Goal: Information Seeking & Learning: Learn about a topic

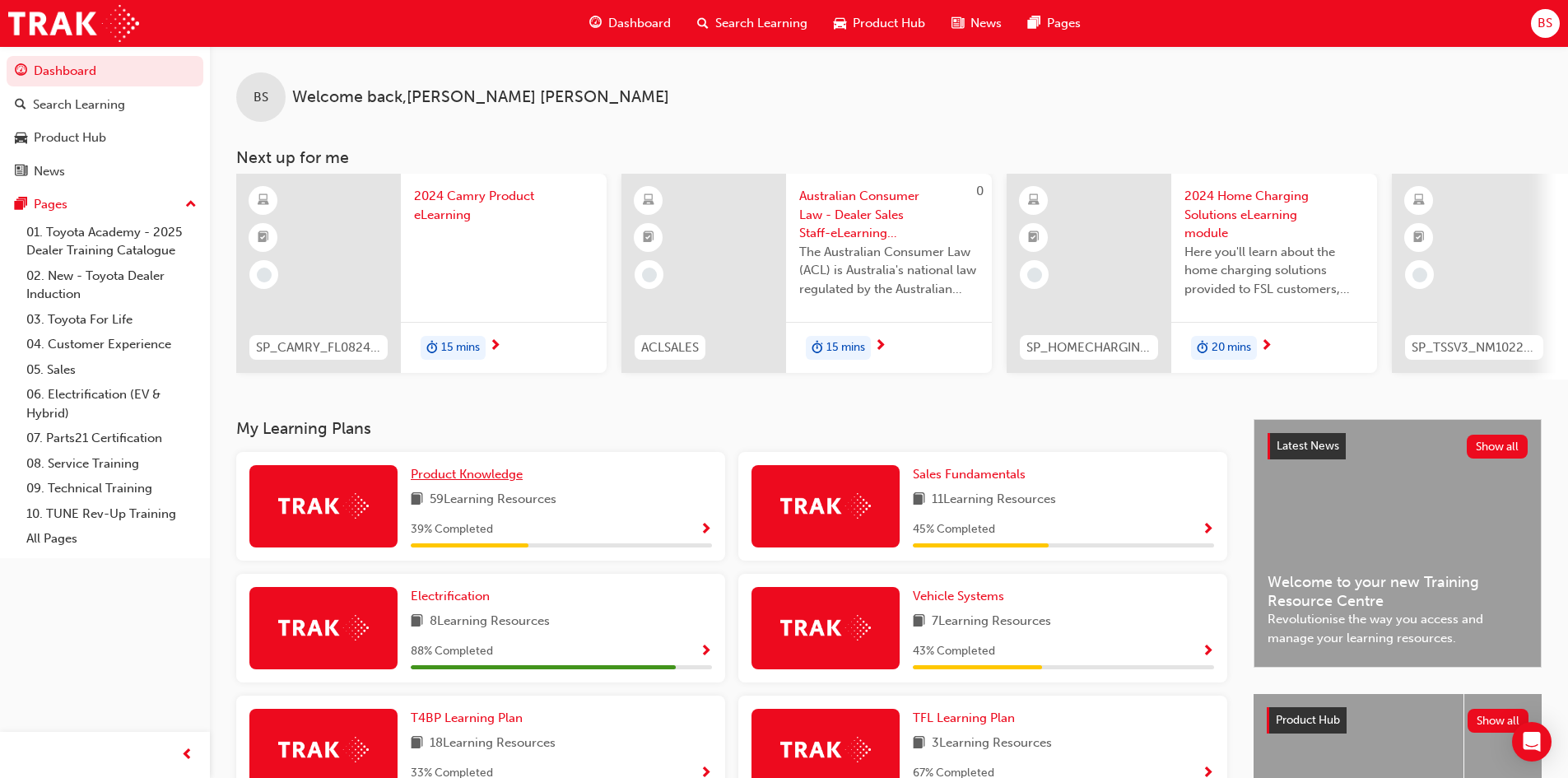
click at [449, 479] on span "Product Knowledge" at bounding box center [467, 474] width 112 height 15
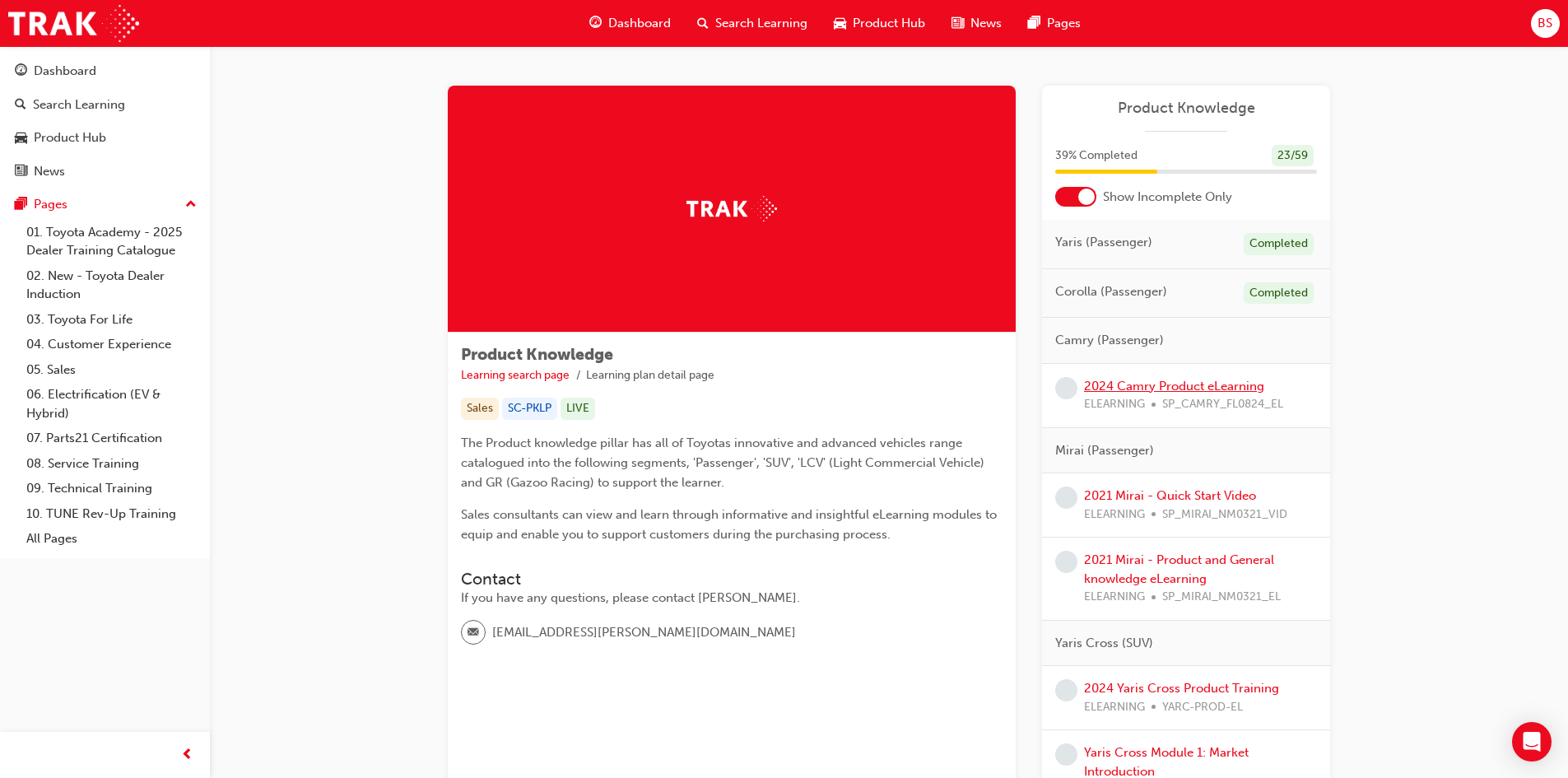
click at [1102, 383] on link "2024 Camry Product eLearning" at bounding box center [1174, 386] width 180 height 15
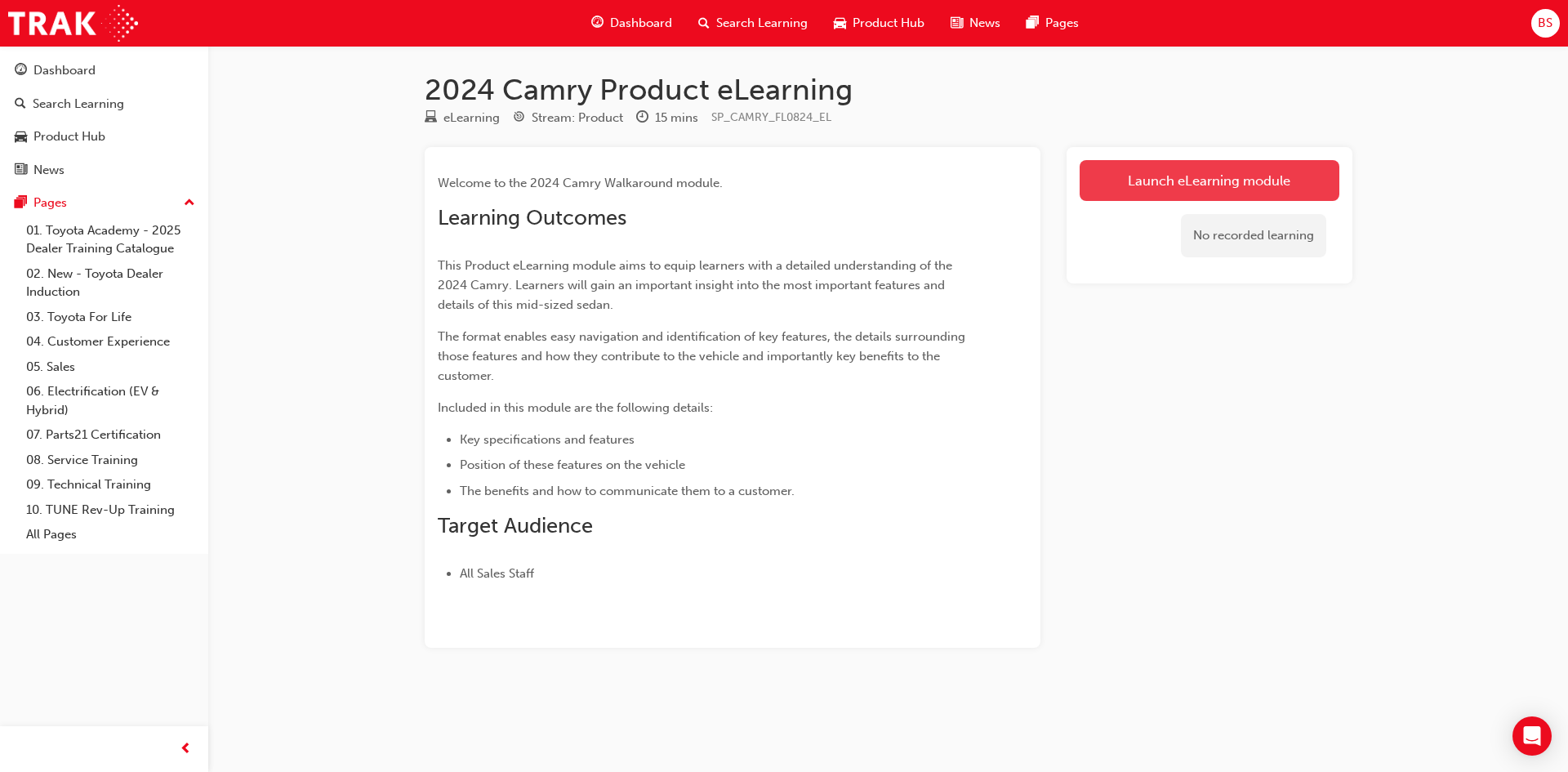
click at [1158, 177] on link "Launch eLearning module" at bounding box center [1209, 180] width 259 height 41
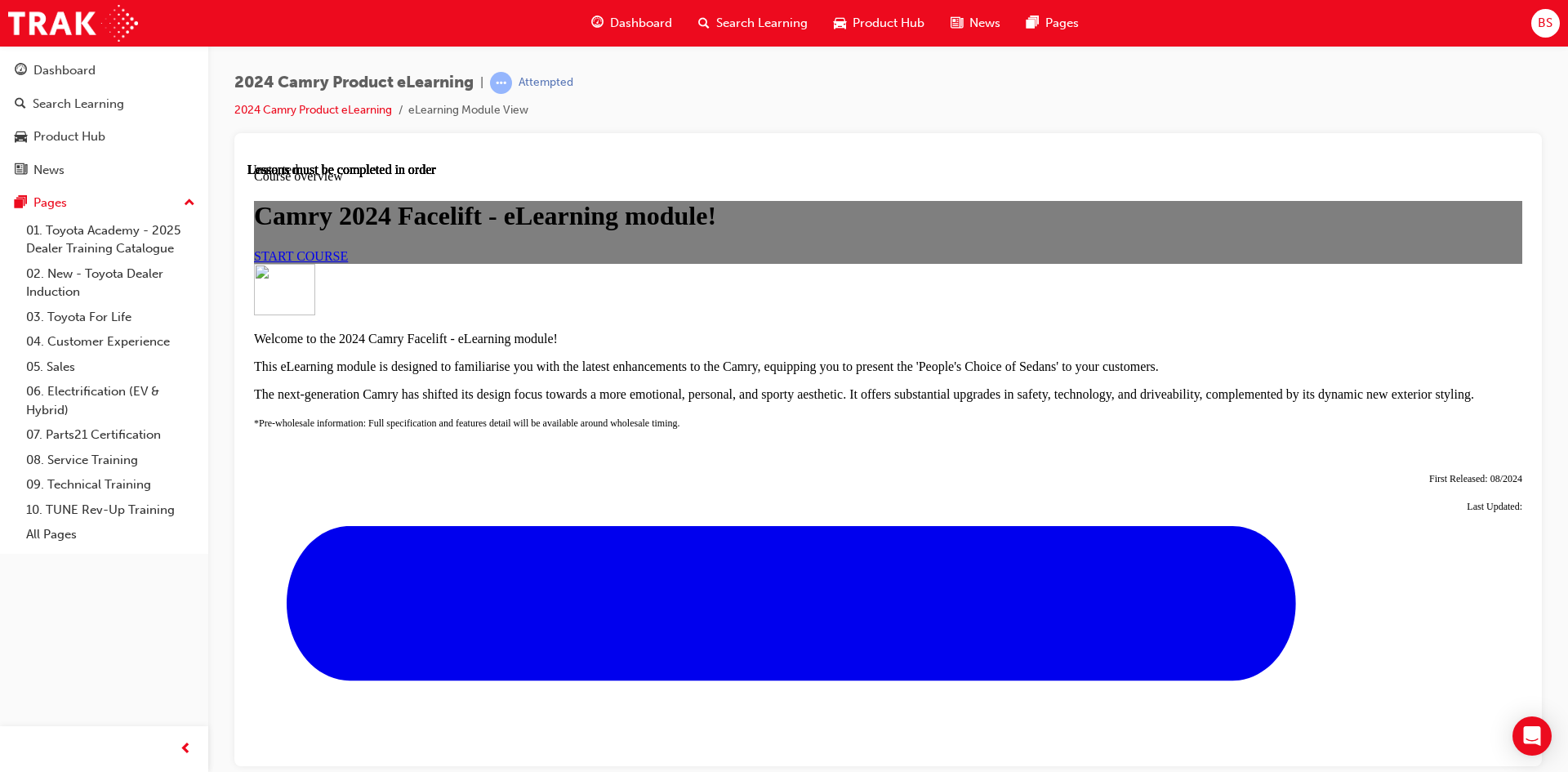
click at [348, 262] on link "START COURSE" at bounding box center [301, 255] width 94 height 14
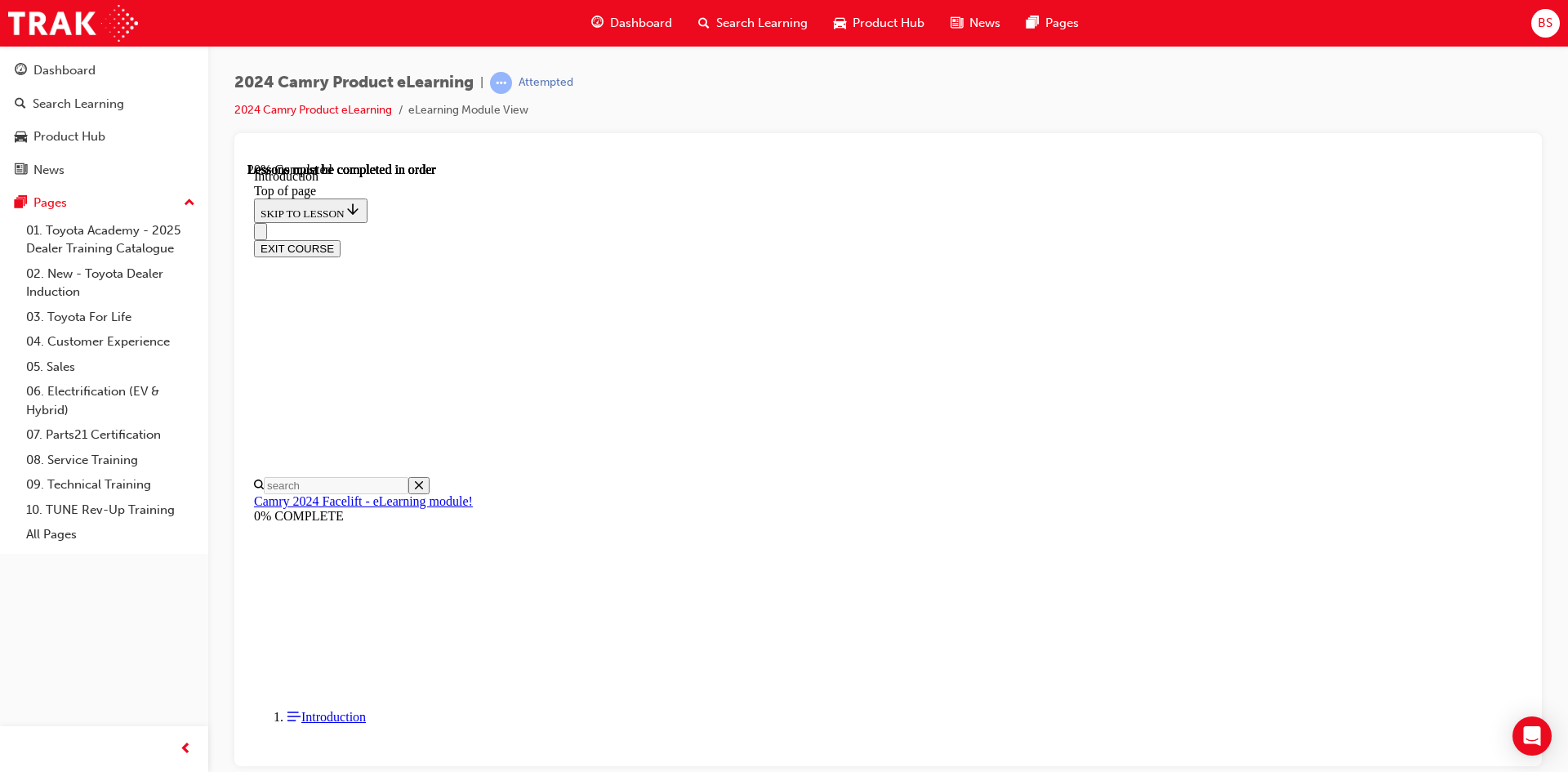
scroll to position [467, 0]
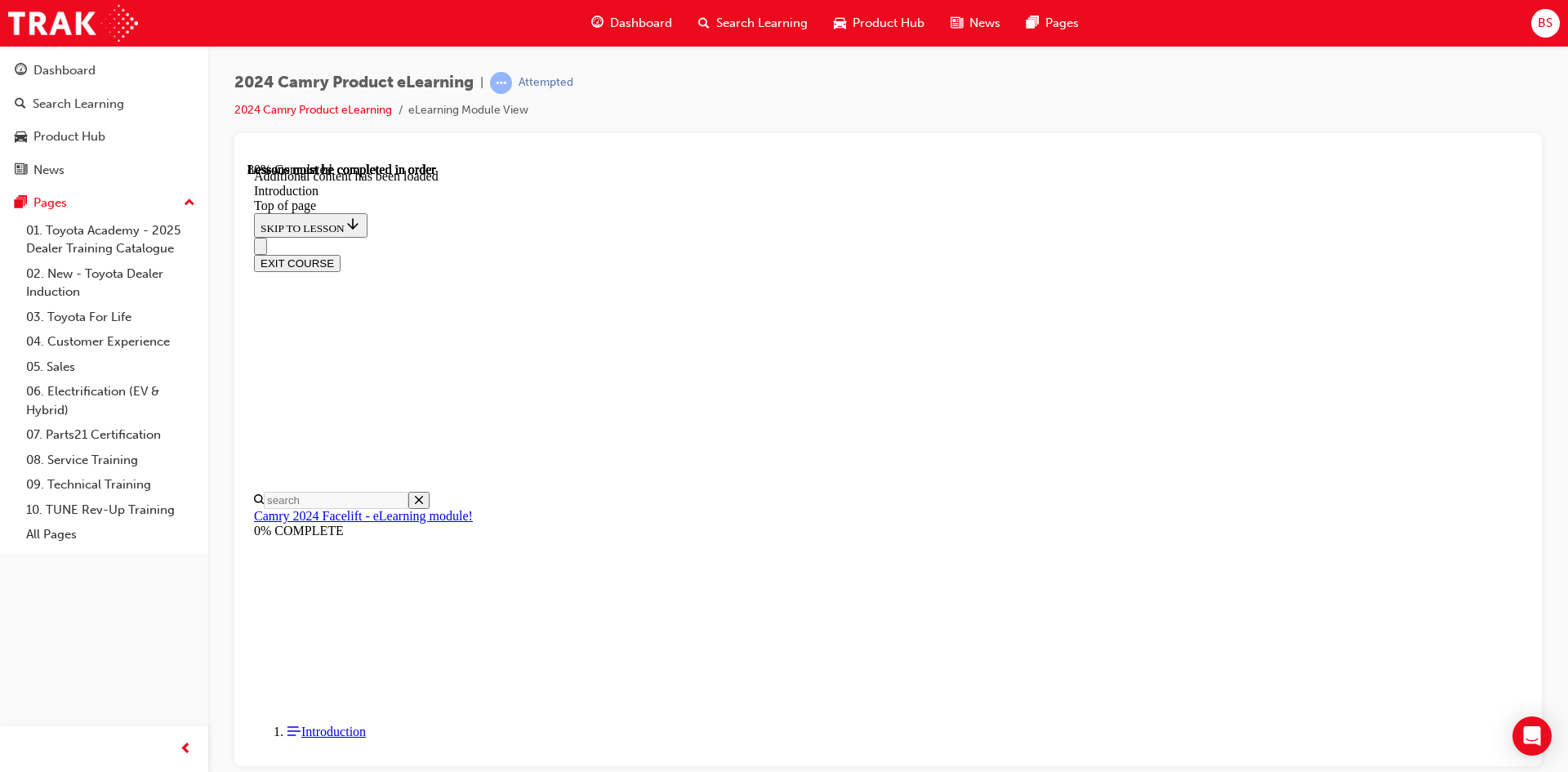
scroll to position [1998, 0]
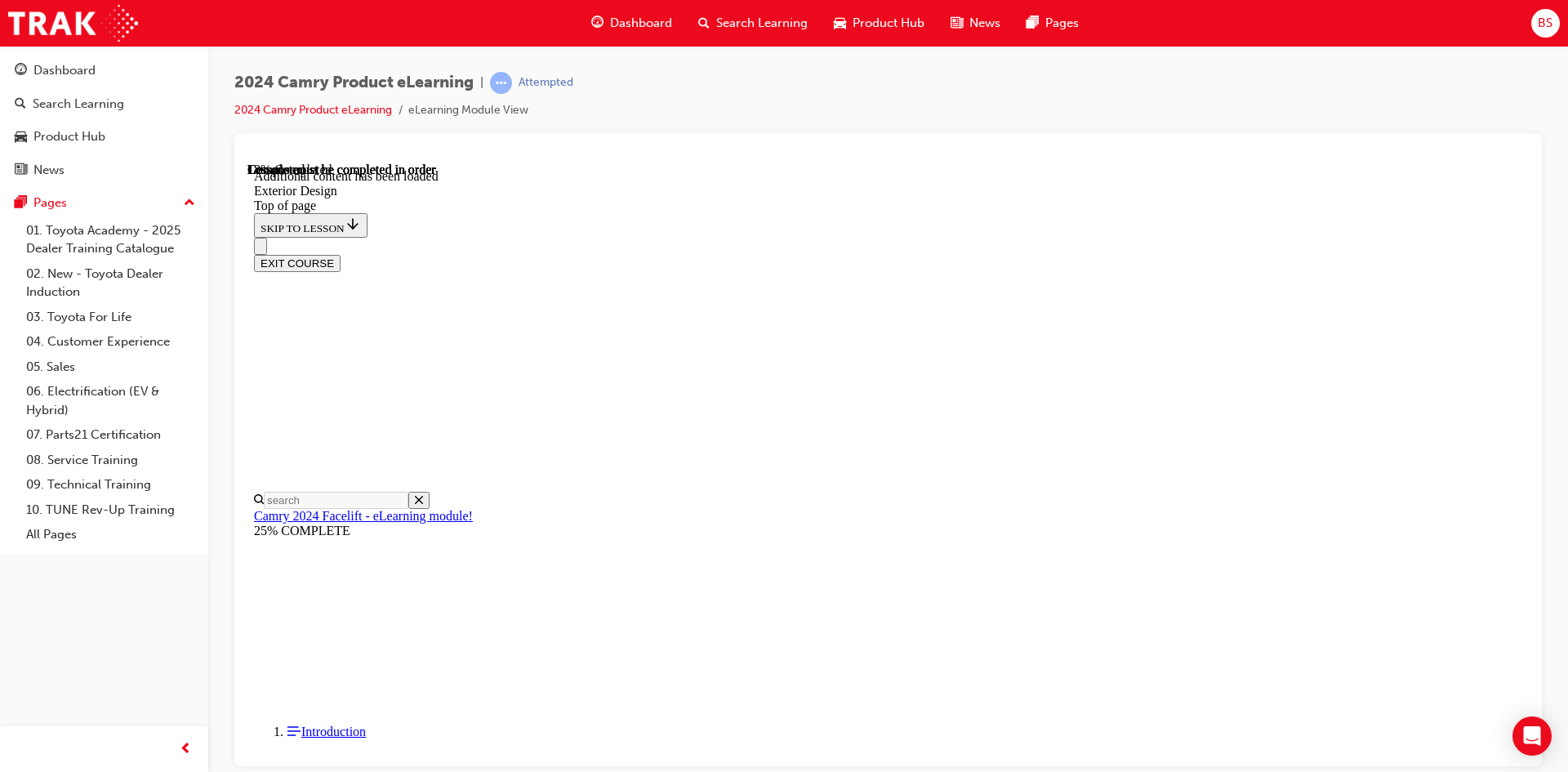
scroll to position [622, 0]
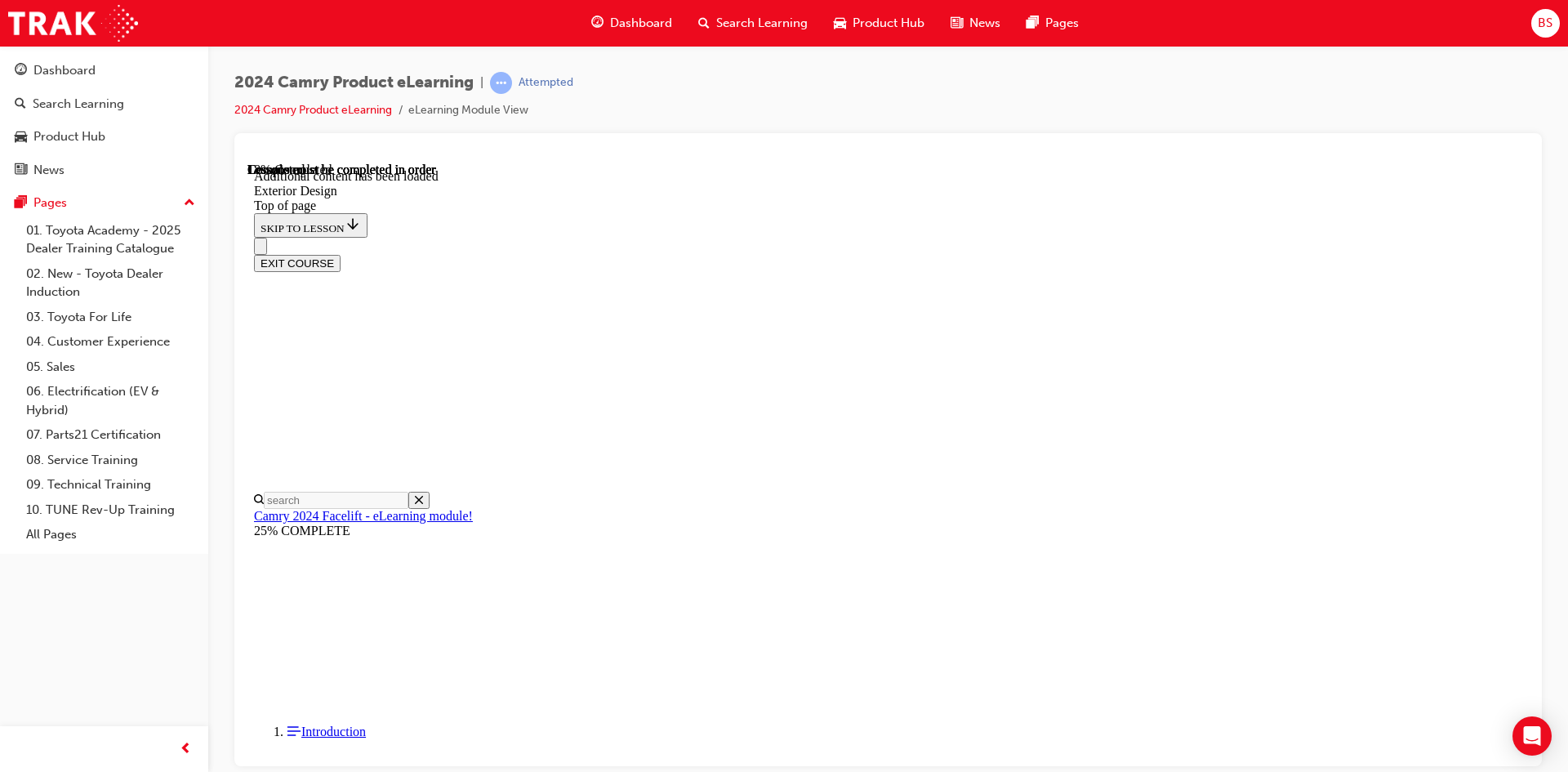
scroll to position [174, 0]
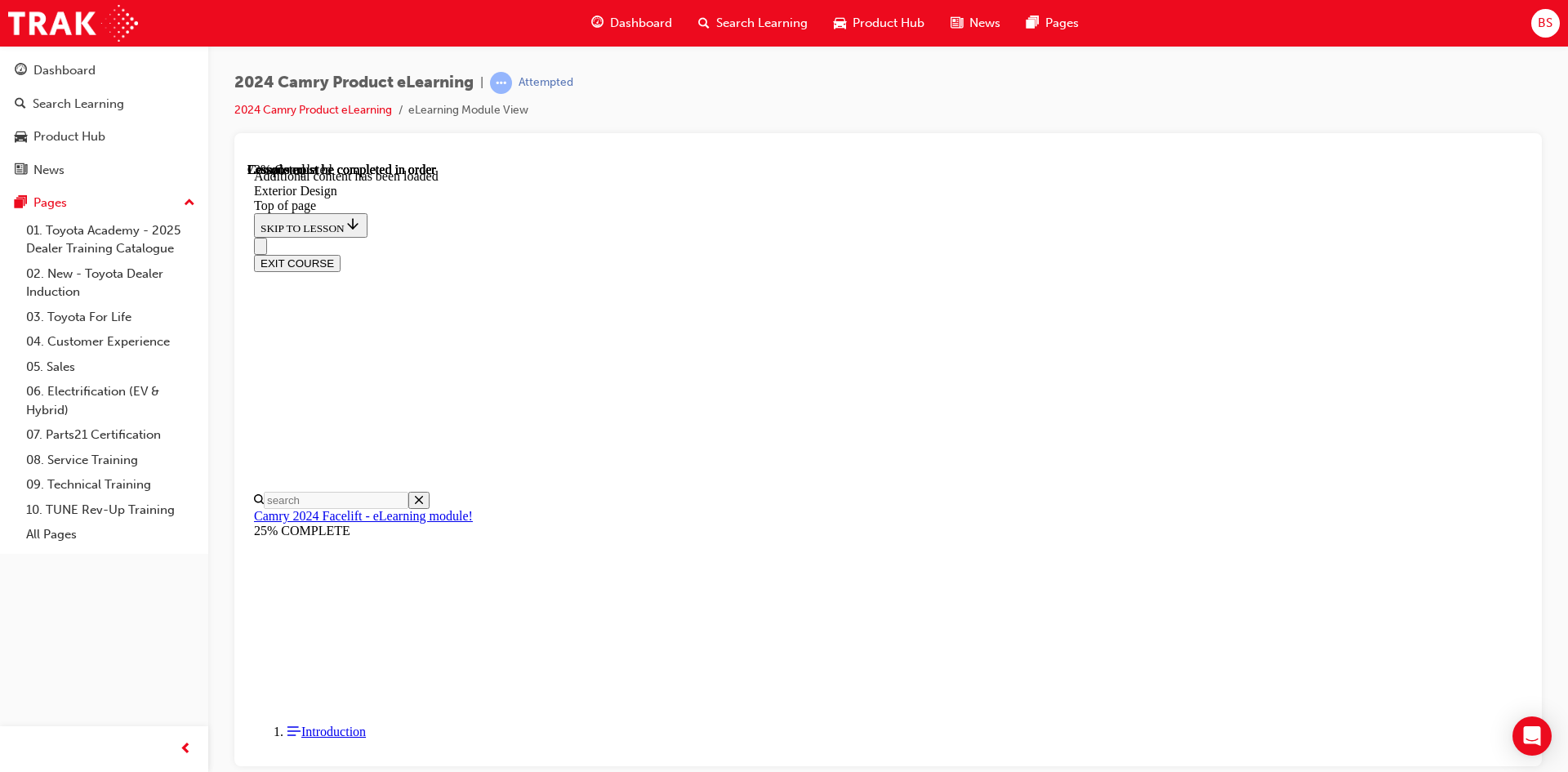
scroll to position [2626, 0]
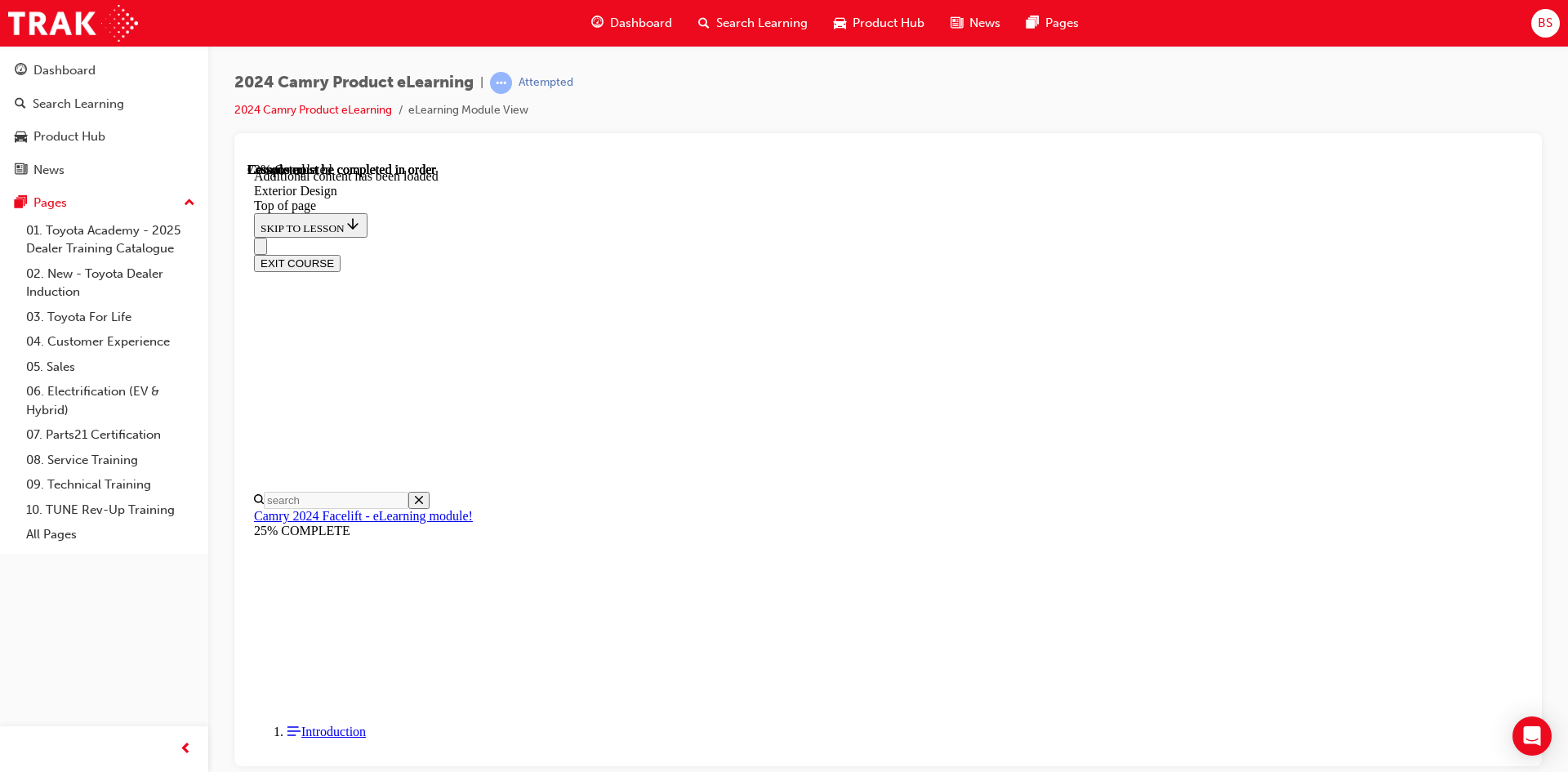
drag, startPoint x: 1169, startPoint y: 743, endPoint x: 1162, endPoint y: 725, distance: 19.3
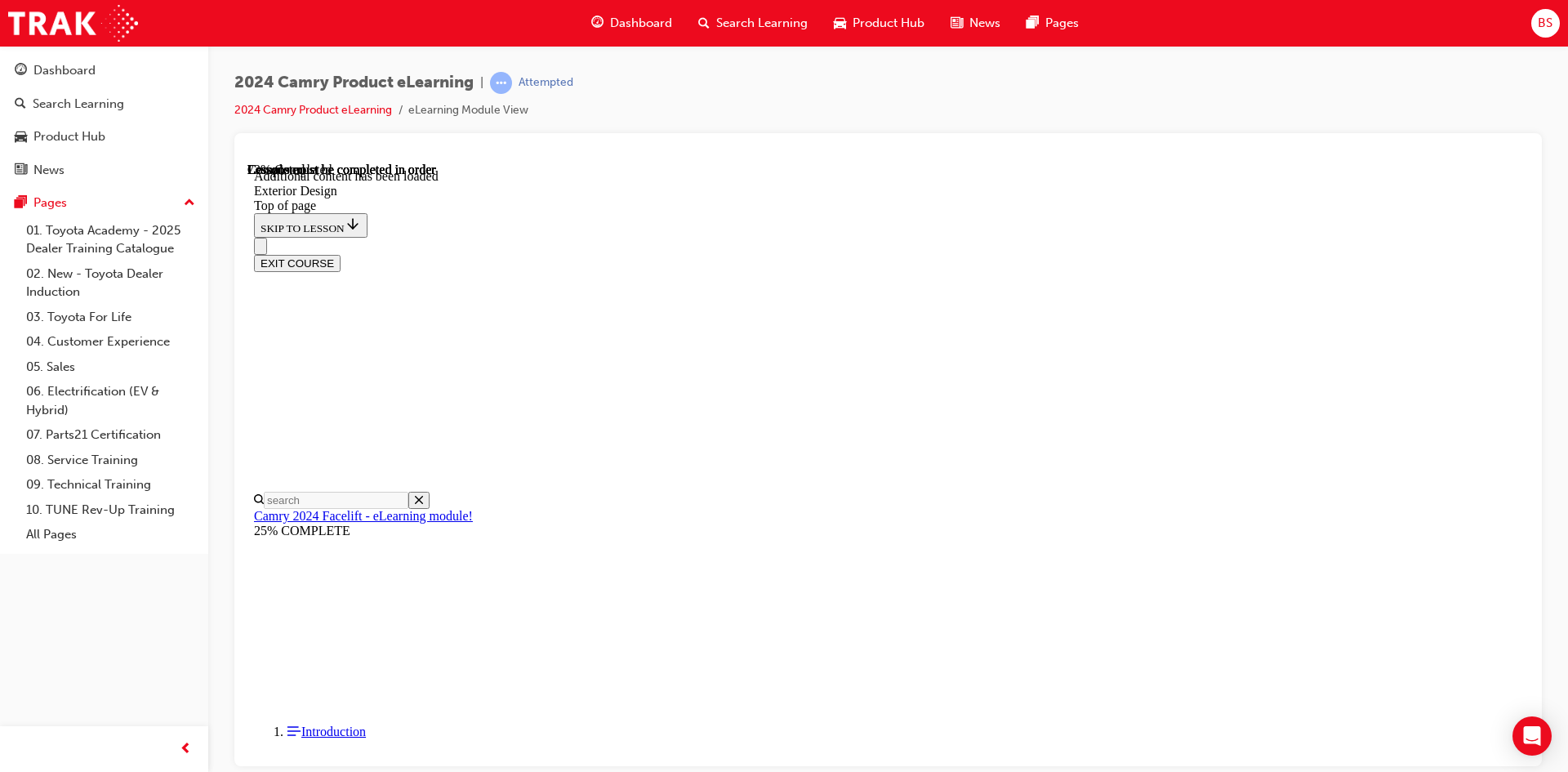
scroll to position [0, 0]
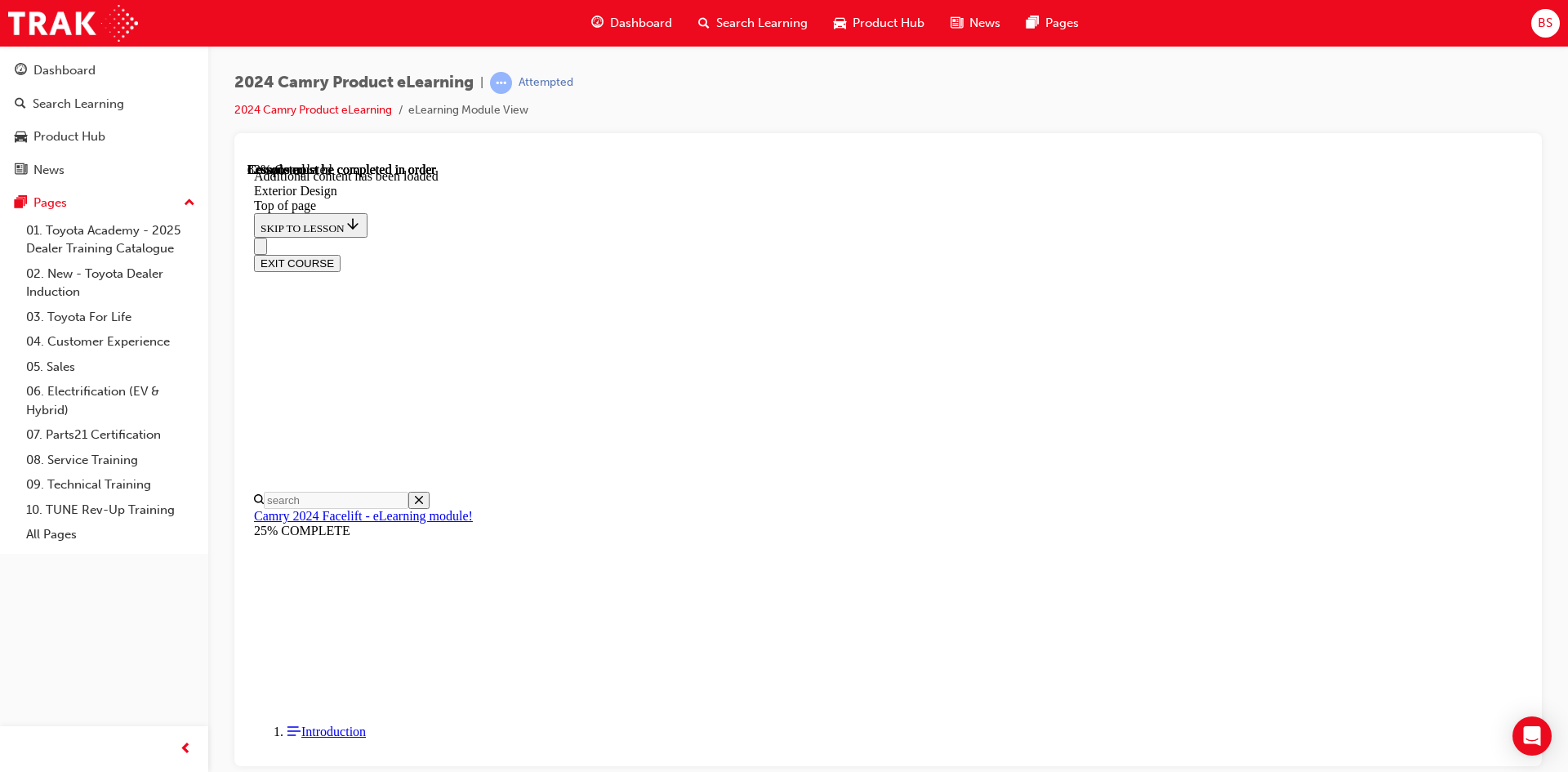
scroll to position [2794, 0]
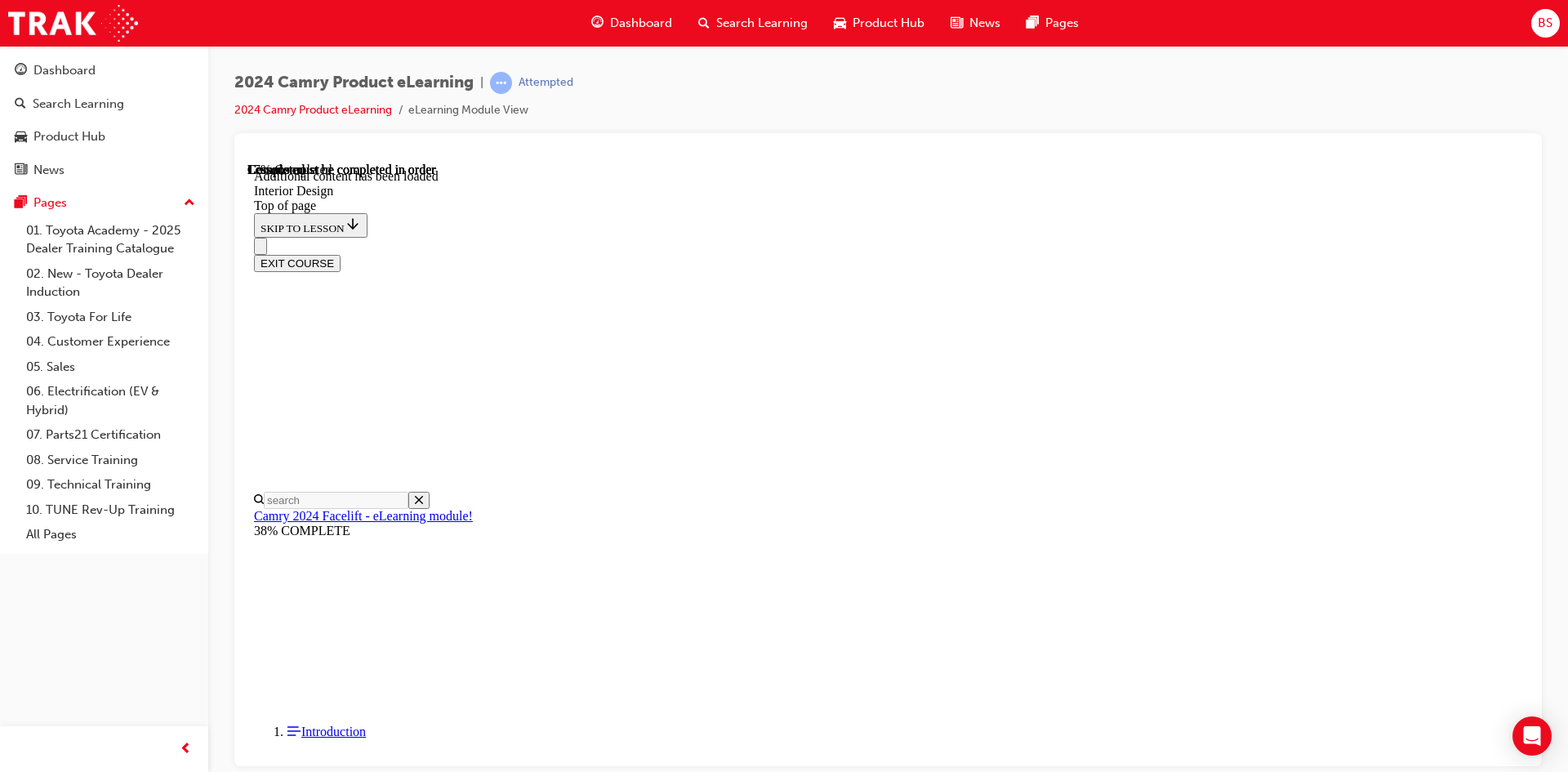
click at [859, 237] on div "EXIT COURSE" at bounding box center [882, 253] width 1257 height 34
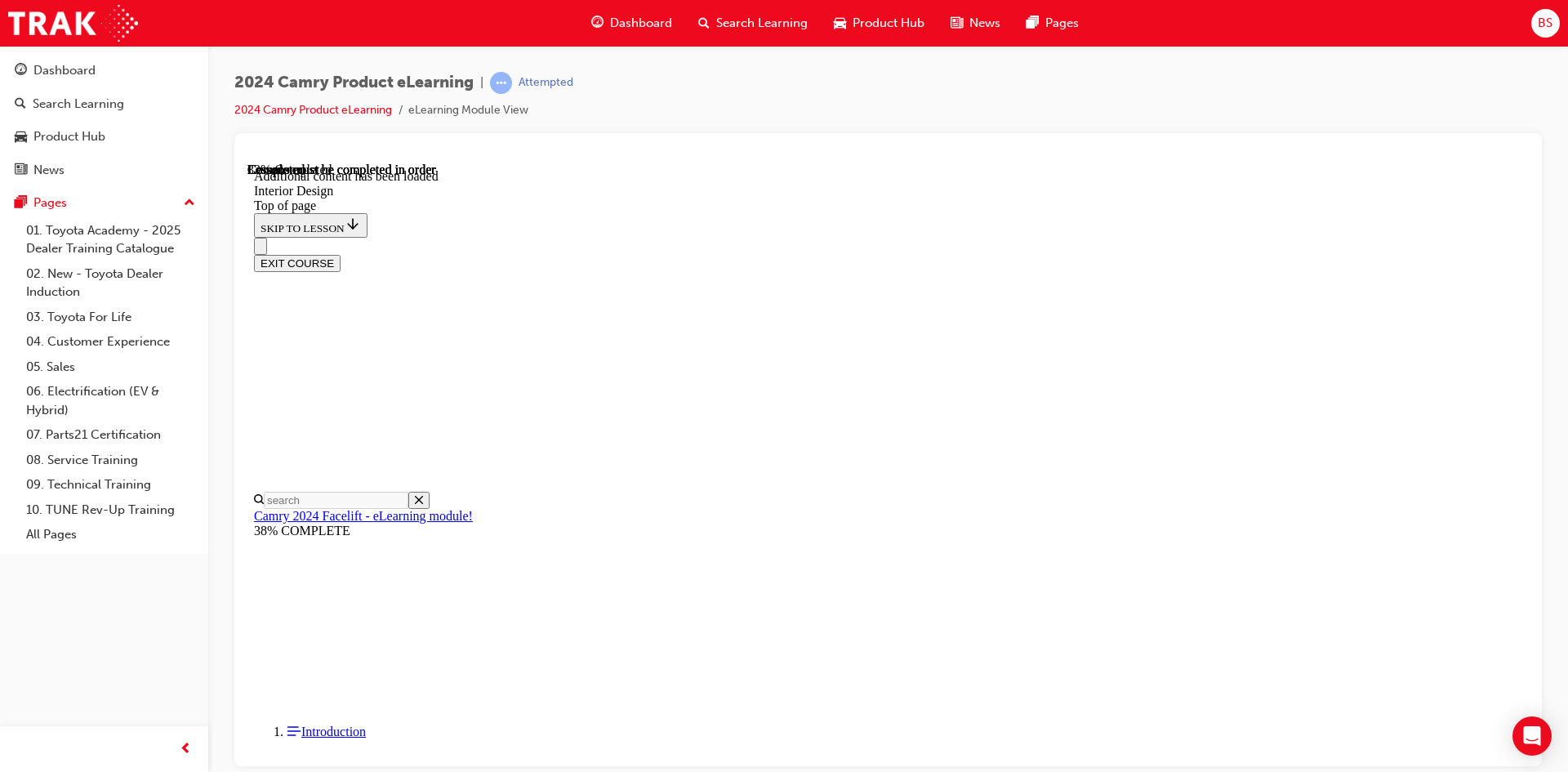
scroll to position [554, 0]
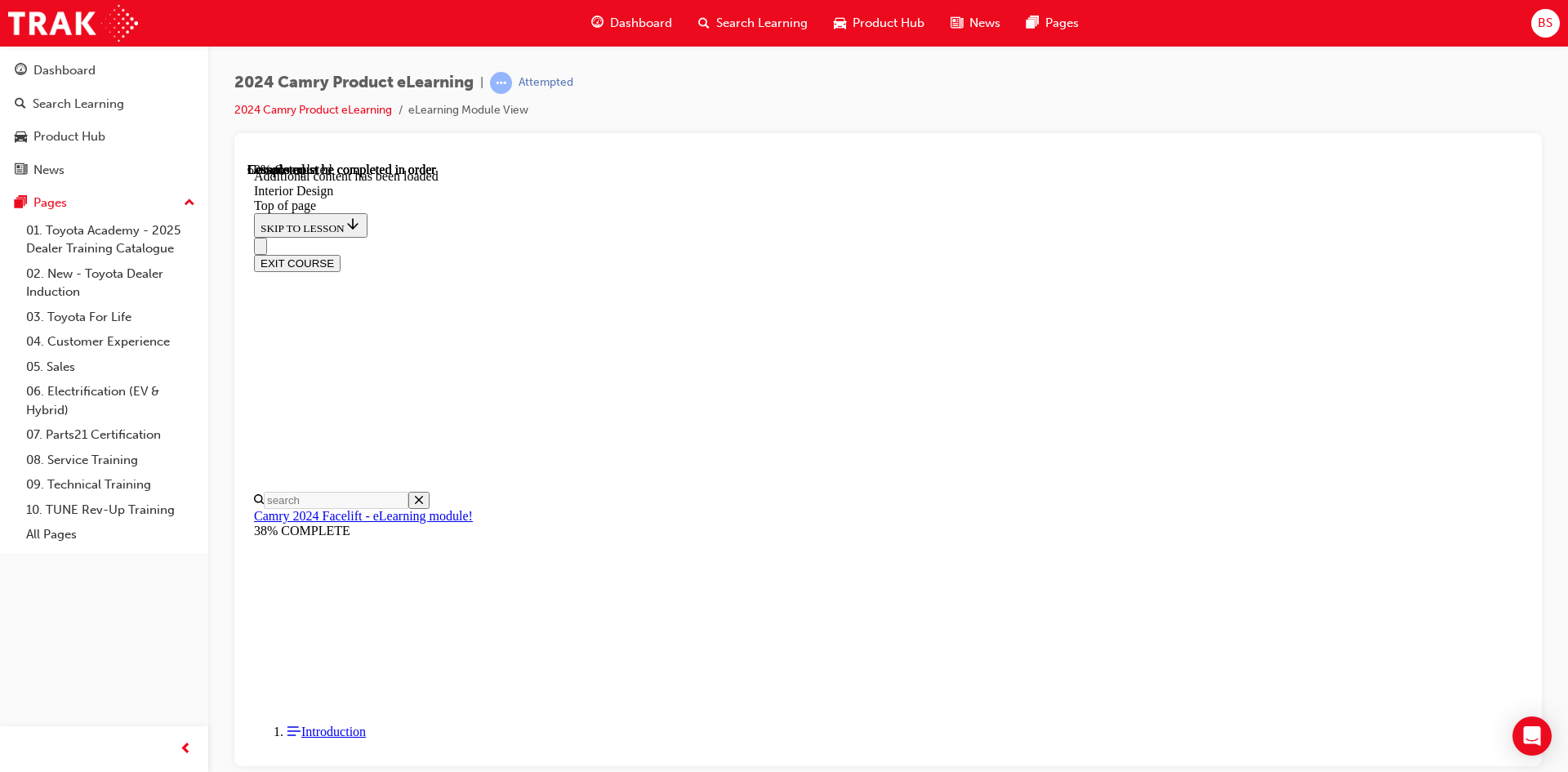
scroll to position [554, 0]
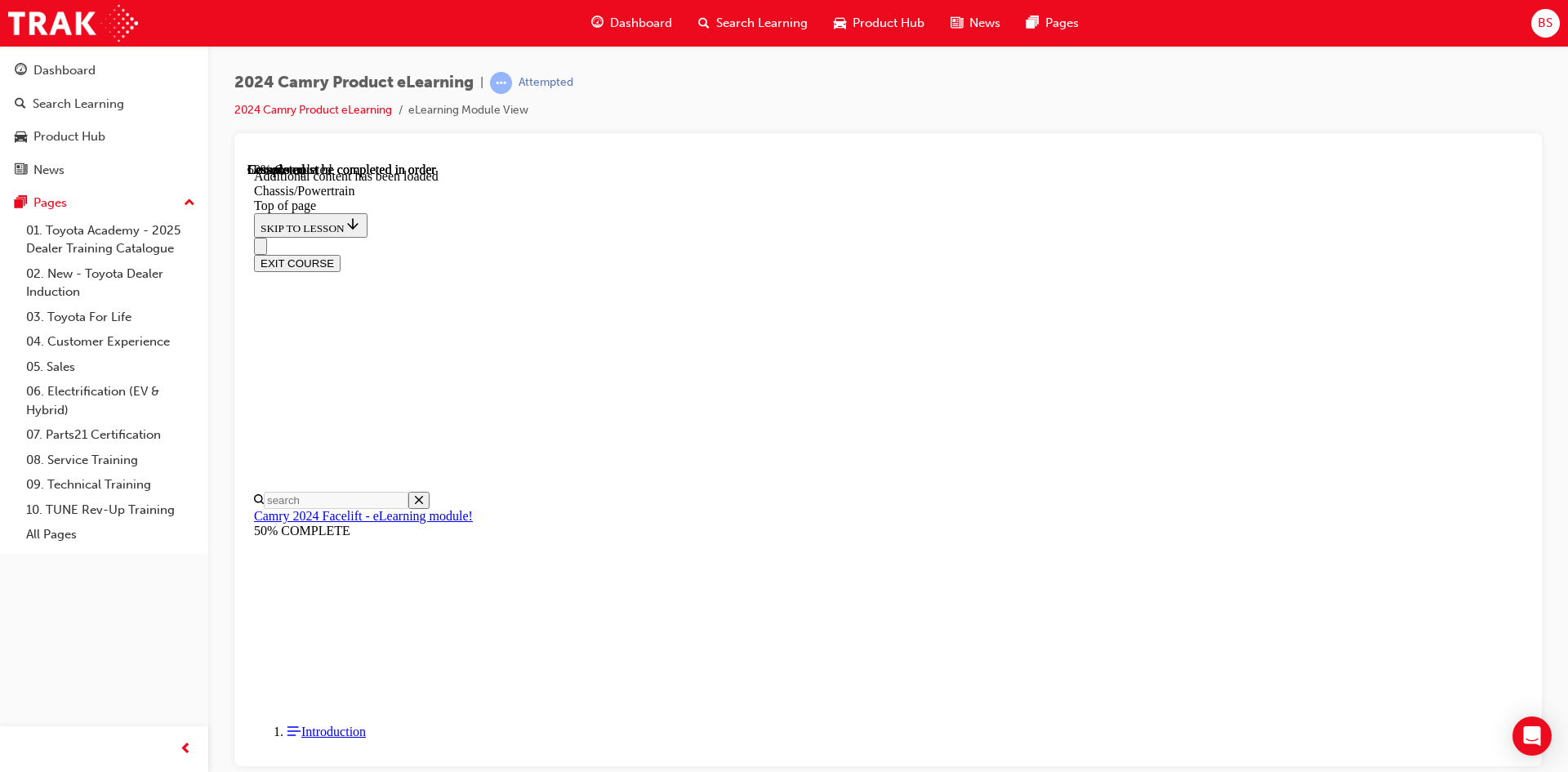
scroll to position [1928, 0]
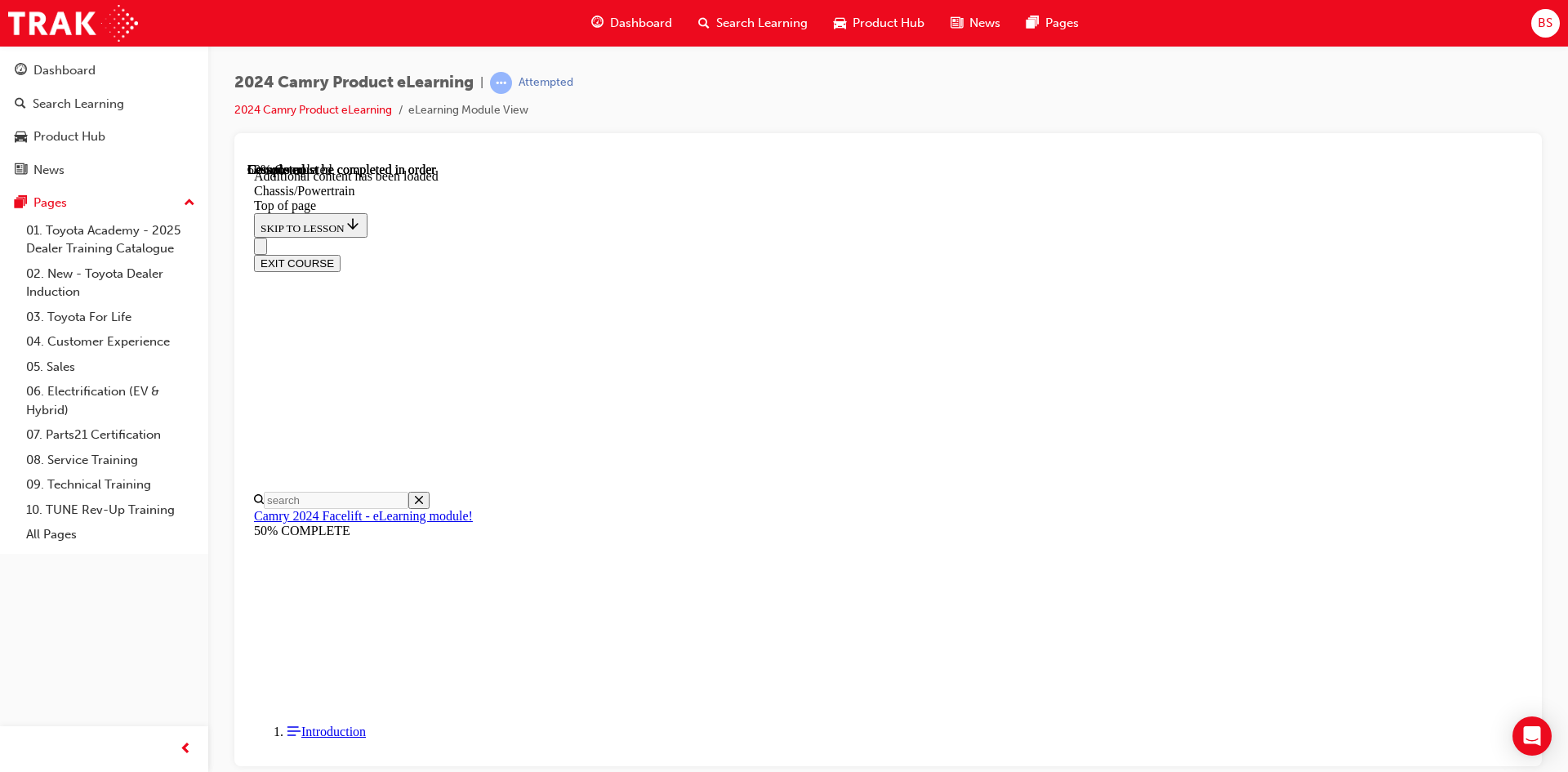
scroll to position [300, 0]
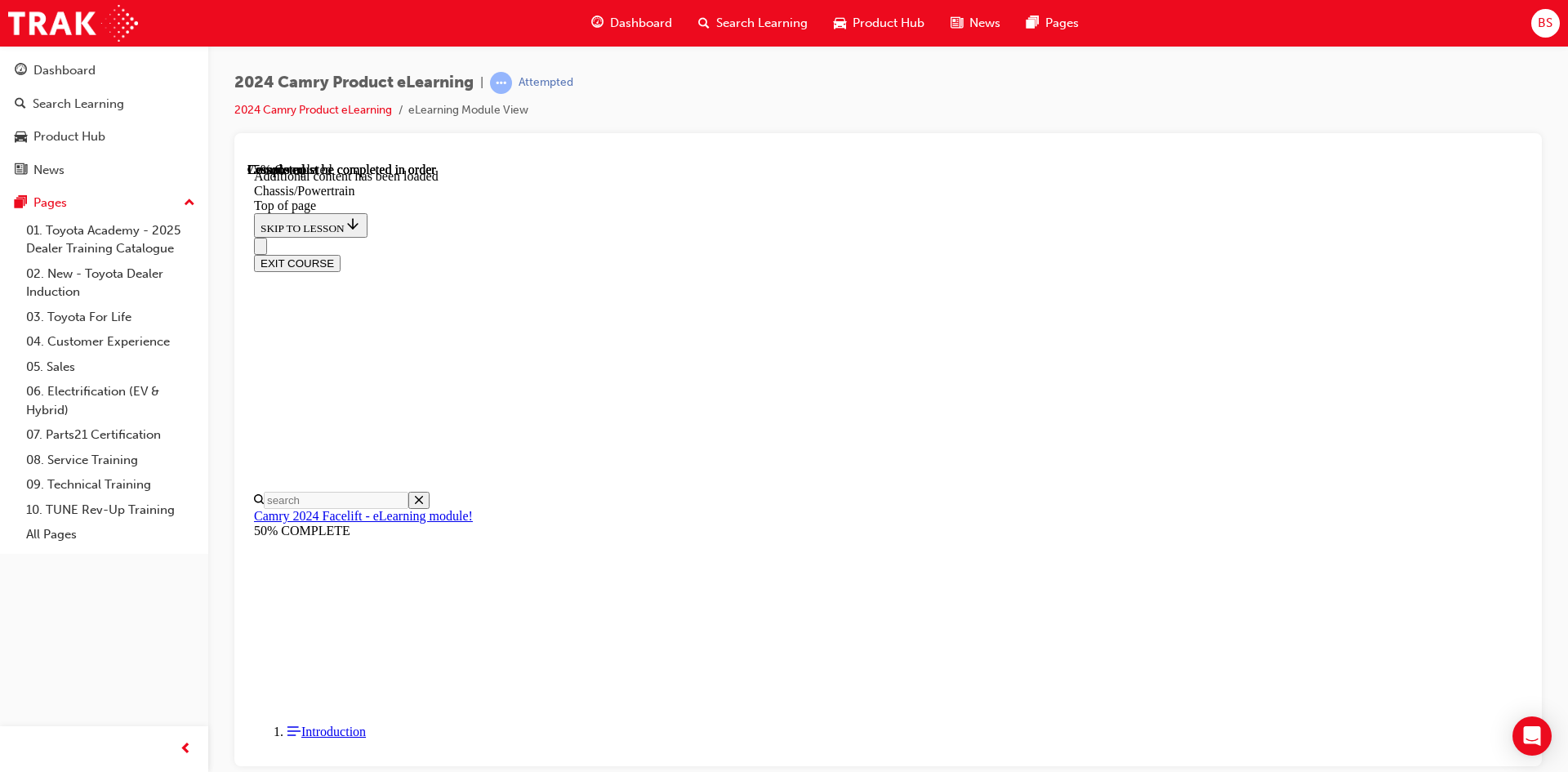
scroll to position [565, 0]
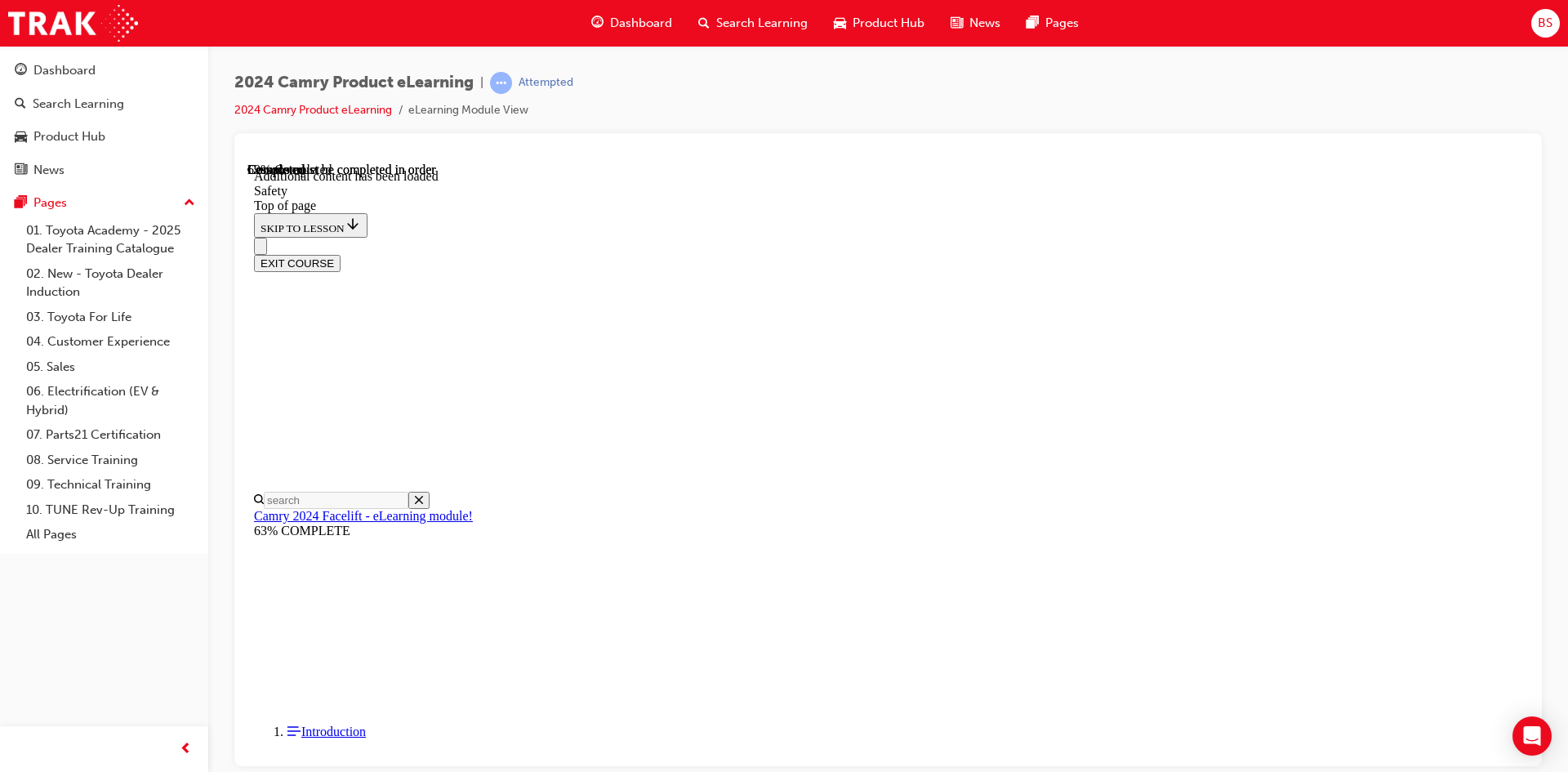
scroll to position [2895, 0]
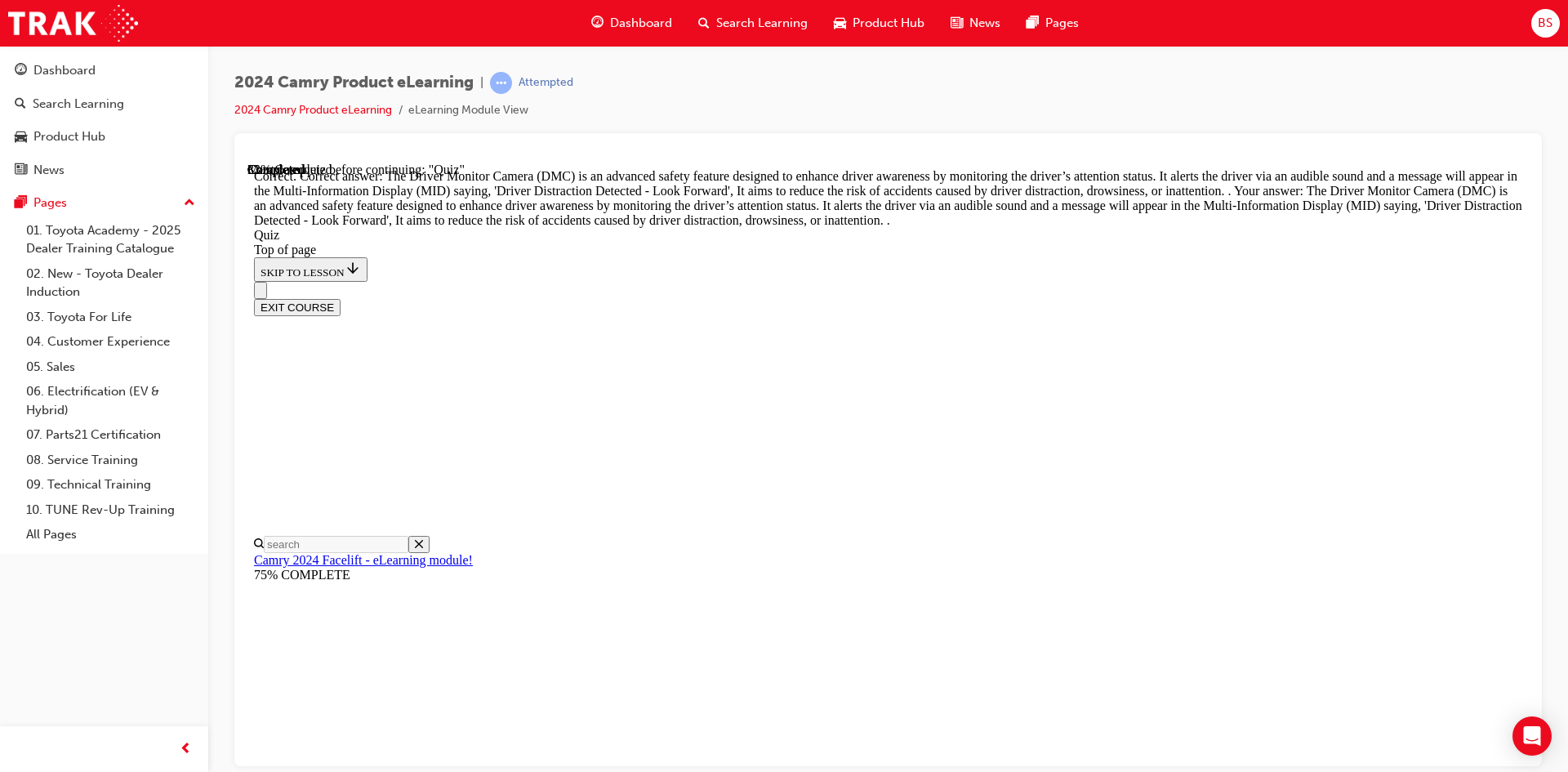
scroll to position [509, 0]
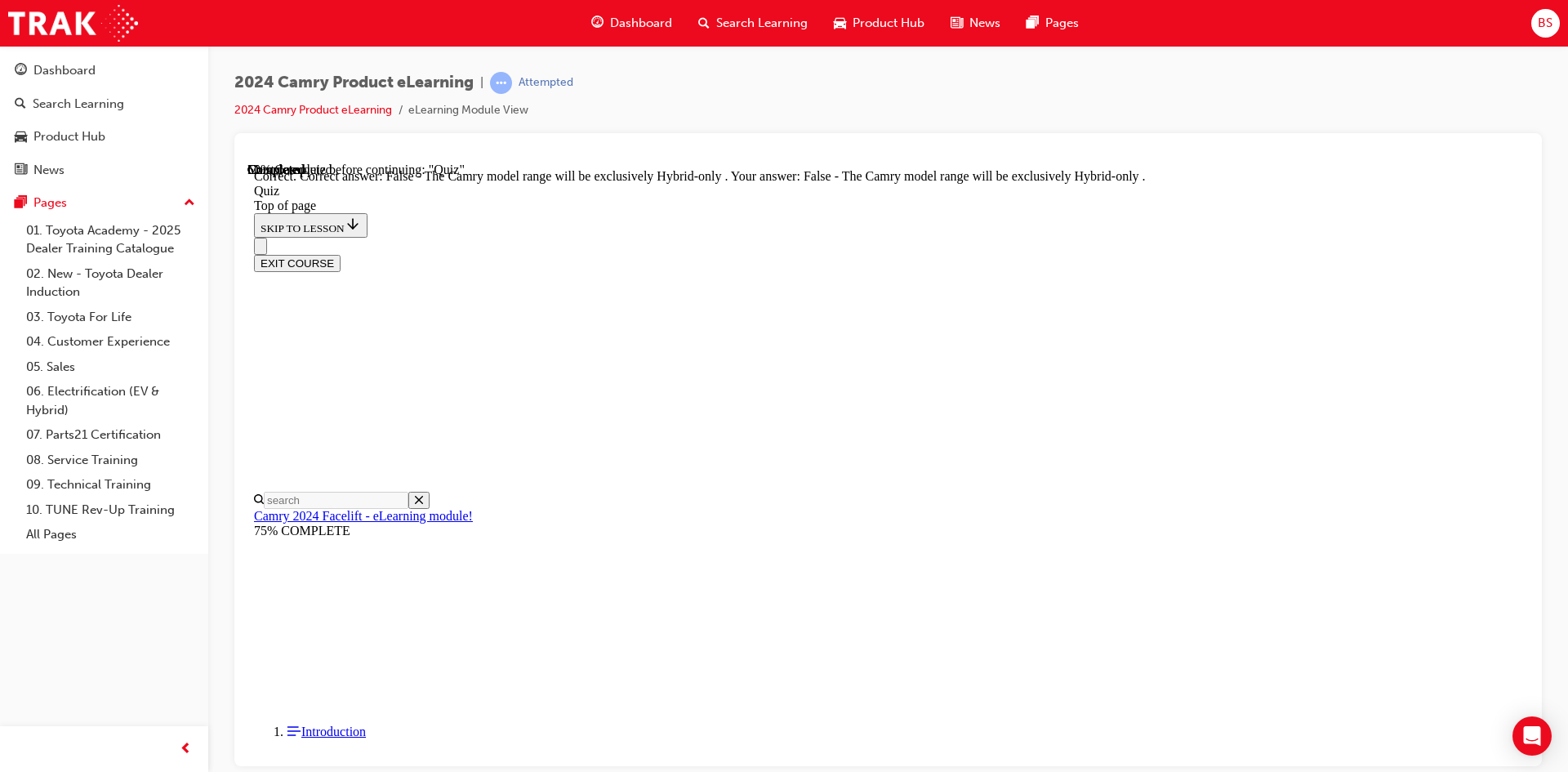
scroll to position [187, 0]
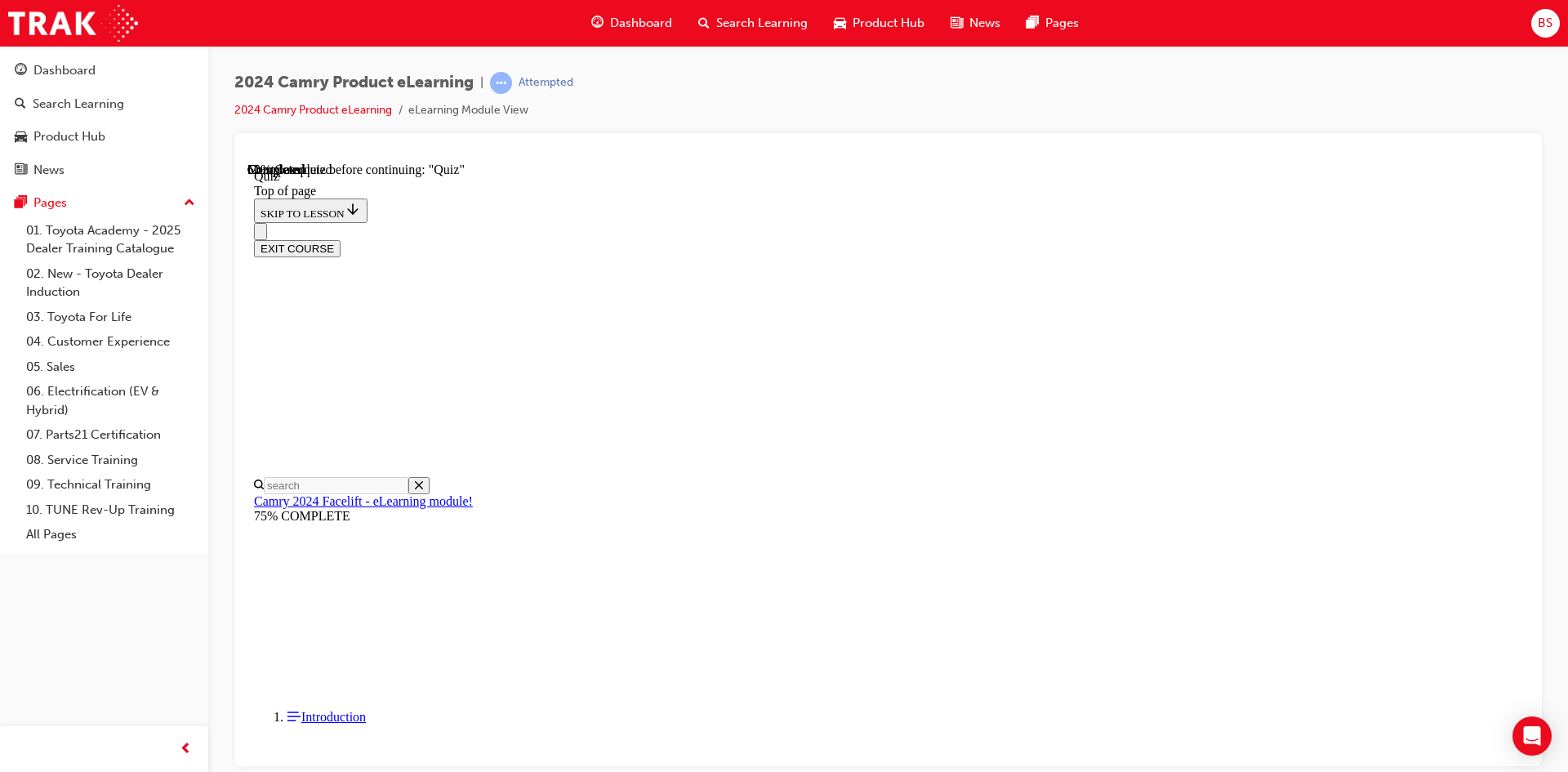
scroll to position [50, 0]
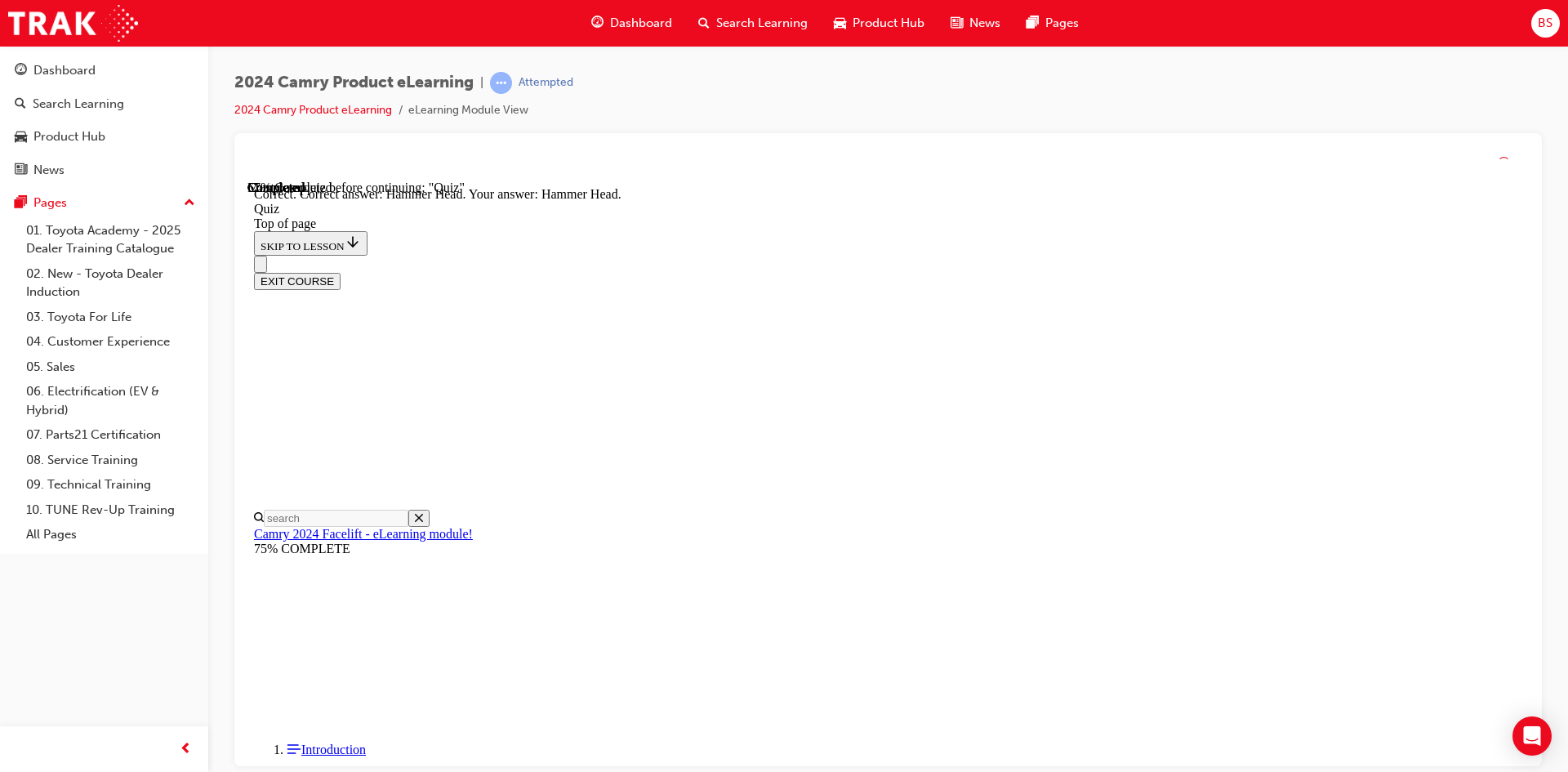
scroll to position [301, 0]
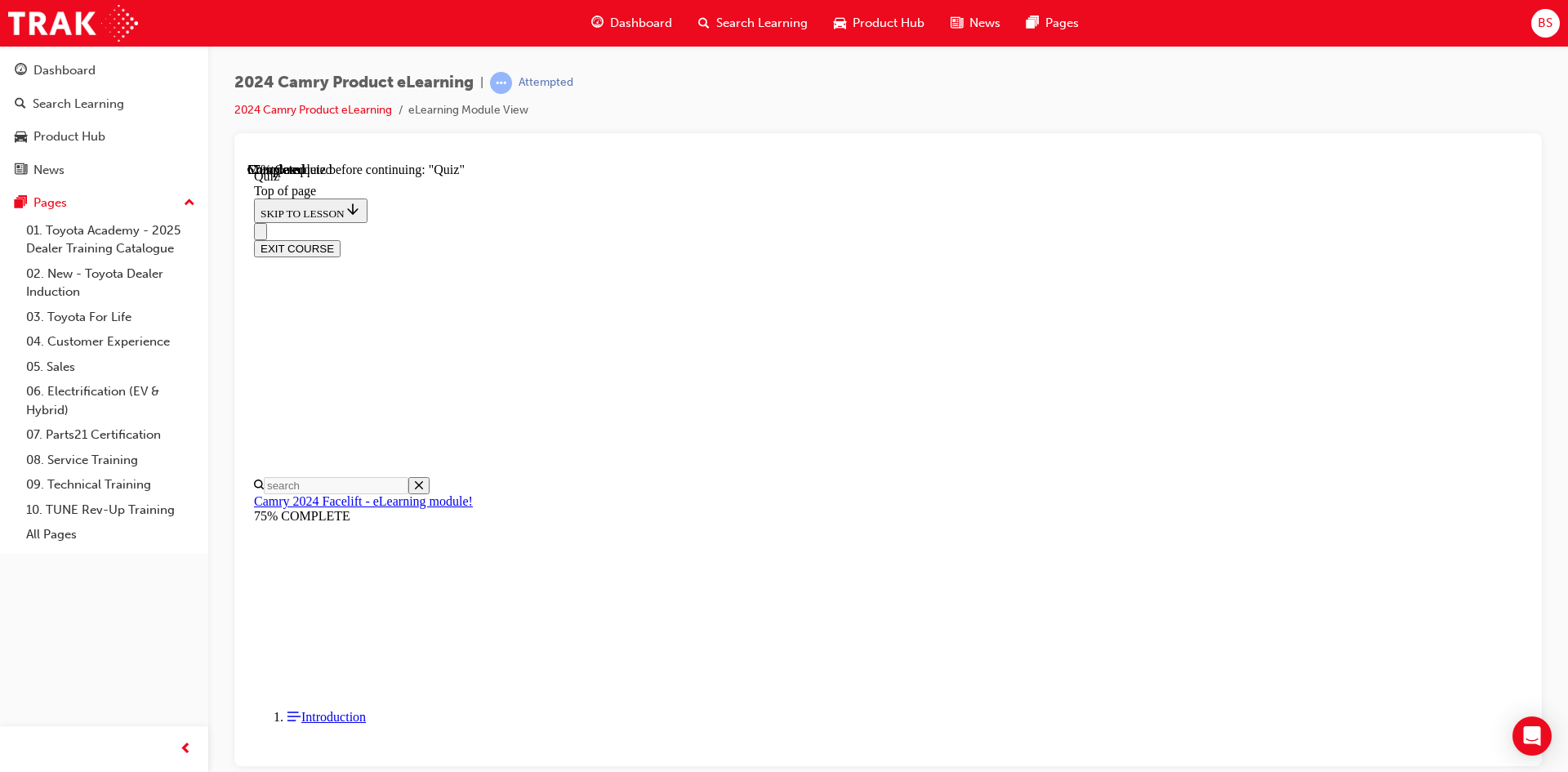
scroll to position [132, 0]
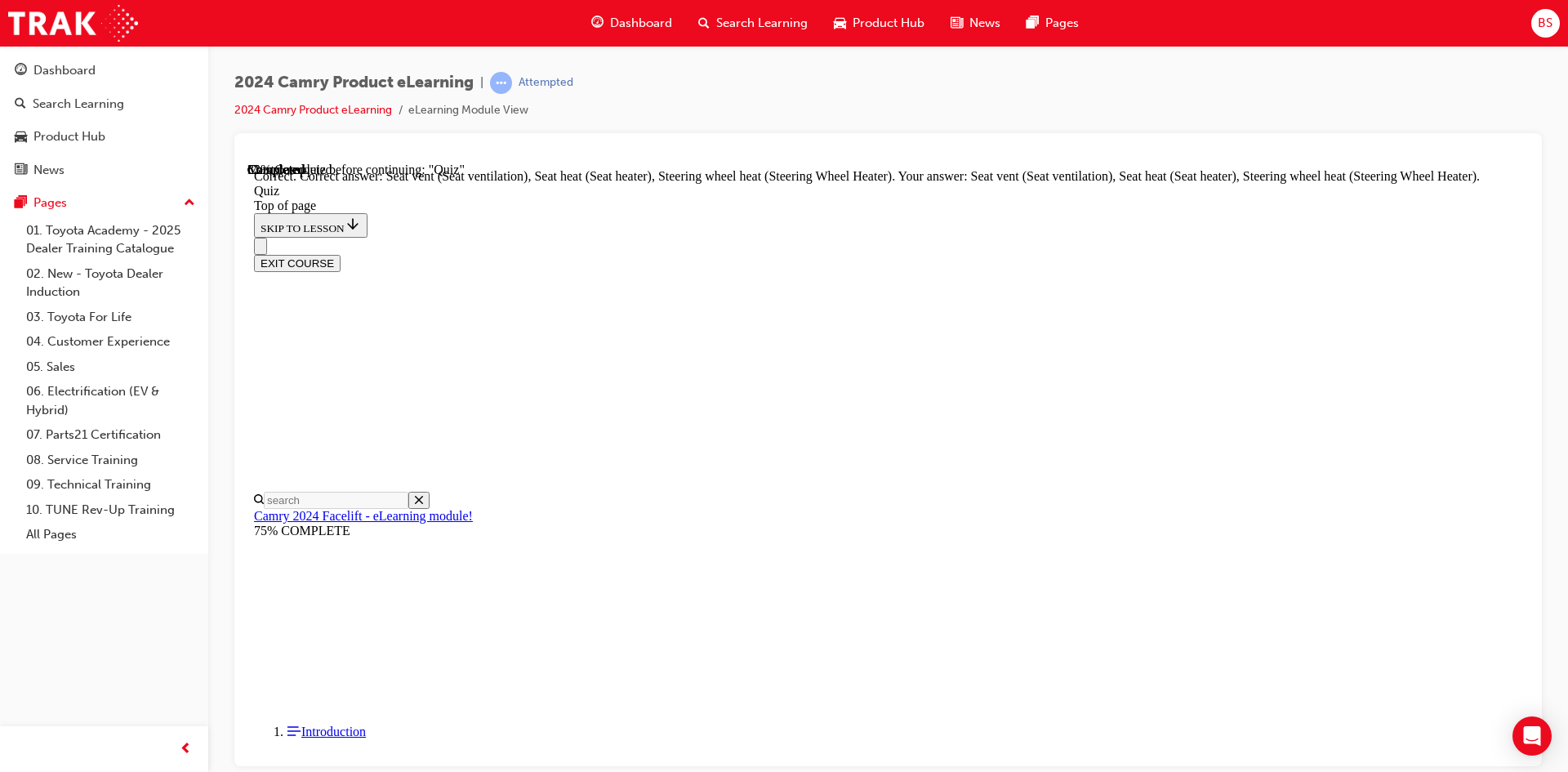
scroll to position [329, 0]
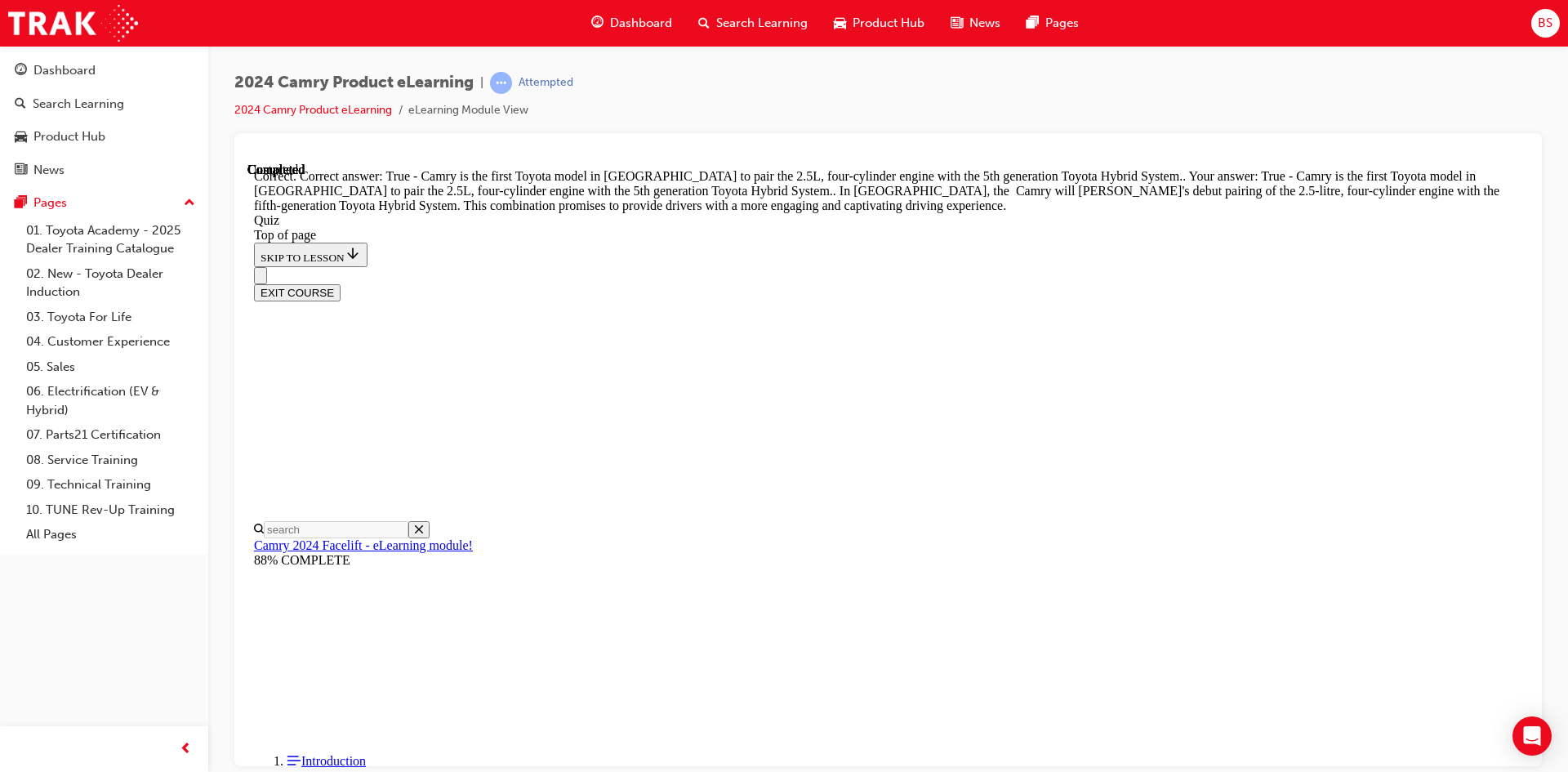
scroll to position [342, 0]
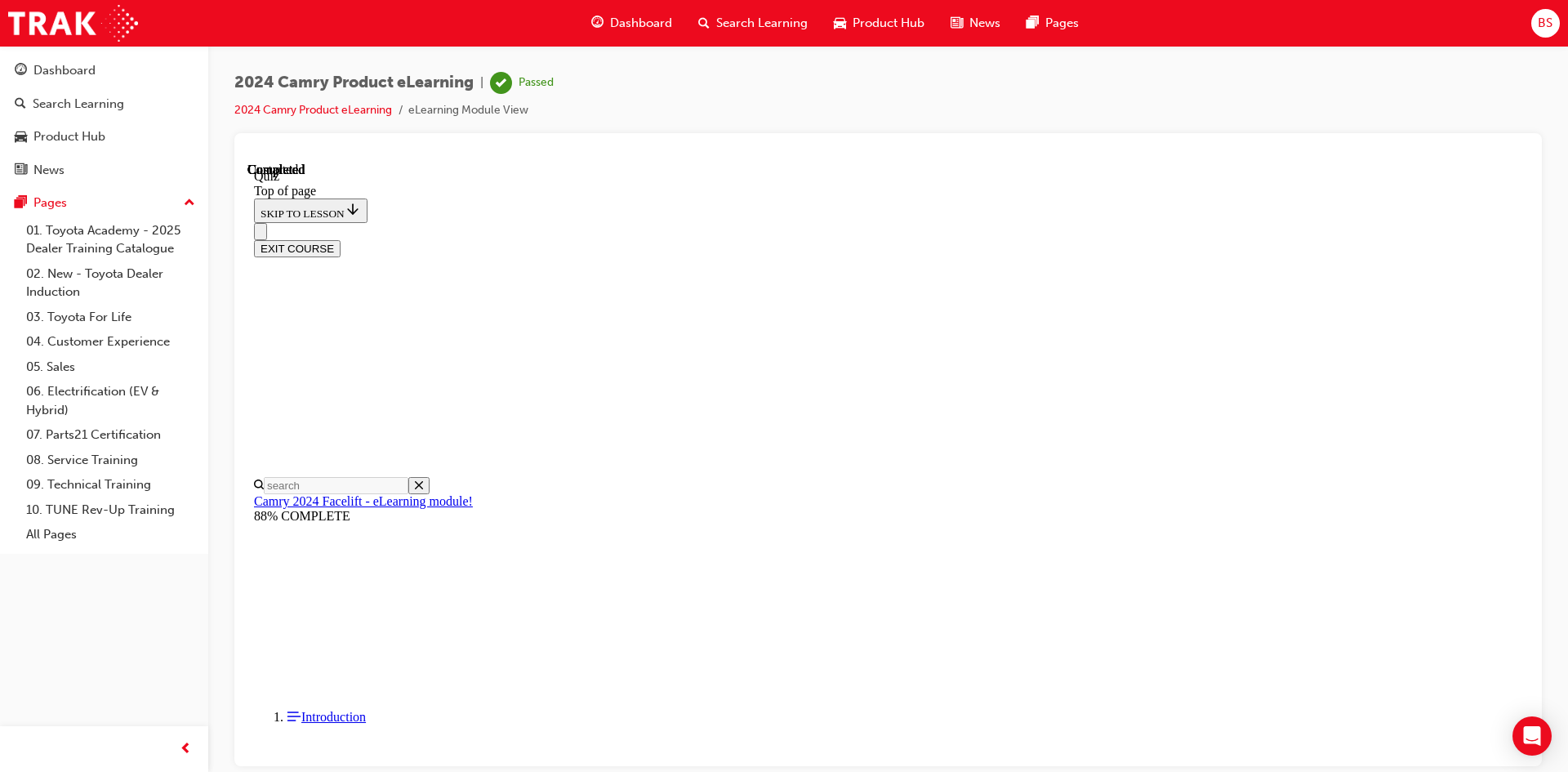
scroll to position [280, 0]
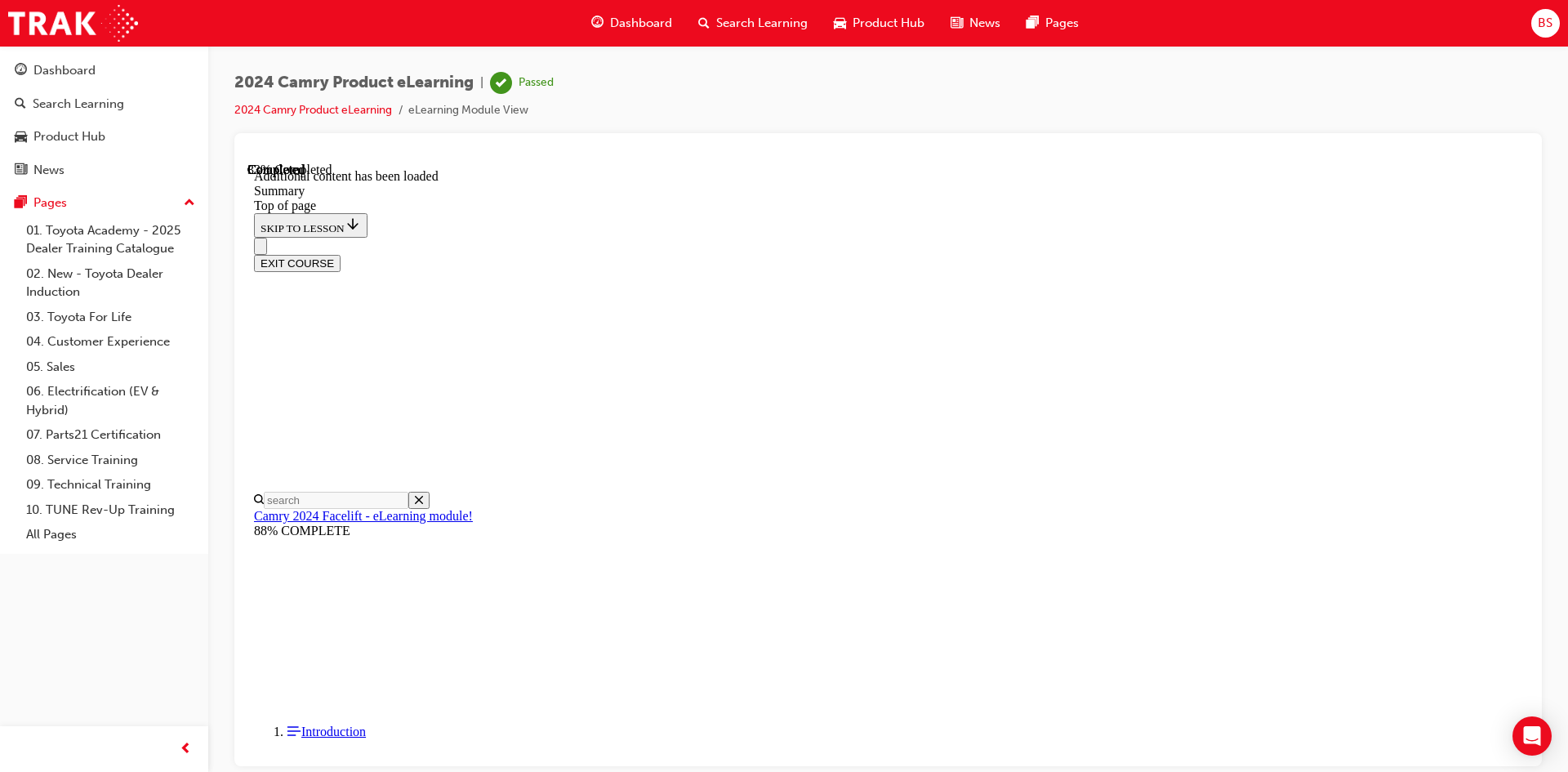
scroll to position [756, 0]
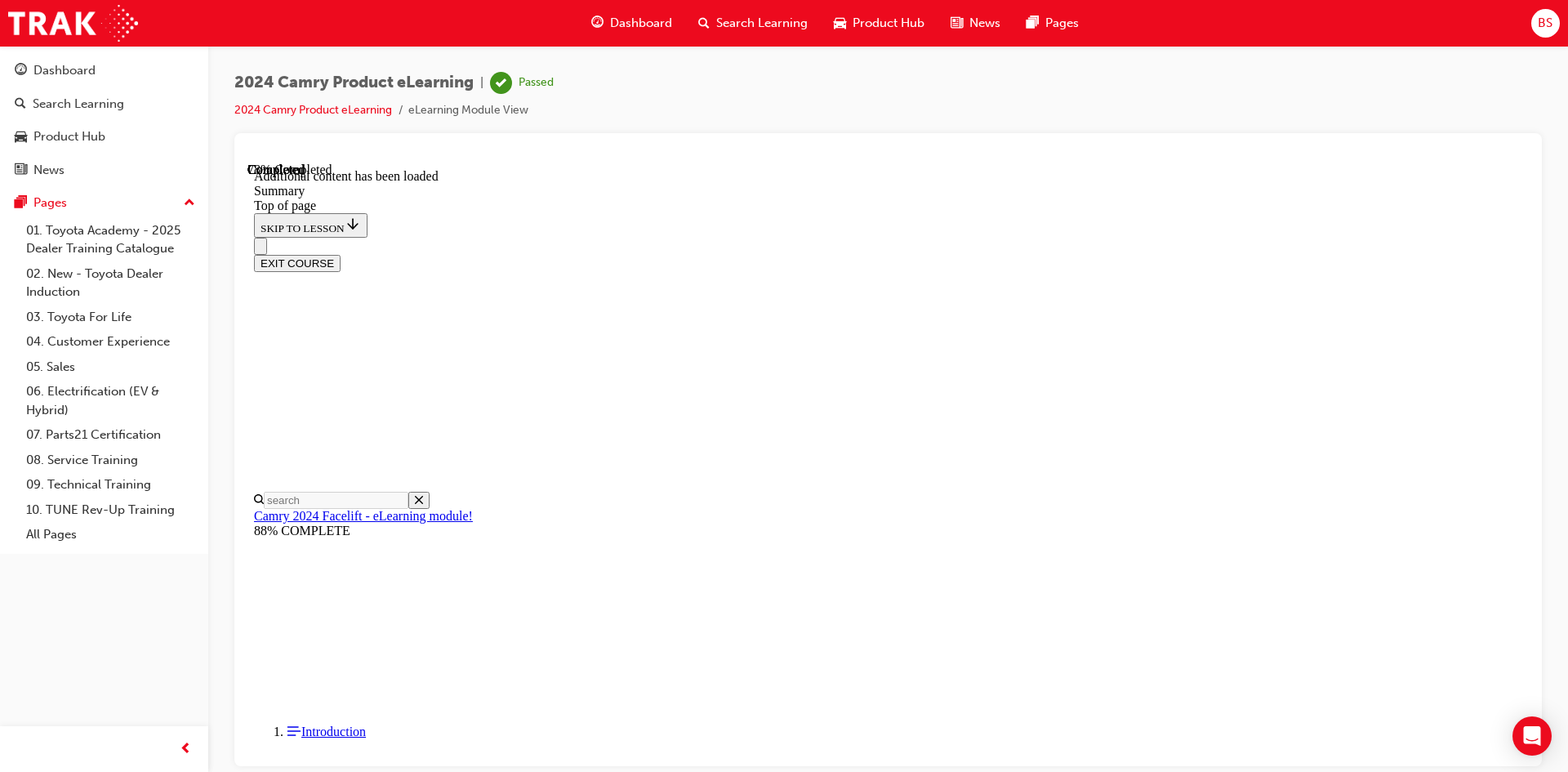
click at [341, 254] on button "EXIT COURSE" at bounding box center [297, 263] width 86 height 17
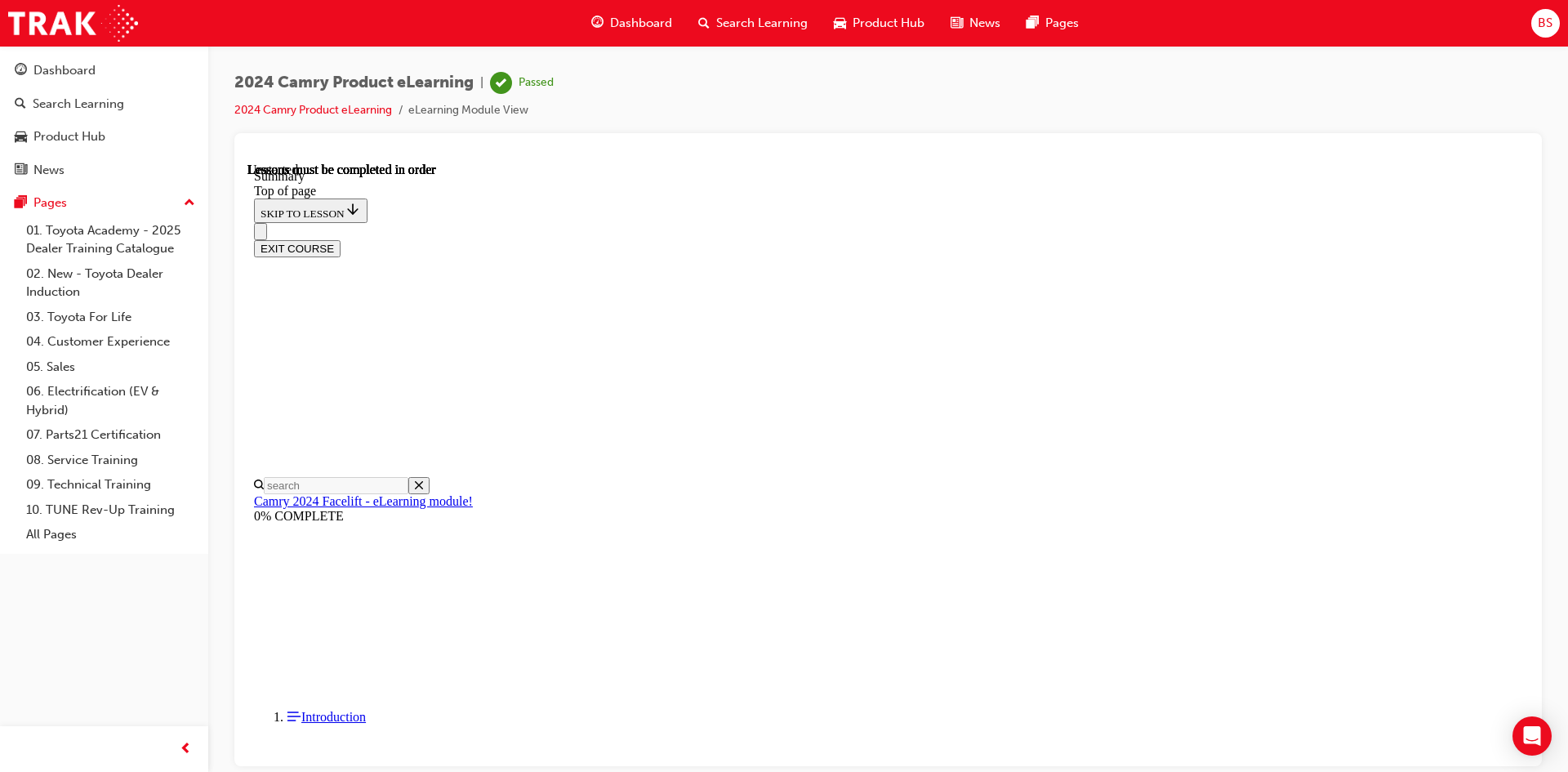
scroll to position [50, 0]
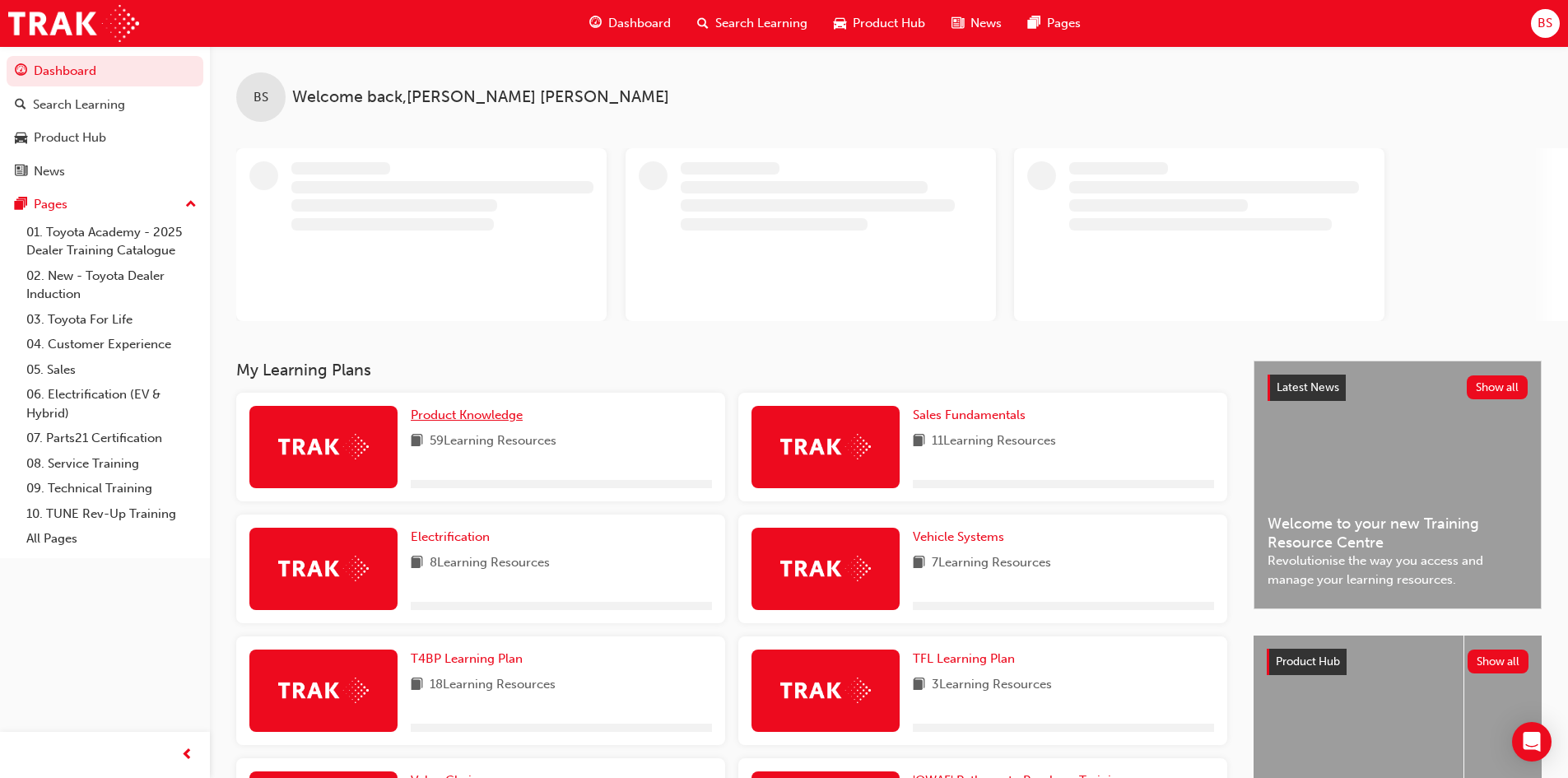
click at [465, 418] on span "Product Knowledge" at bounding box center [467, 415] width 112 height 15
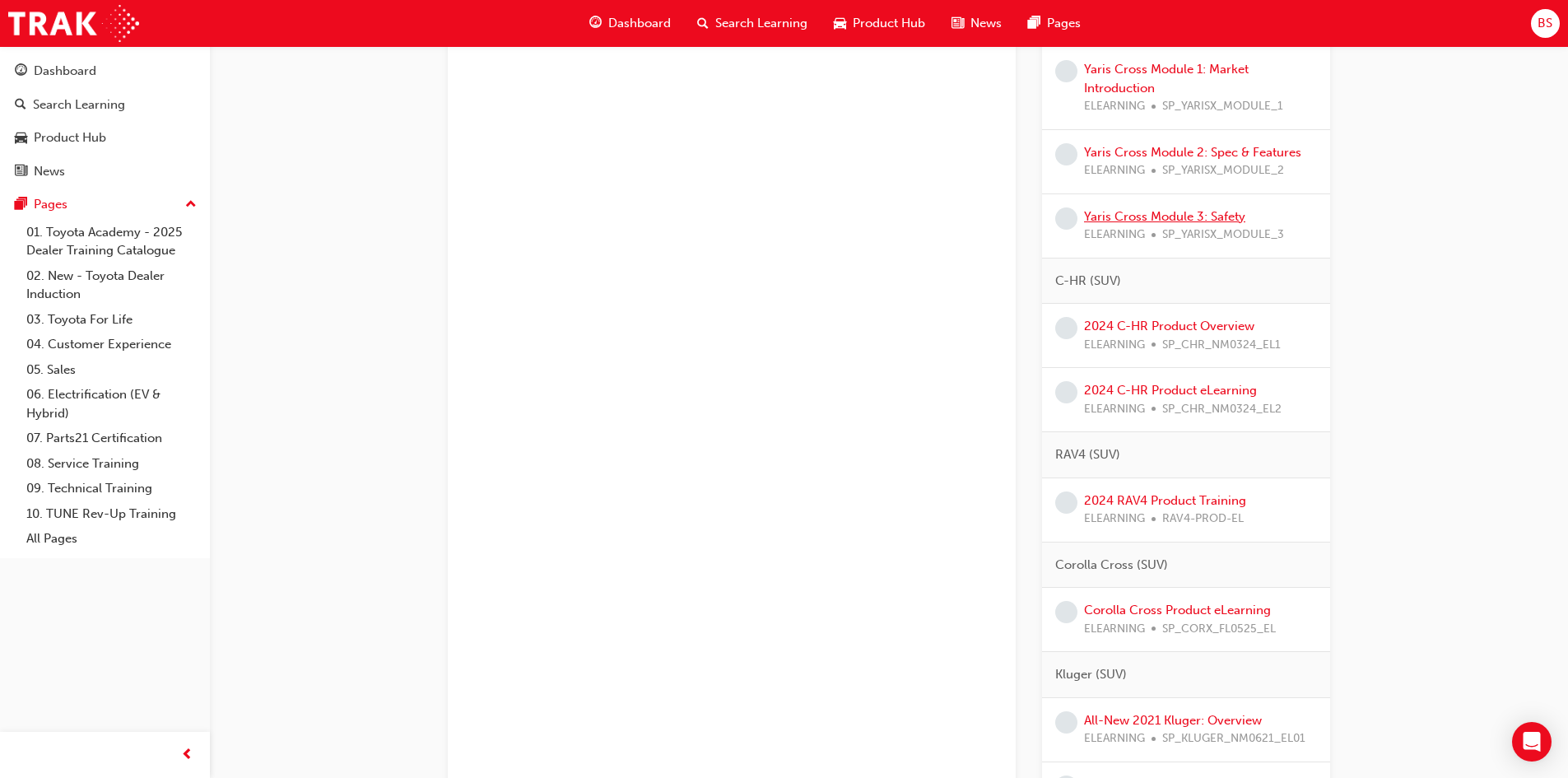
scroll to position [652, 0]
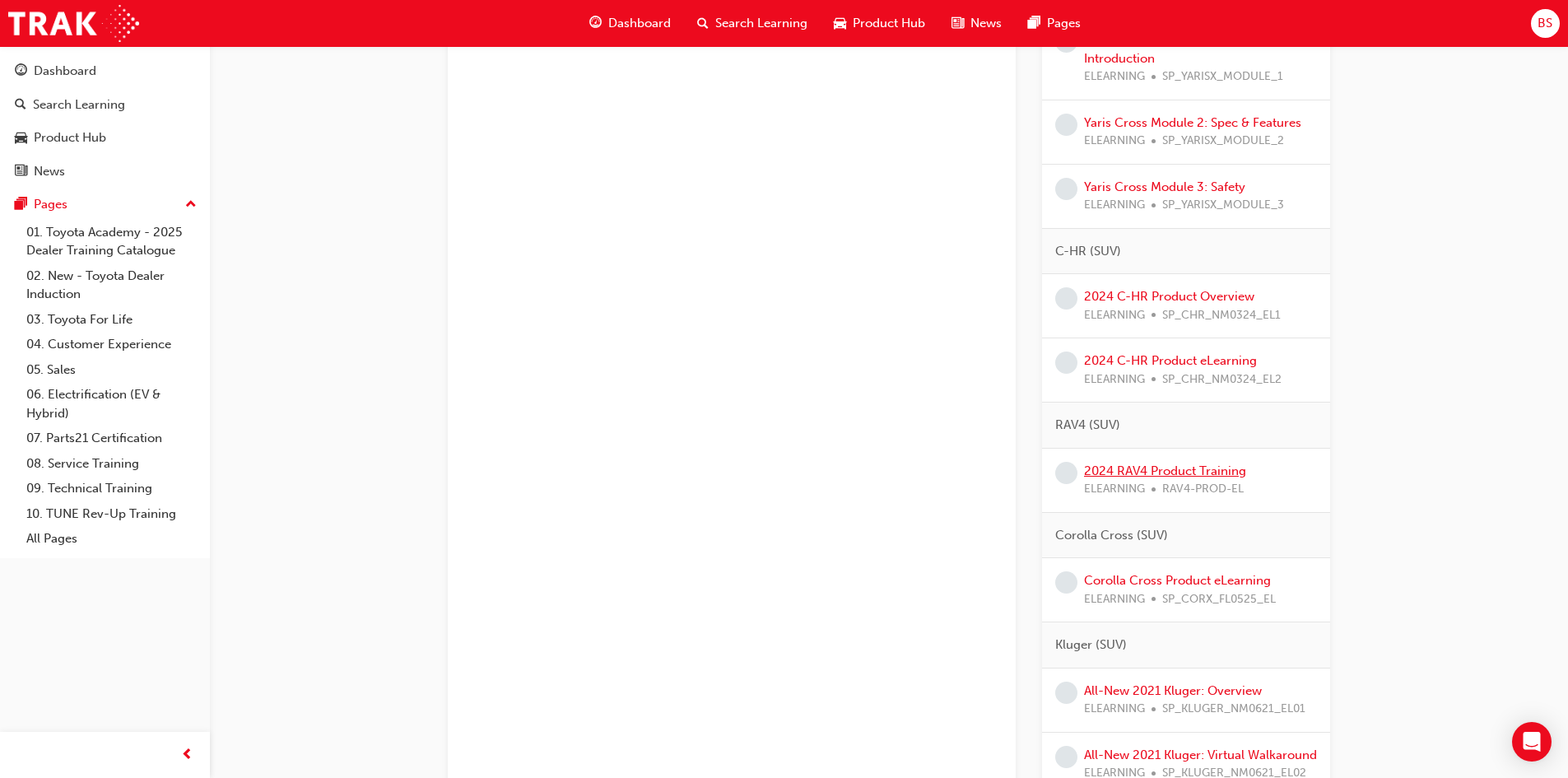
click at [1145, 469] on link "2024 RAV4 Product Training" at bounding box center [1165, 471] width 162 height 15
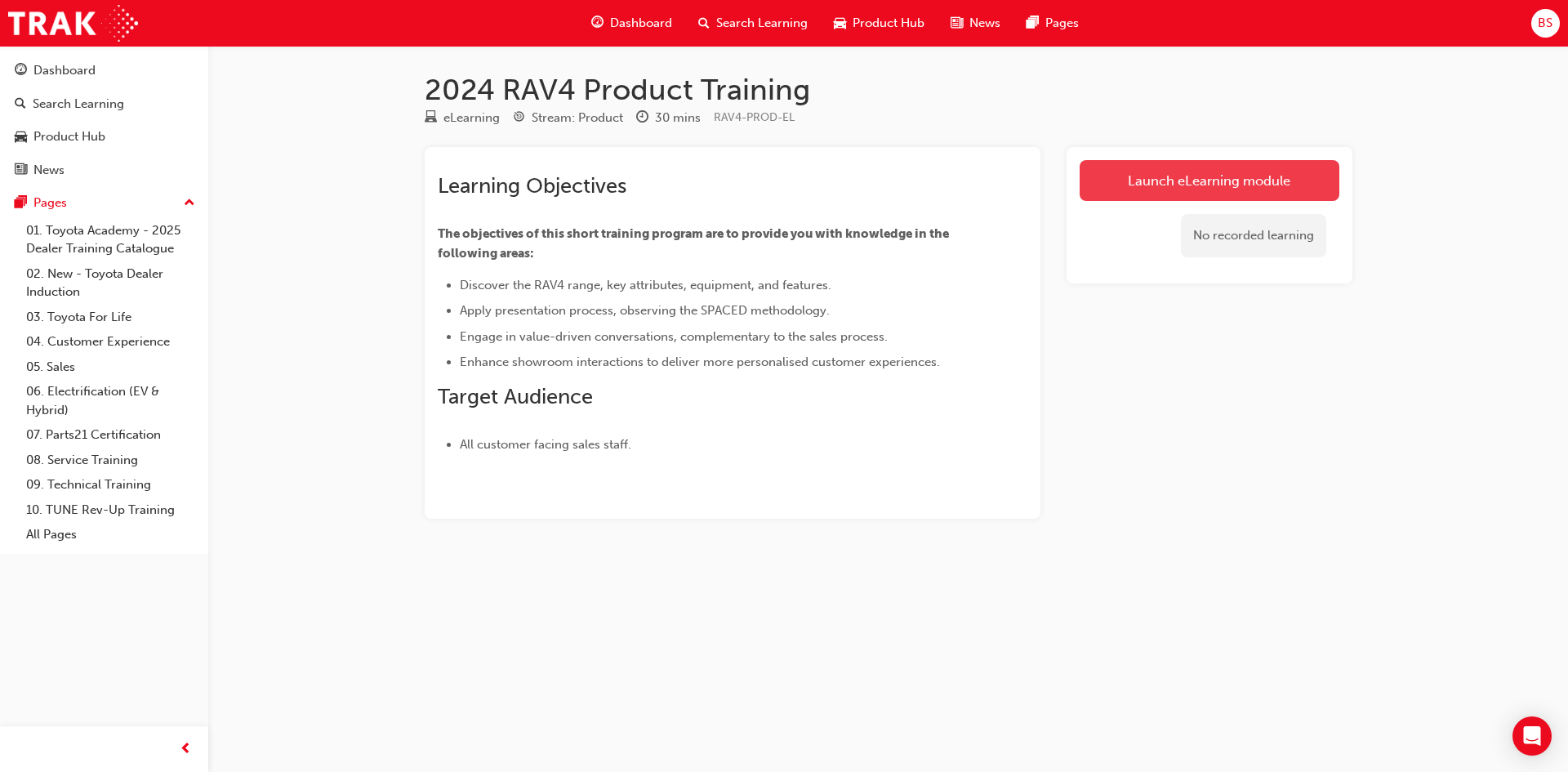
click at [1128, 186] on link "Launch eLearning module" at bounding box center [1209, 180] width 259 height 41
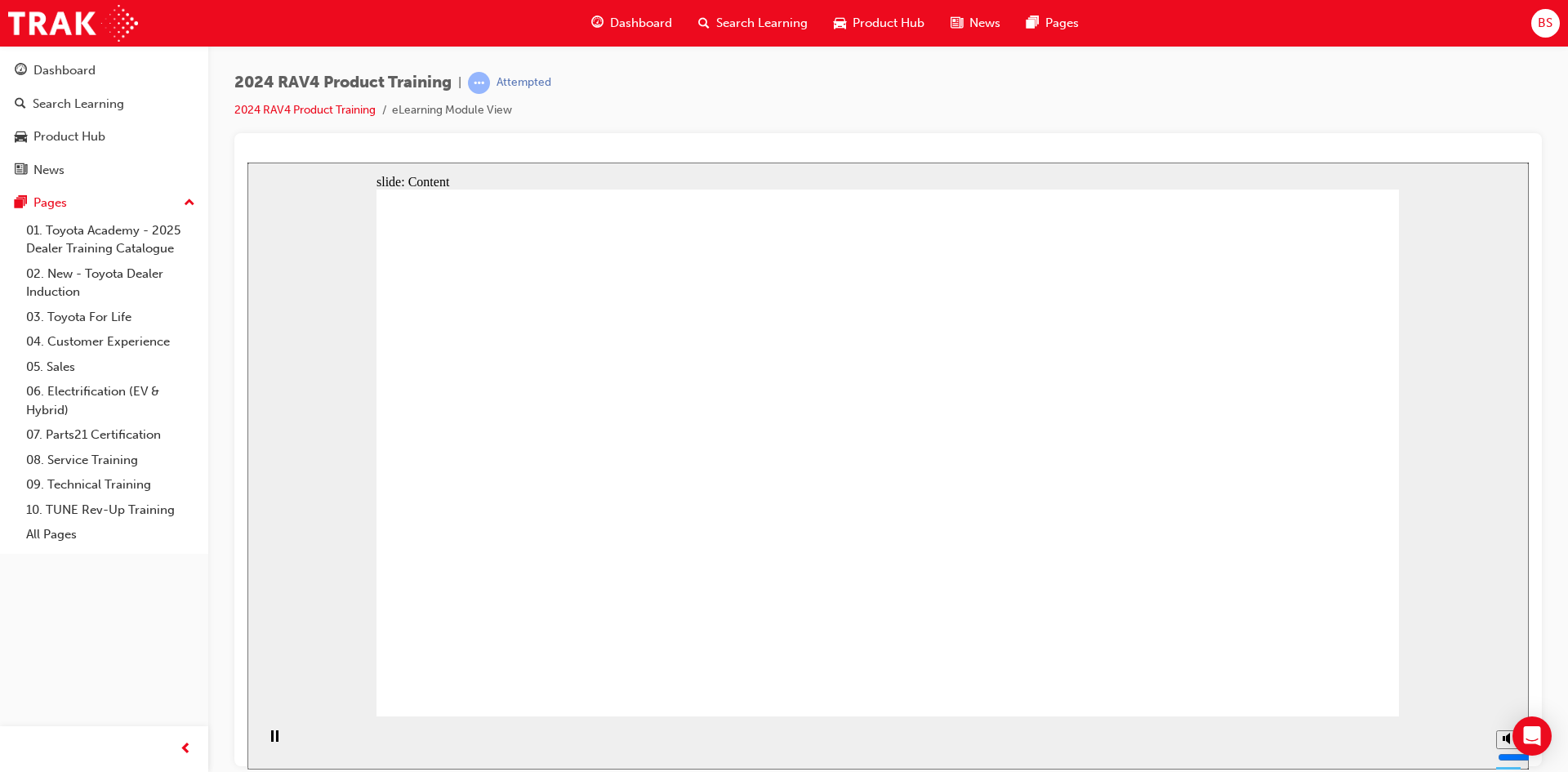
drag, startPoint x: 1293, startPoint y: 681, endPoint x: 1309, endPoint y: 685, distance: 16.5
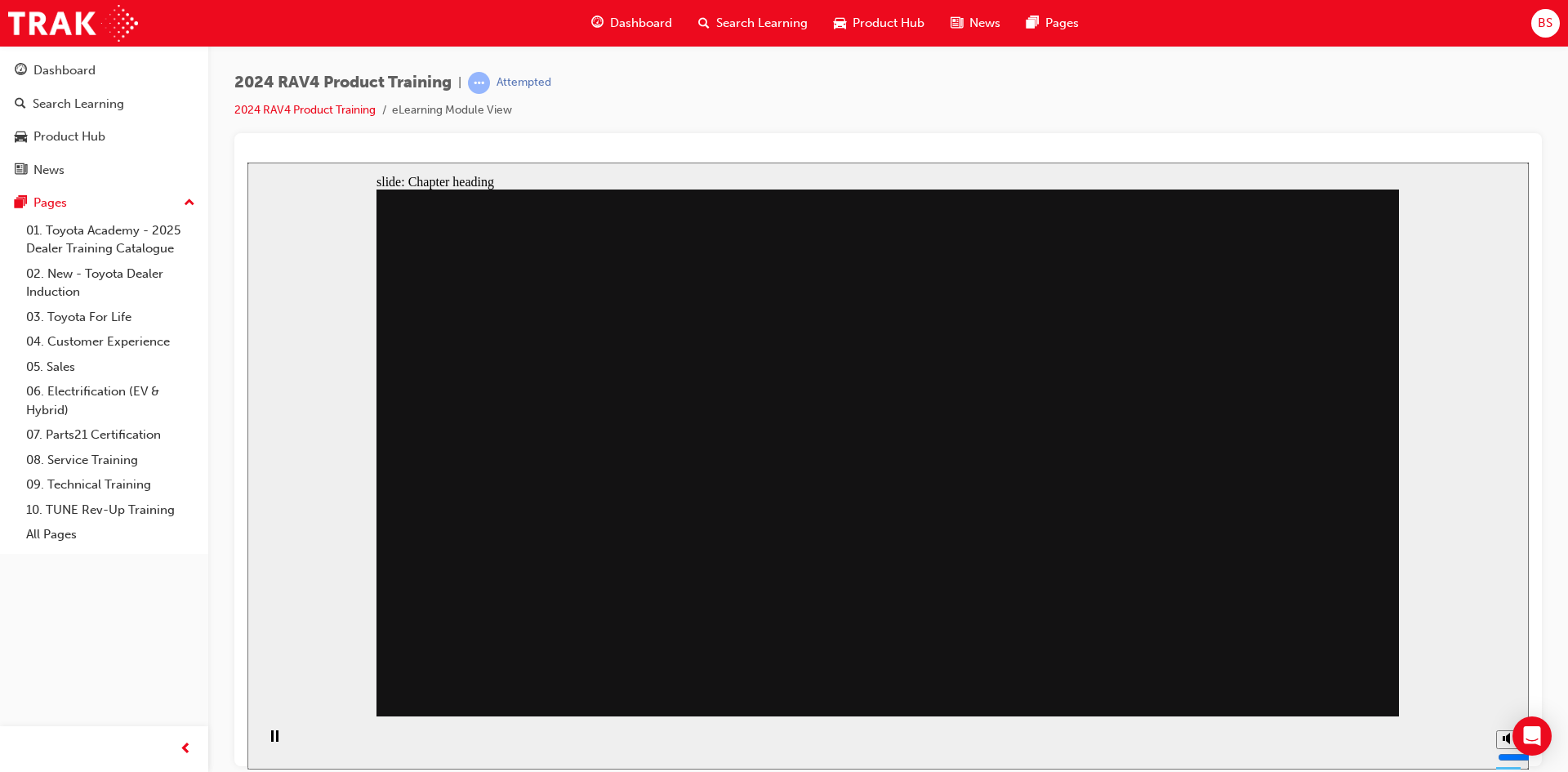
drag, startPoint x: 1264, startPoint y: 669, endPoint x: 1309, endPoint y: 676, distance: 45.5
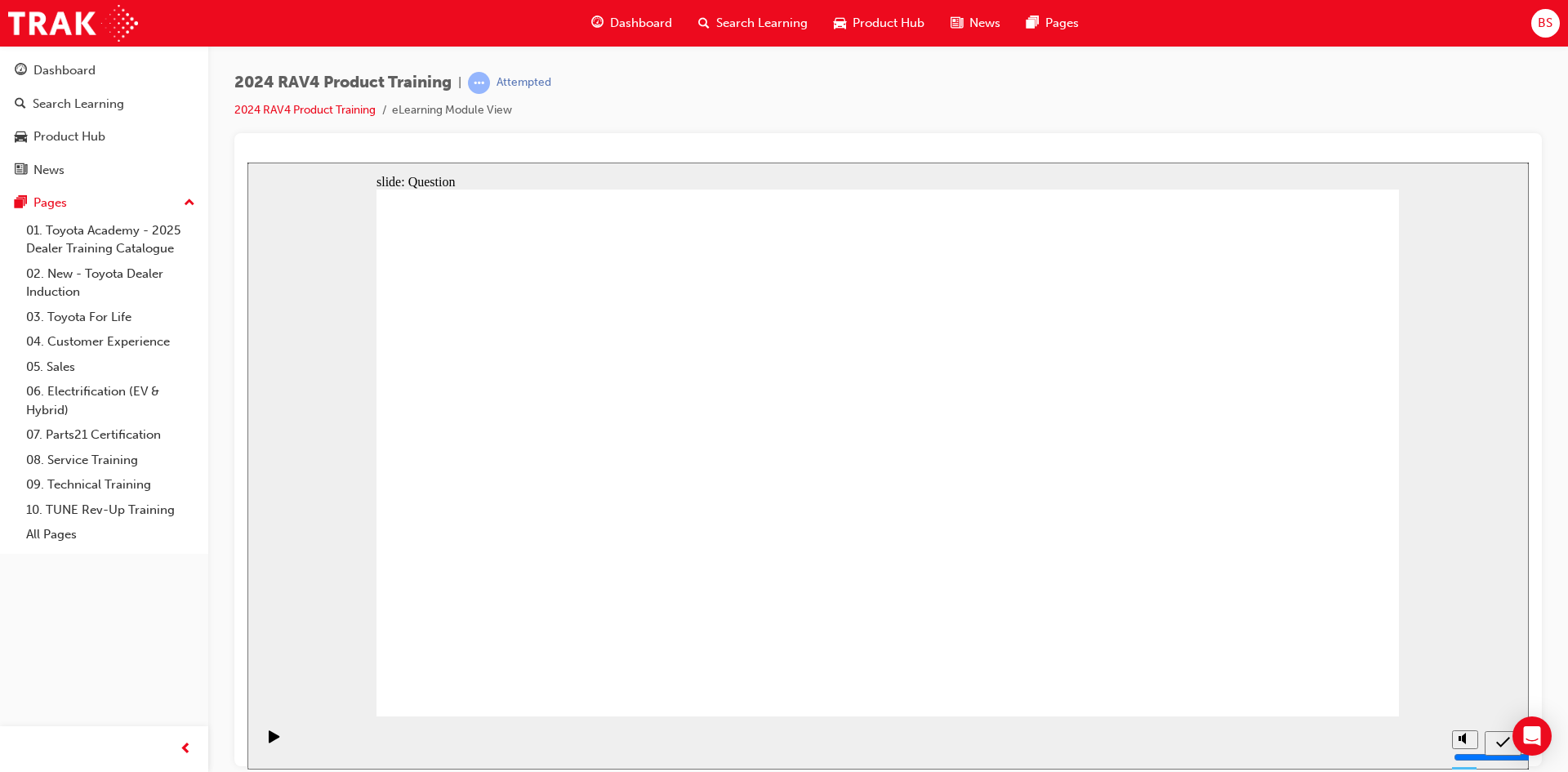
radio input "true"
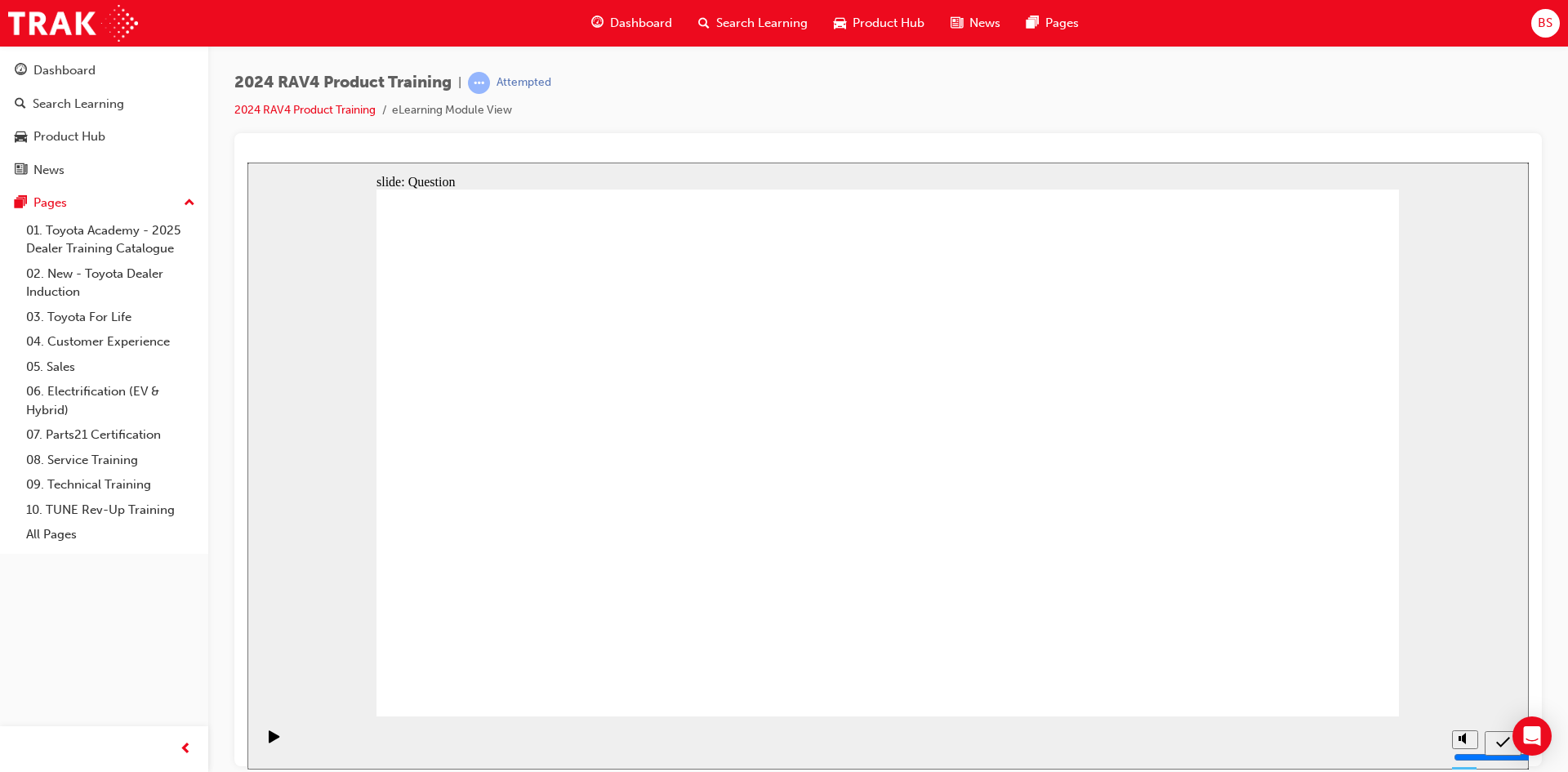
radio input "true"
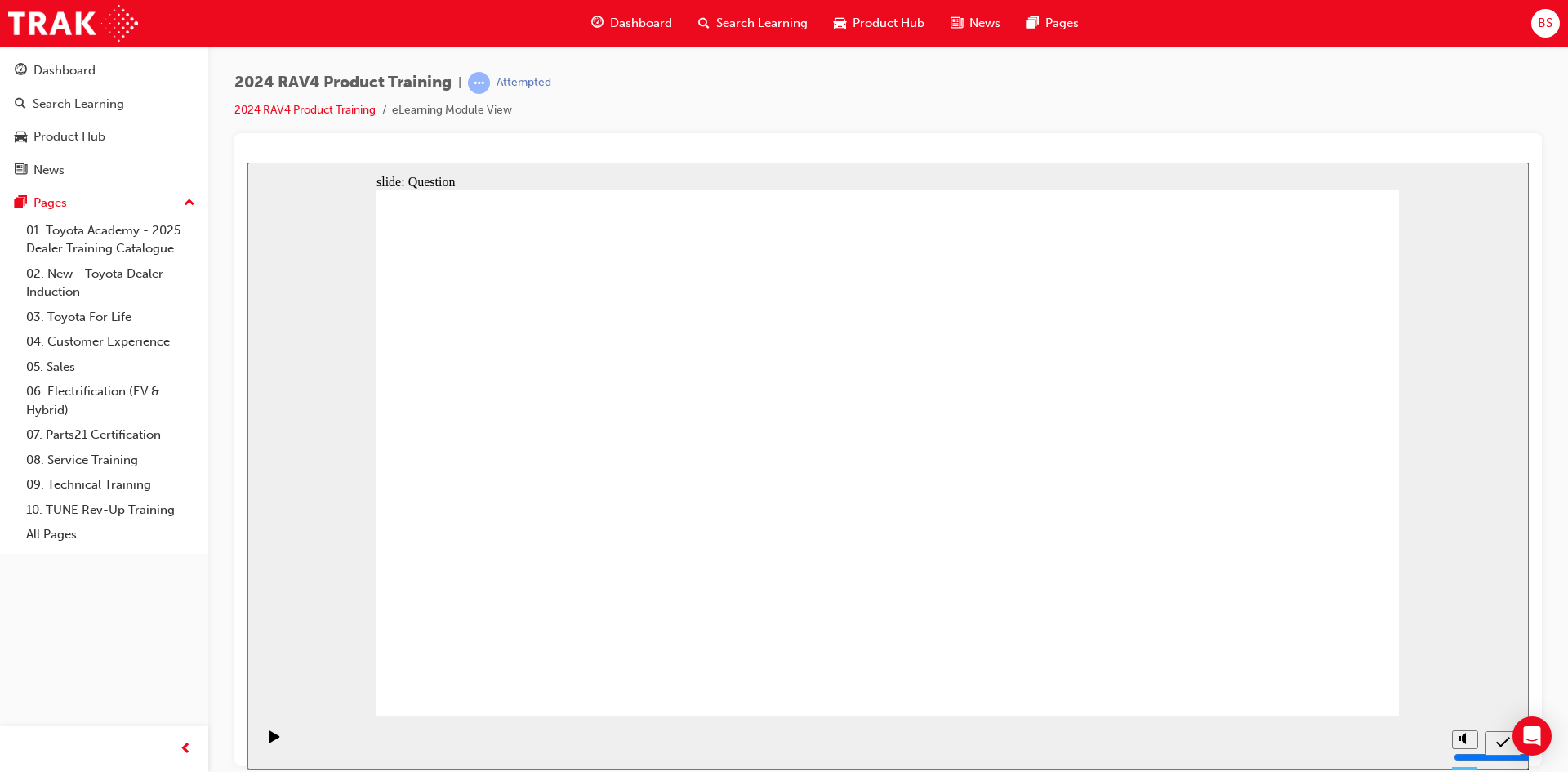
radio input "true"
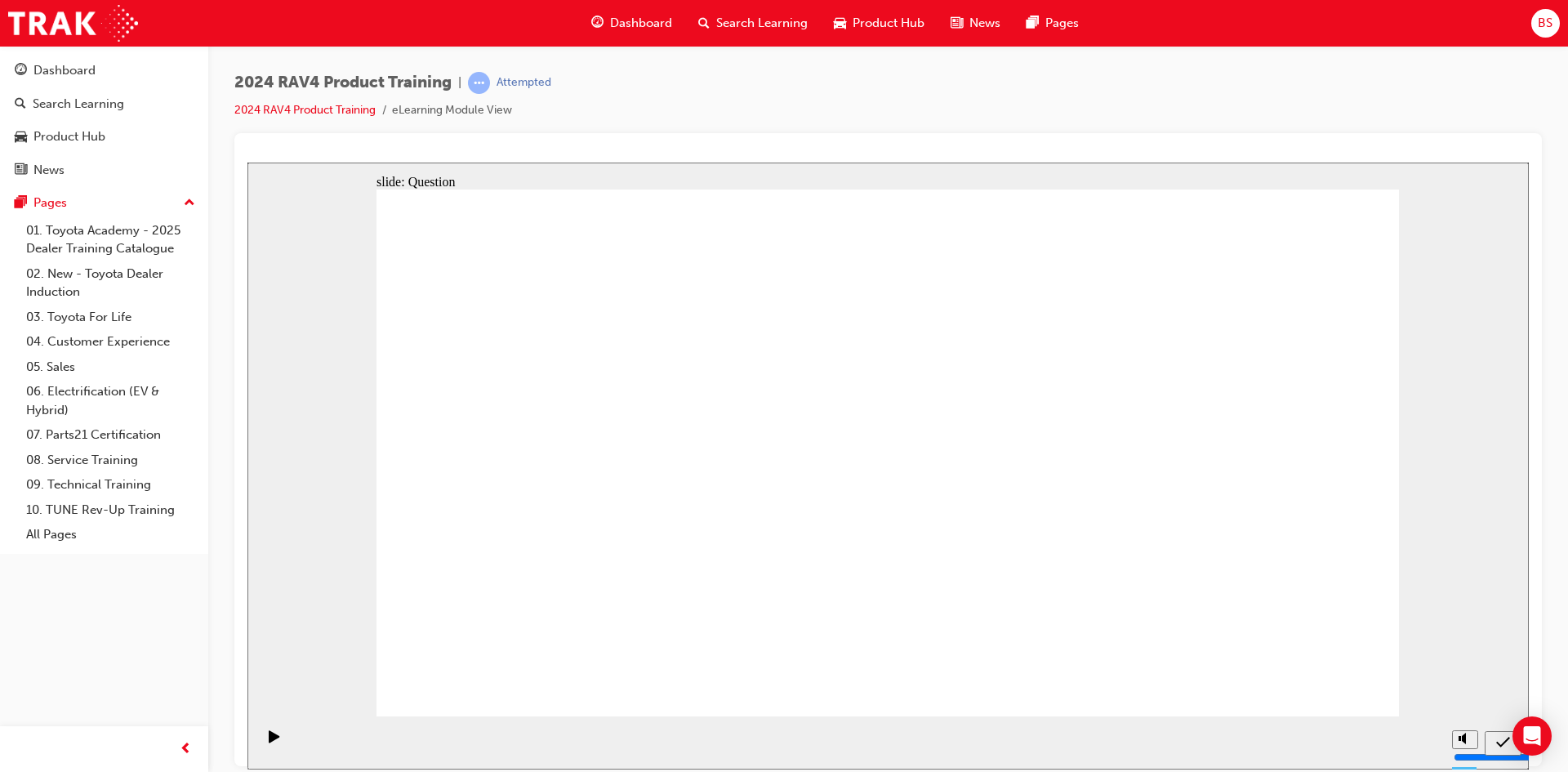
drag, startPoint x: 1162, startPoint y: 440, endPoint x: 761, endPoint y: 622, distance: 440.4
drag, startPoint x: 580, startPoint y: 444, endPoint x: 622, endPoint y: 599, distance: 160.6
drag, startPoint x: 792, startPoint y: 449, endPoint x: 1198, endPoint y: 611, distance: 437.1
drag, startPoint x: 577, startPoint y: 581, endPoint x: 623, endPoint y: 406, distance: 180.9
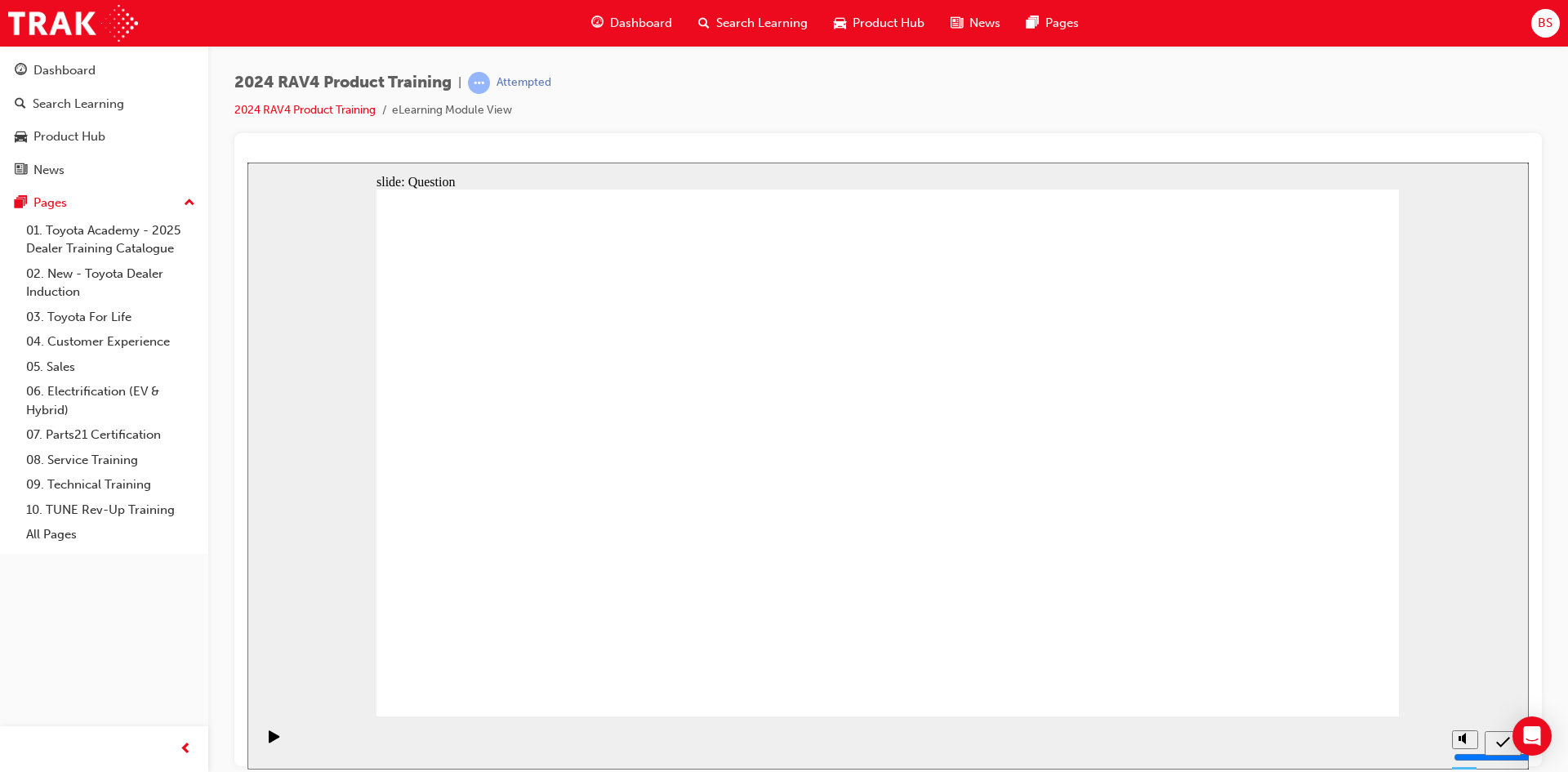
drag, startPoint x: 940, startPoint y: 408, endPoint x: 549, endPoint y: 540, distance: 412.7
drag, startPoint x: 707, startPoint y: 456, endPoint x: 902, endPoint y: 593, distance: 238.3
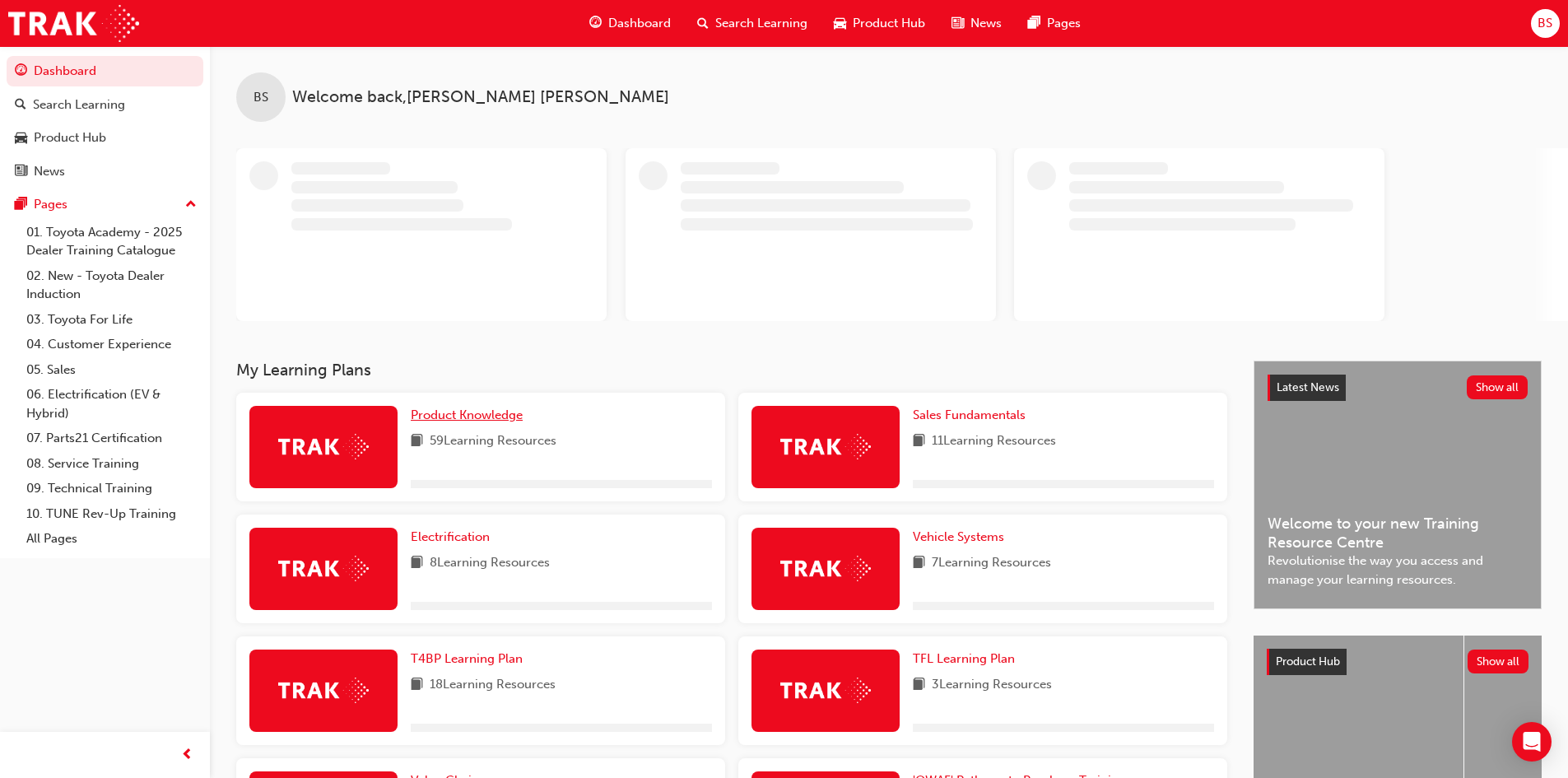
click at [428, 414] on span "Product Knowledge" at bounding box center [467, 415] width 112 height 15
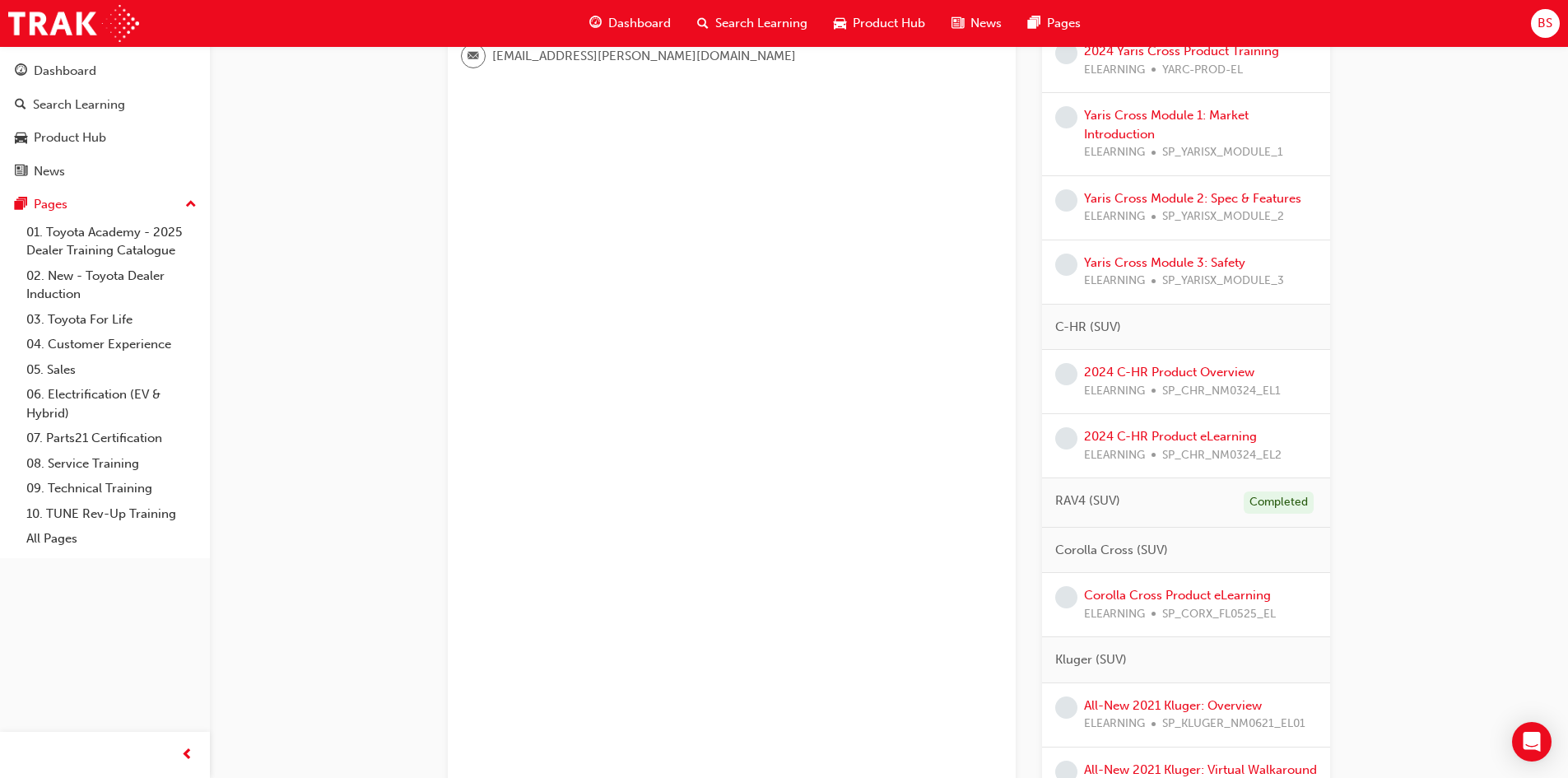
scroll to position [658, 0]
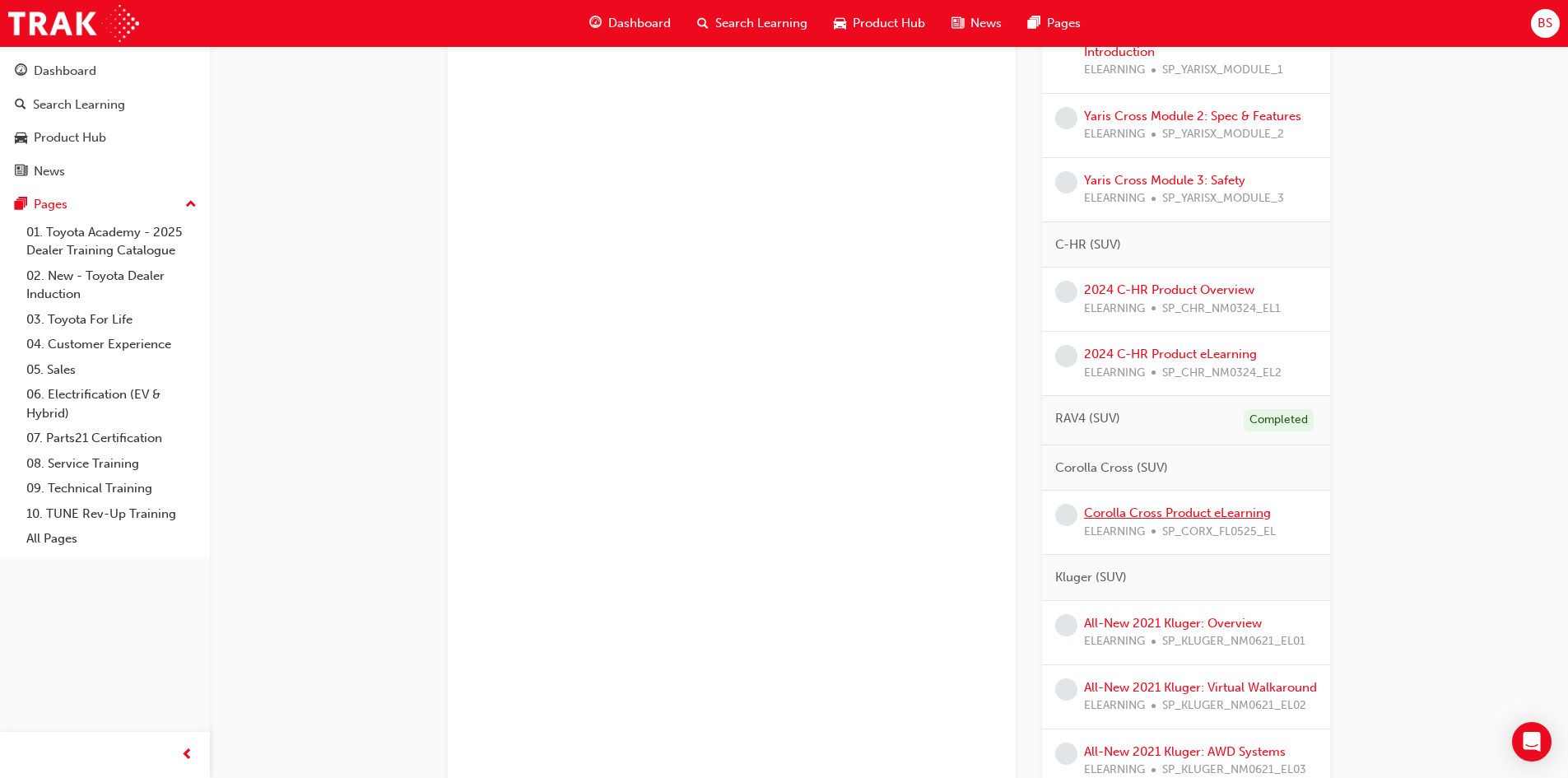
click at [1178, 515] on link "Corolla Cross Product eLearning" at bounding box center [1177, 512] width 187 height 15
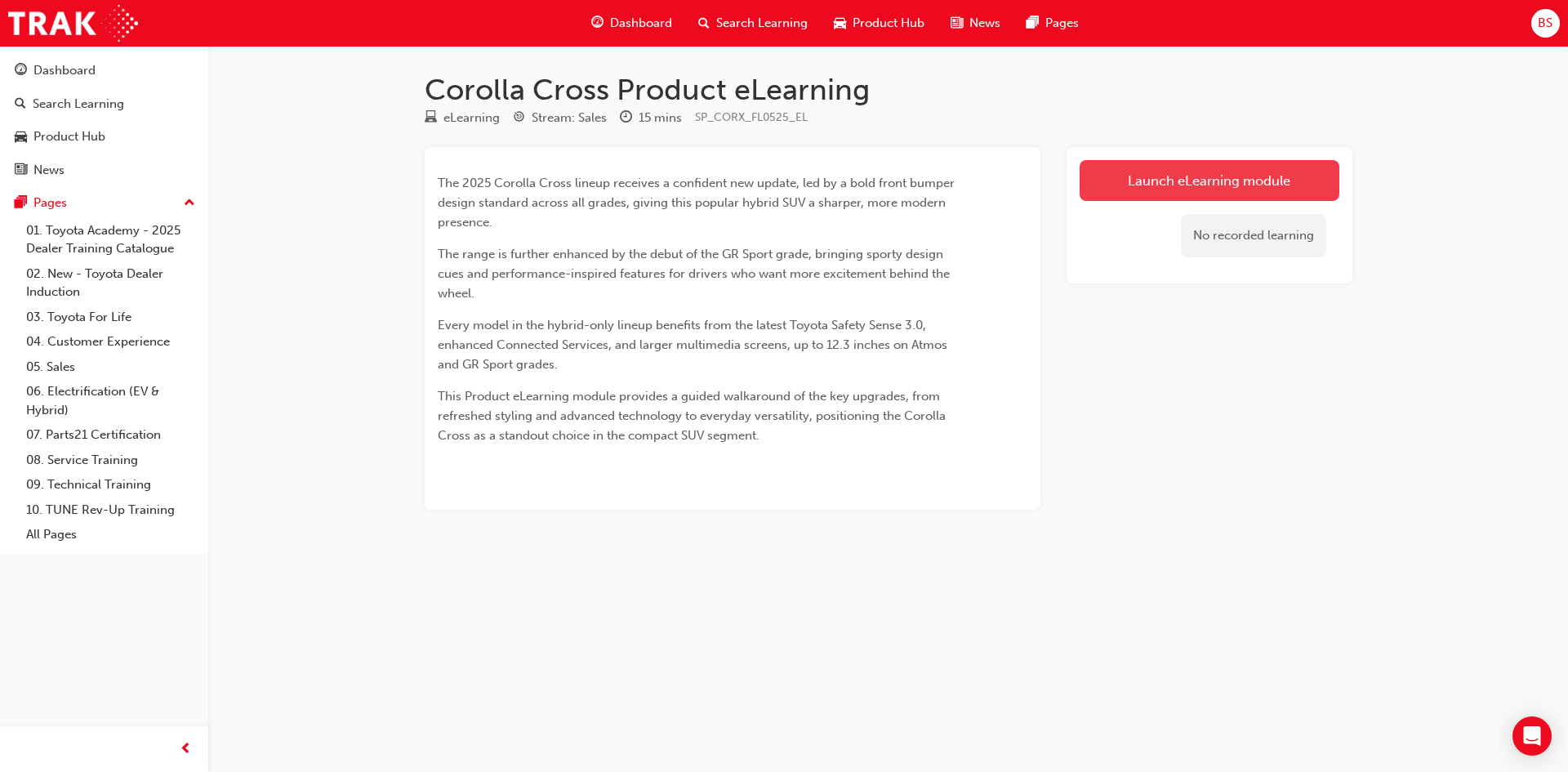
click at [1165, 188] on link "Launch eLearning module" at bounding box center [1209, 180] width 259 height 41
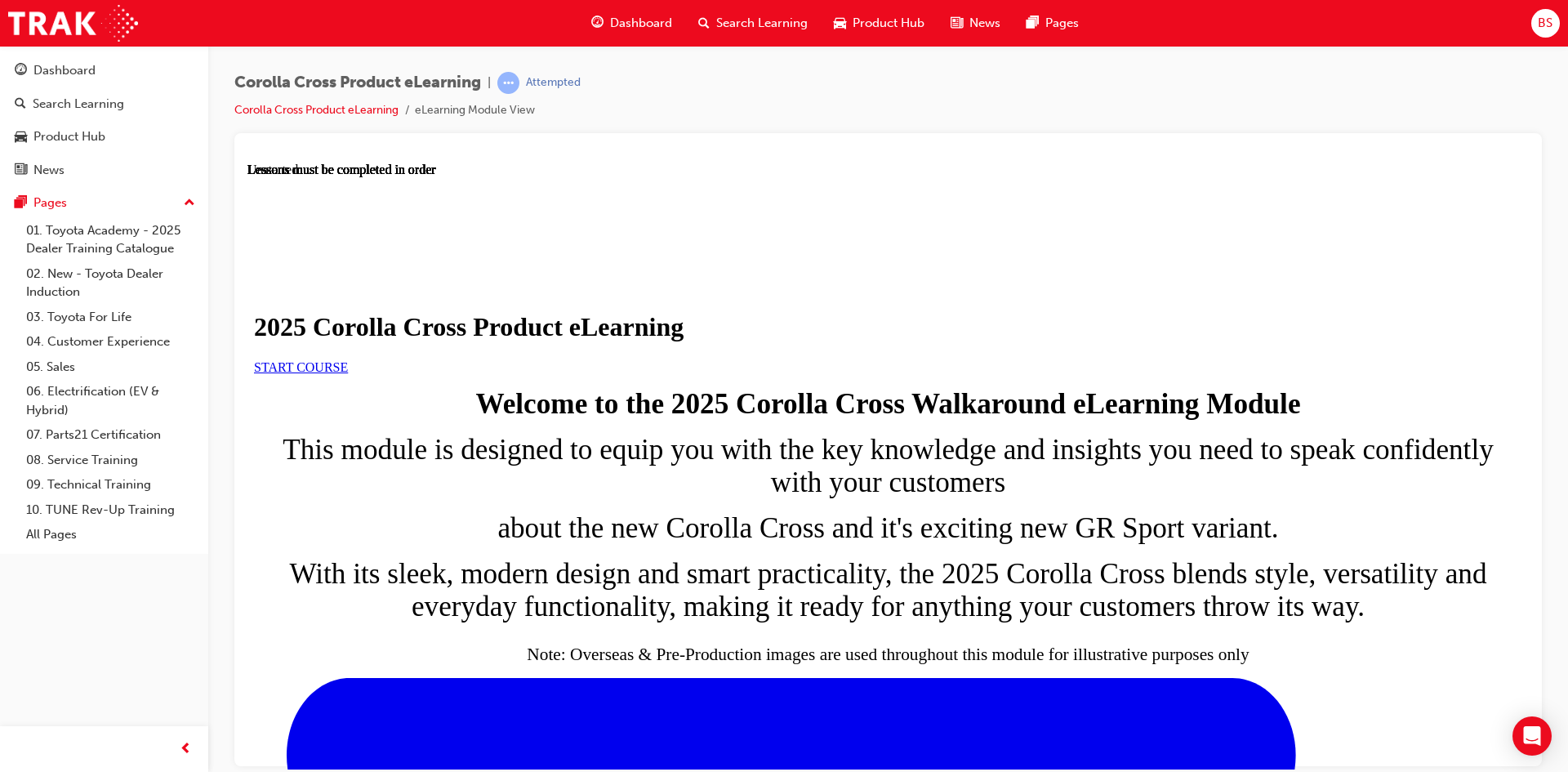
scroll to position [94, 0]
click at [348, 373] on span "START COURSE" at bounding box center [301, 366] width 94 height 14
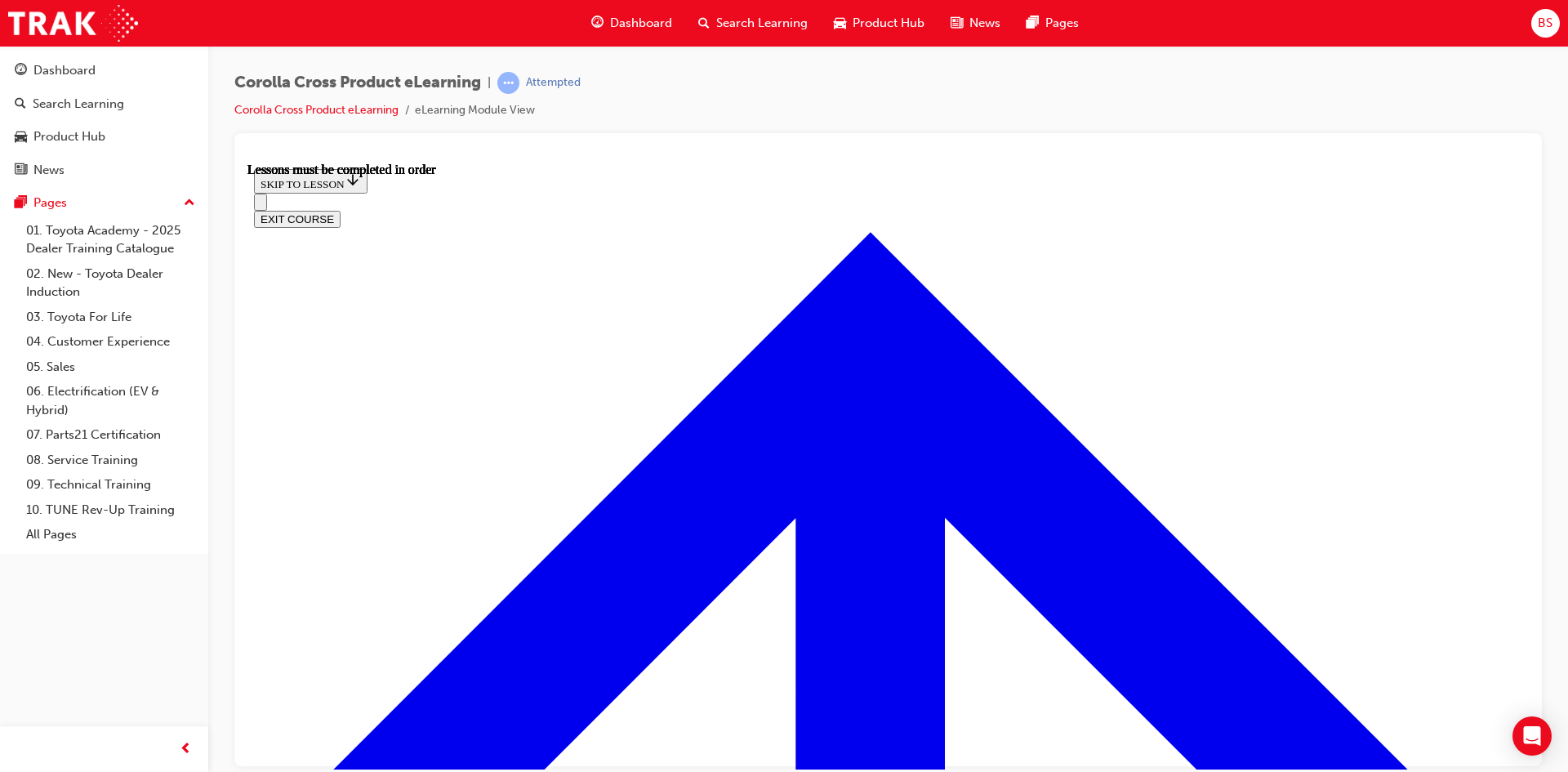
scroll to position [874, 0]
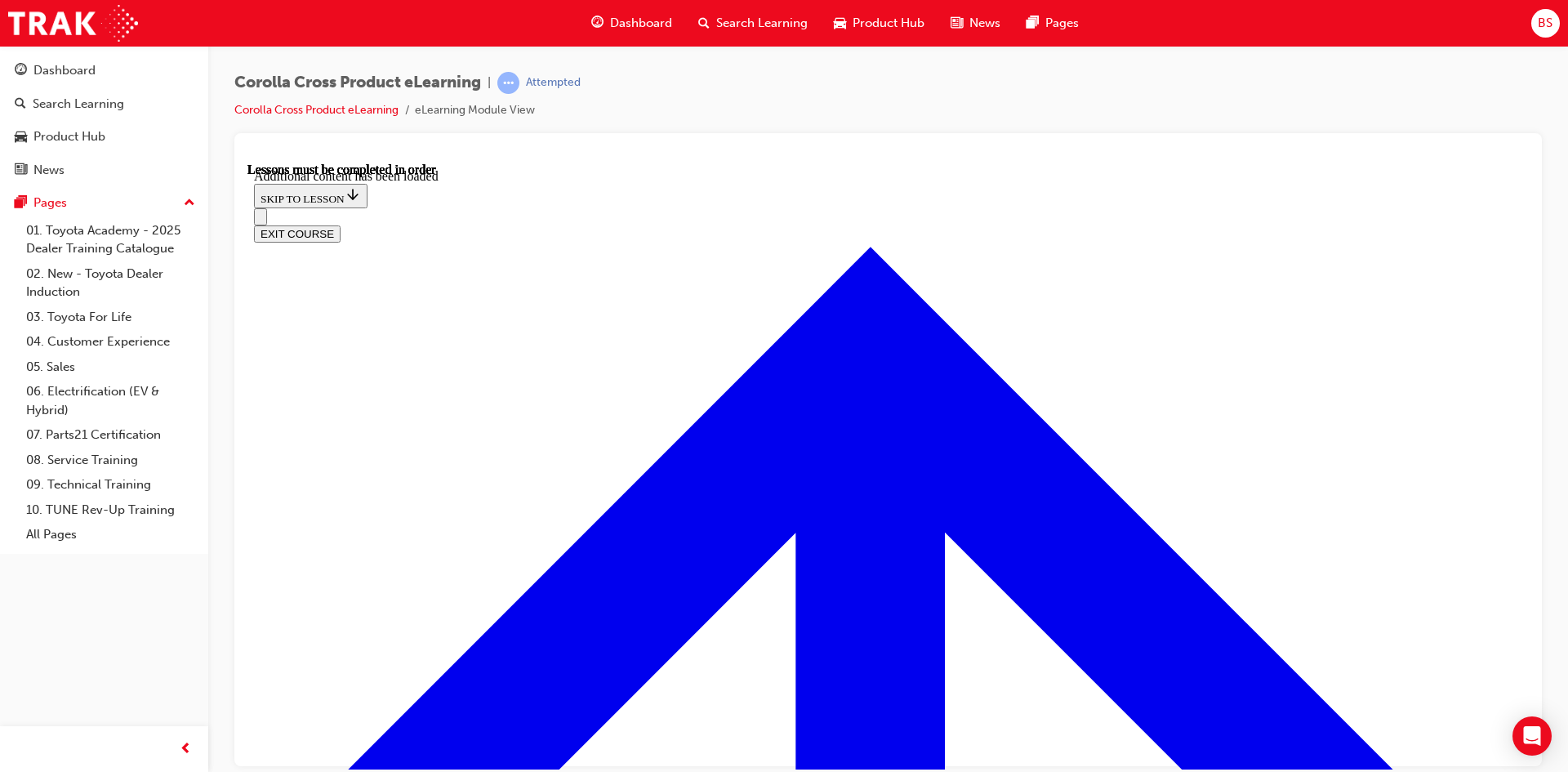
scroll to position [2720, 0]
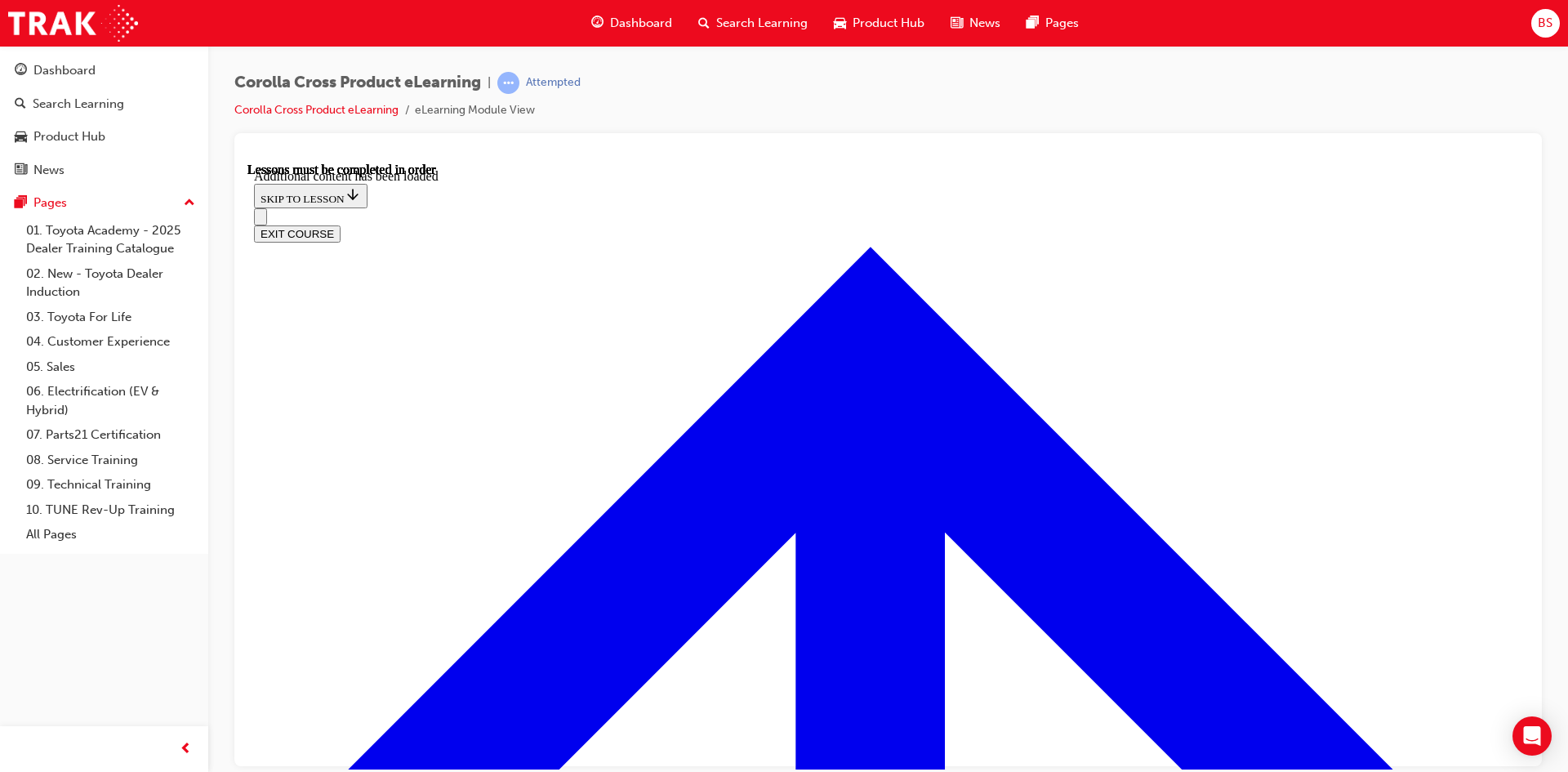
radio input "true"
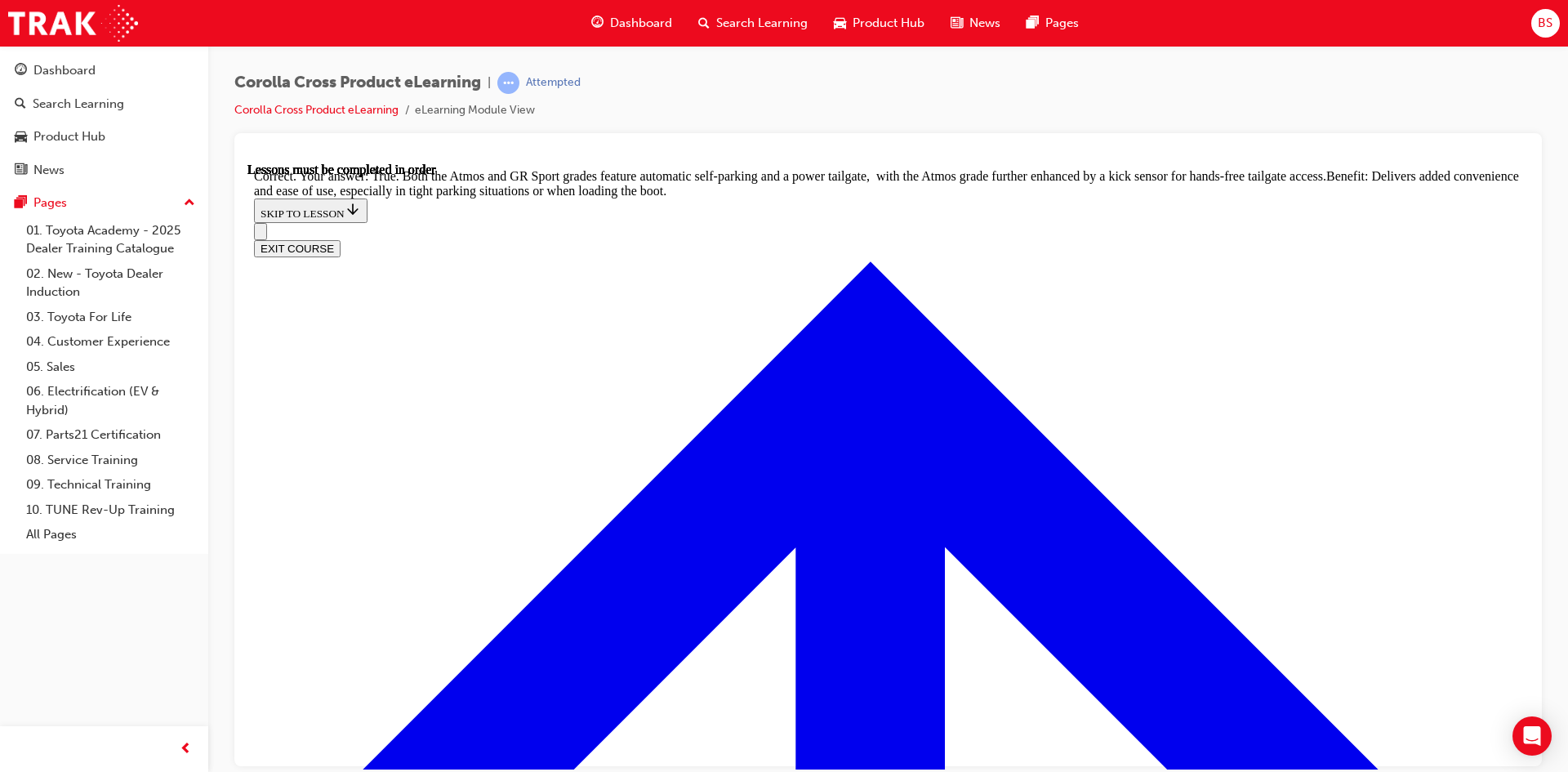
scroll to position [3553, 0]
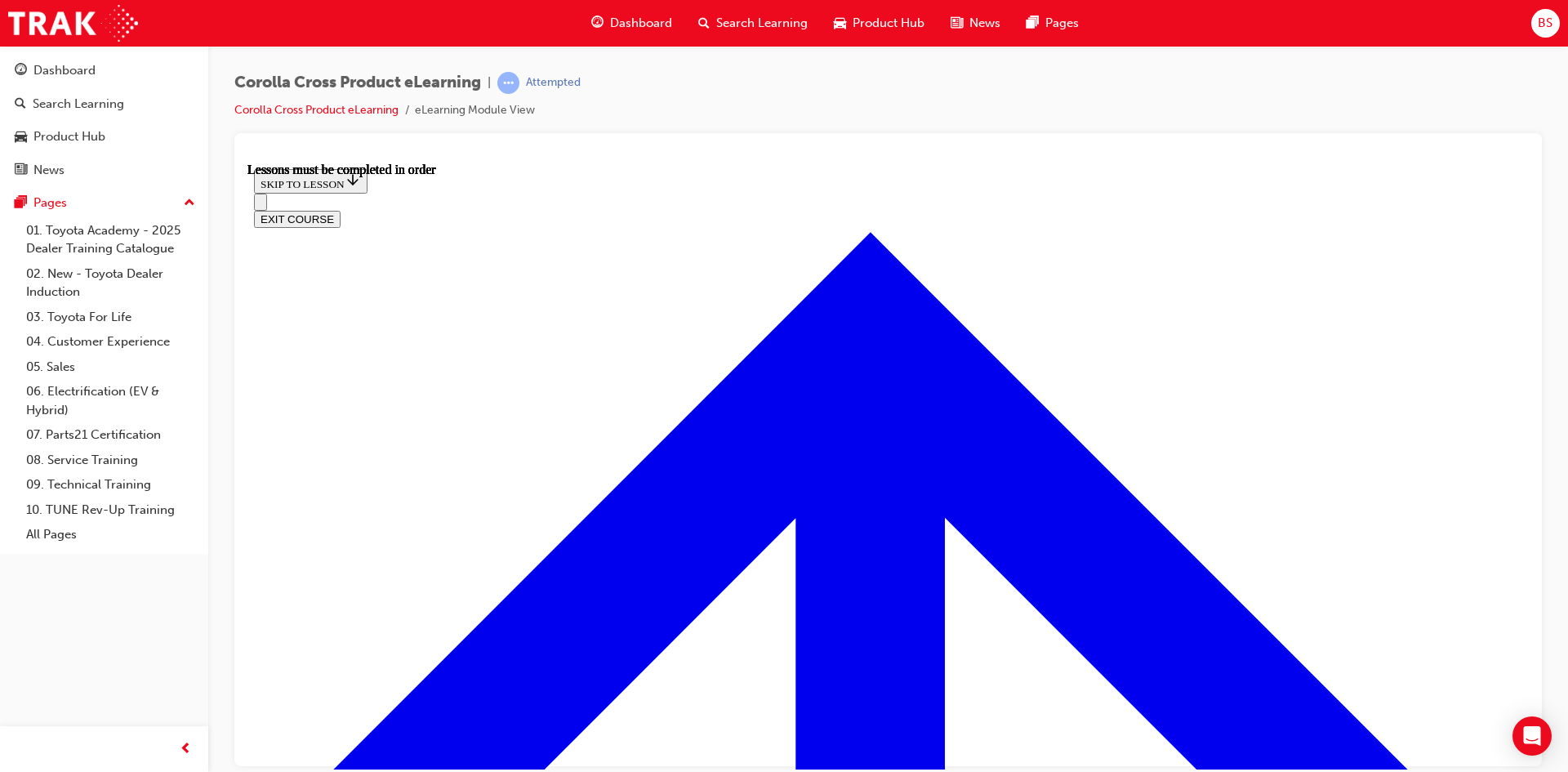
scroll to position [1527, 0]
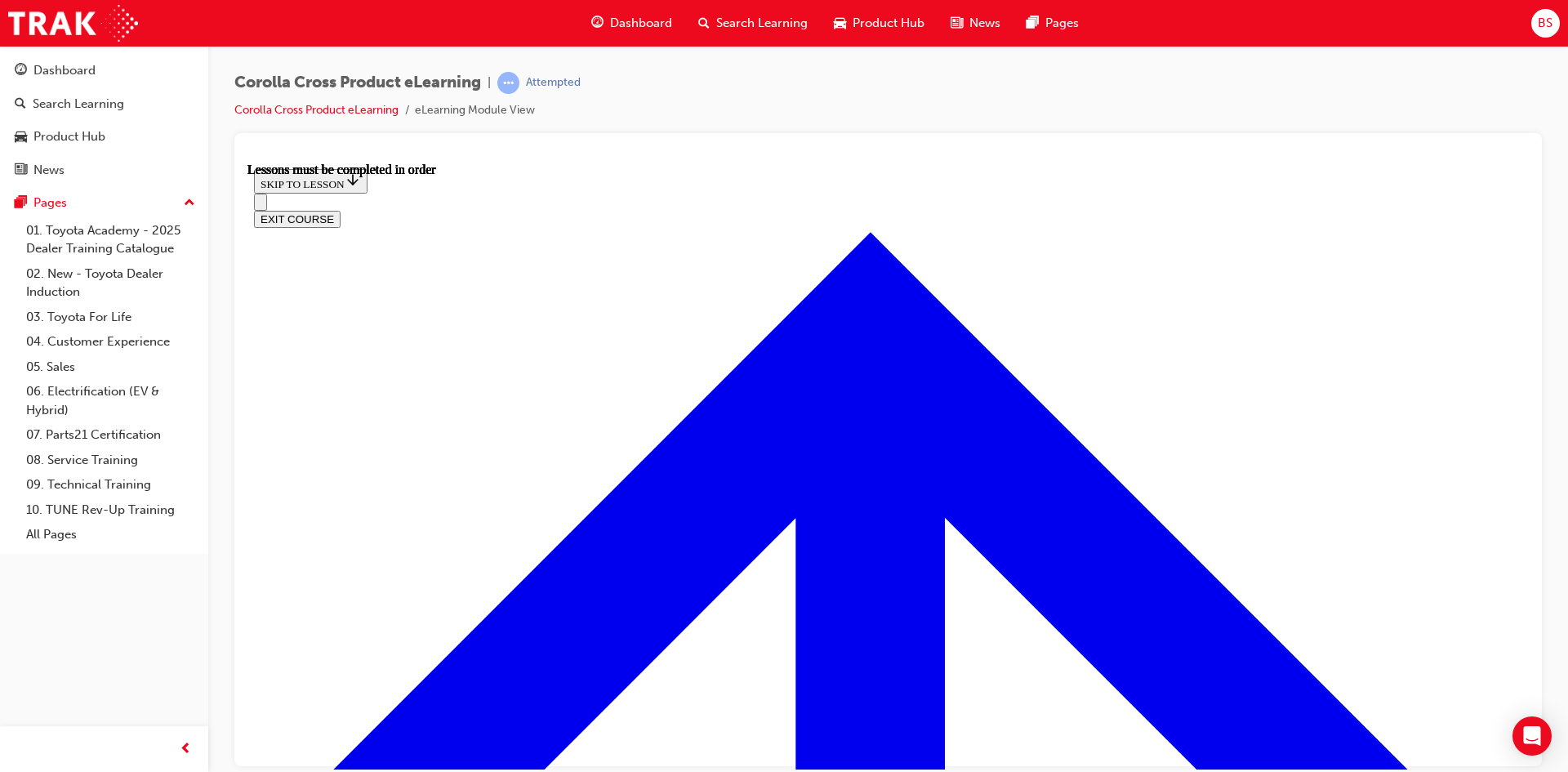
scroll to position [1310, 0]
drag, startPoint x: 805, startPoint y: 596, endPoint x: 766, endPoint y: 587, distance: 40.0
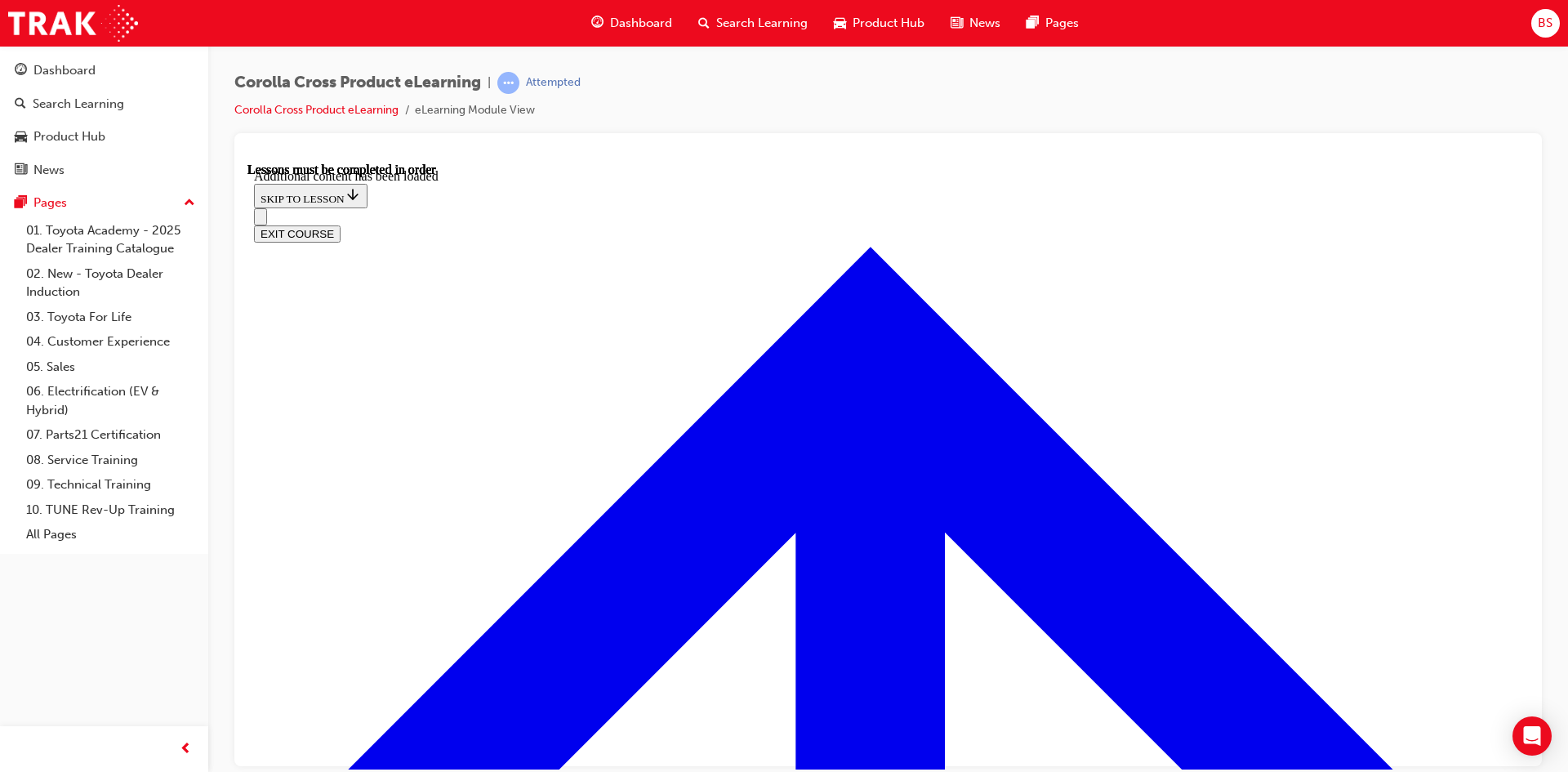
scroll to position [1529, 0]
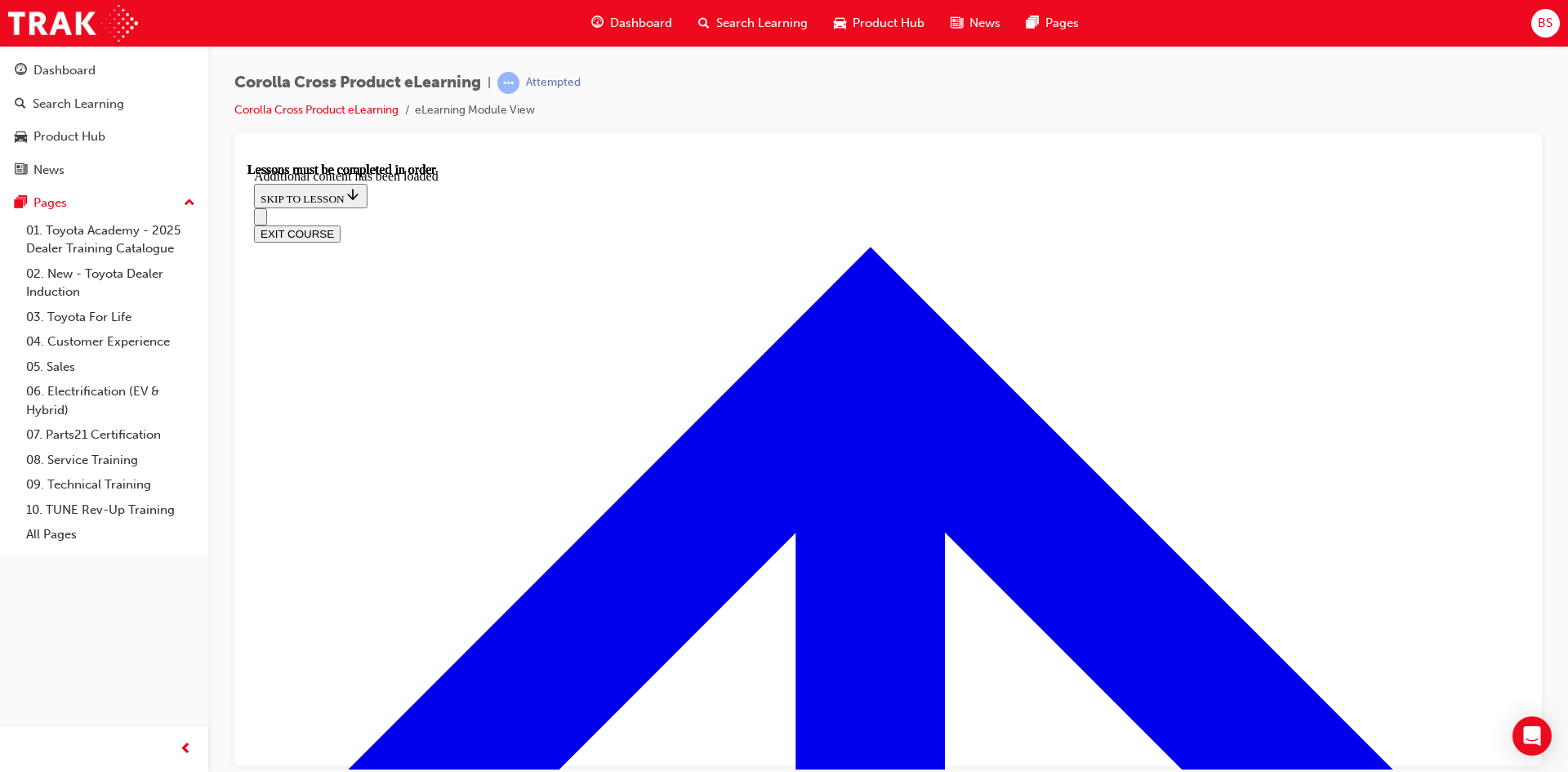
radio input "true"
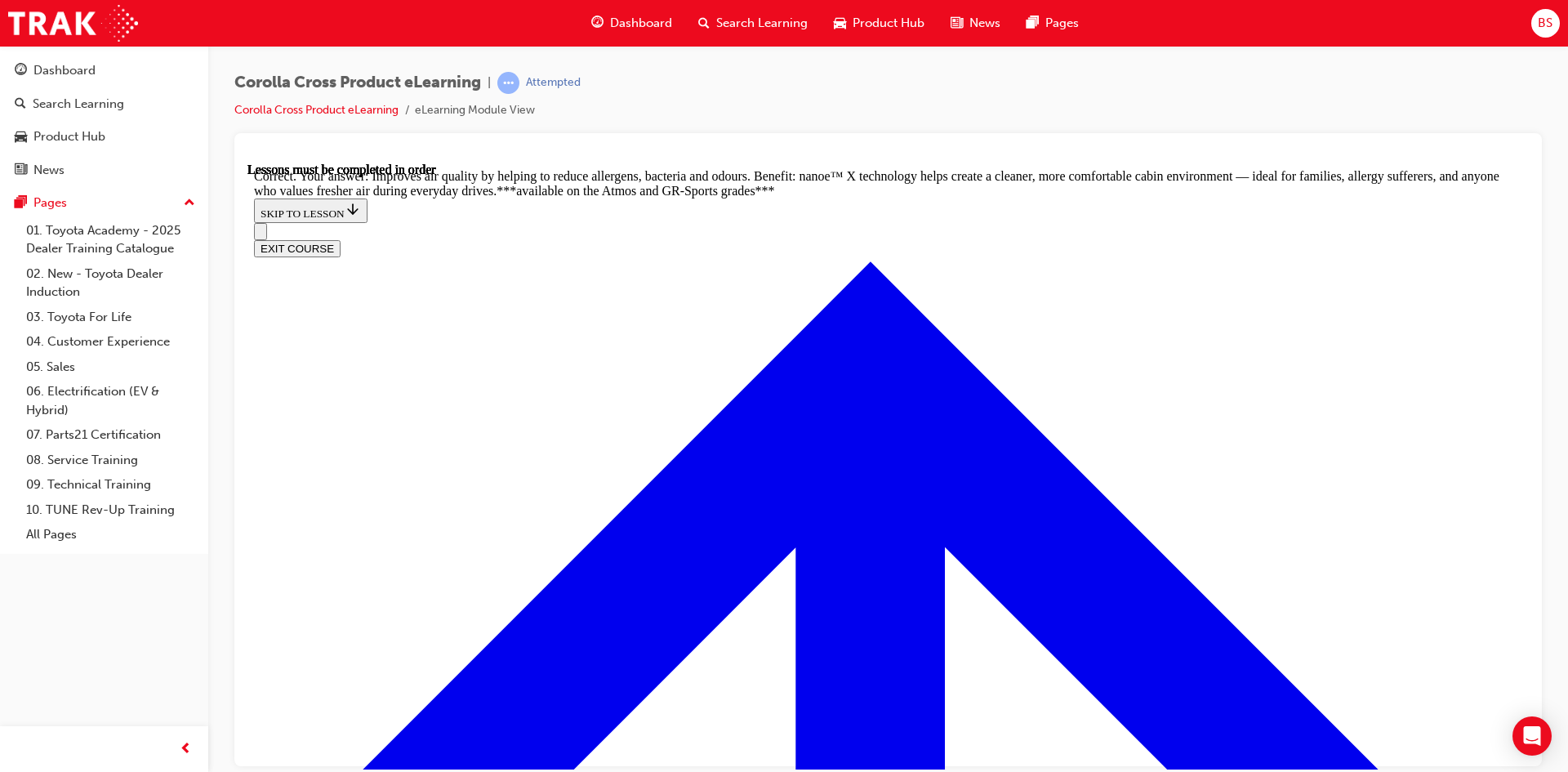
scroll to position [3080, 0]
radio input "true"
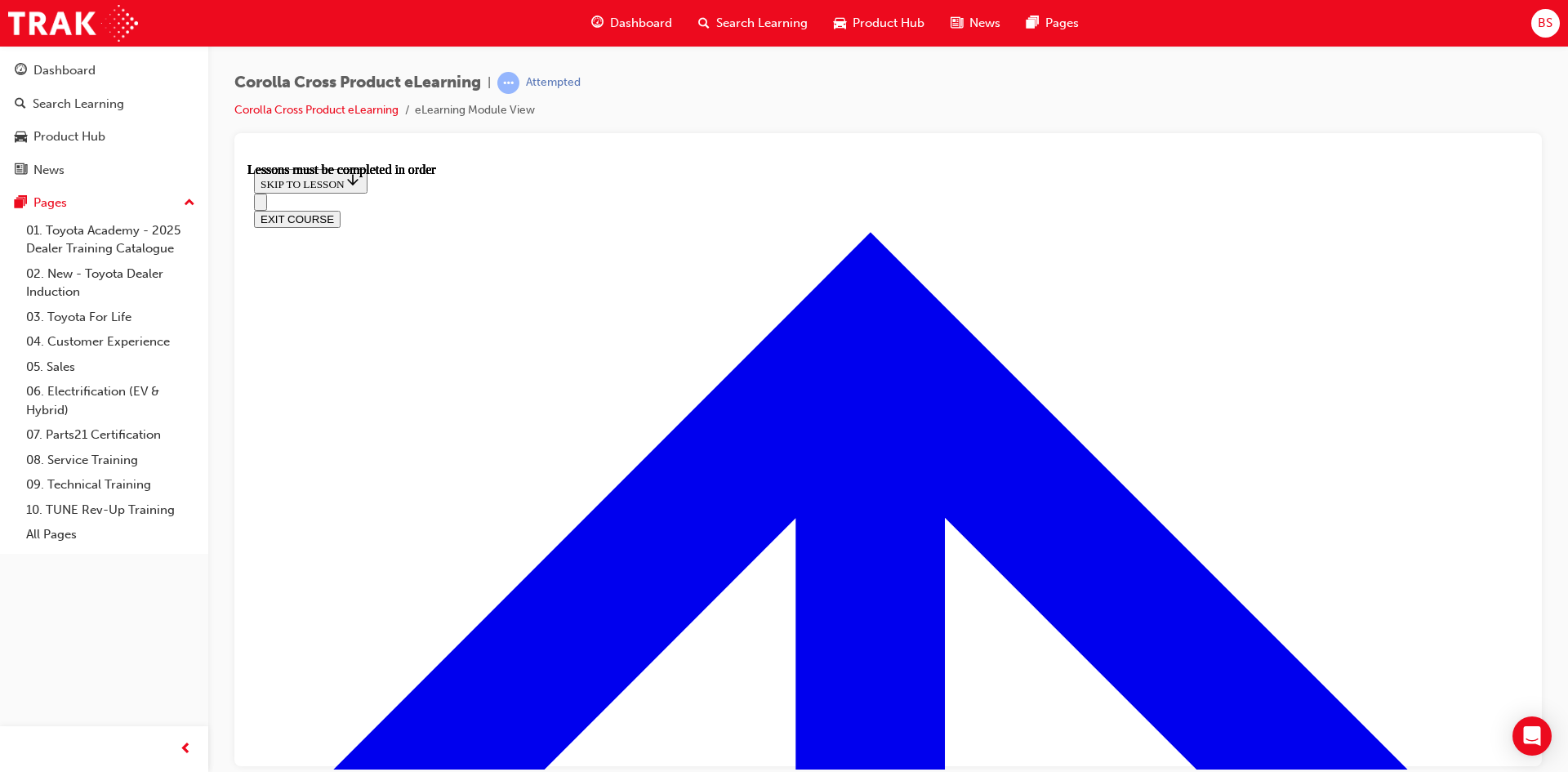
scroll to position [1445, 0]
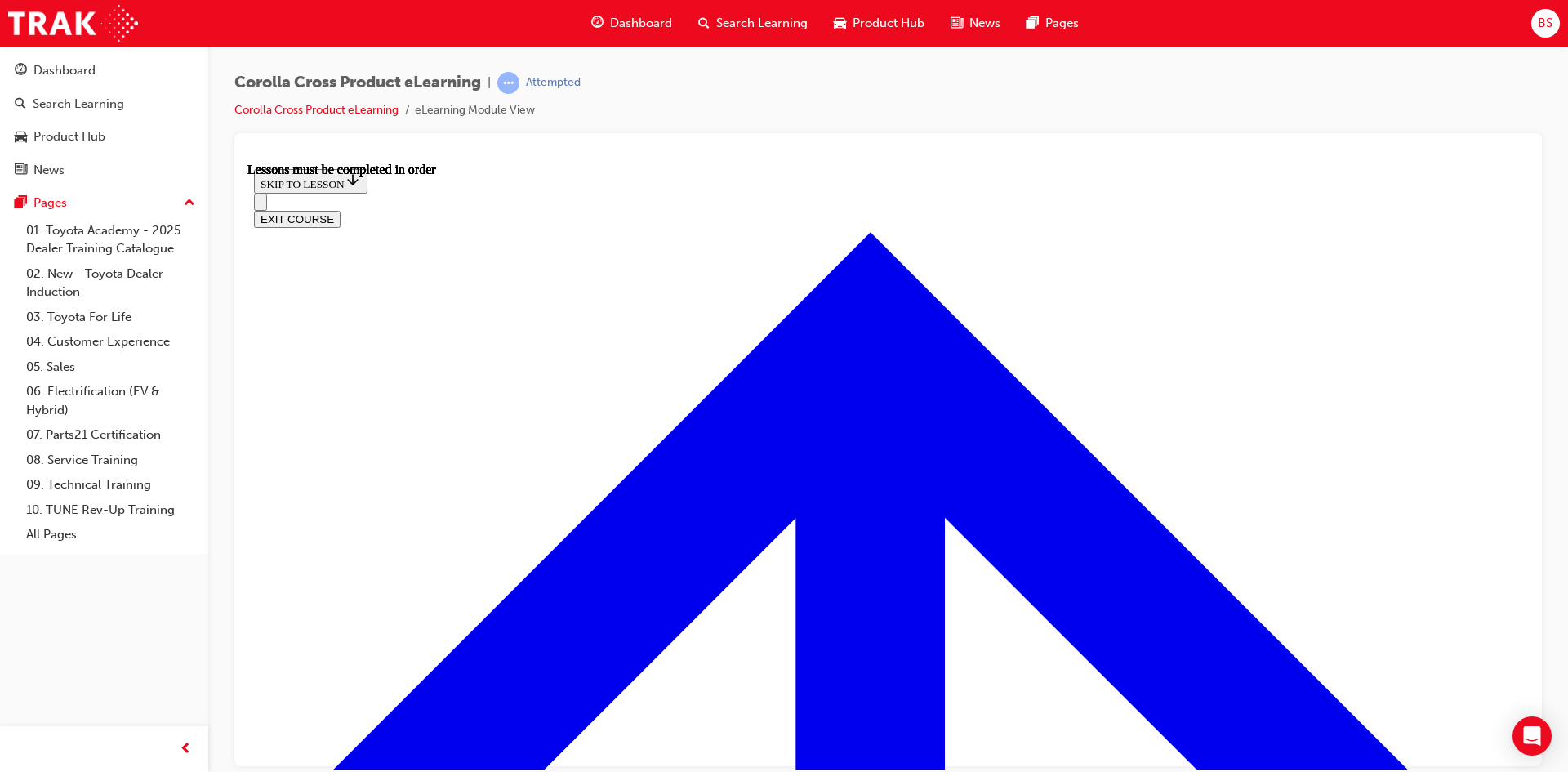
scroll to position [1527, 0]
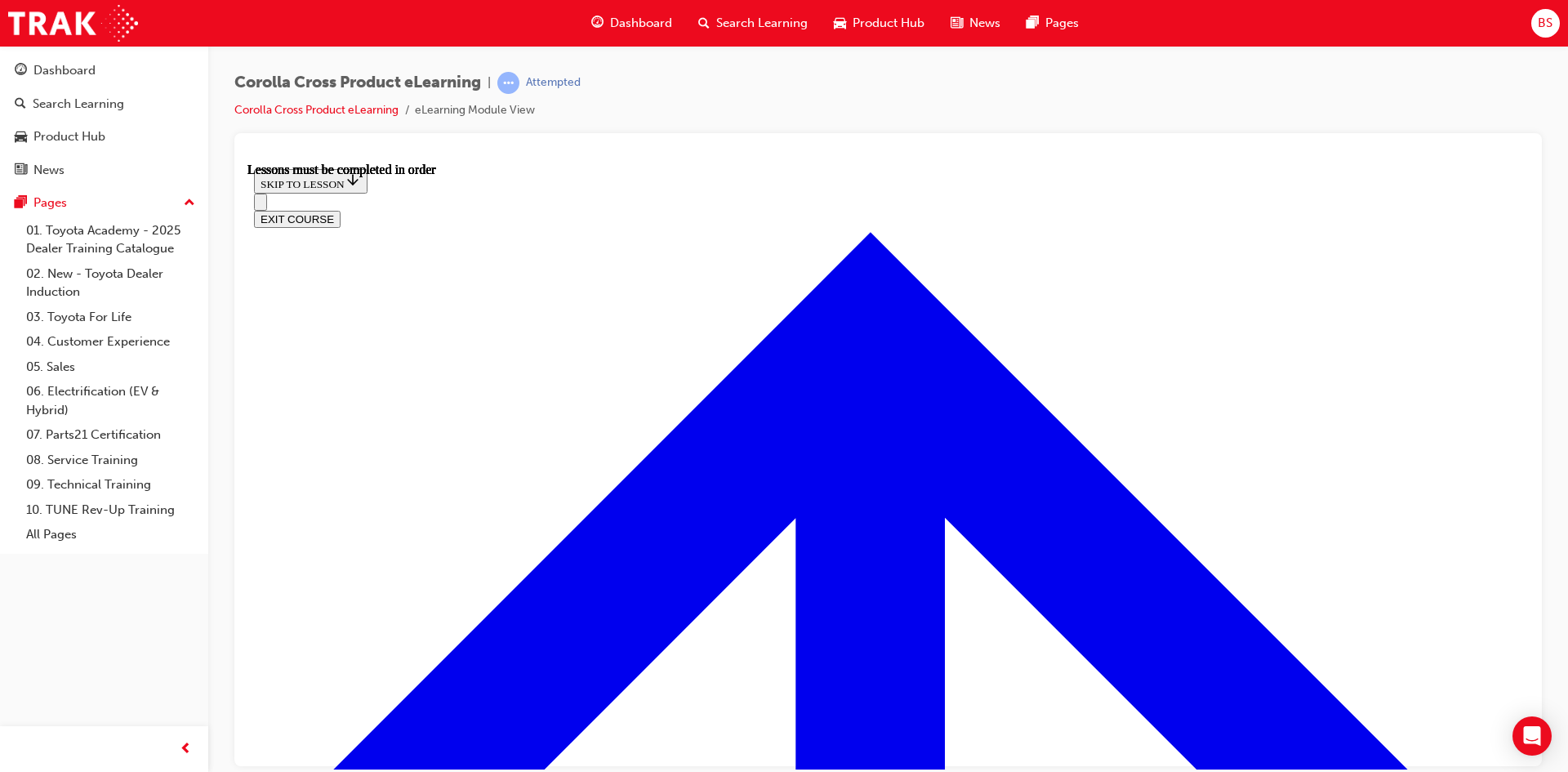
scroll to position [1948, 0]
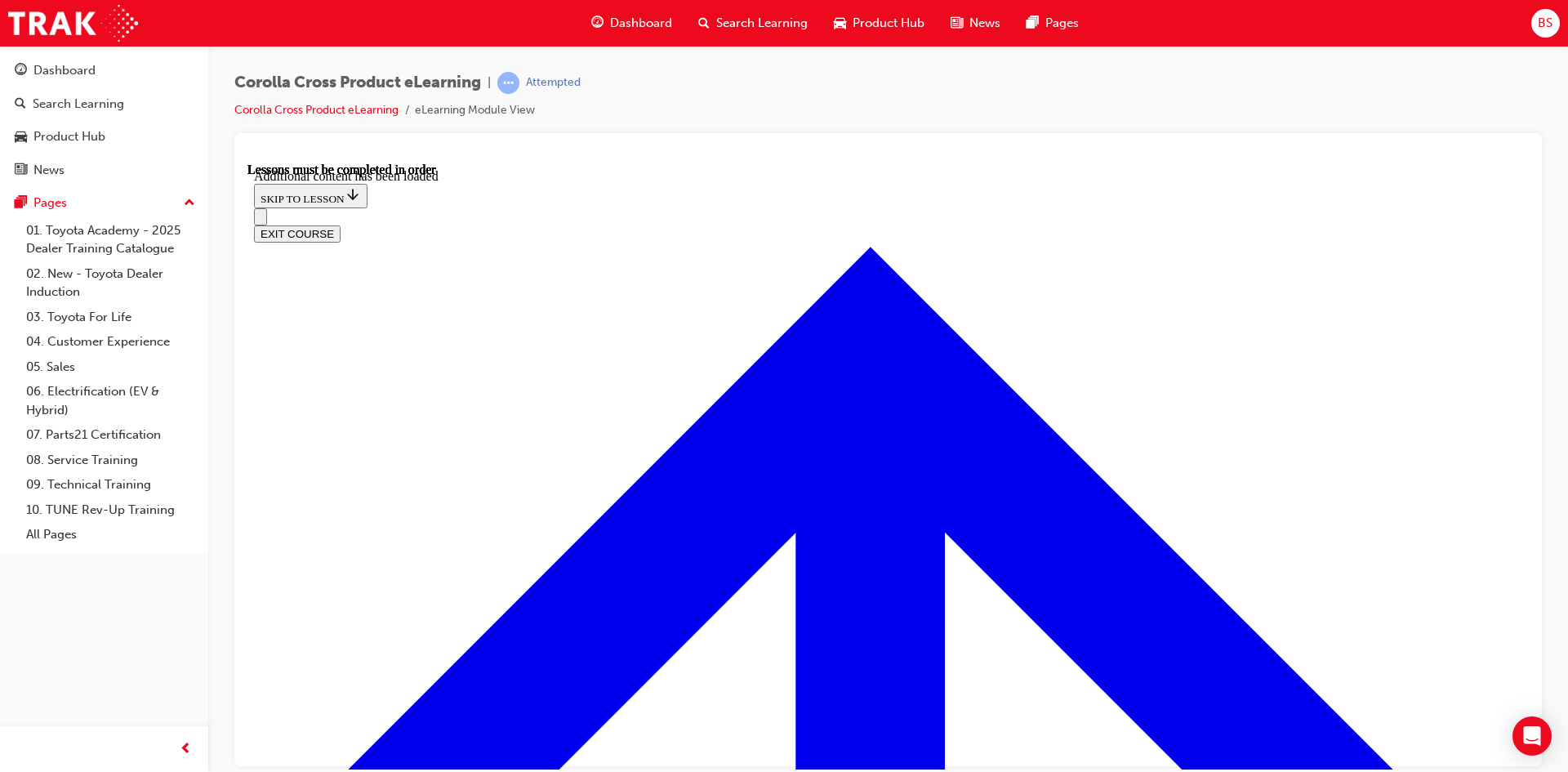
scroll to position [1564, 0]
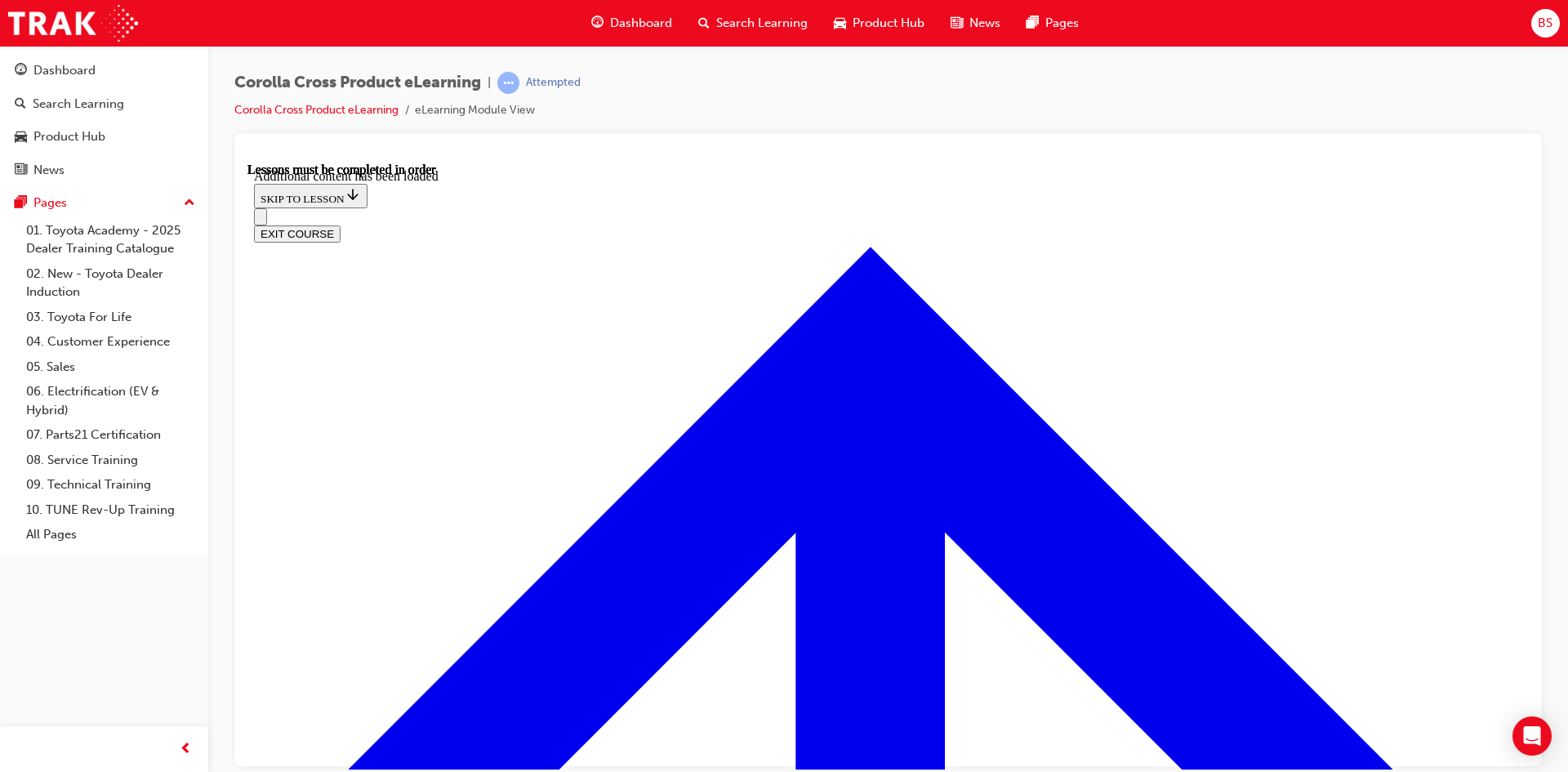
radio input "true"
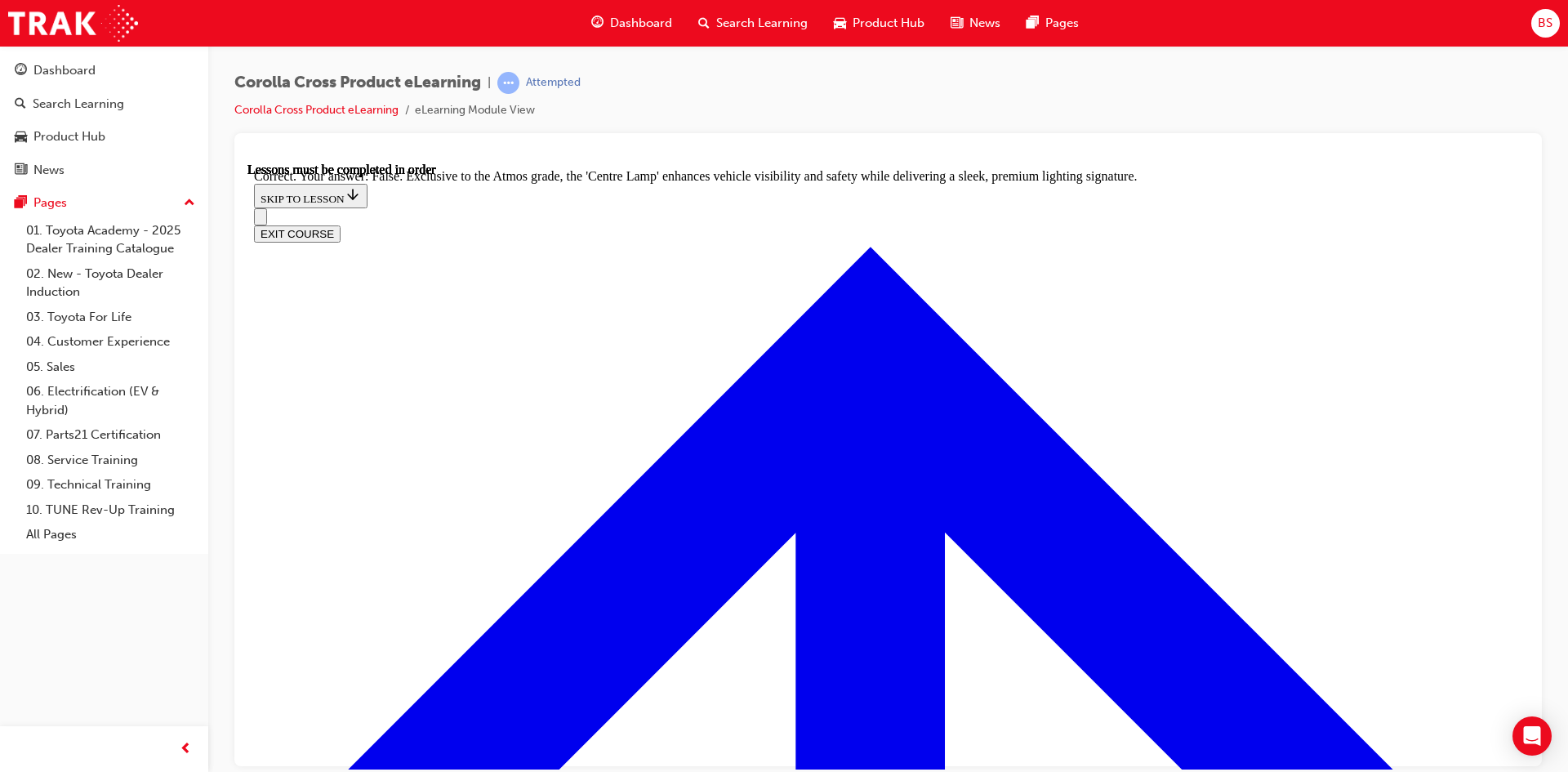
scroll to position [2870, 0]
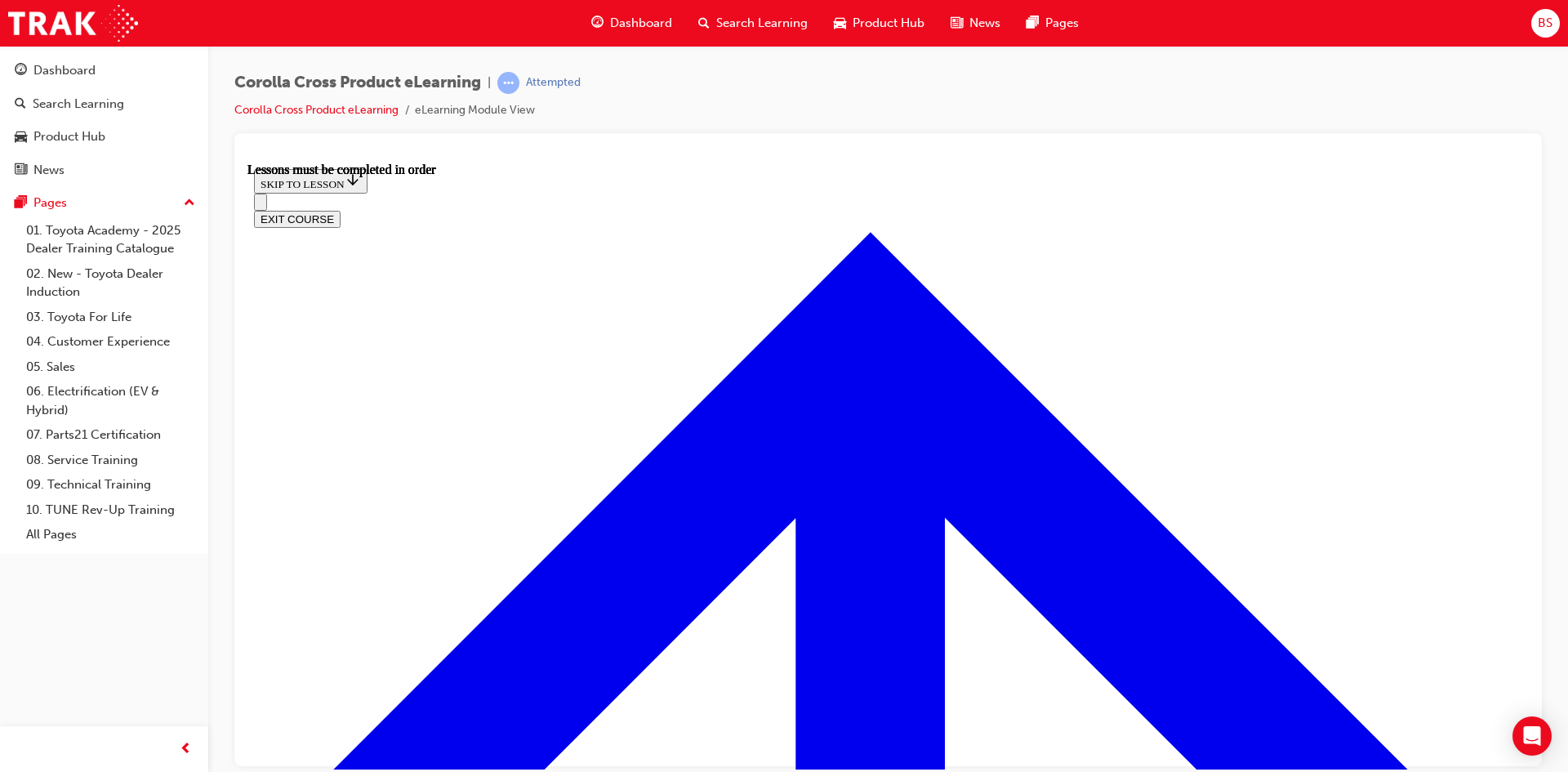
scroll to position [1282, 0]
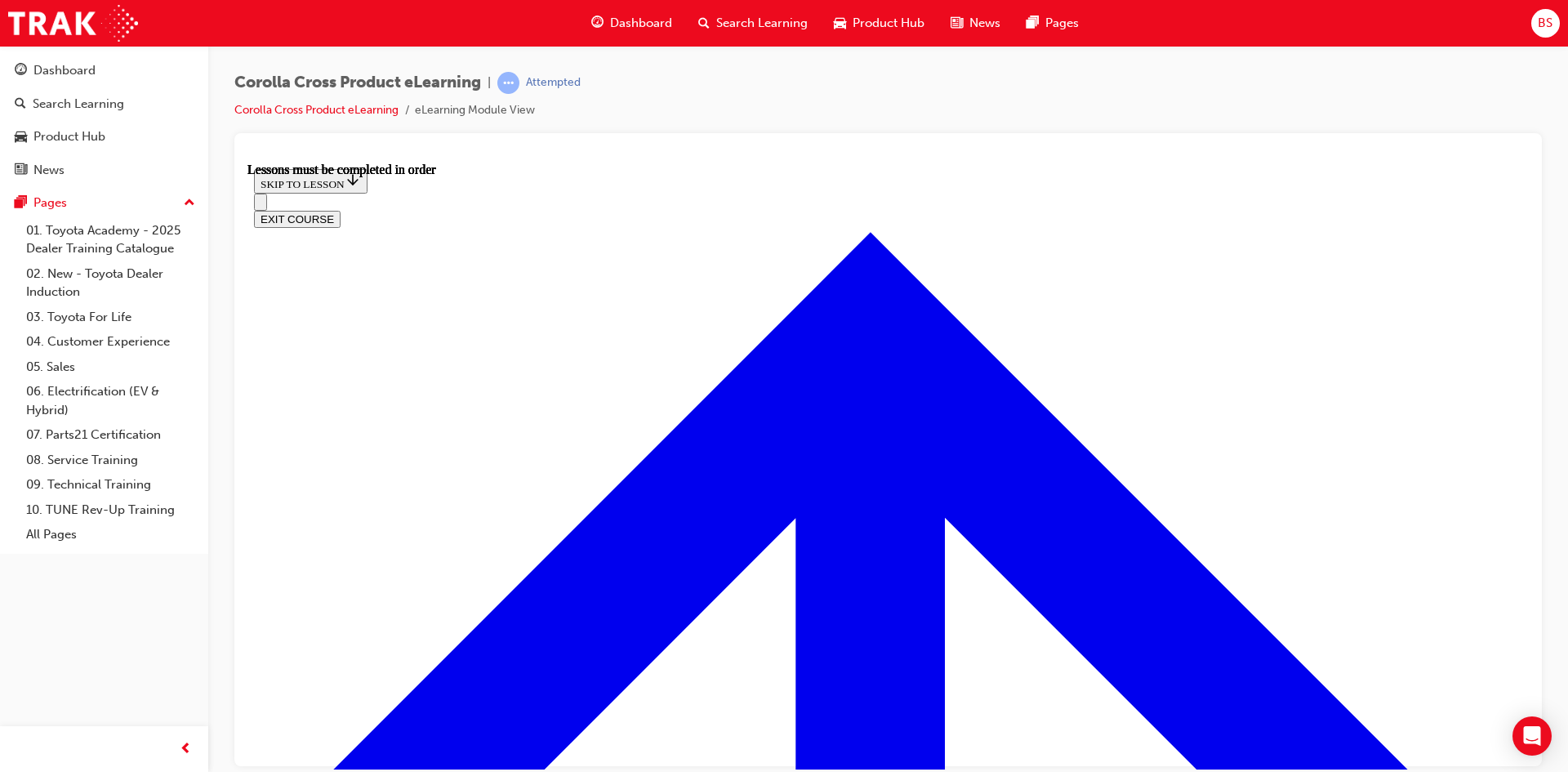
scroll to position [120, 0]
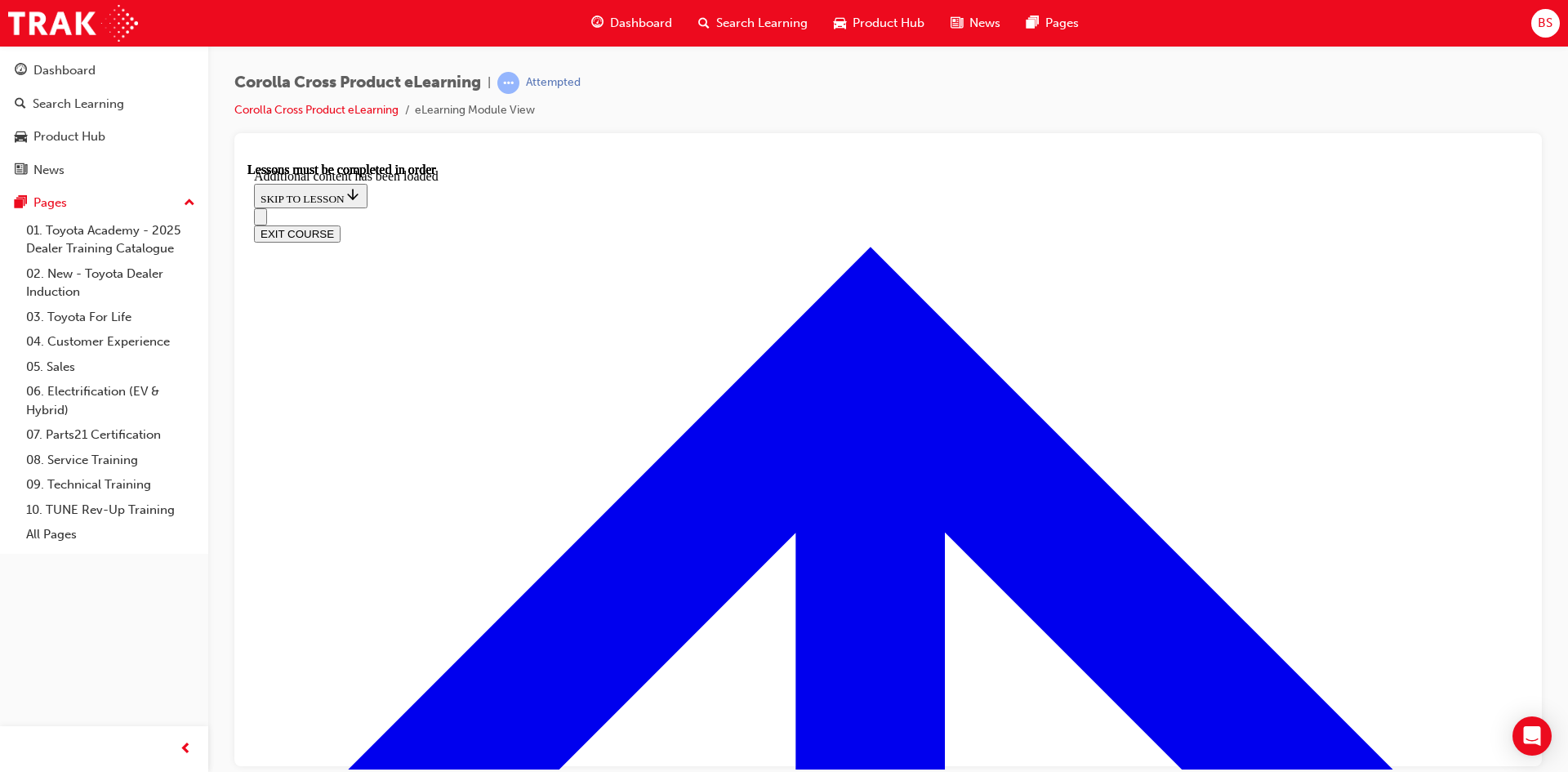
scroll to position [1996, 0]
radio input "true"
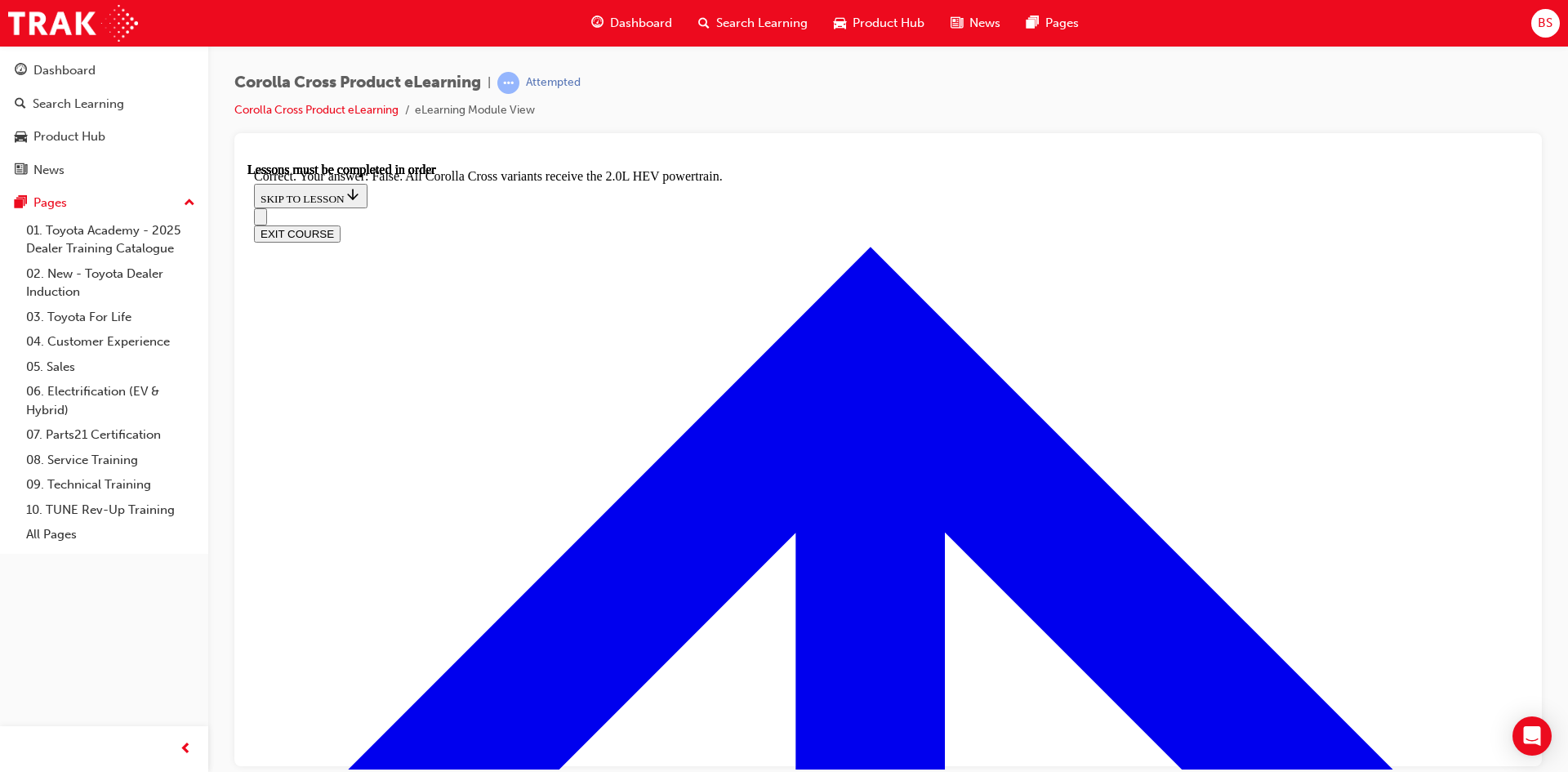
scroll to position [2262, 0]
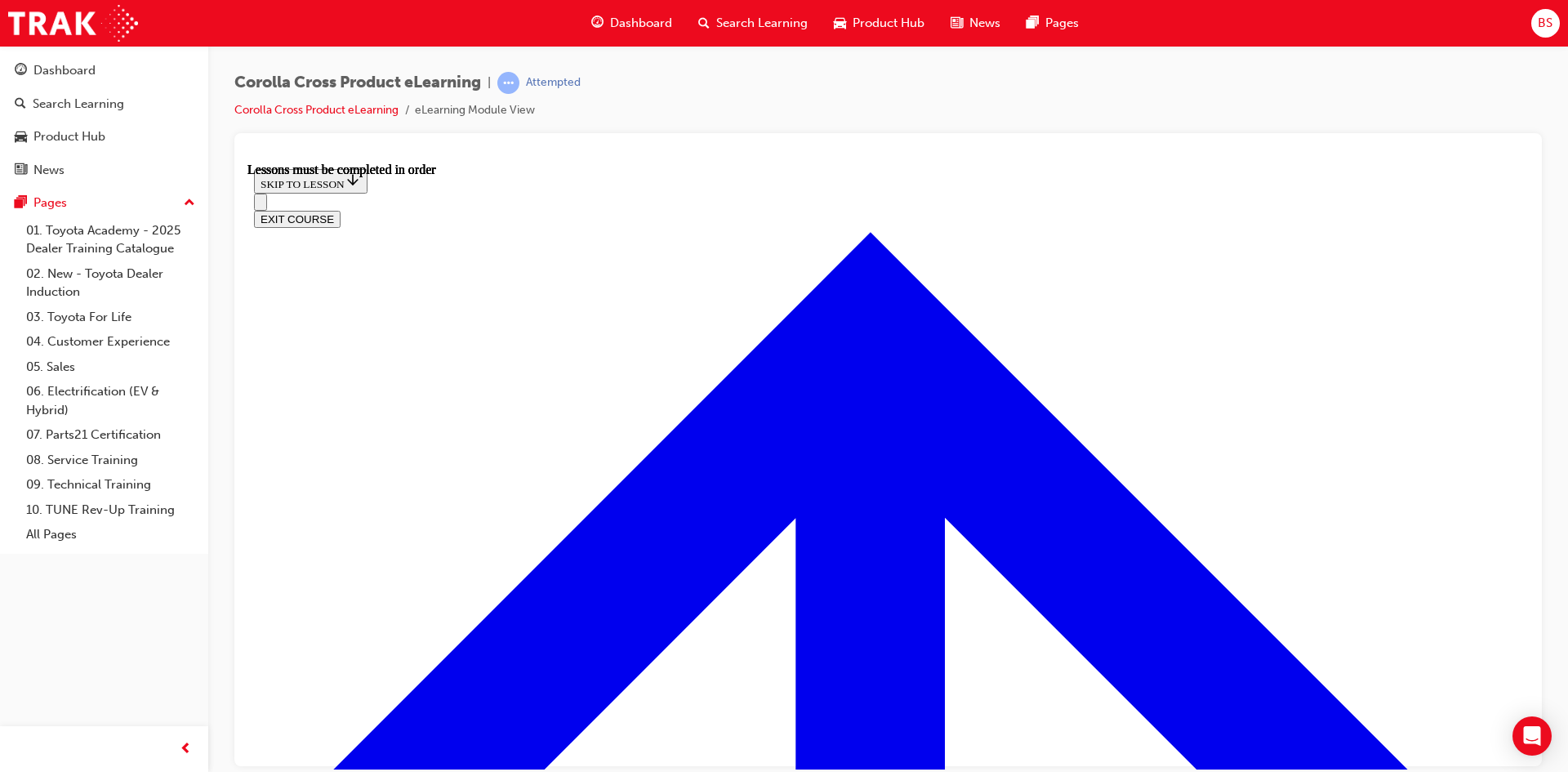
scroll to position [1364, 0]
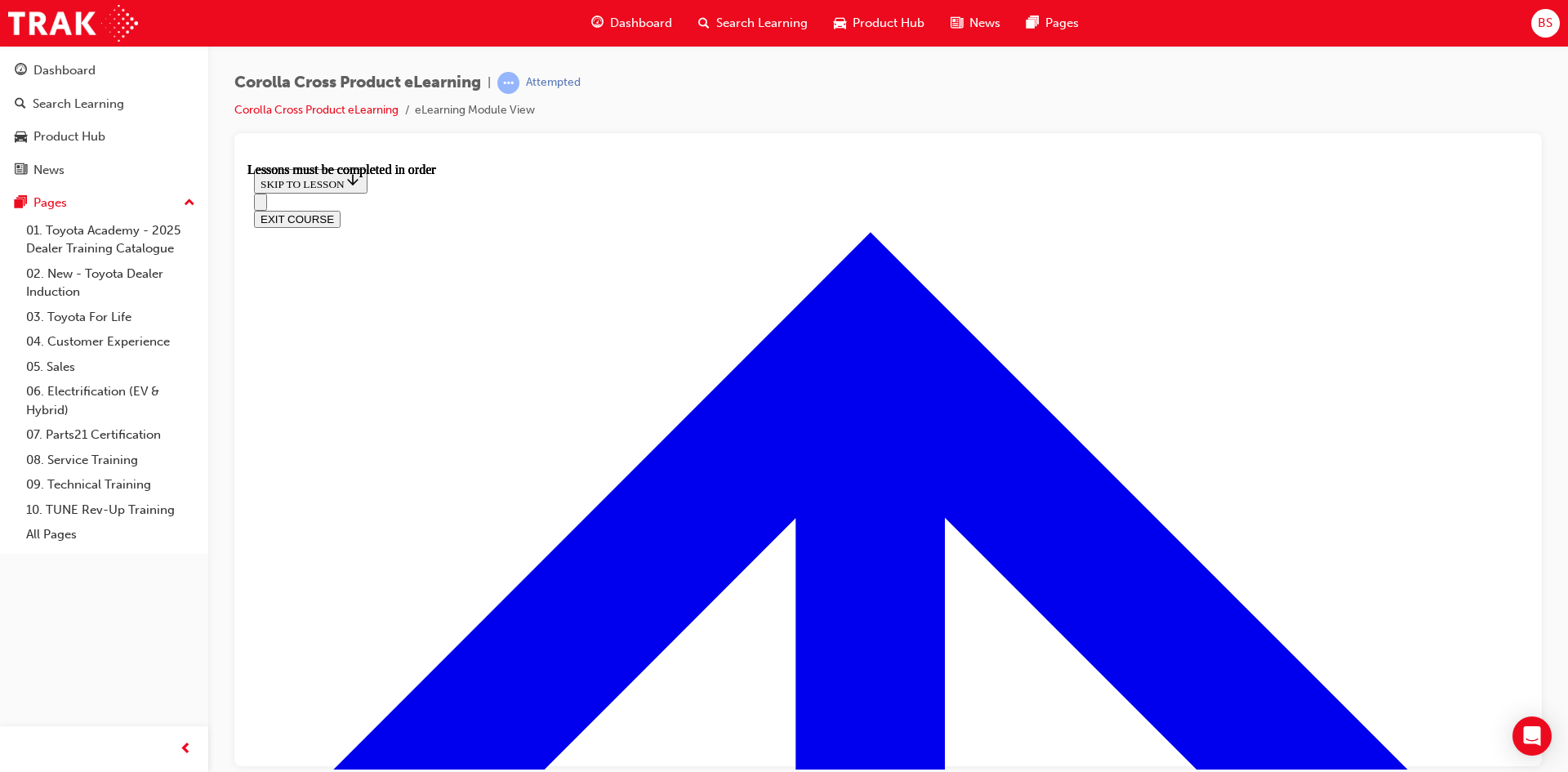
scroll to position [94, 0]
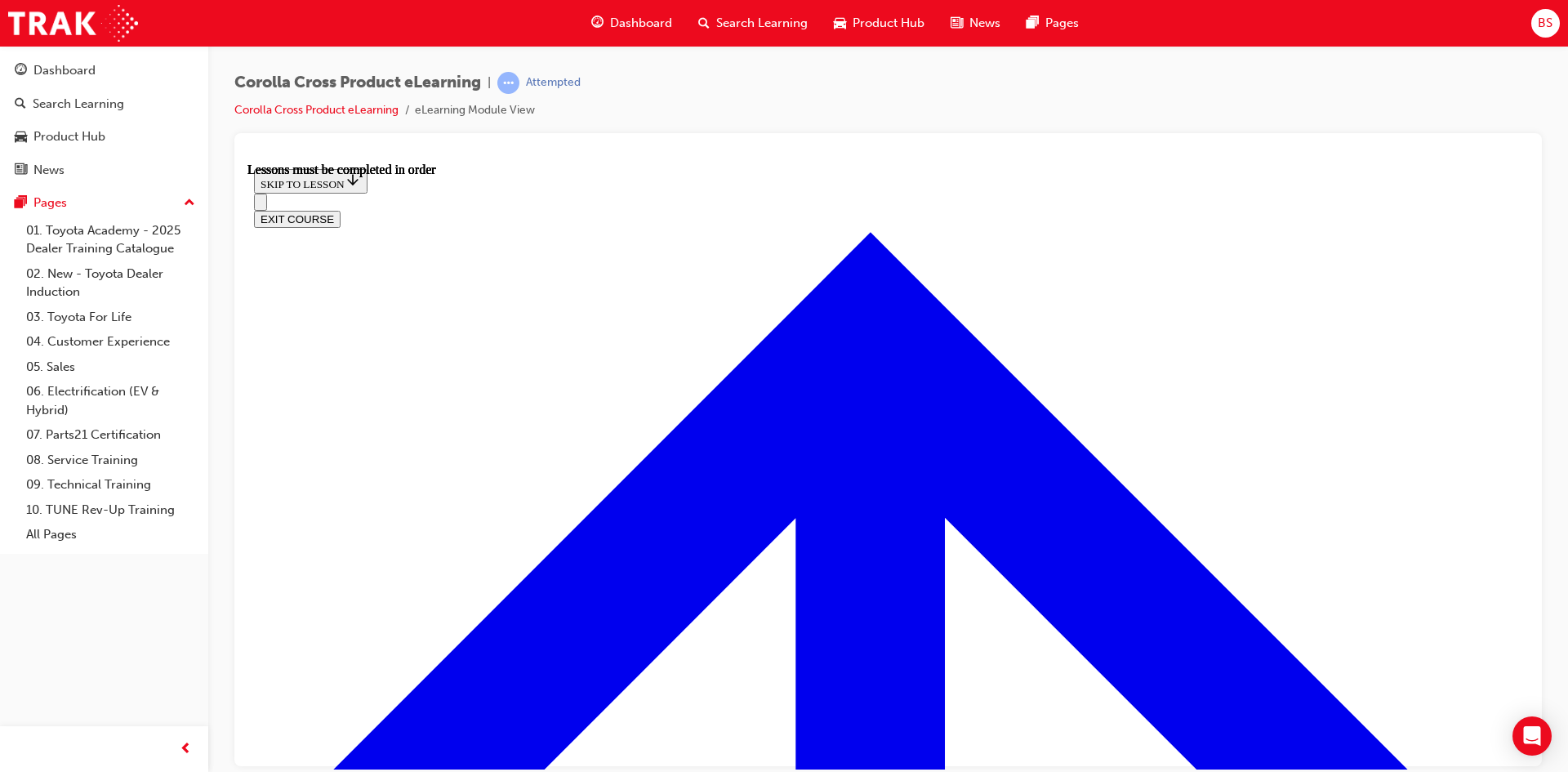
scroll to position [1364, 0]
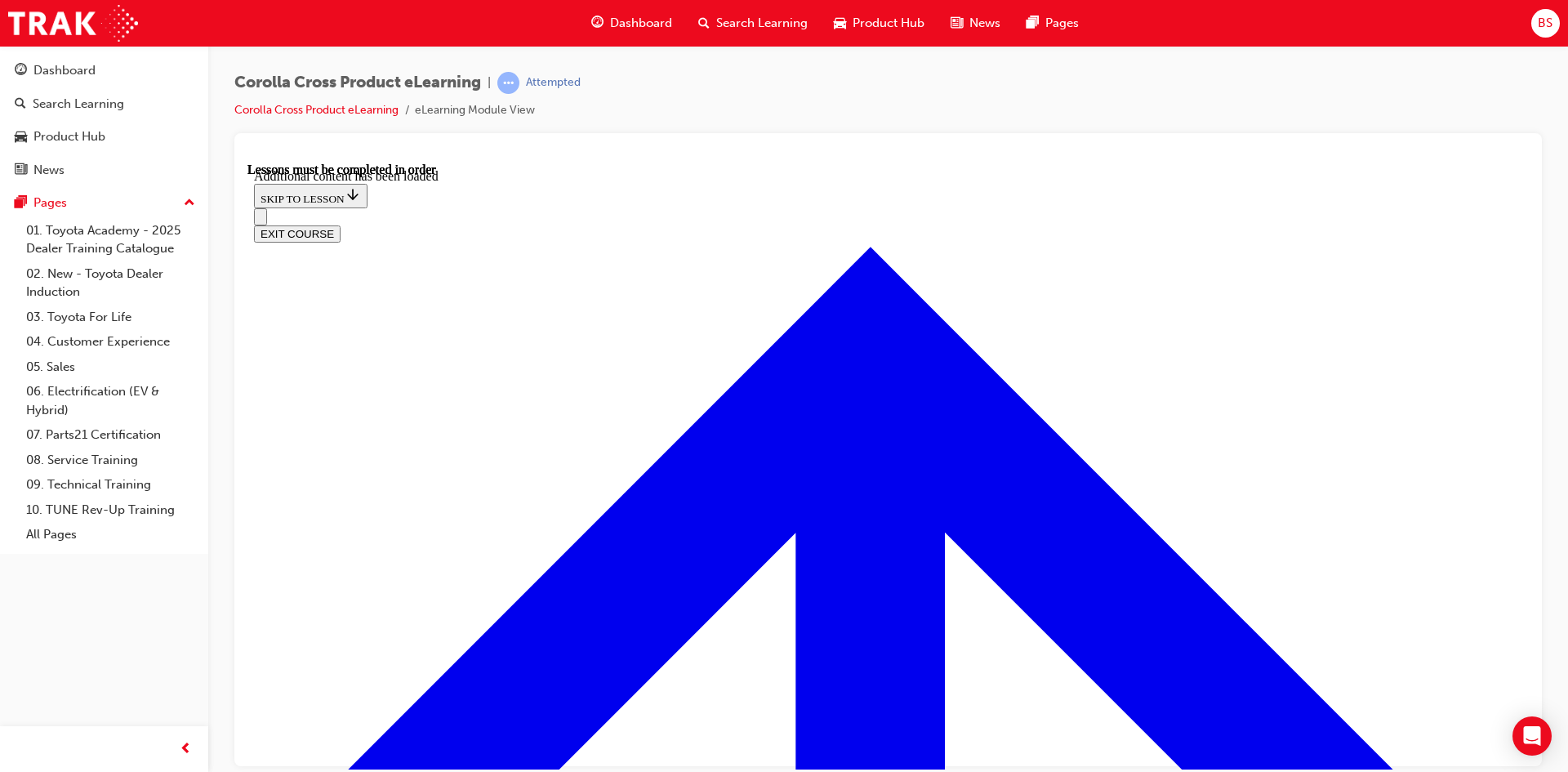
scroll to position [2039, 0]
radio input "true"
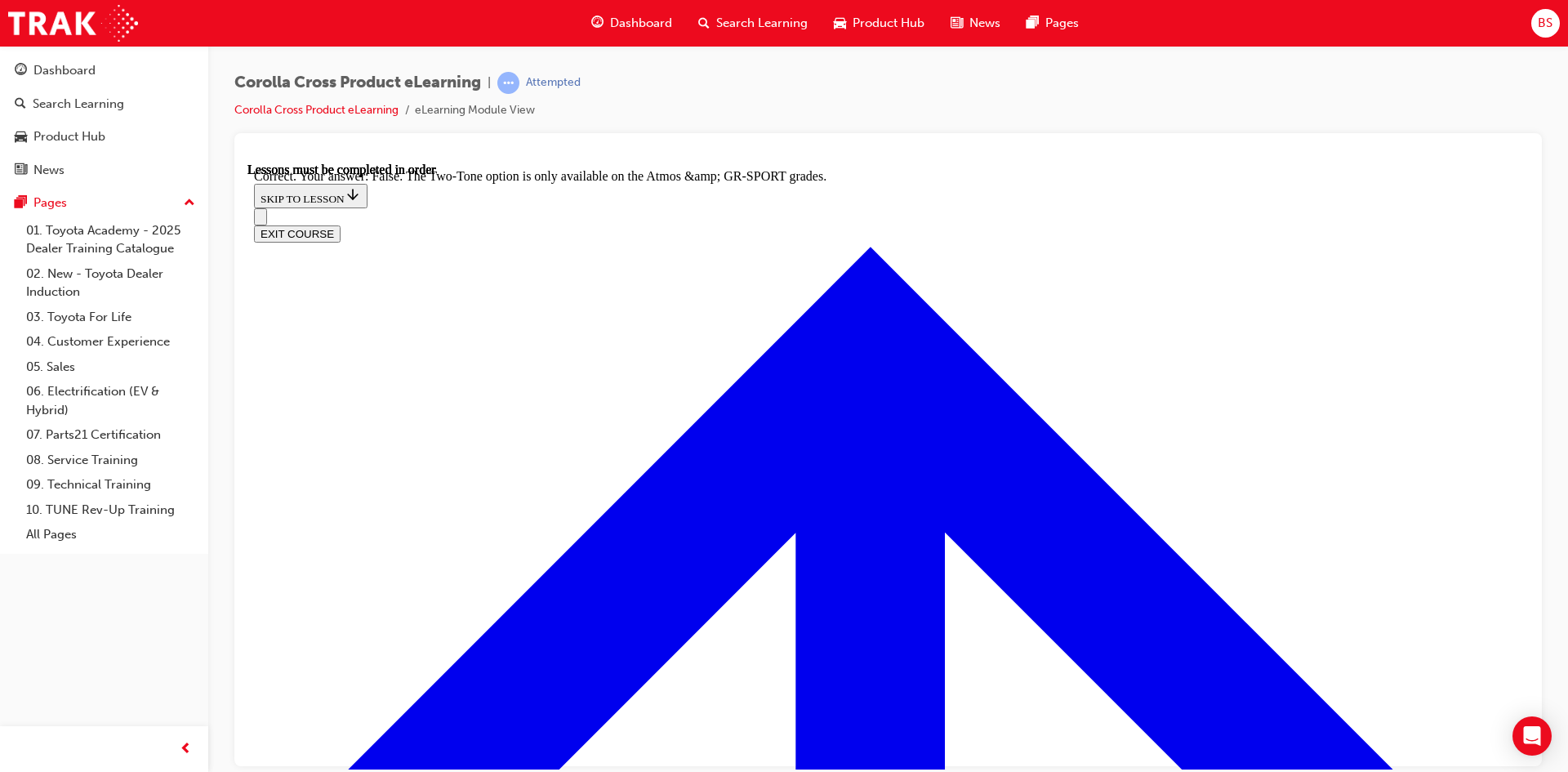
scroll to position [2304, 0]
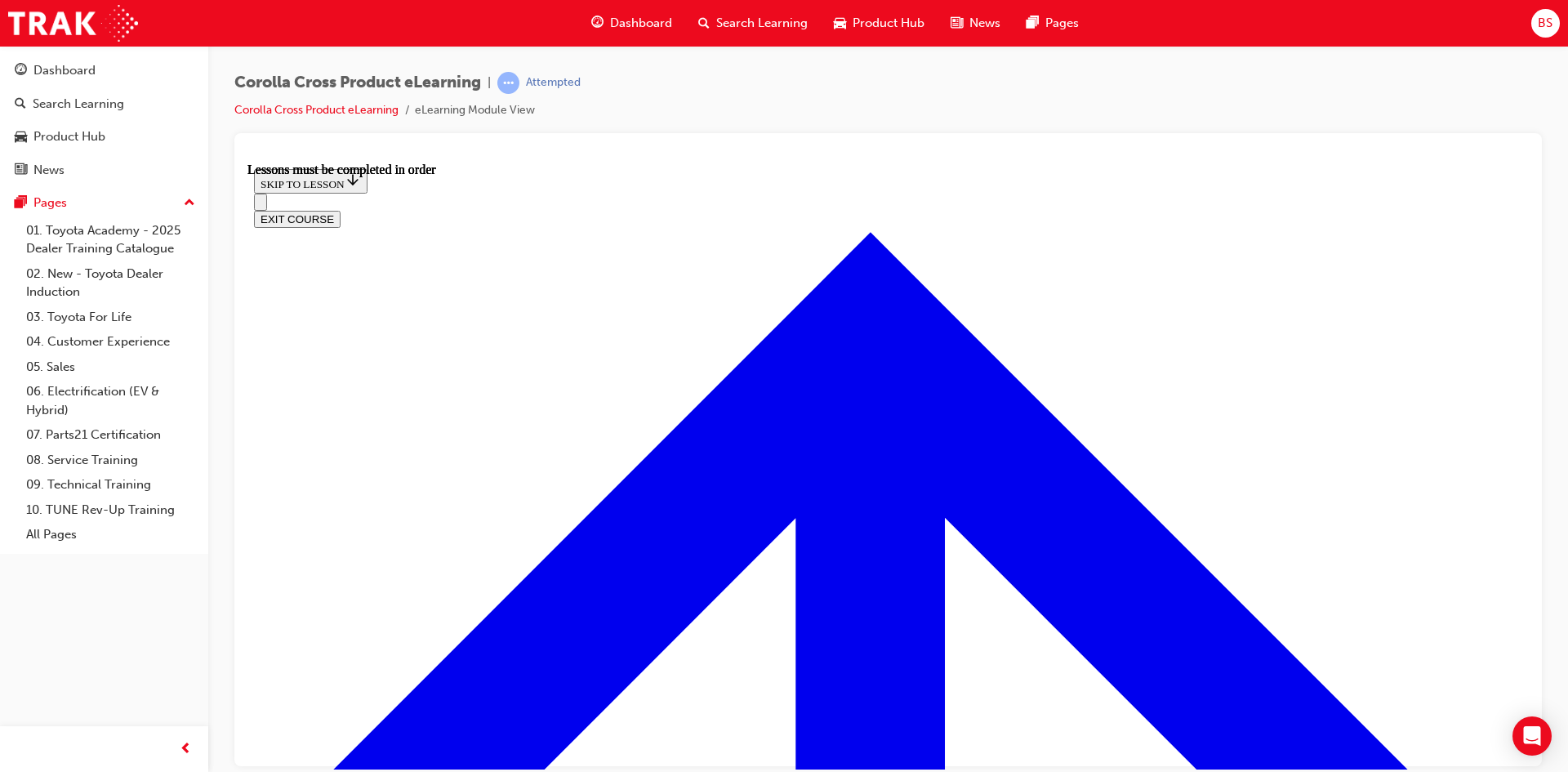
scroll to position [1364, 0]
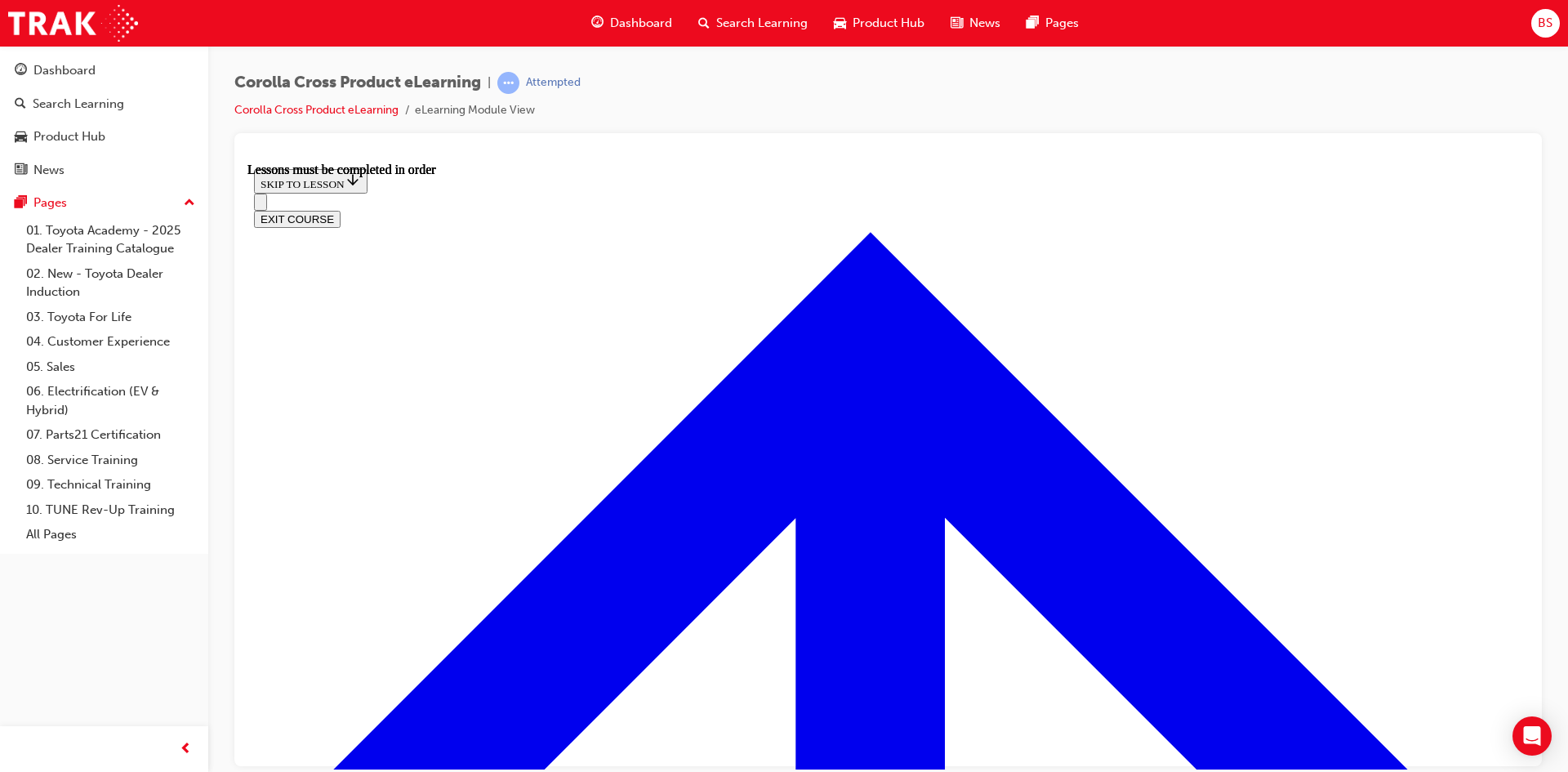
scroll to position [1690, 0]
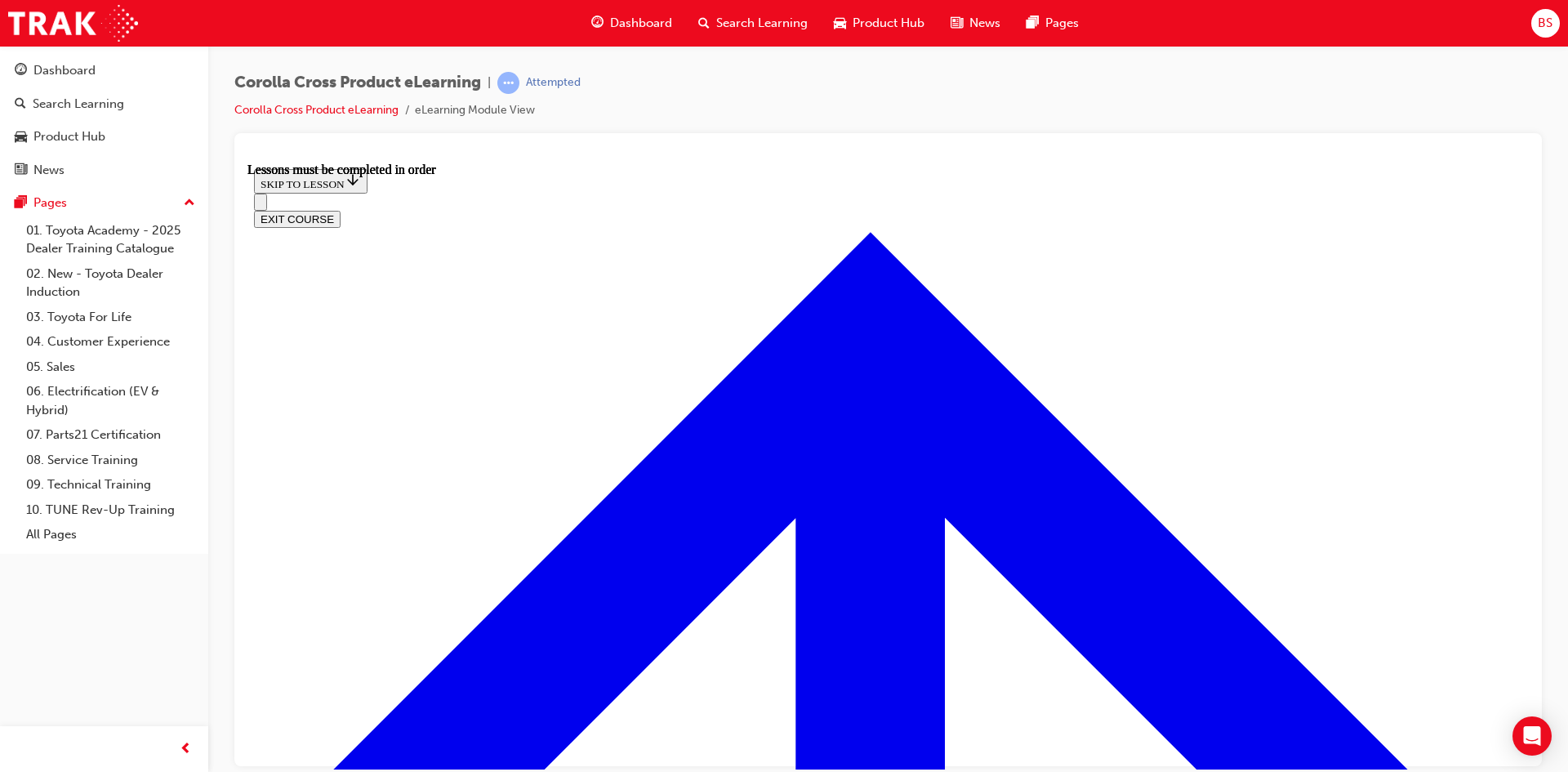
scroll to position [2011, 0]
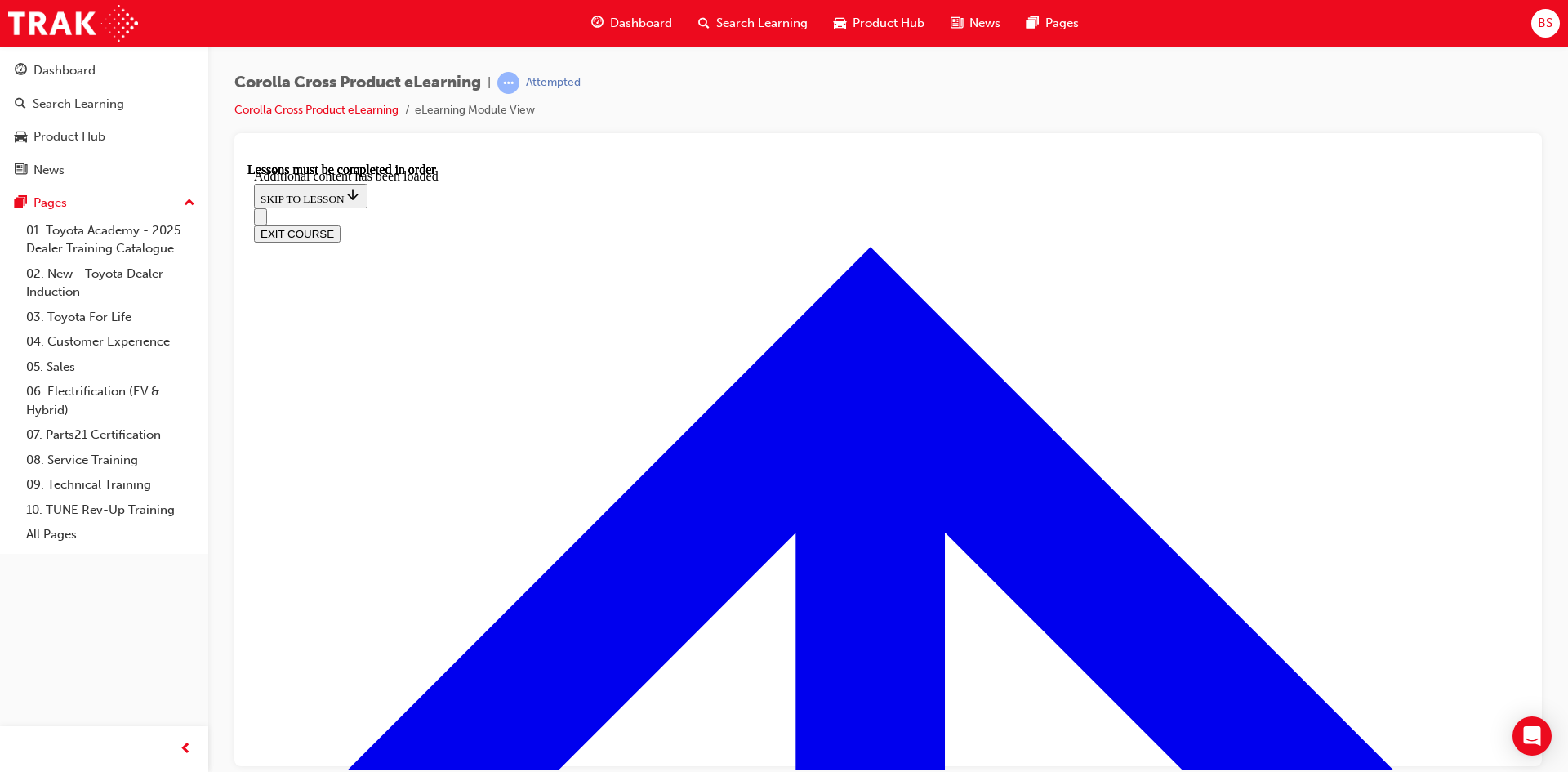
scroll to position [1546, 0]
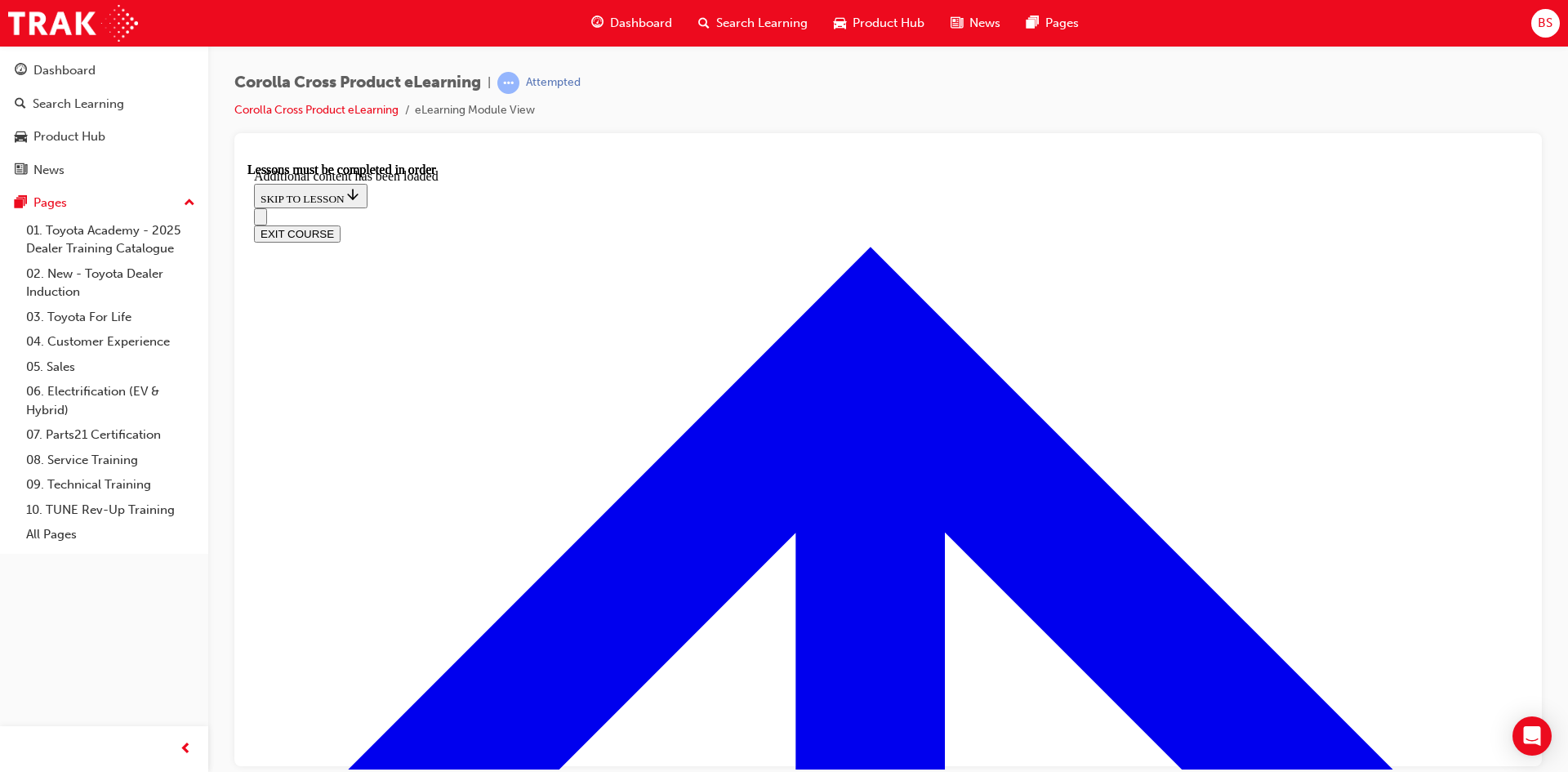
radio input "true"
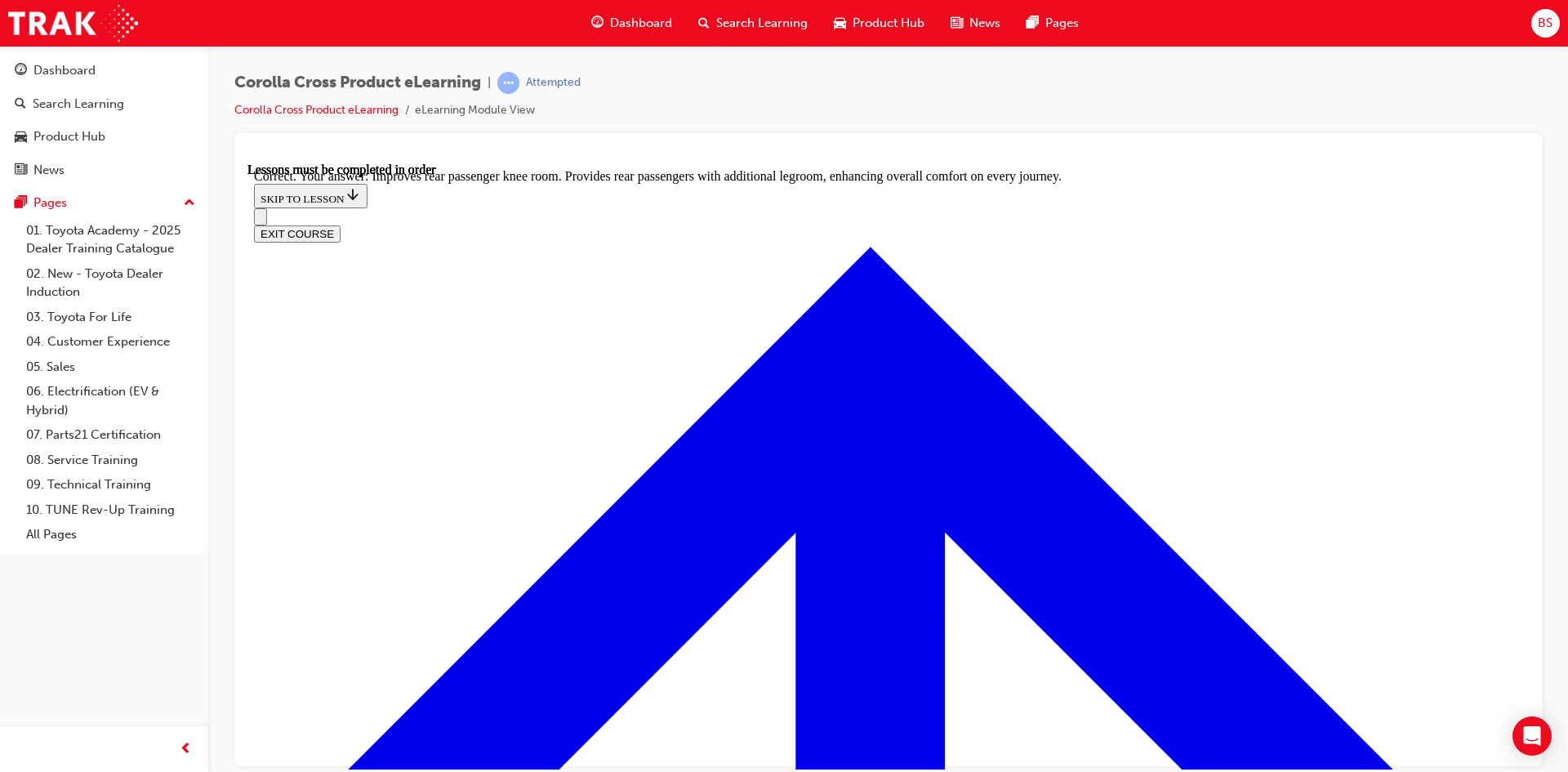
scroll to position [3023, 0]
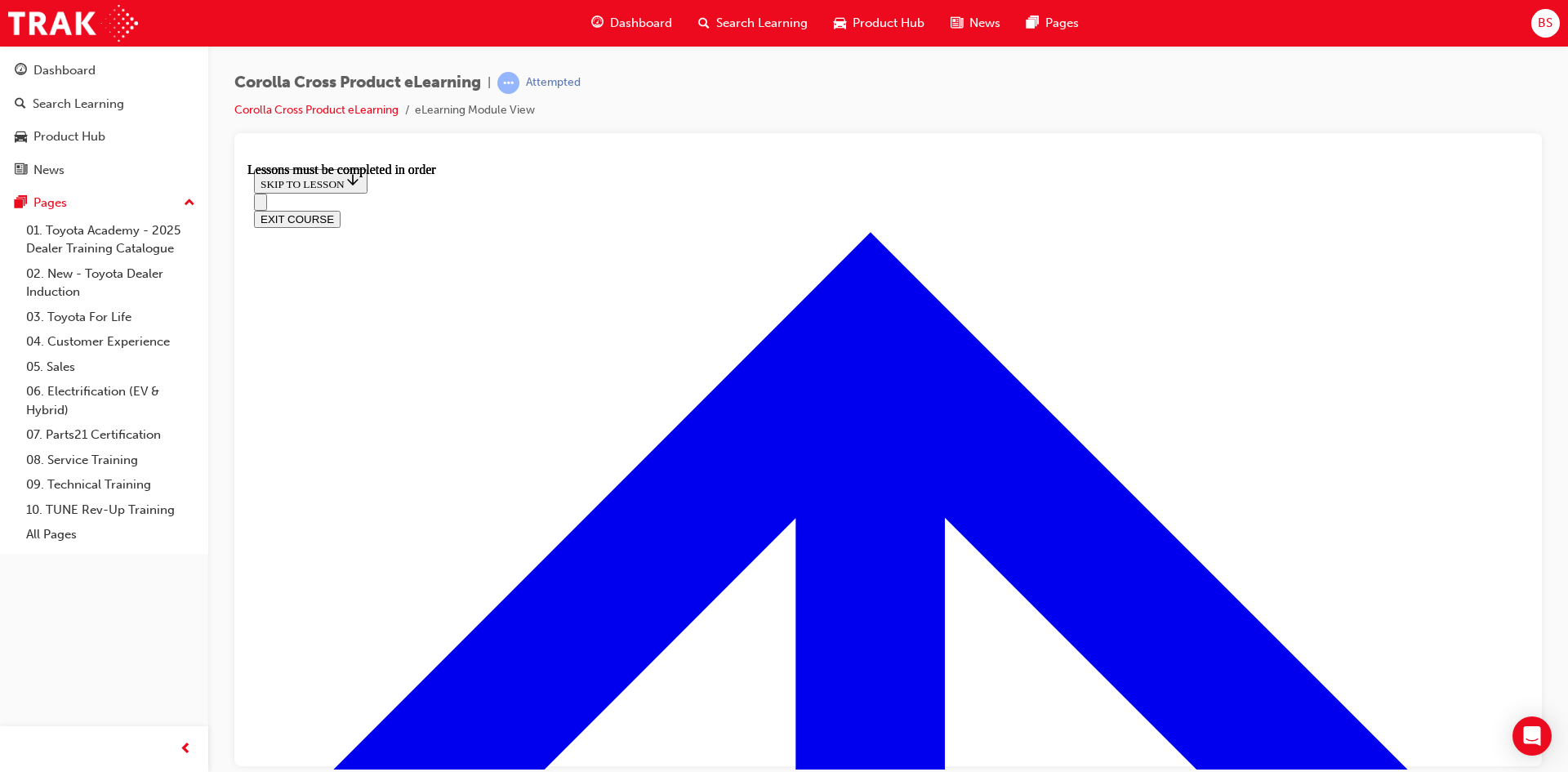
scroll to position [1282, 0]
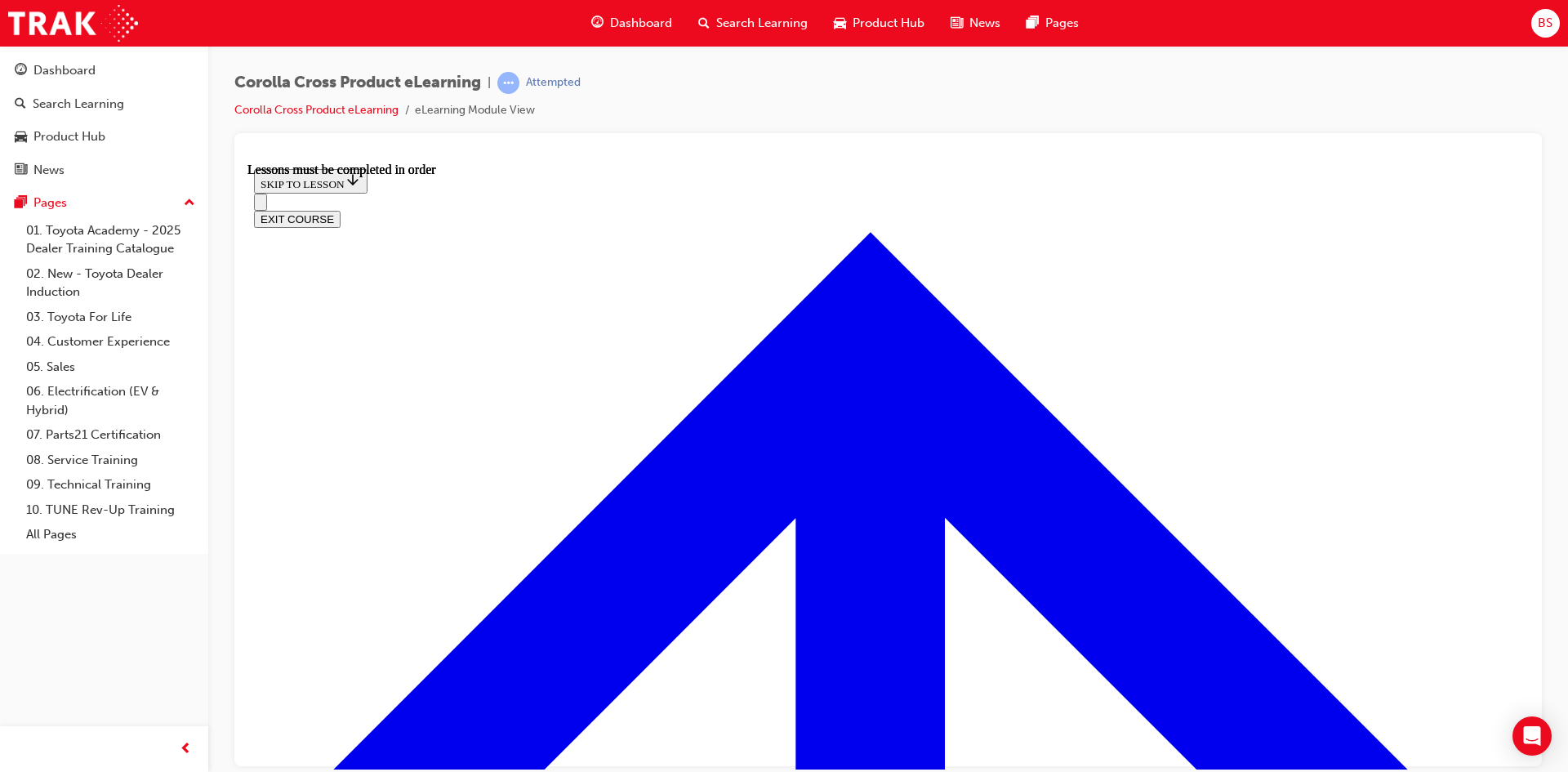
scroll to position [1445, 0]
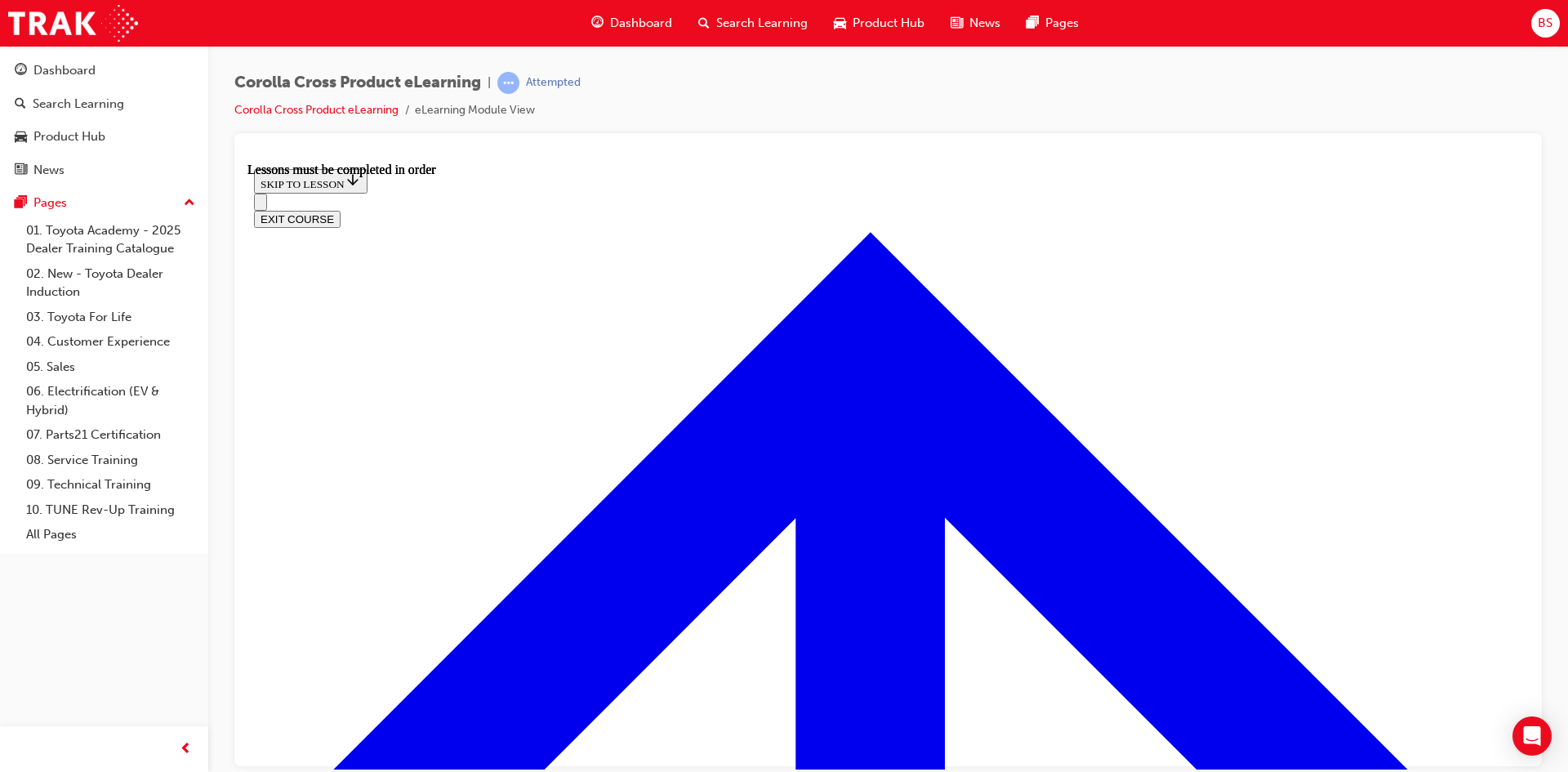
scroll to position [69, 0]
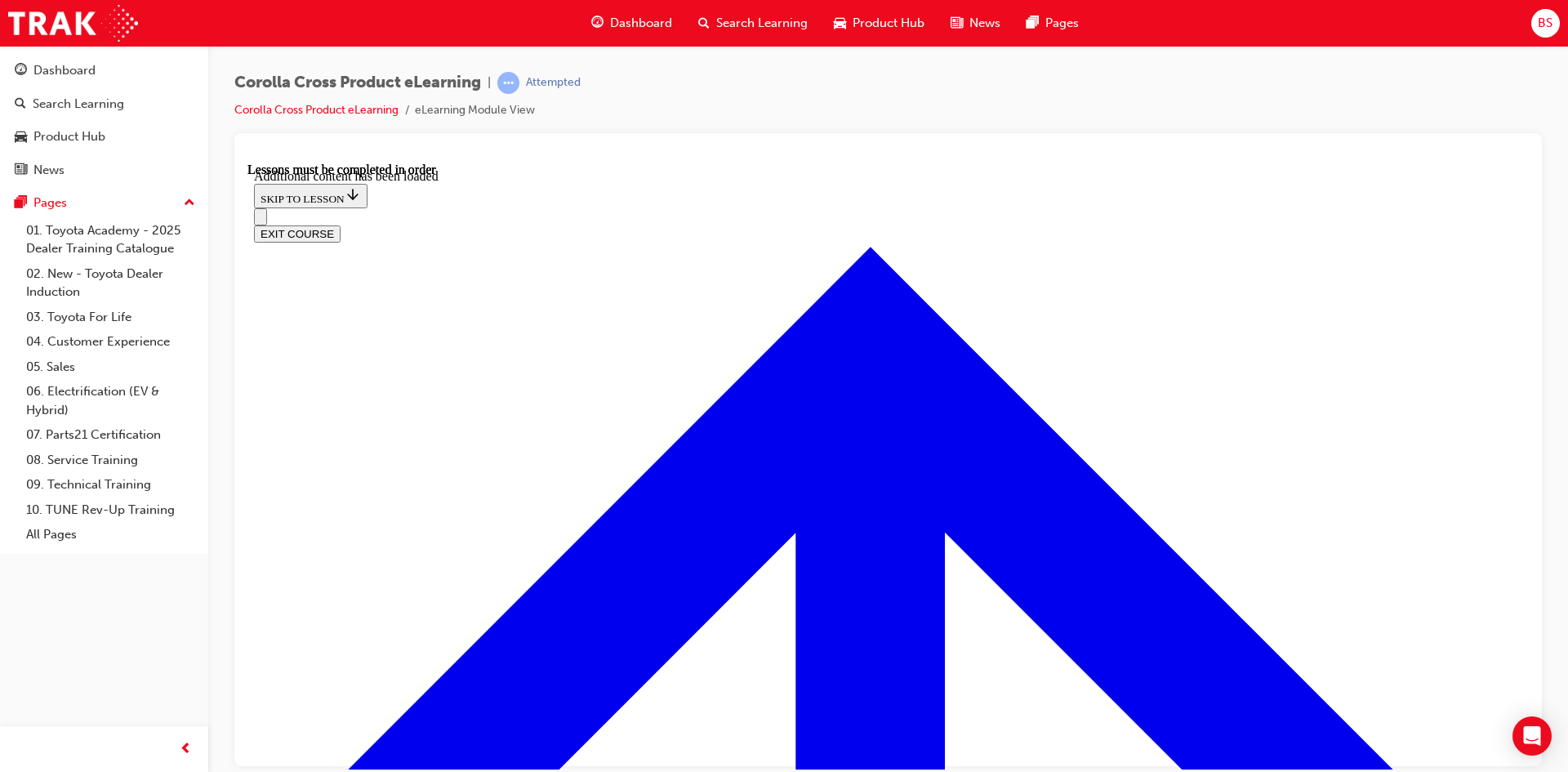
scroll to position [2351, 0]
radio input "true"
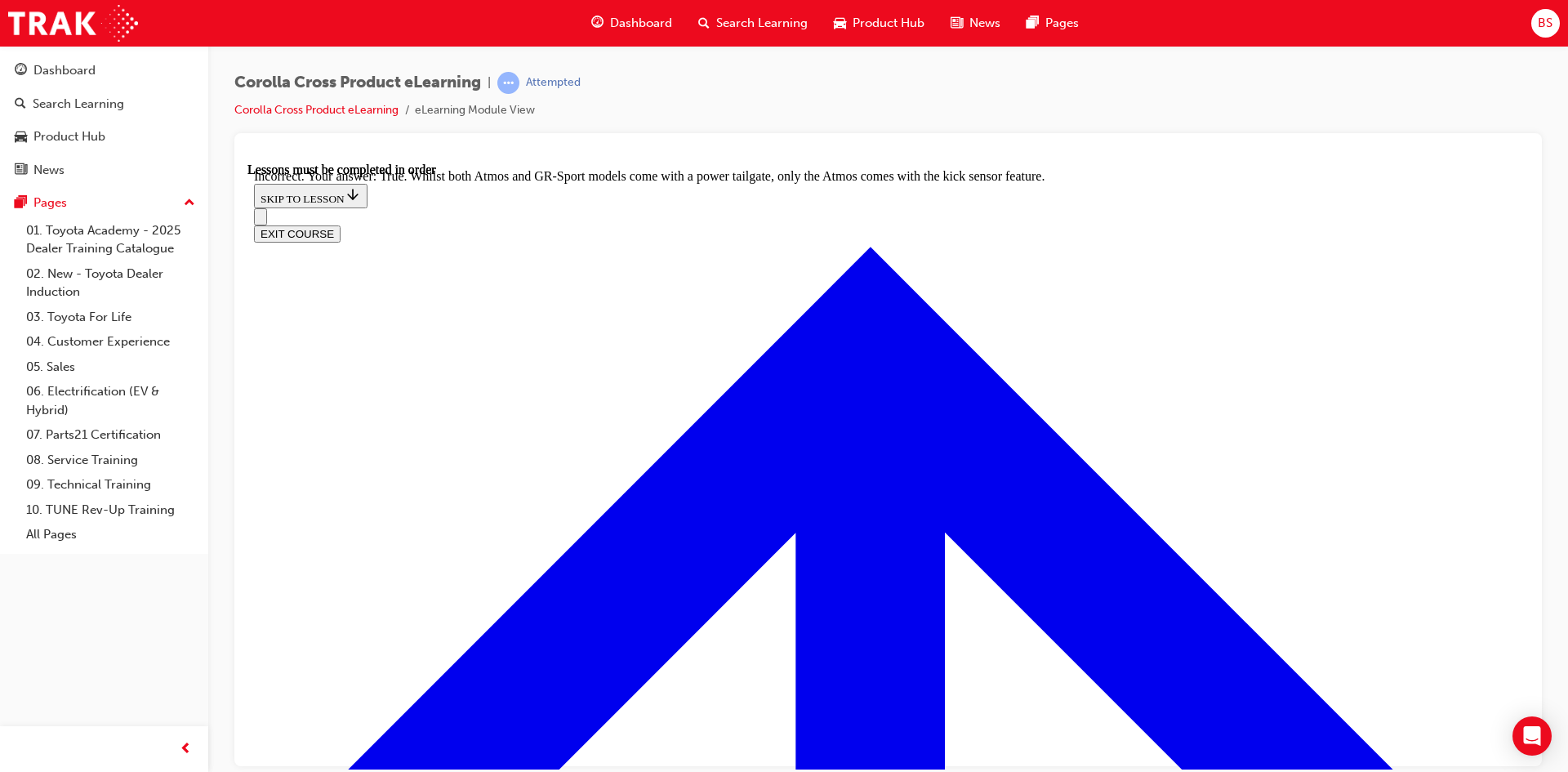
scroll to position [2590, 0]
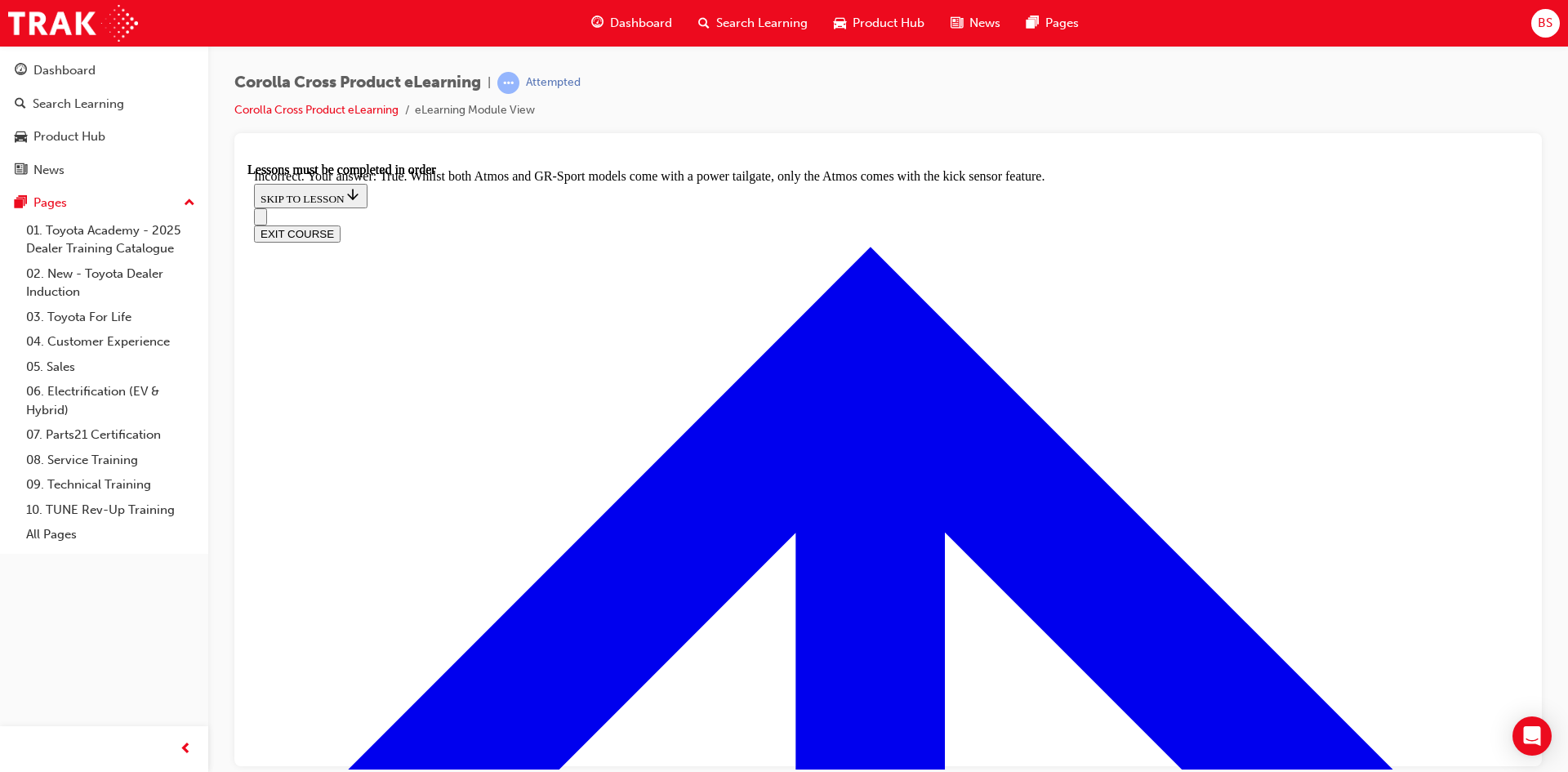
radio input "true"
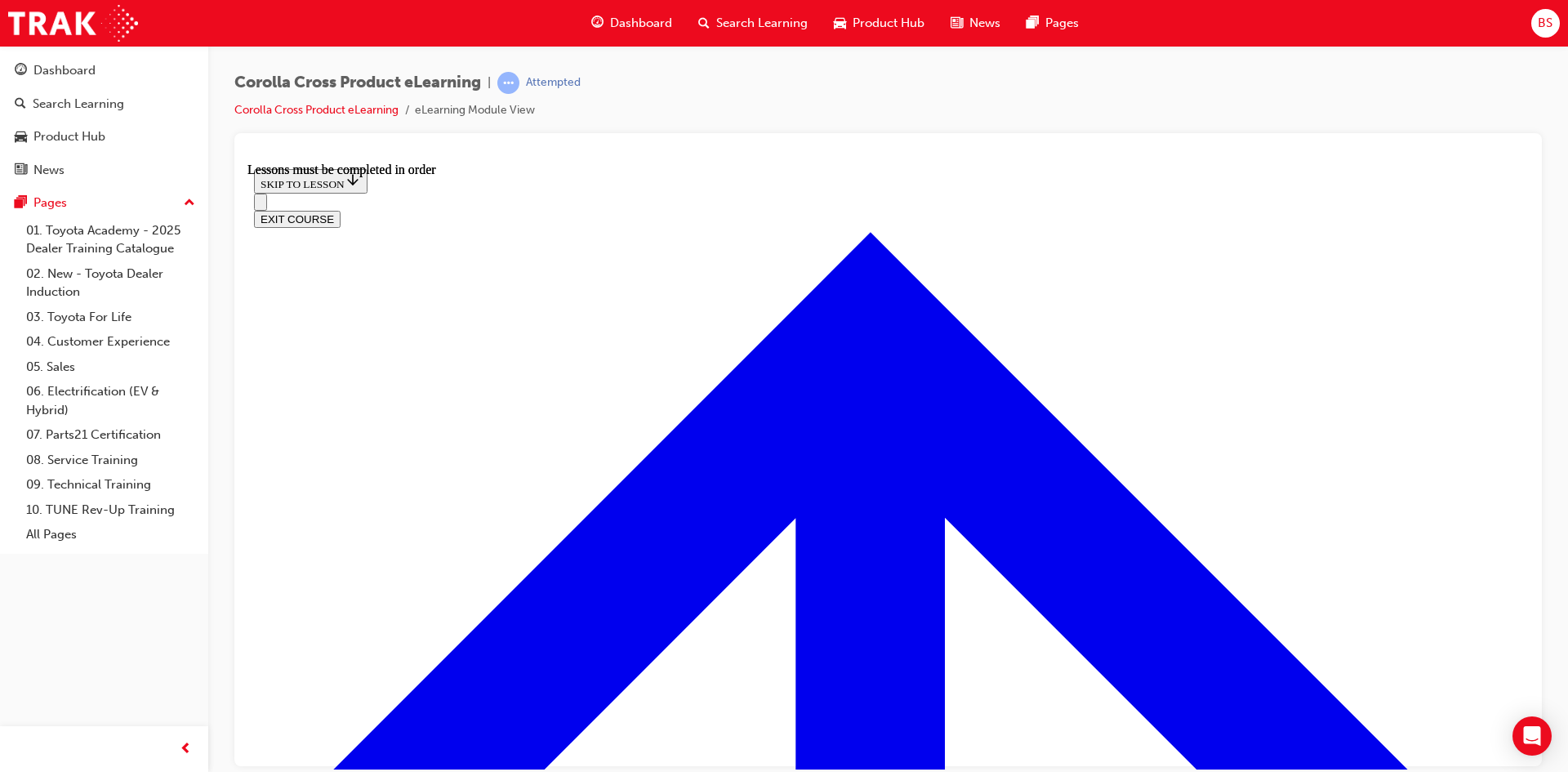
scroll to position [1690, 0]
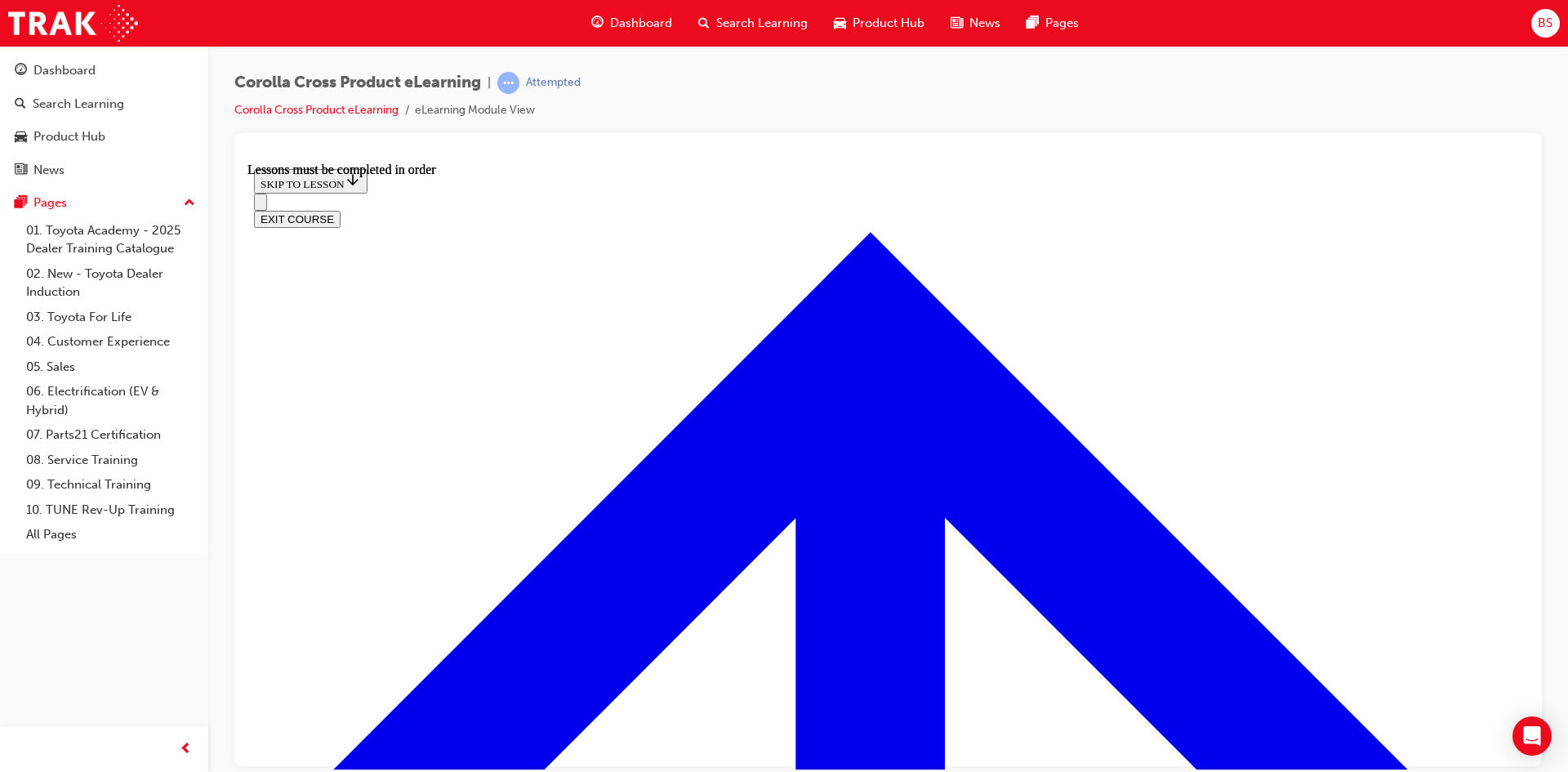
scroll to position [1772, 0]
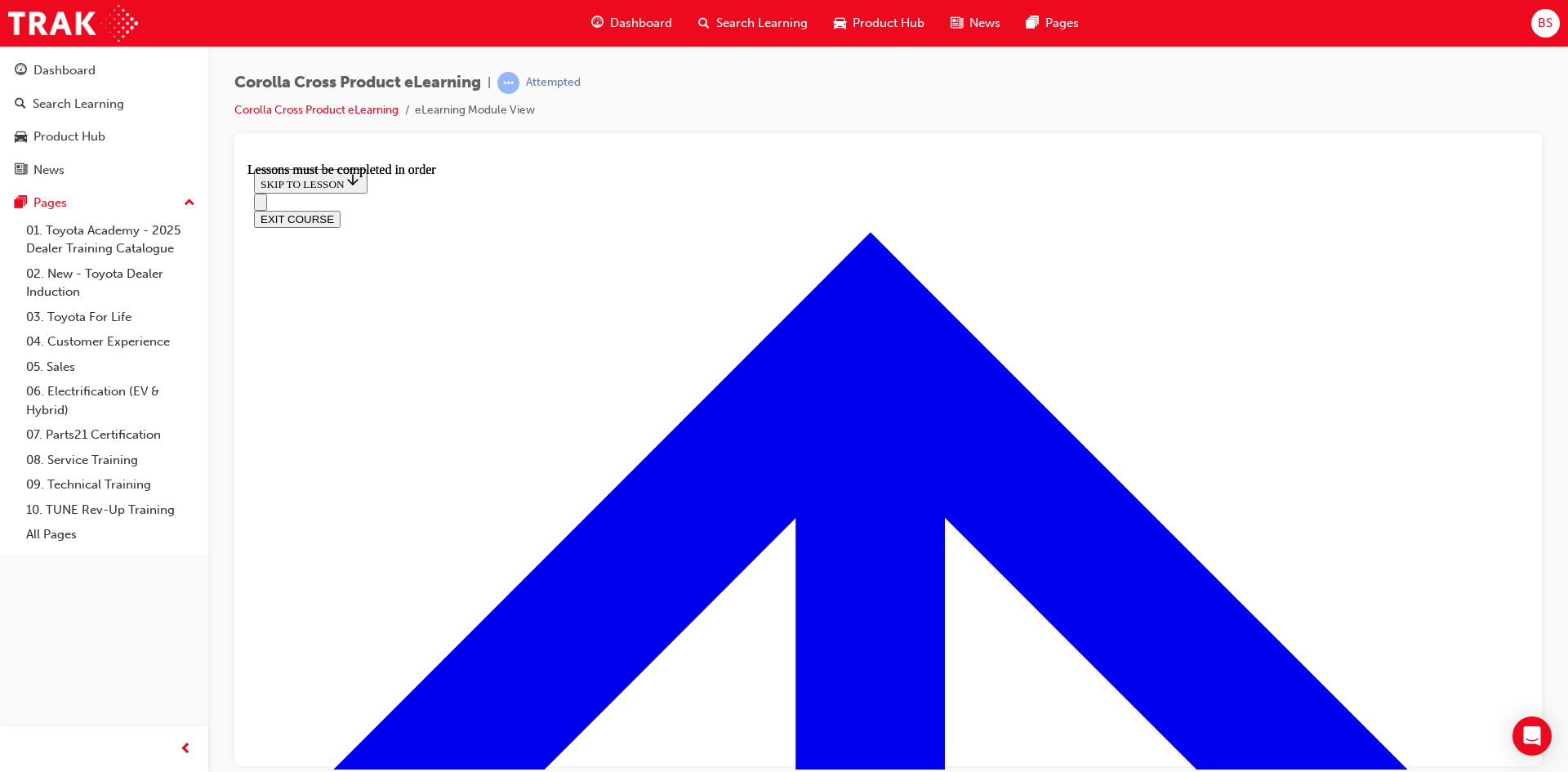
scroll to position [2833, 0]
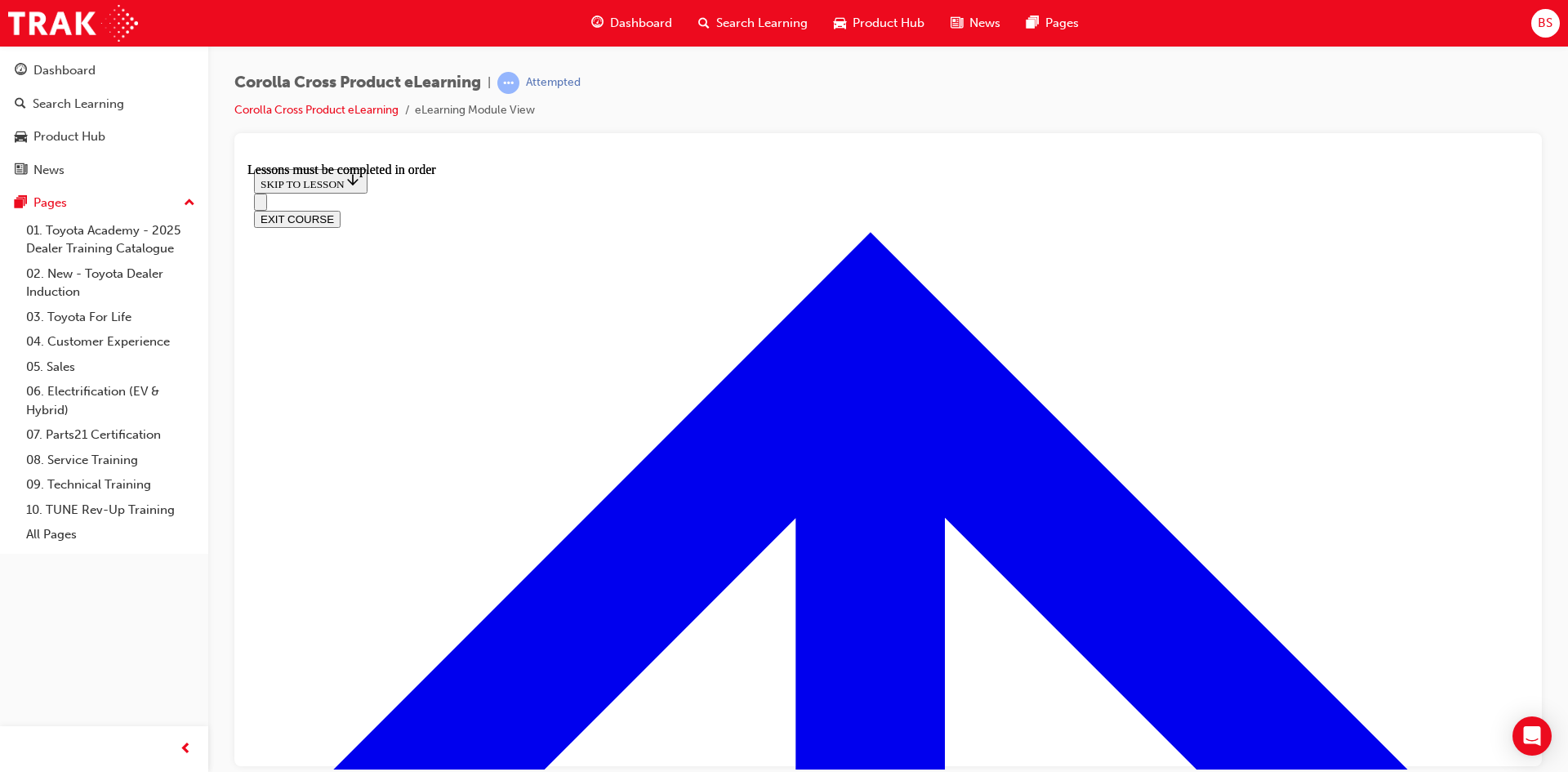
scroll to position [2996, 0]
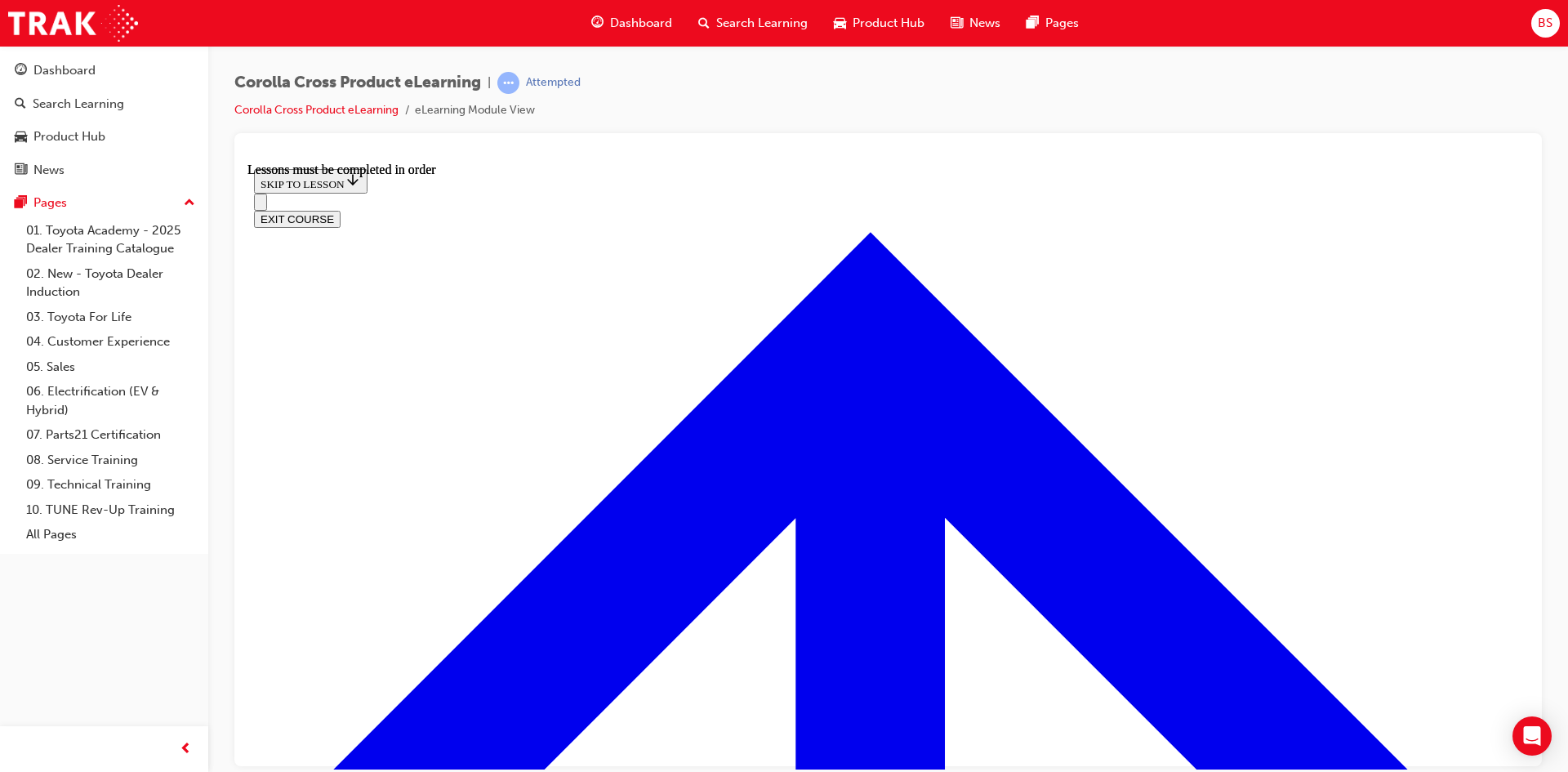
scroll to position [525, 0]
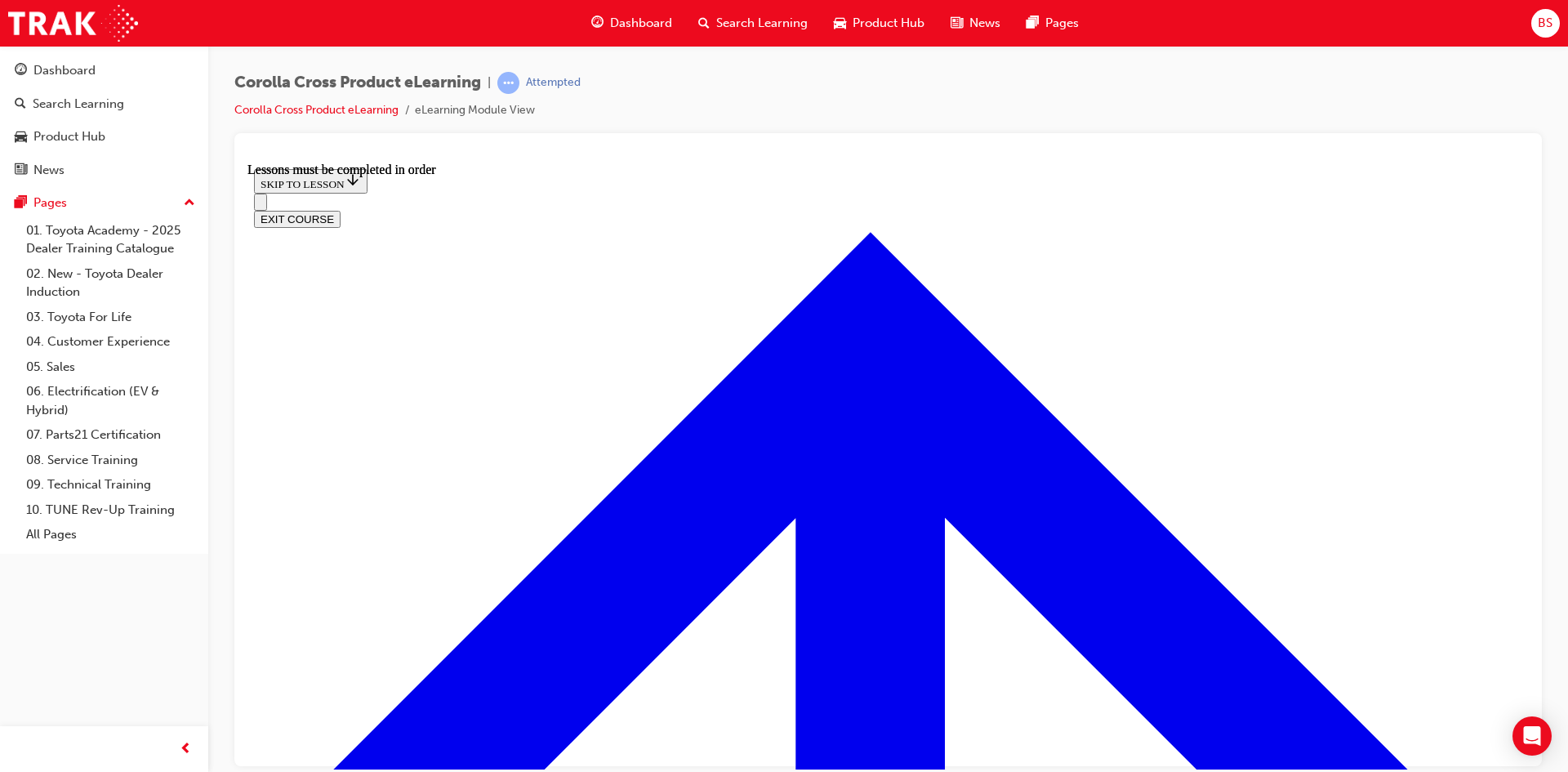
scroll to position [388, 0]
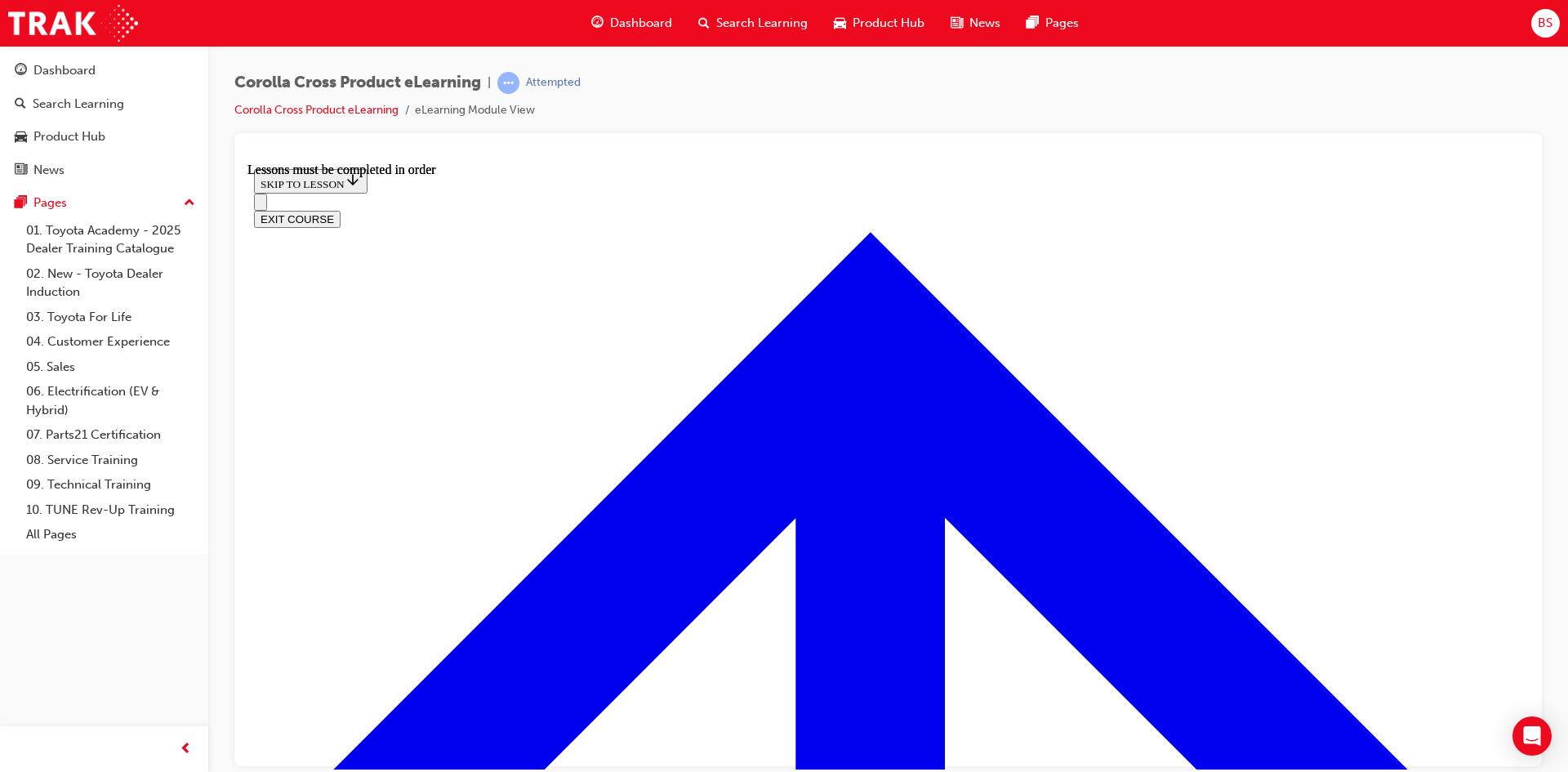
scroll to position [3165, 0]
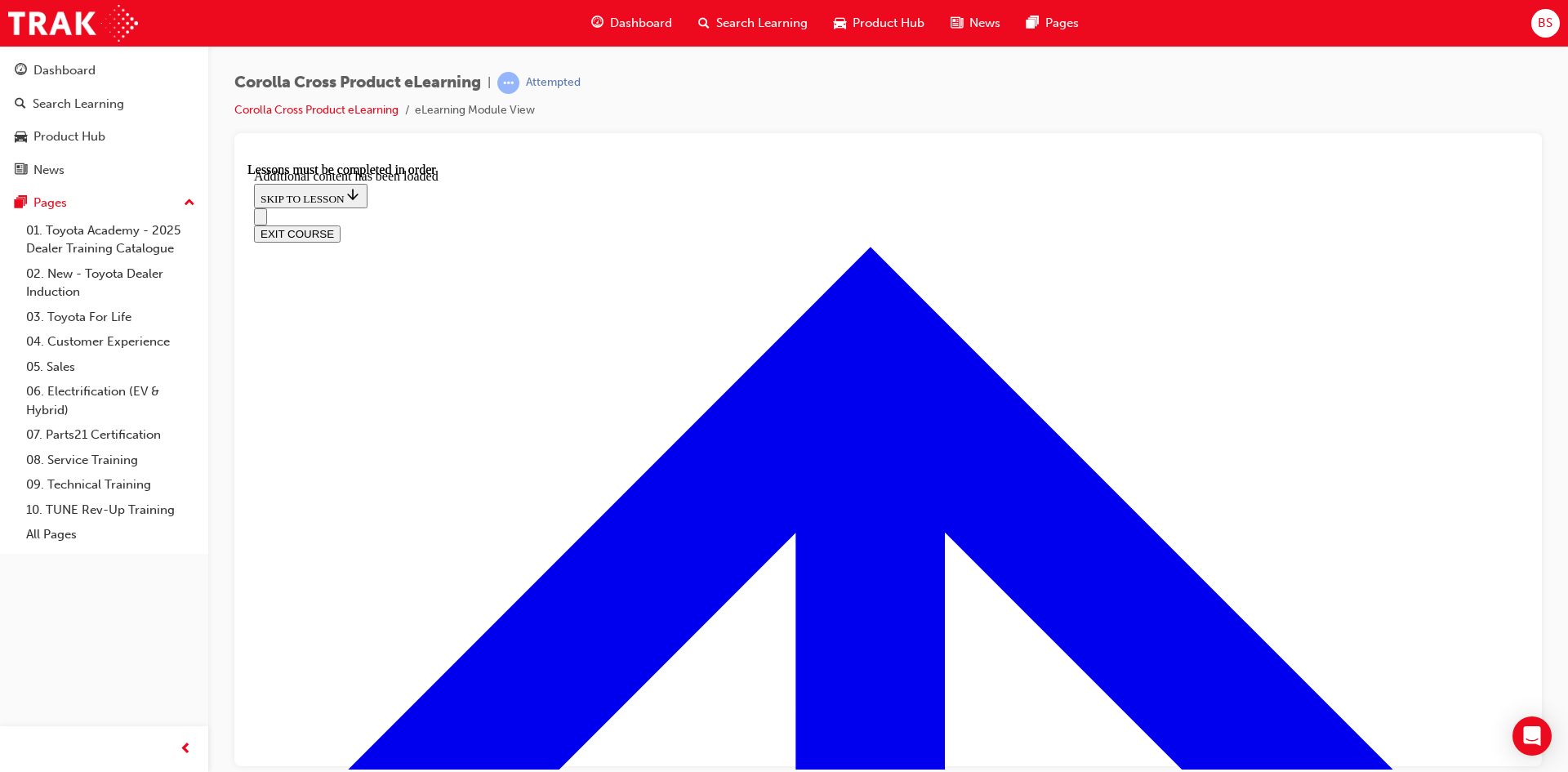
scroll to position [3925, 0]
checkbox input "true"
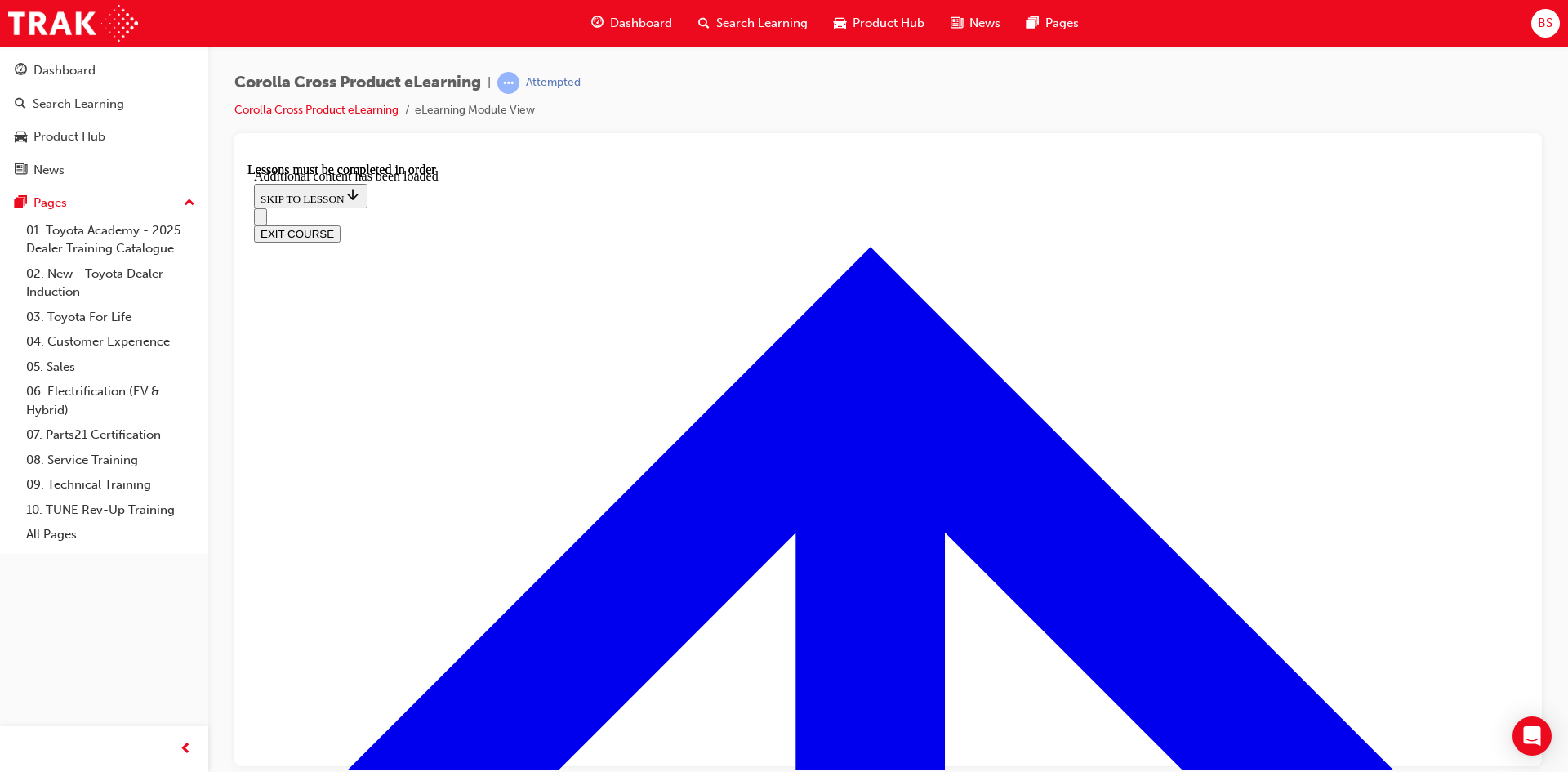
checkbox input "true"
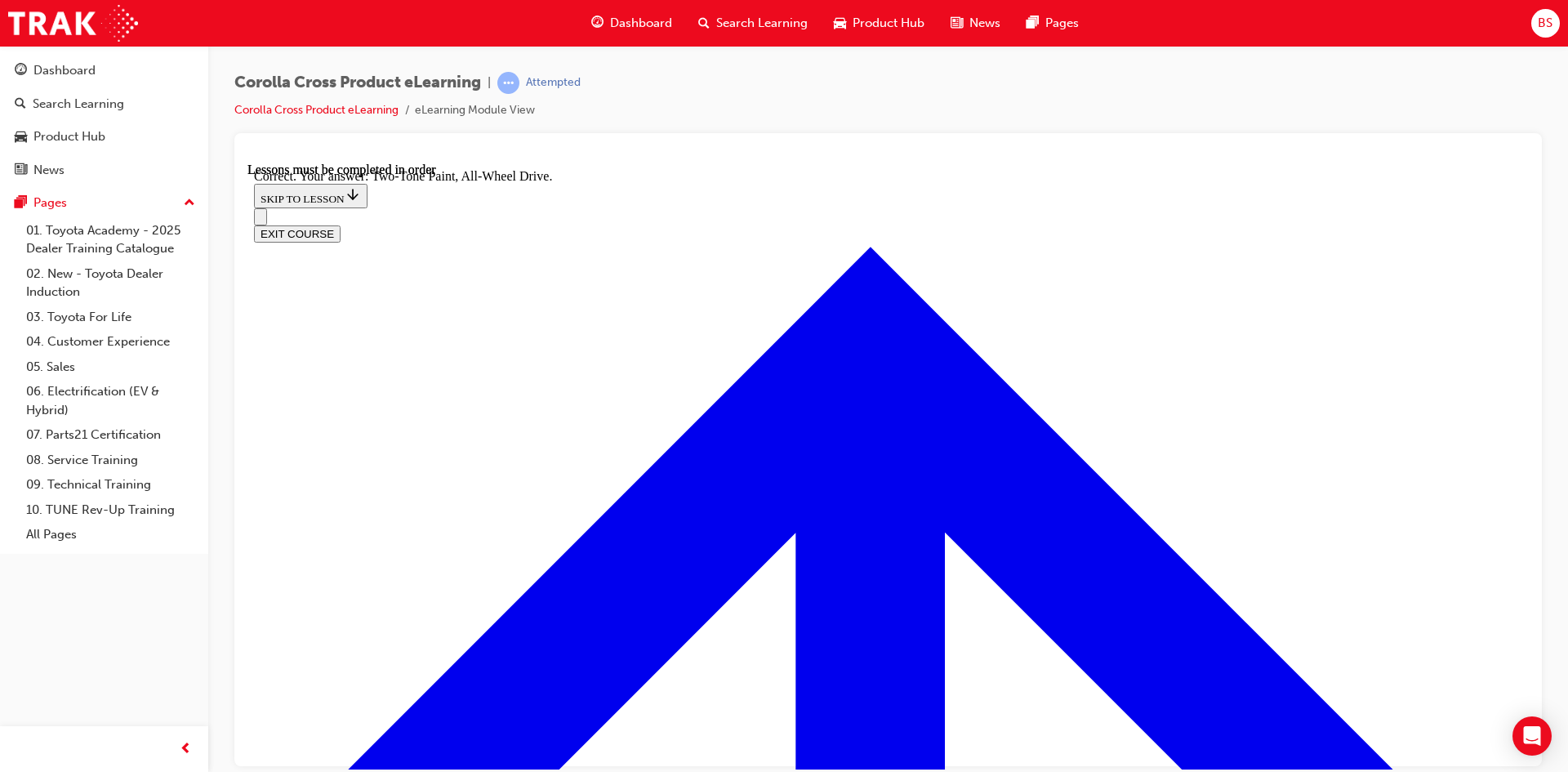
scroll to position [4660, 0]
radio input "true"
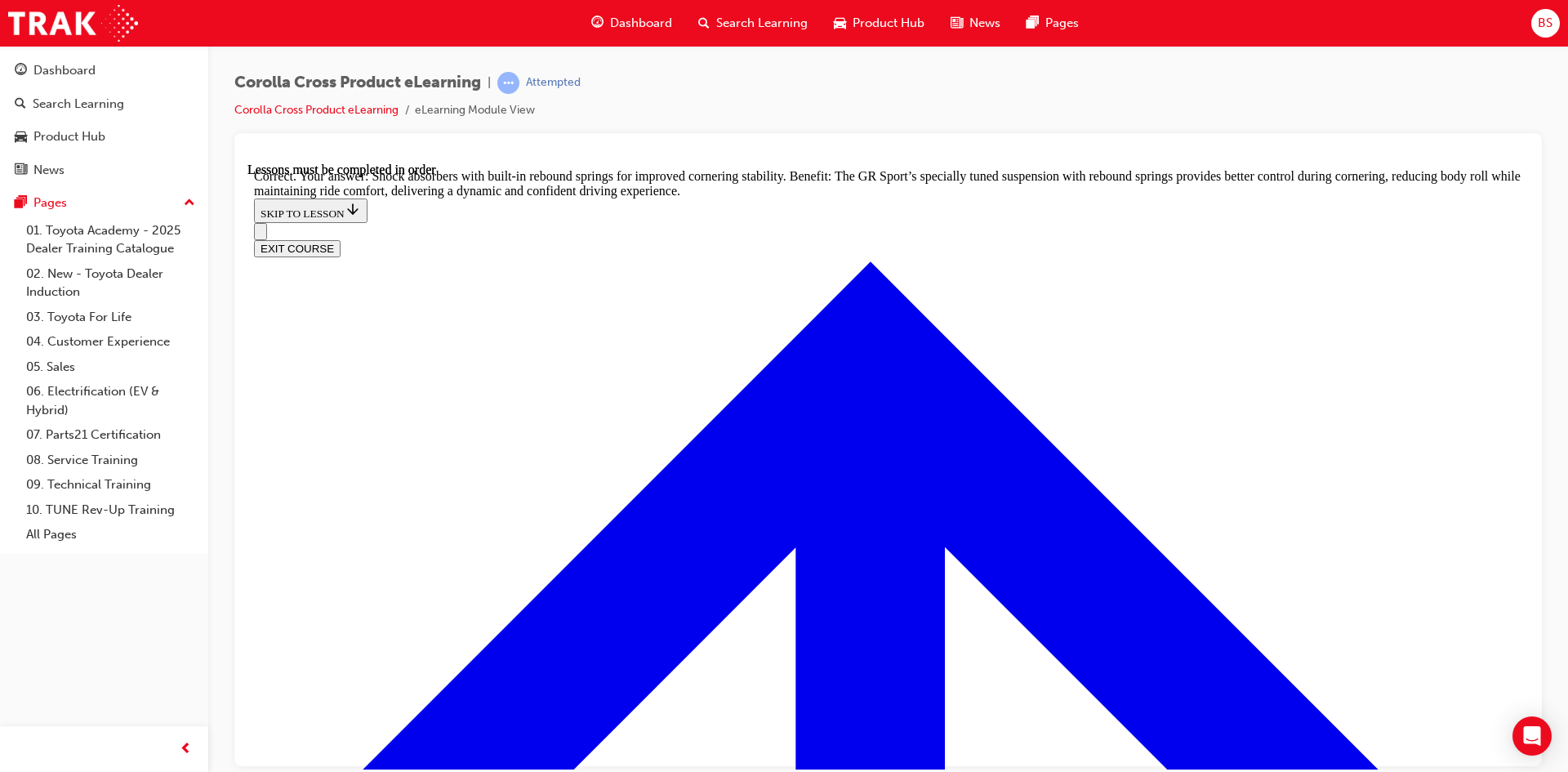
scroll to position [5188, 0]
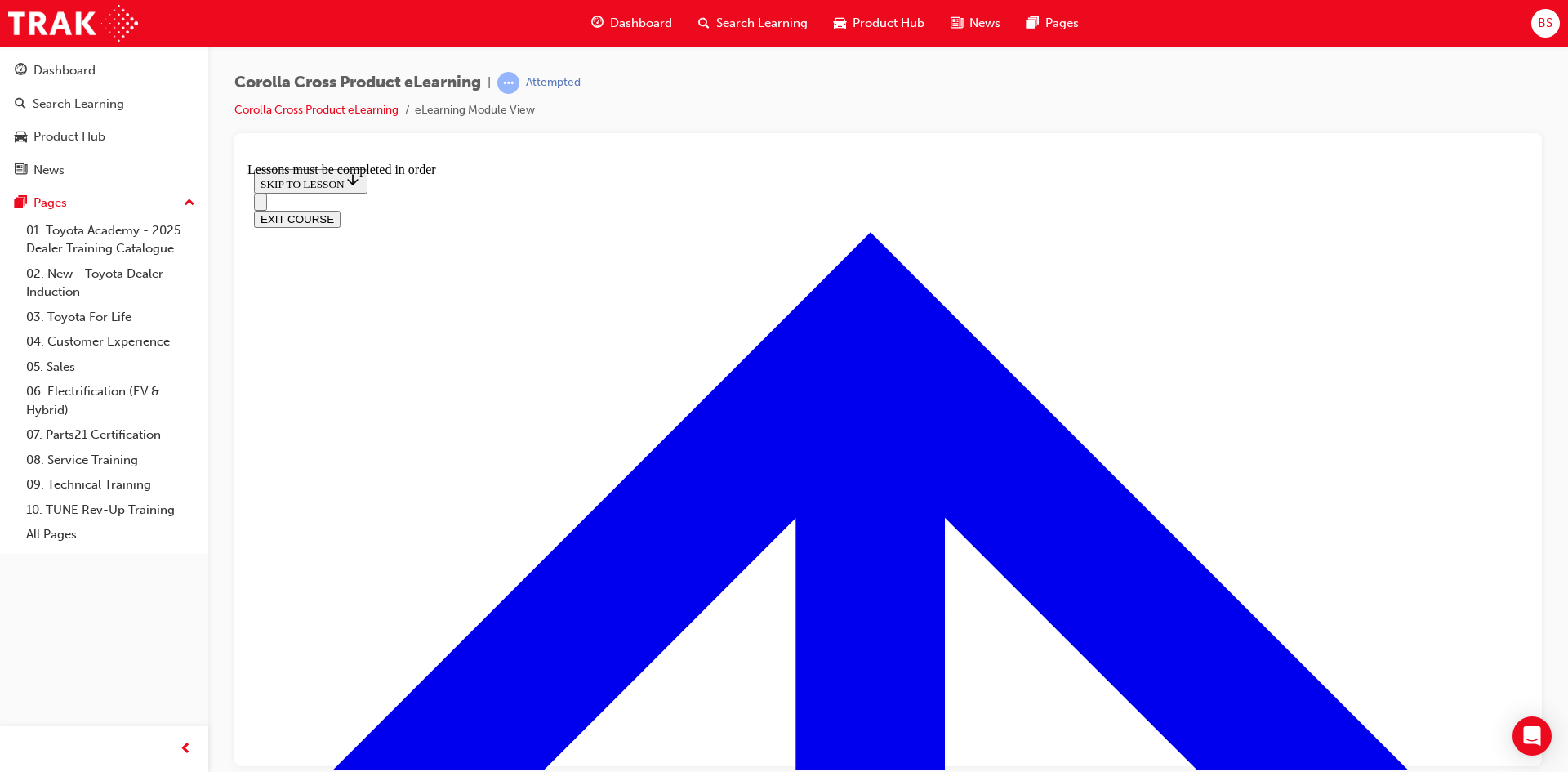
scroll to position [1690, 0]
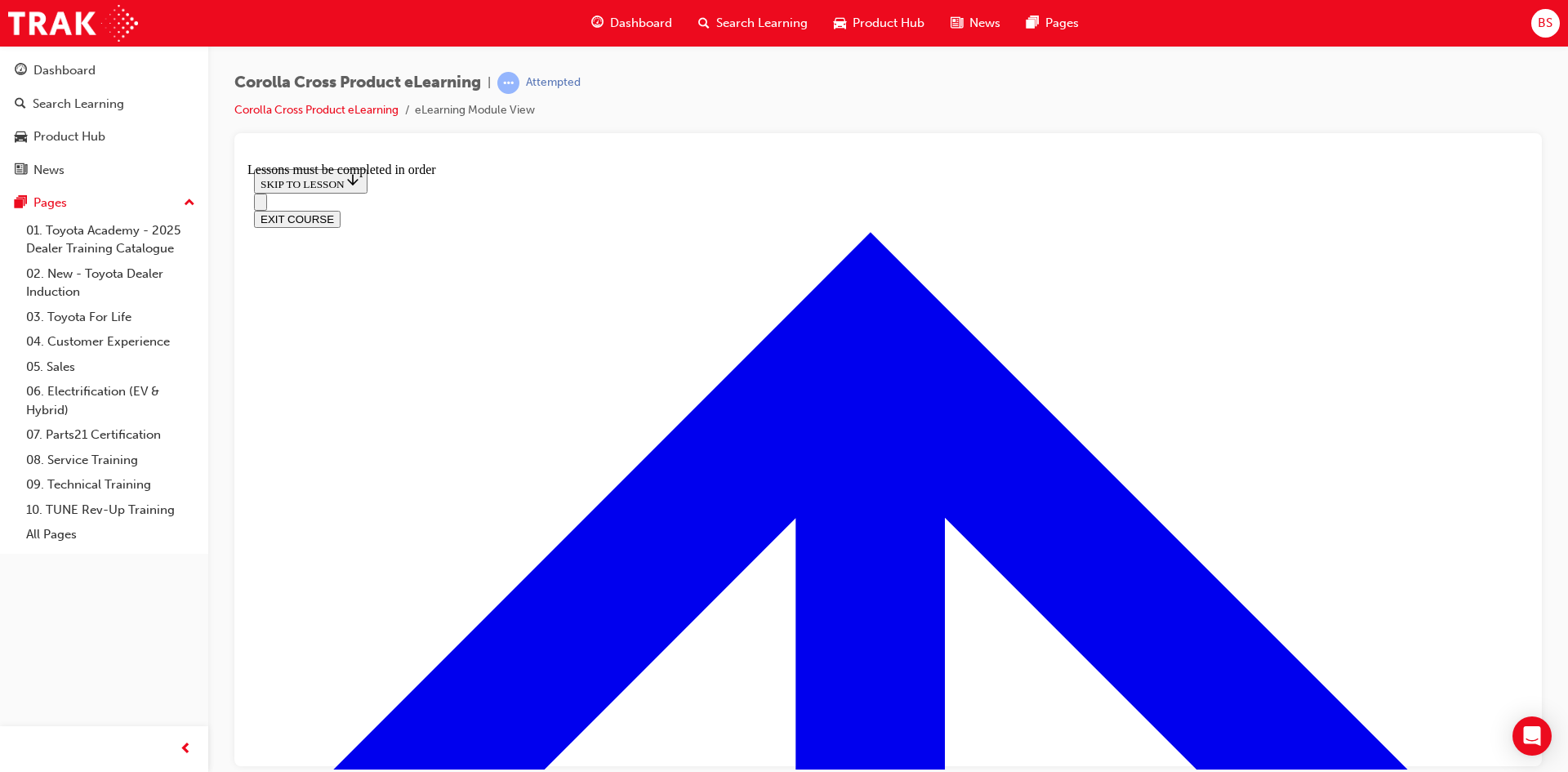
scroll to position [976, 0]
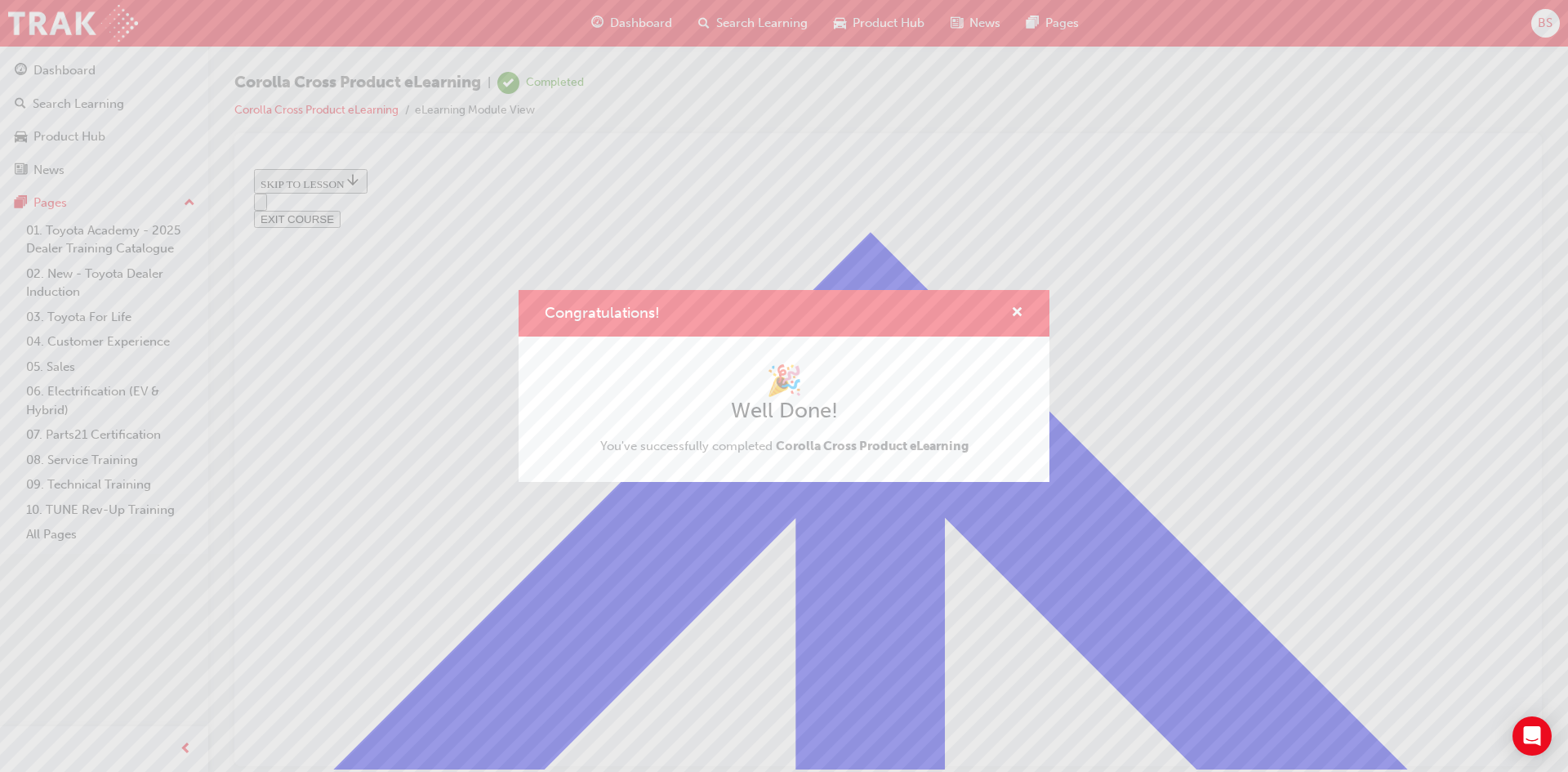
scroll to position [383, 0]
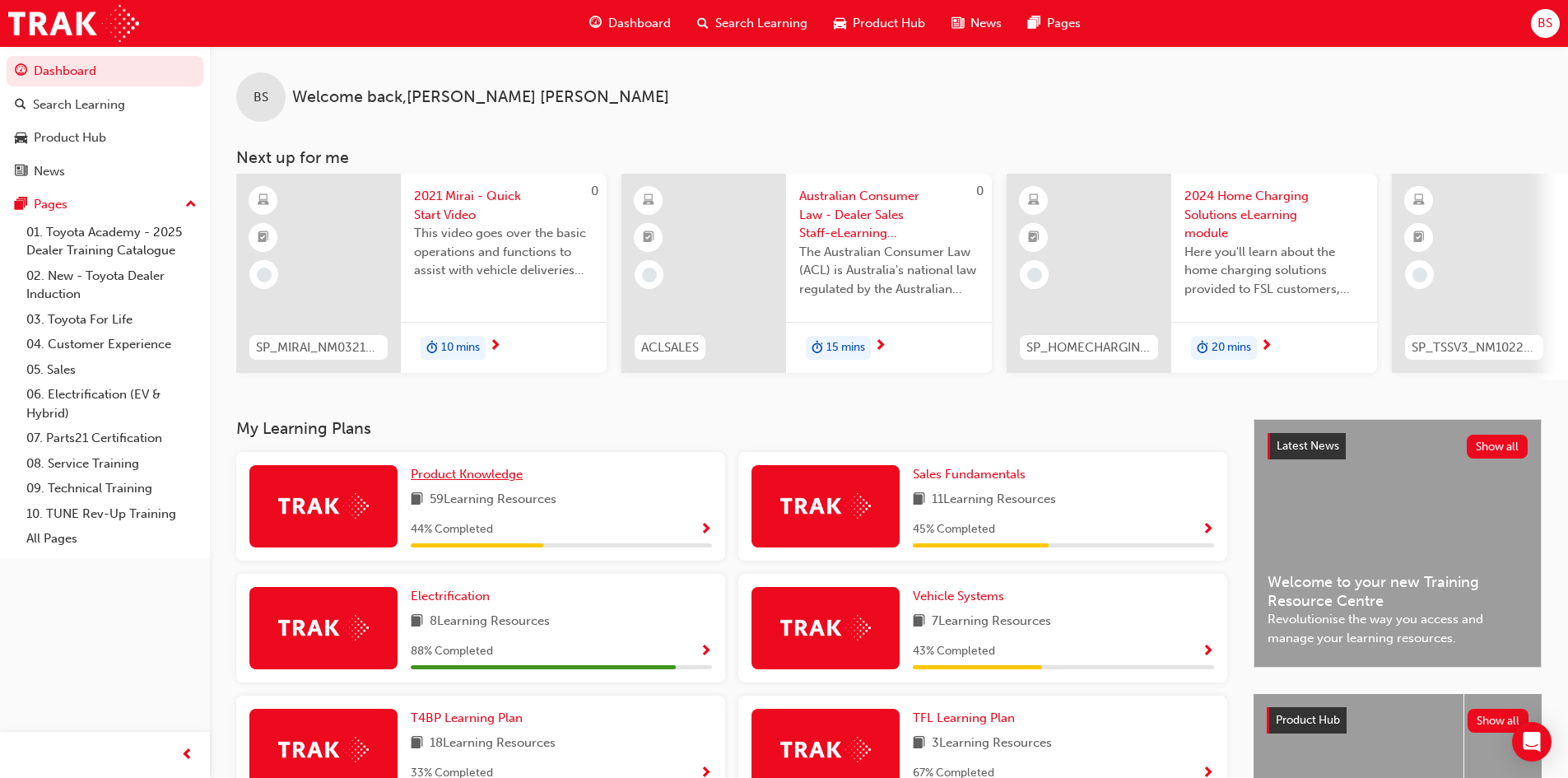
click at [443, 481] on span "Product Knowledge" at bounding box center [467, 474] width 112 height 15
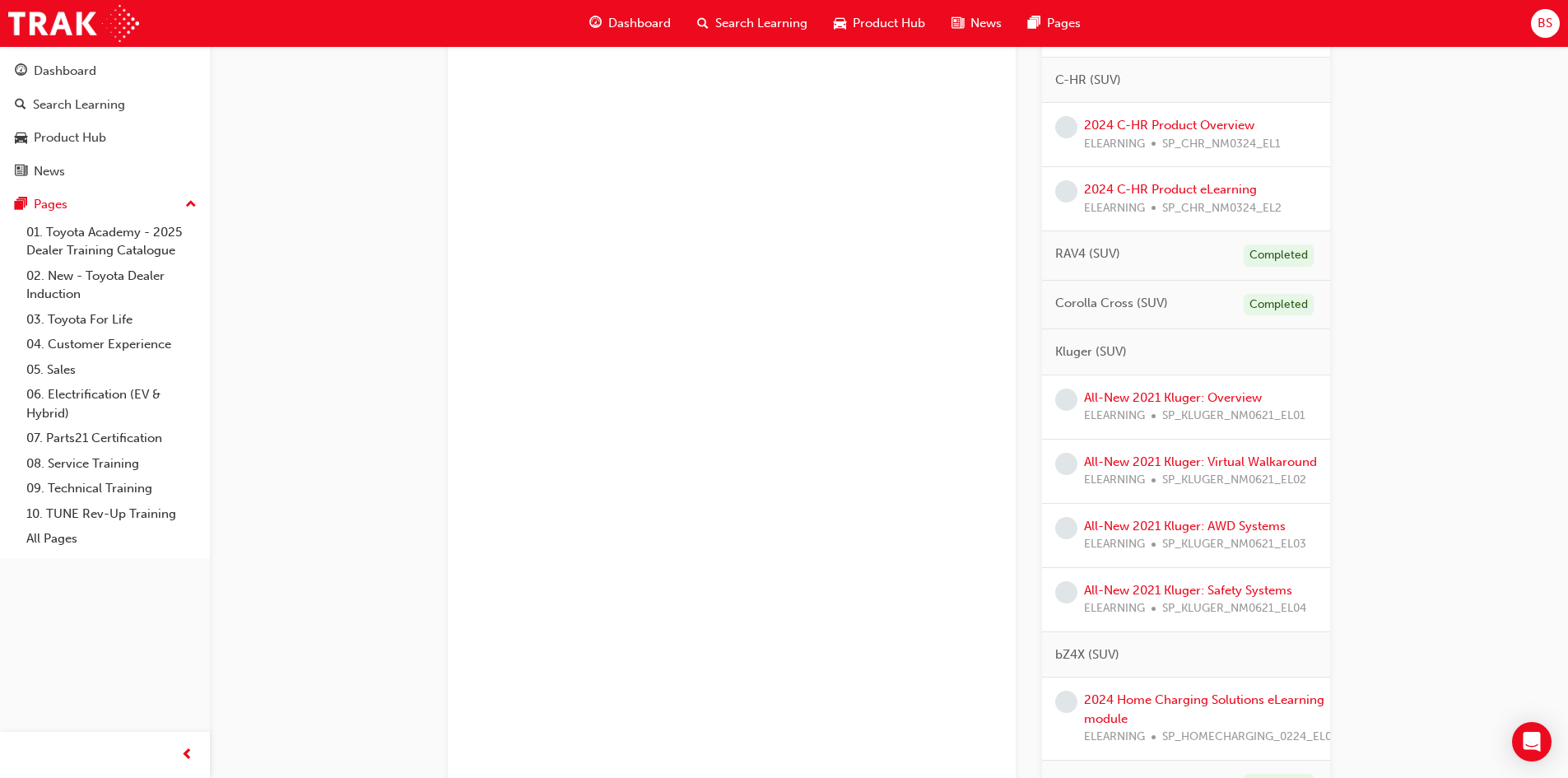
scroll to position [988, 0]
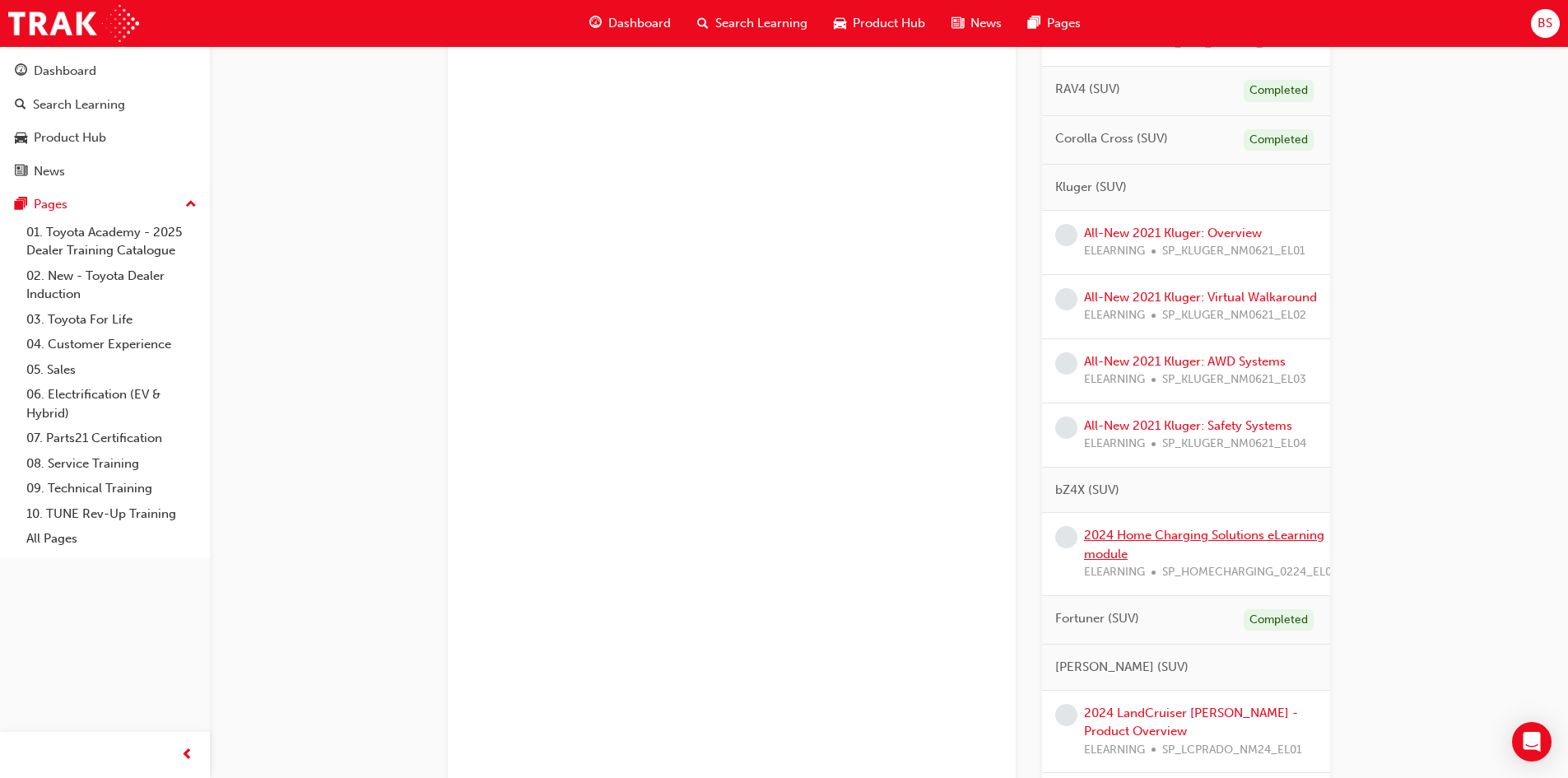
click at [1142, 560] on link "2024 Home Charging Solutions eLearning module" at bounding box center [1204, 545] width 240 height 34
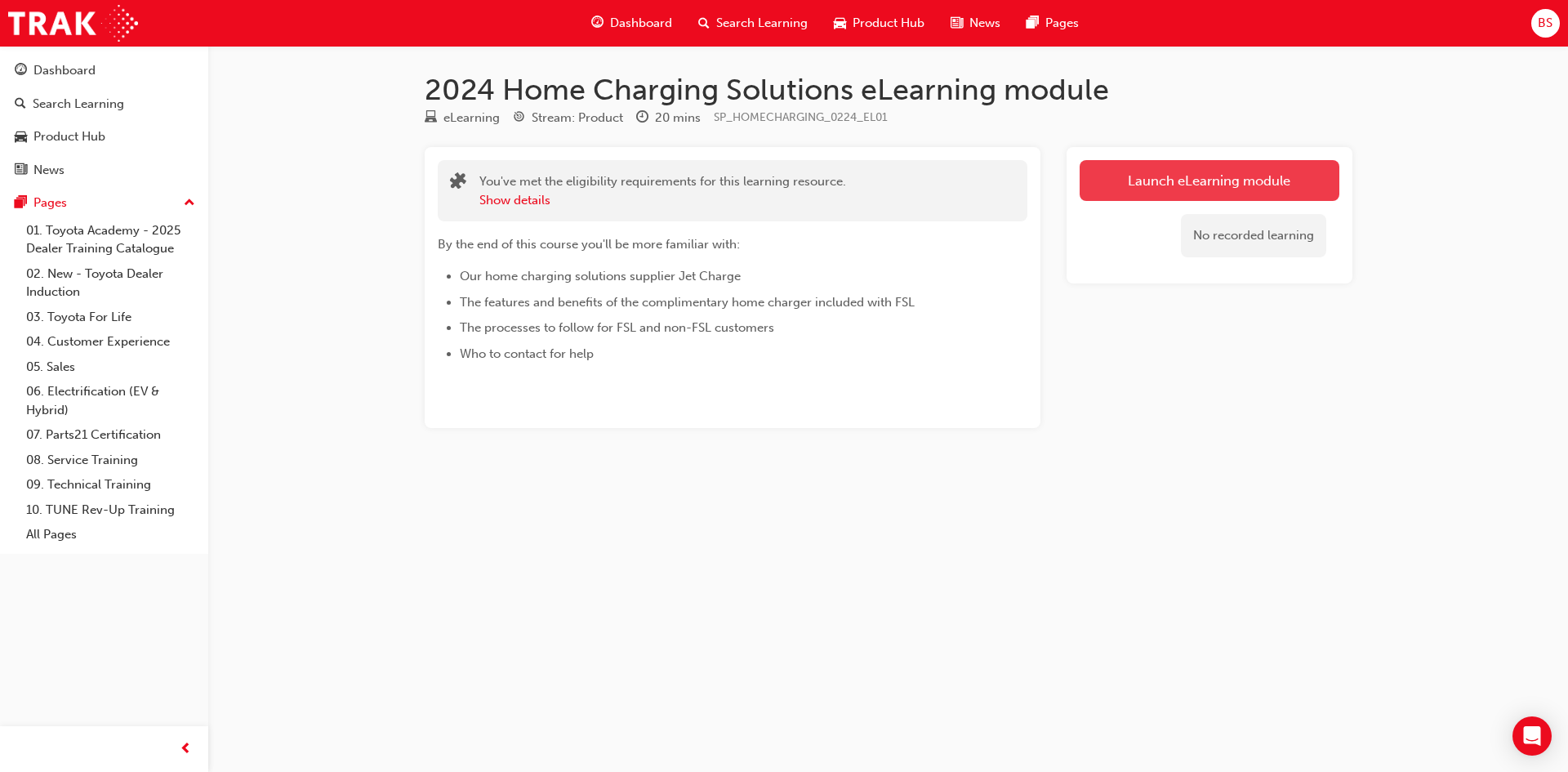
click at [1140, 185] on link "Launch eLearning module" at bounding box center [1209, 180] width 259 height 41
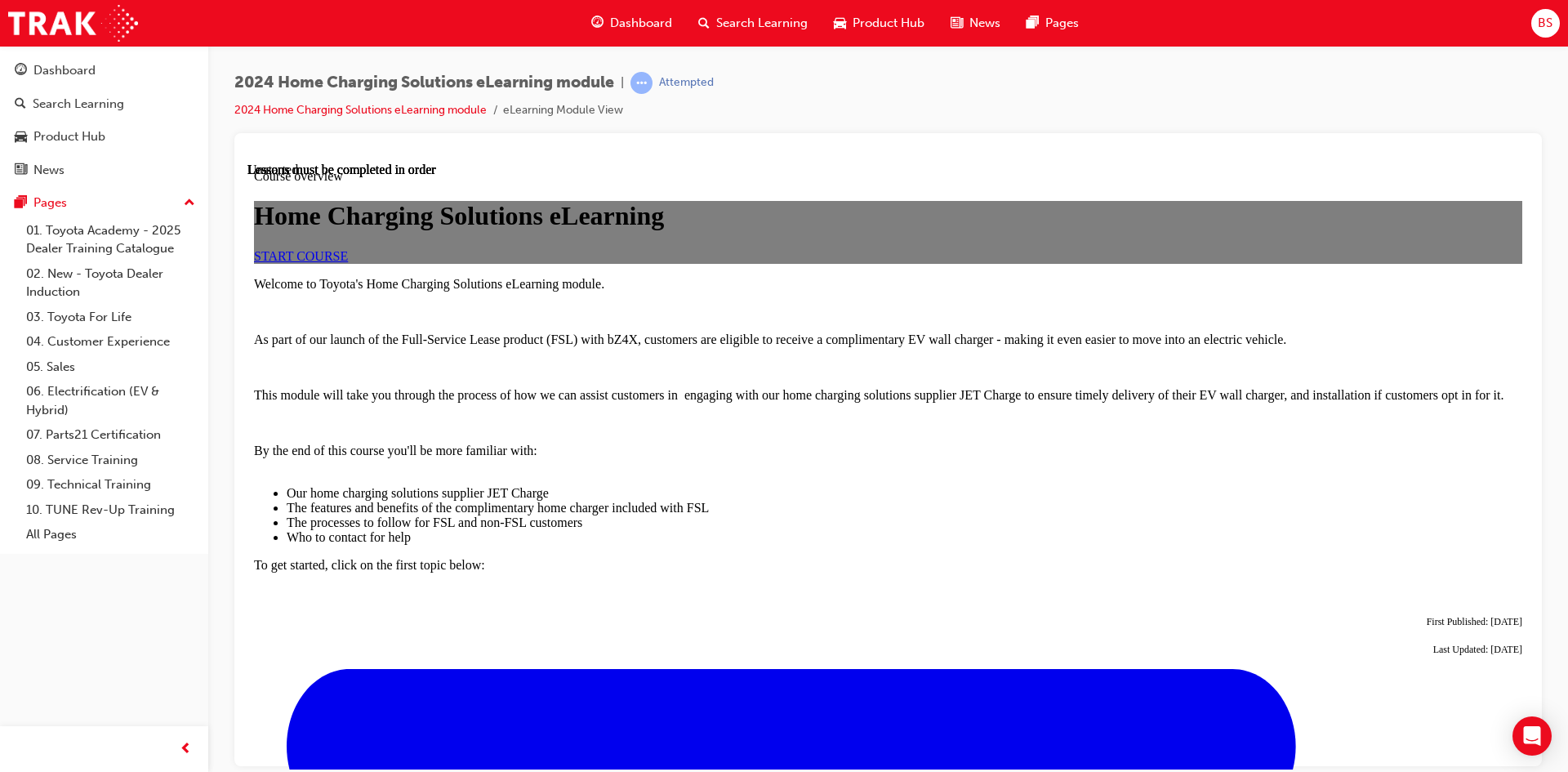
click at [348, 262] on span "START COURSE" at bounding box center [301, 255] width 94 height 14
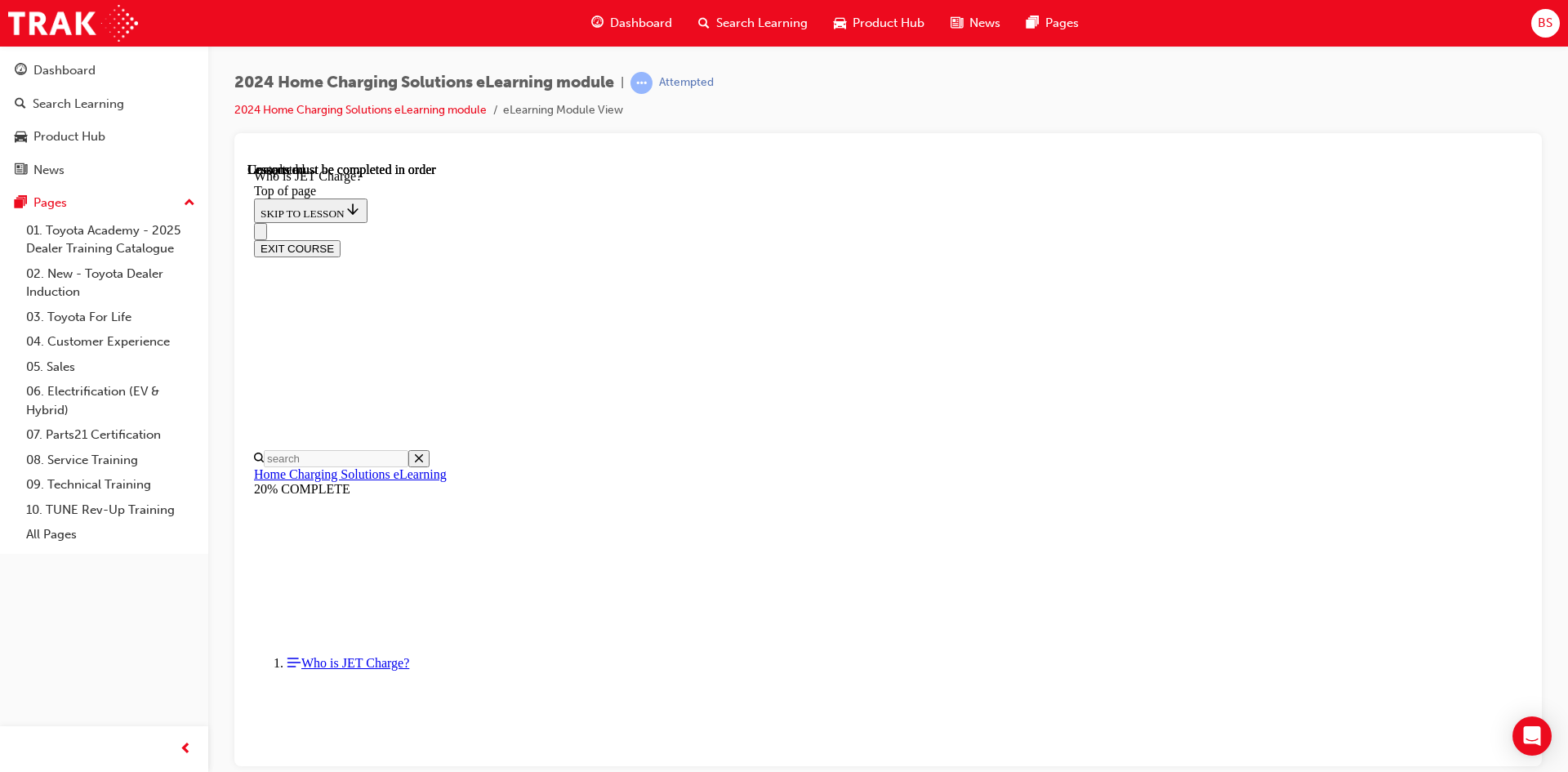
scroll to position [212, 0]
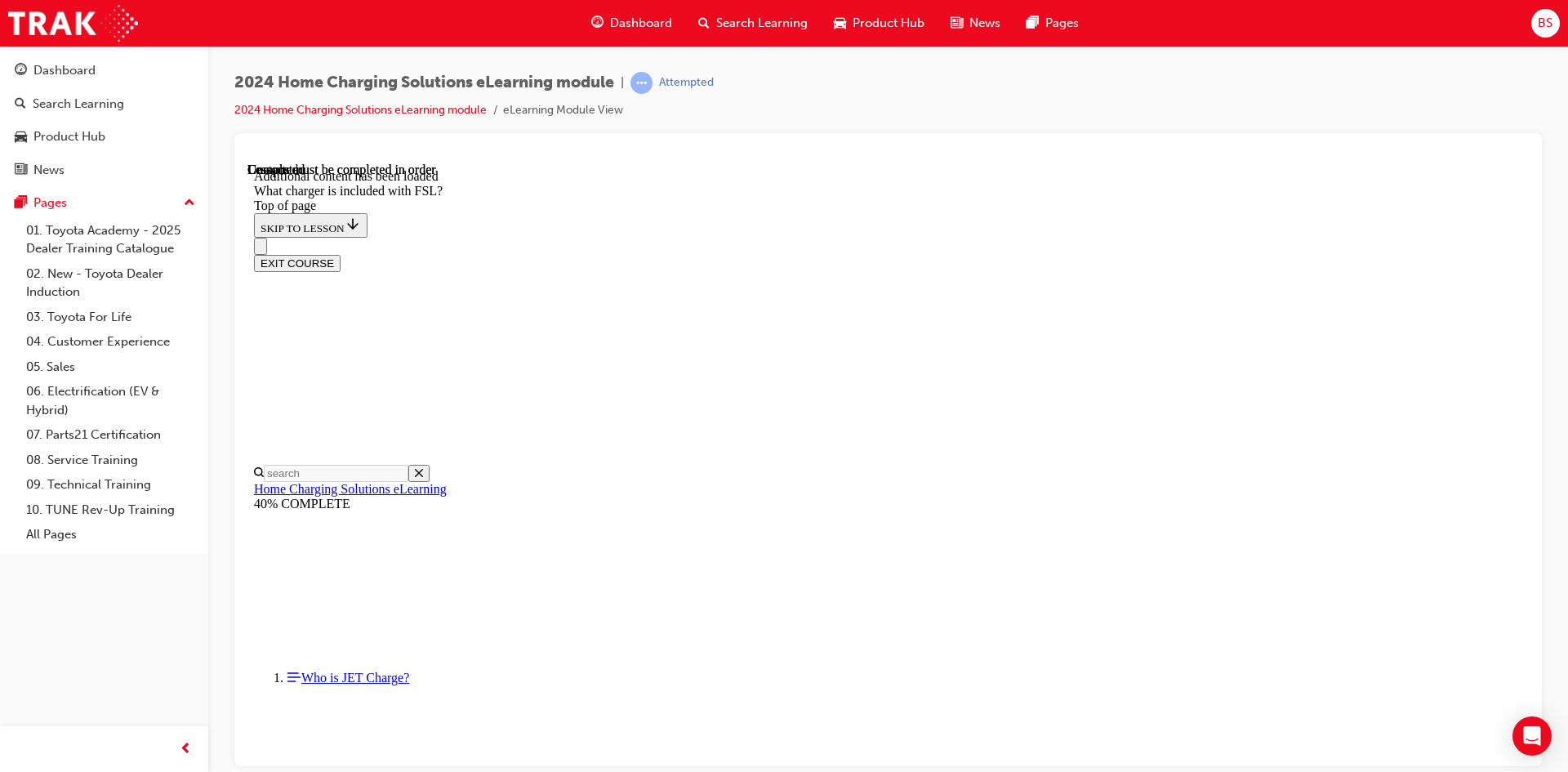
scroll to position [2037, 0]
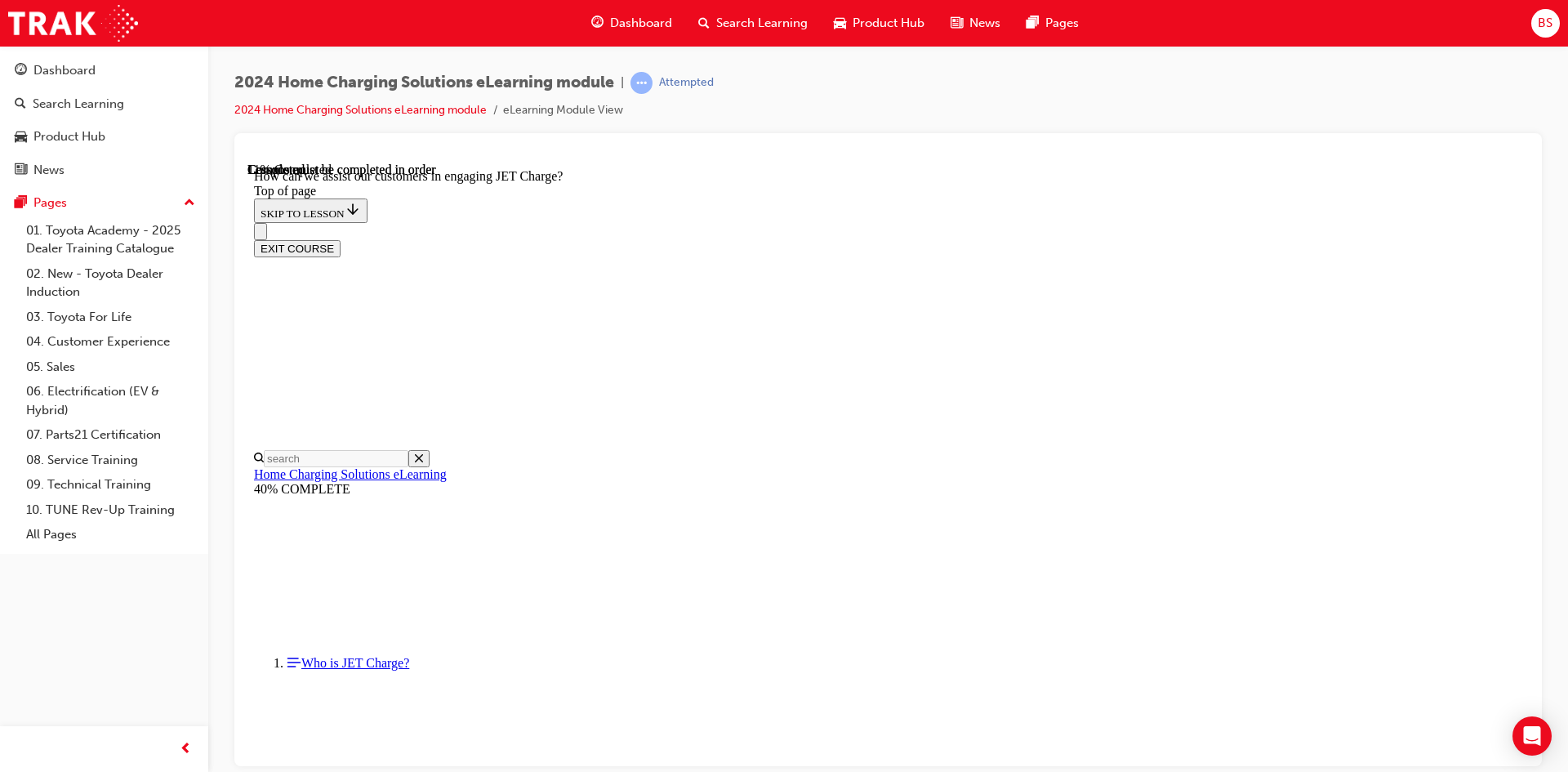
scroll to position [295, 0]
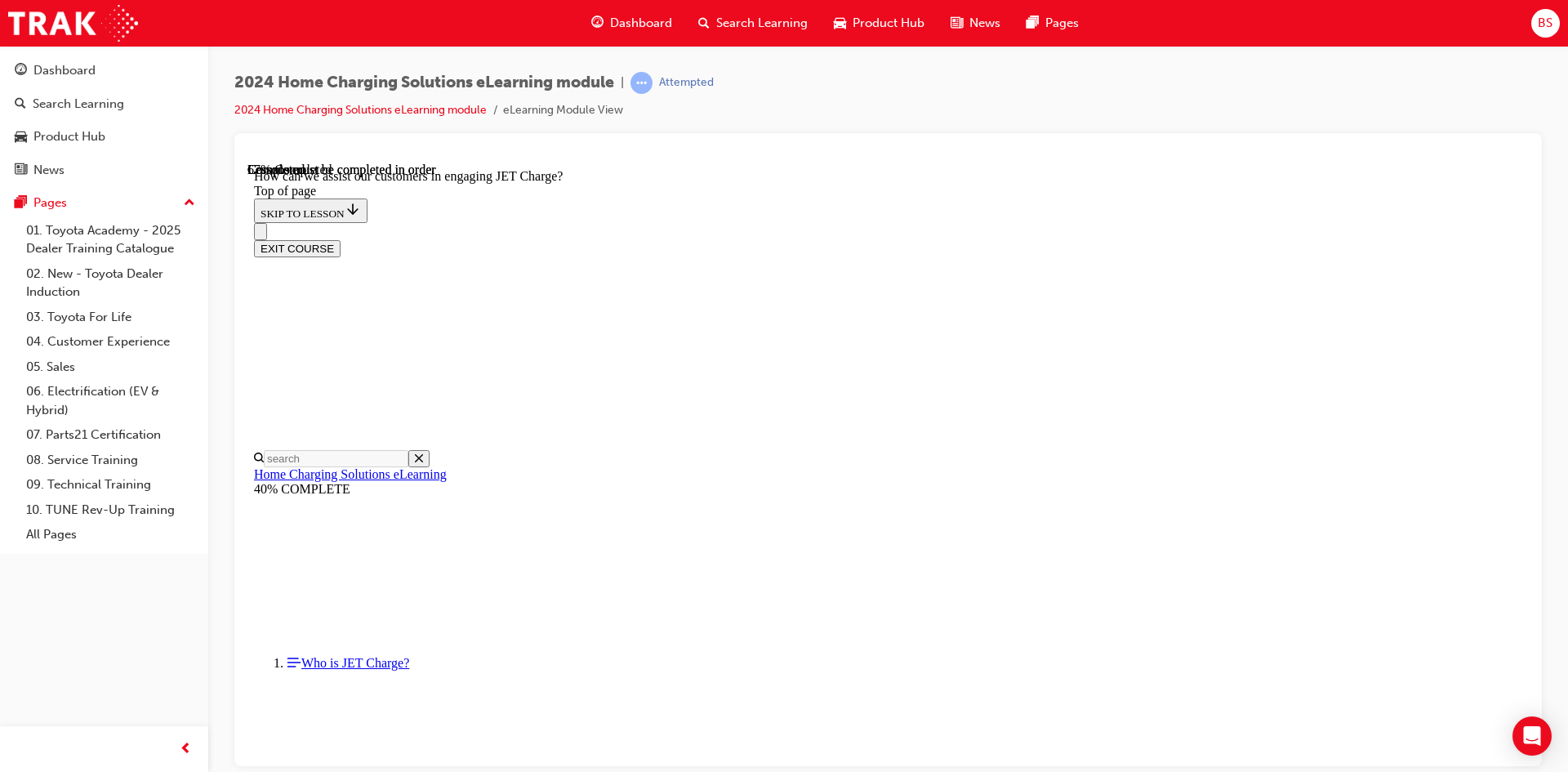
scroll to position [3072, 0]
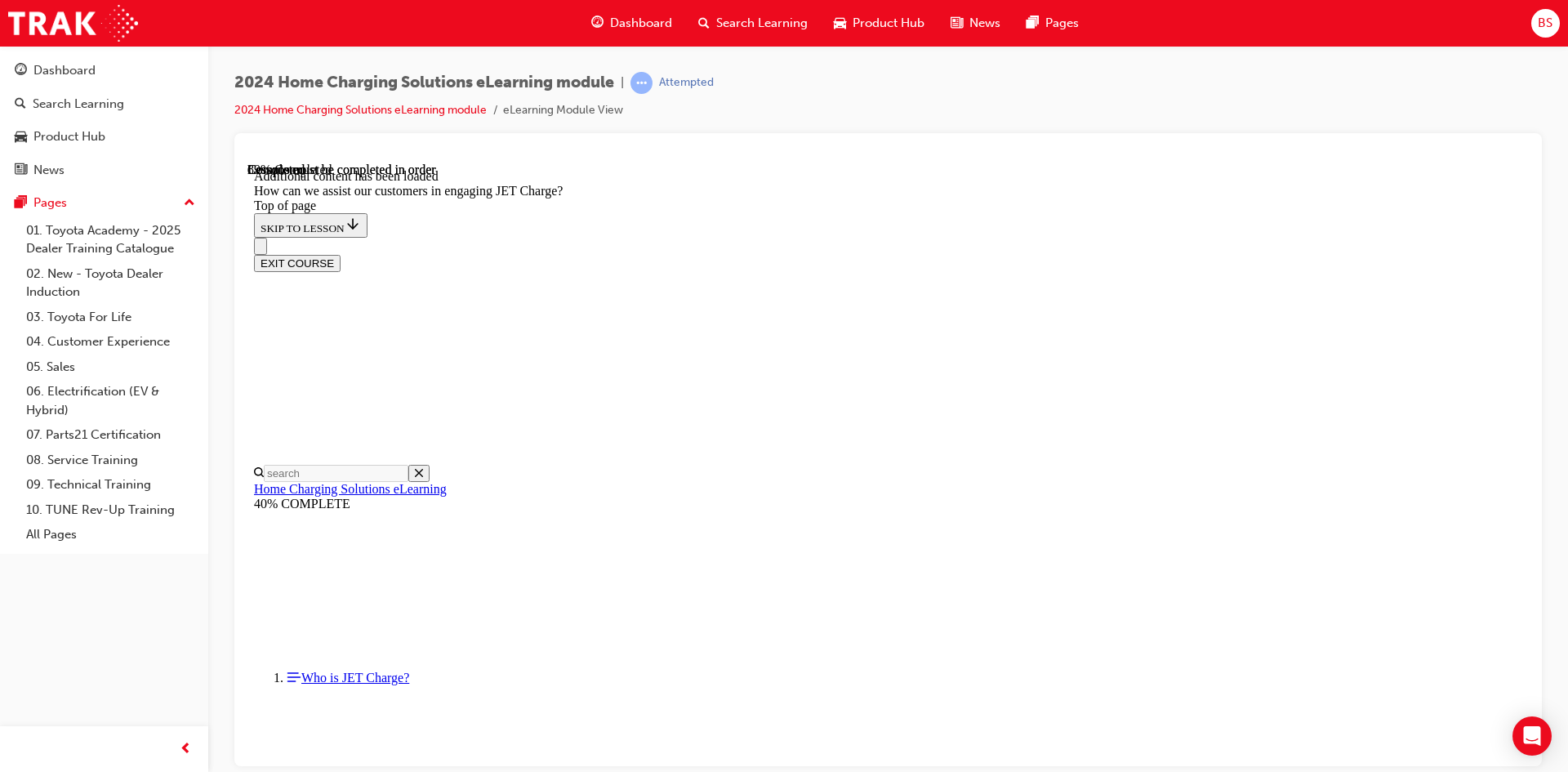
scroll to position [3528, 0]
drag, startPoint x: 1085, startPoint y: 507, endPoint x: 854, endPoint y: 635, distance: 264.1
drag, startPoint x: 826, startPoint y: 667, endPoint x: 1096, endPoint y: 499, distance: 318.0
drag, startPoint x: 859, startPoint y: 674, endPoint x: 919, endPoint y: 425, distance: 256.1
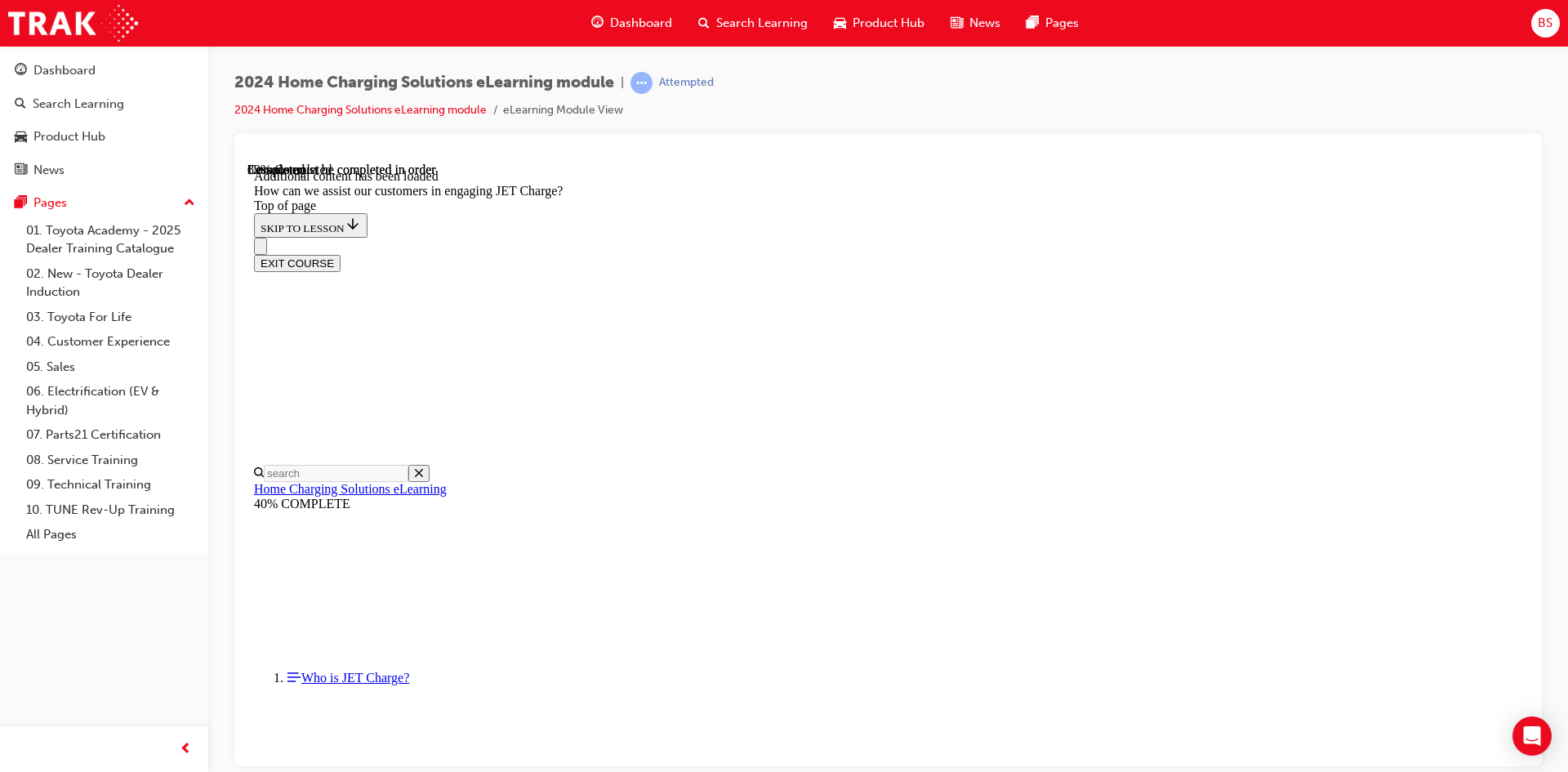
drag, startPoint x: 863, startPoint y: 568, endPoint x: 890, endPoint y: 343, distance: 226.6
drag, startPoint x: 848, startPoint y: 671, endPoint x: 893, endPoint y: 669, distance: 45.0
drag, startPoint x: 865, startPoint y: 597, endPoint x: 921, endPoint y: 600, distance: 56.1
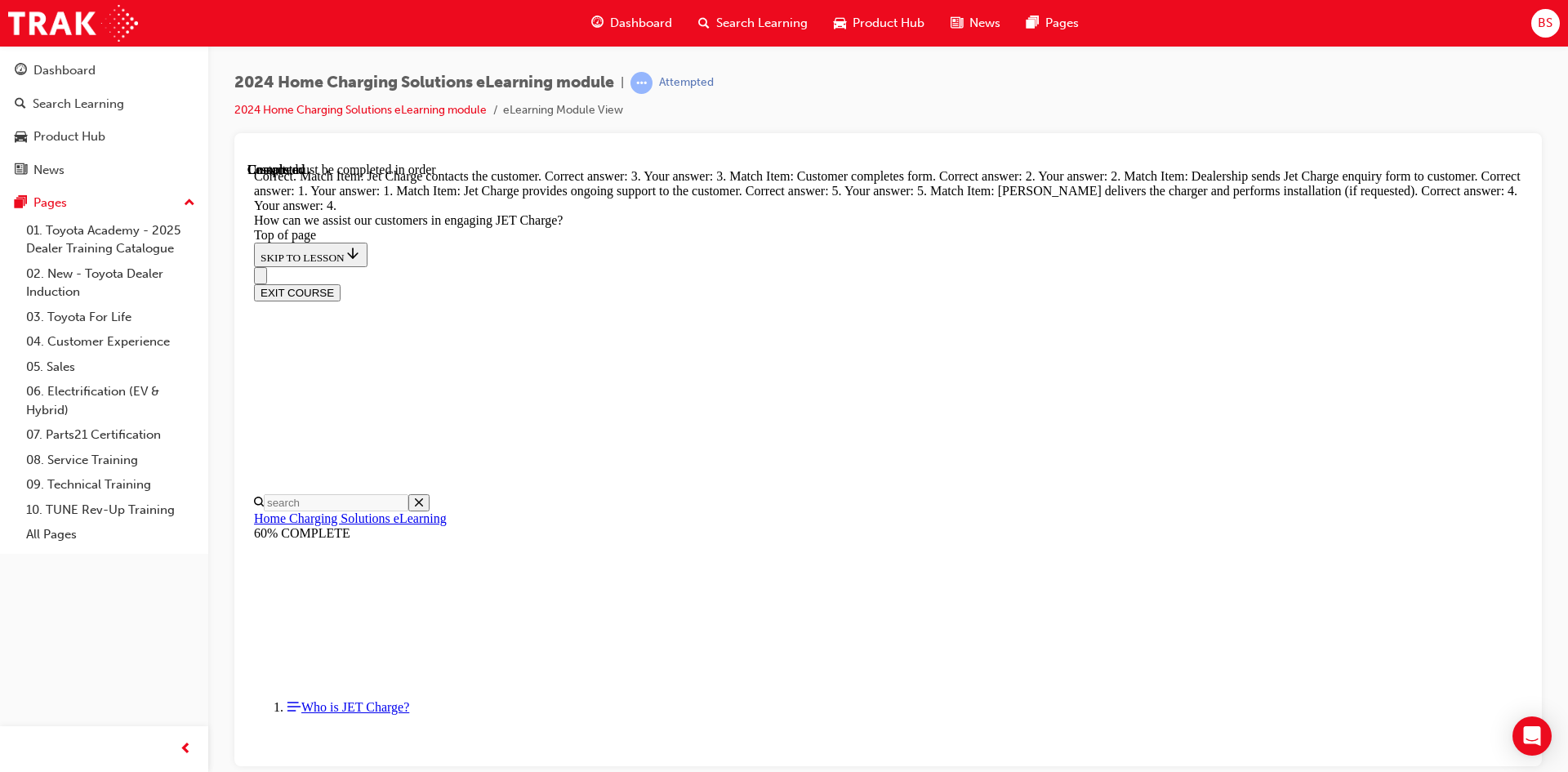
scroll to position [4196, 0]
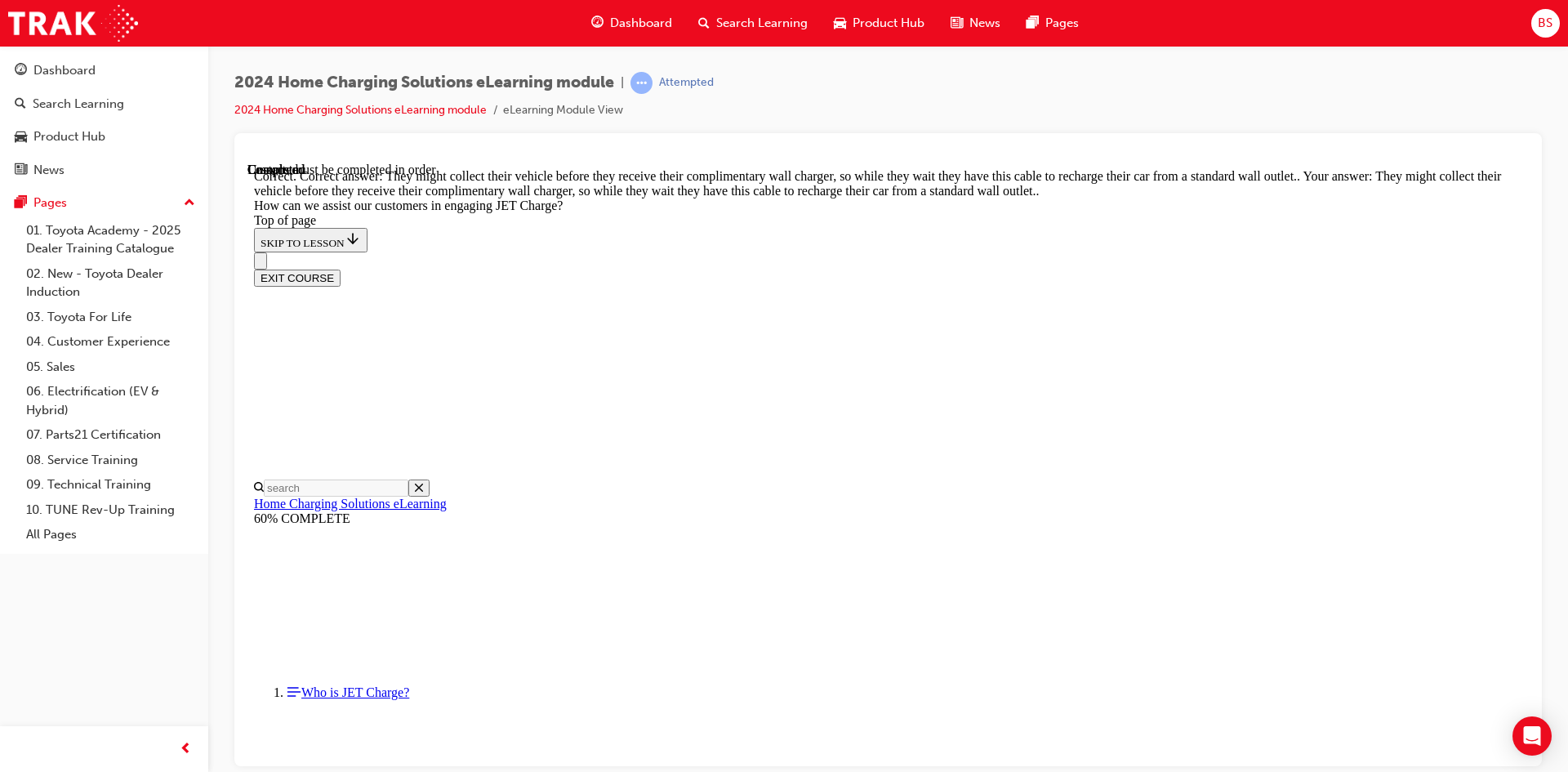
scroll to position [4478, 0]
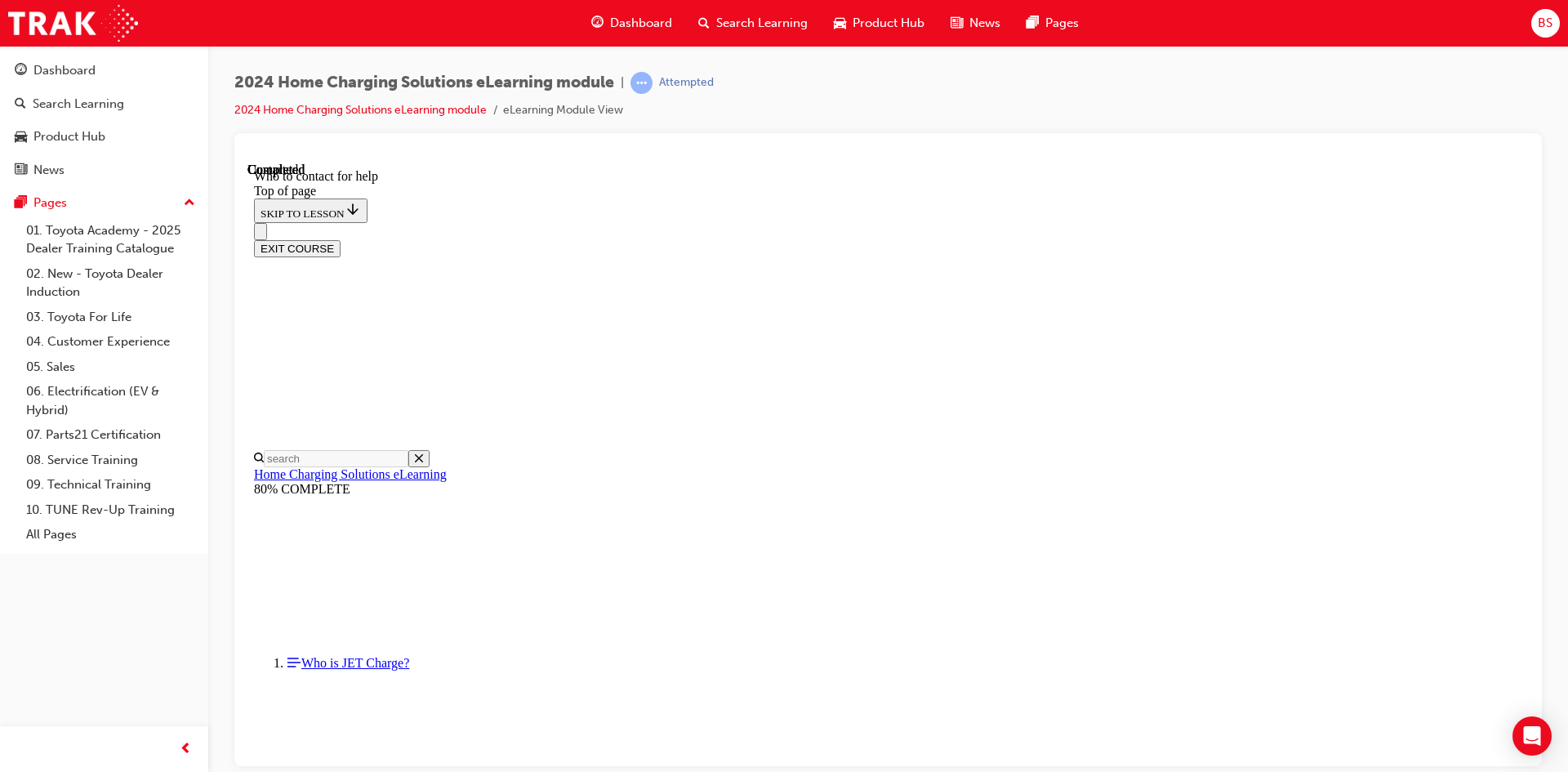
scroll to position [1874, 0]
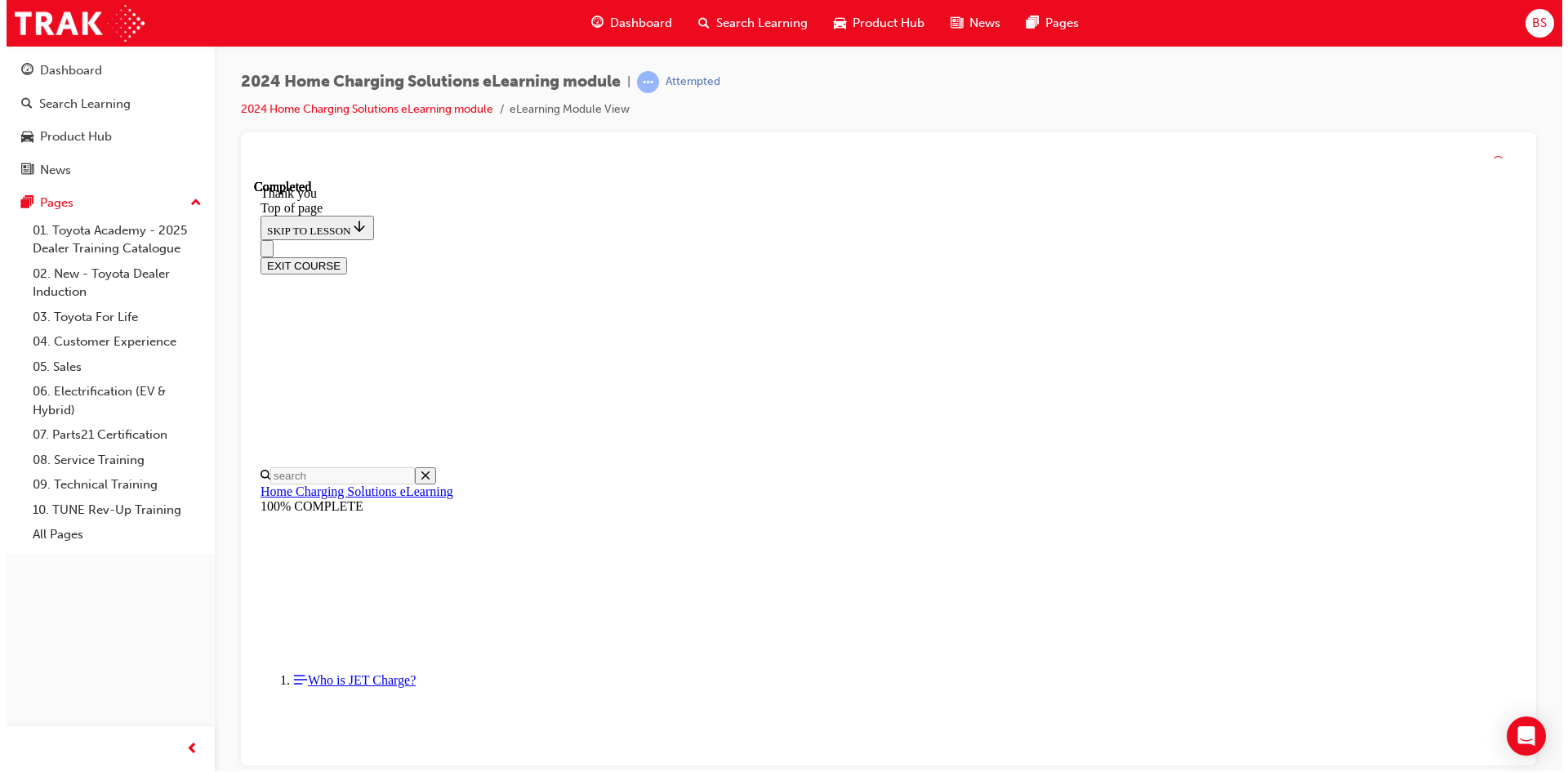
scroll to position [0, 0]
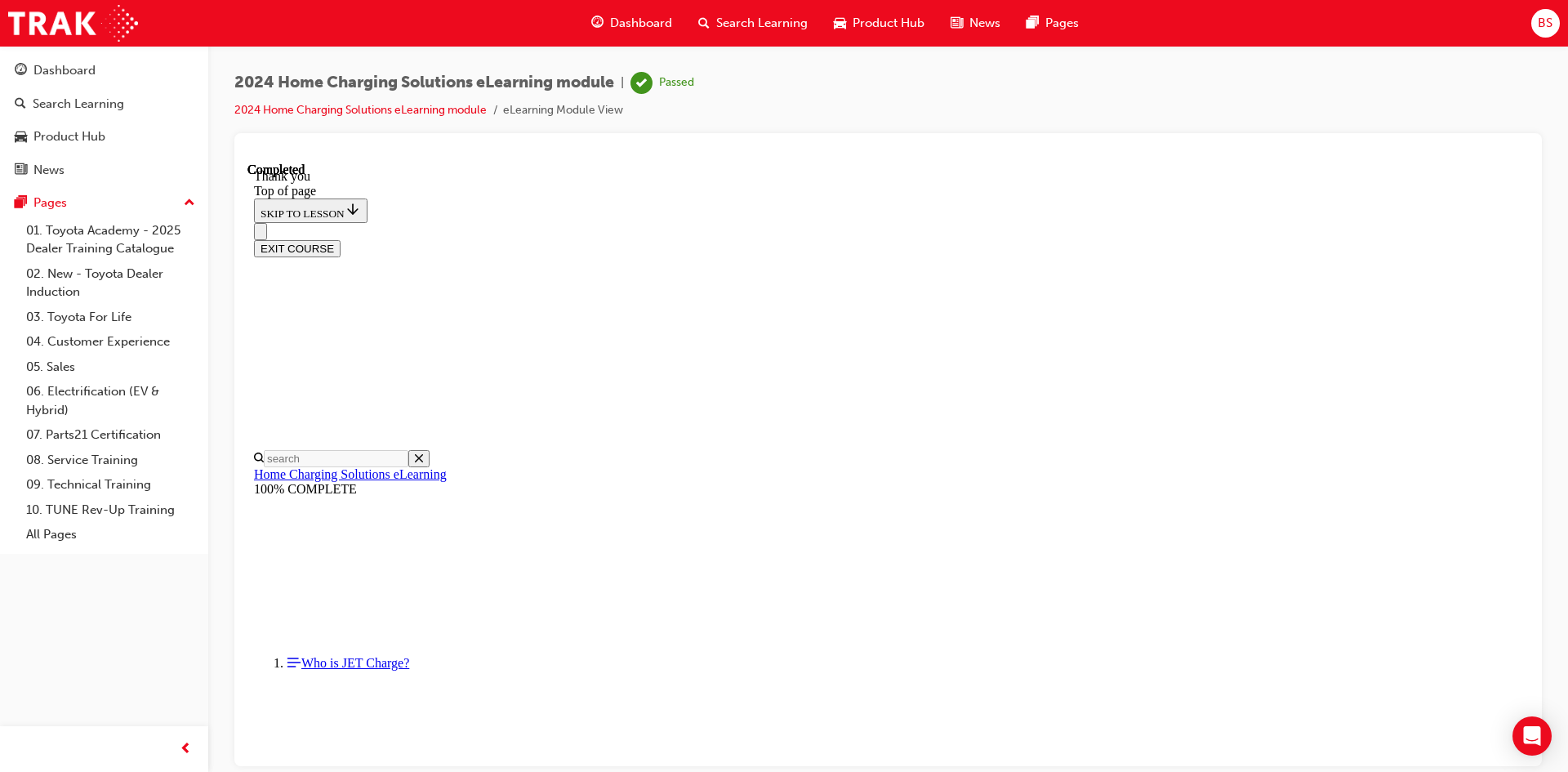
click at [341, 239] on button "EXIT COURSE" at bounding box center [297, 248] width 86 height 17
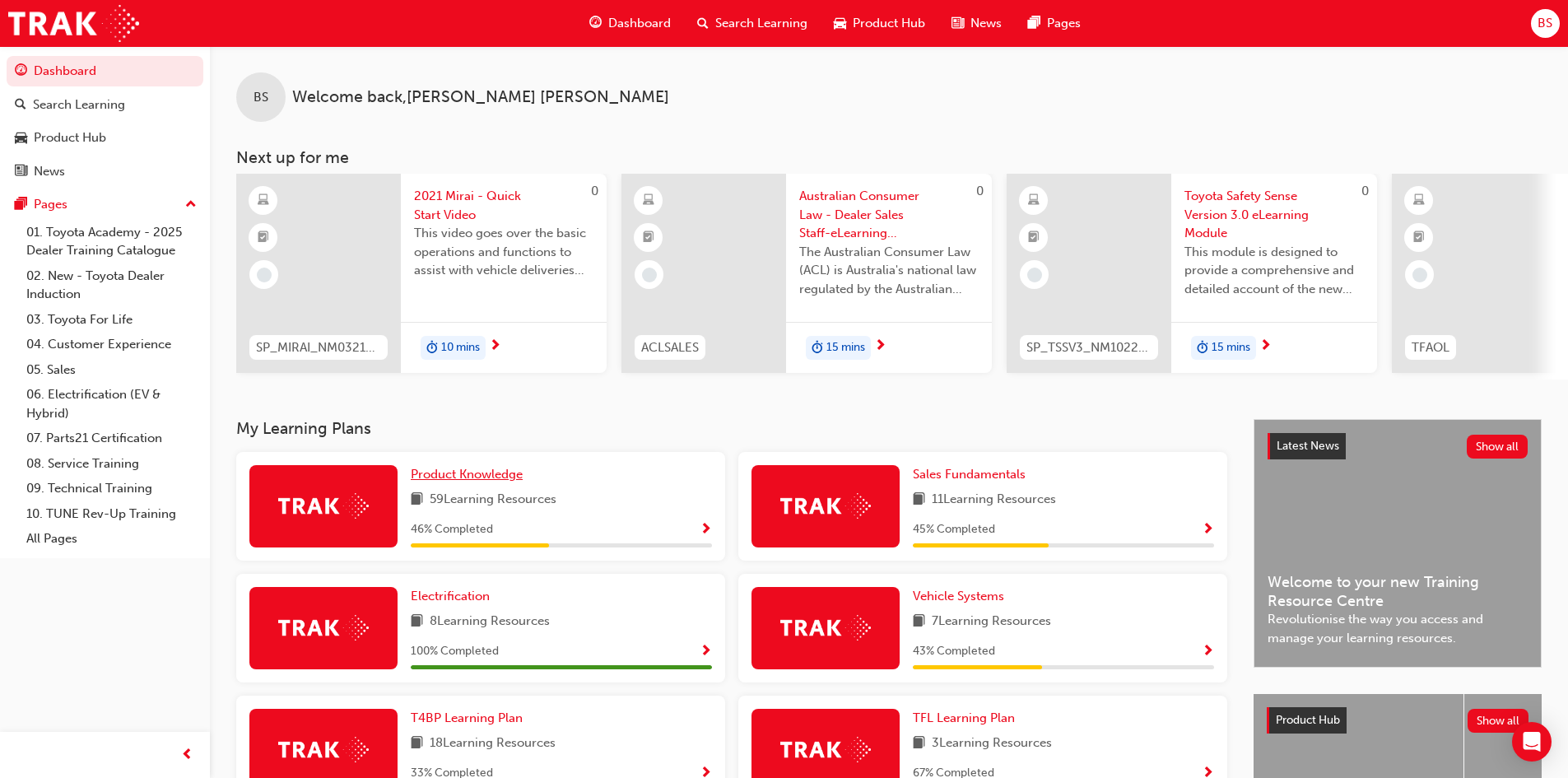
click at [477, 481] on span "Product Knowledge" at bounding box center [467, 474] width 112 height 15
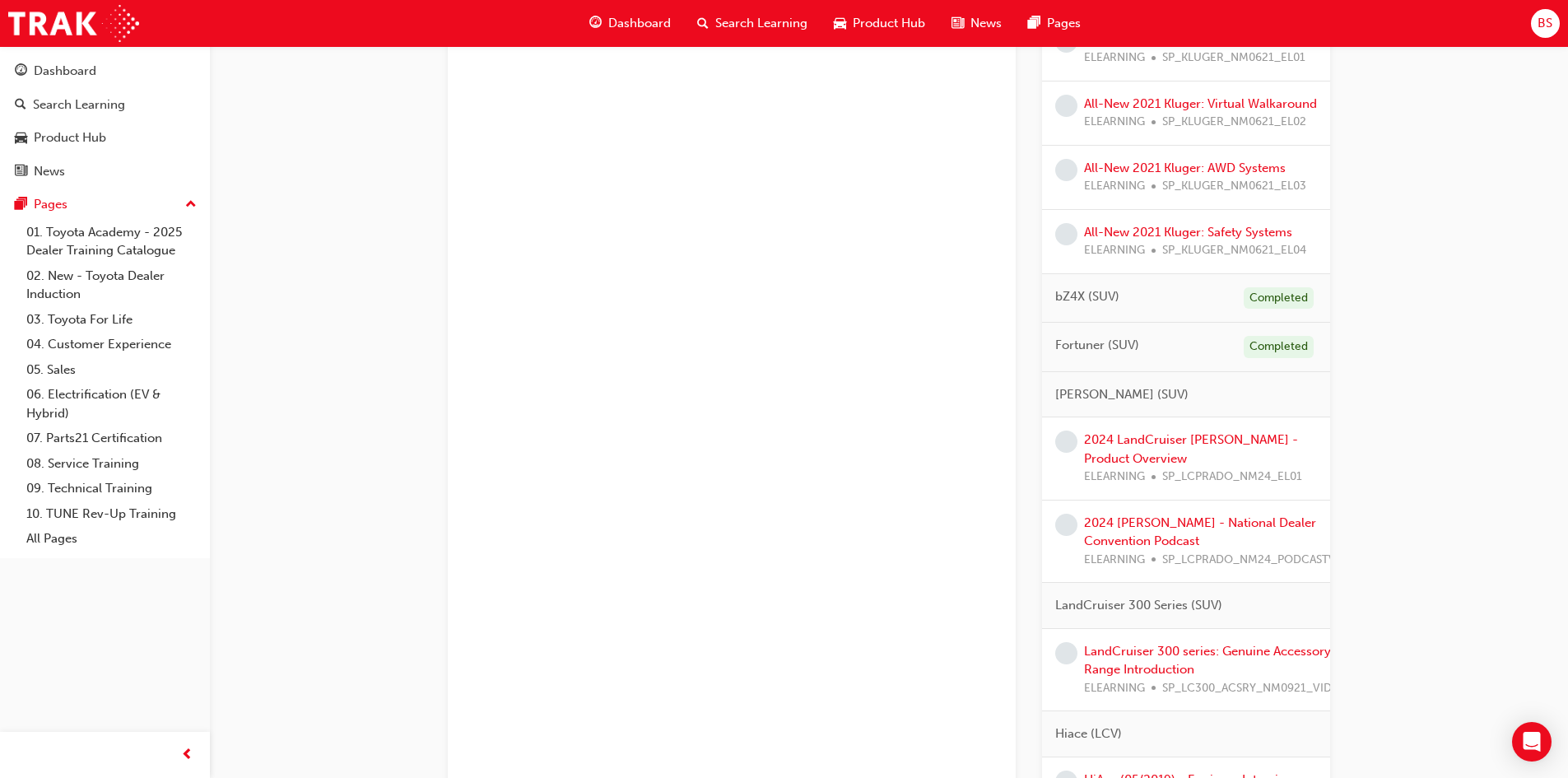
scroll to position [1152, 0]
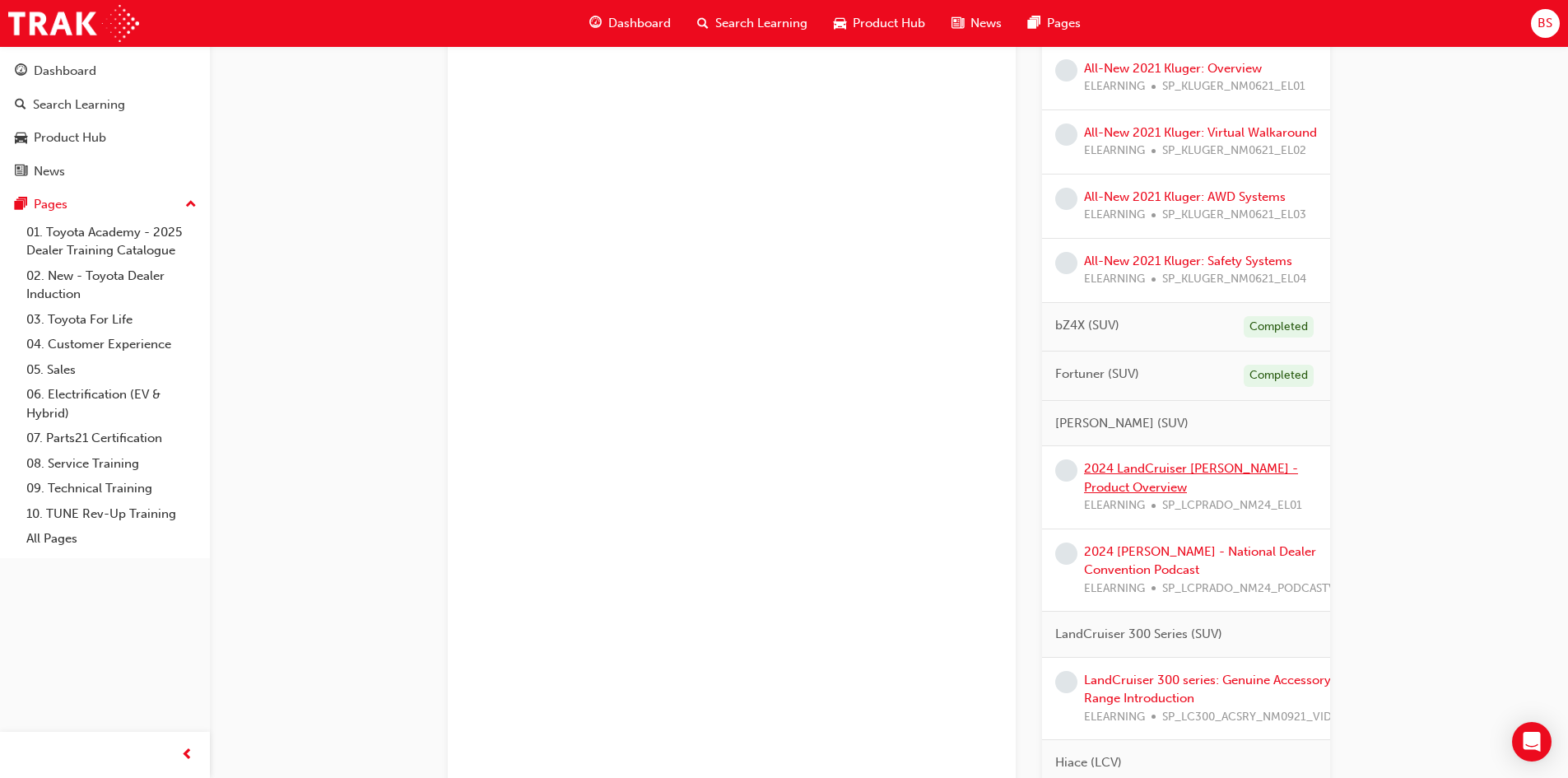
click at [1139, 485] on link "2024 LandCruiser [PERSON_NAME] - Product Overview" at bounding box center [1191, 478] width 214 height 34
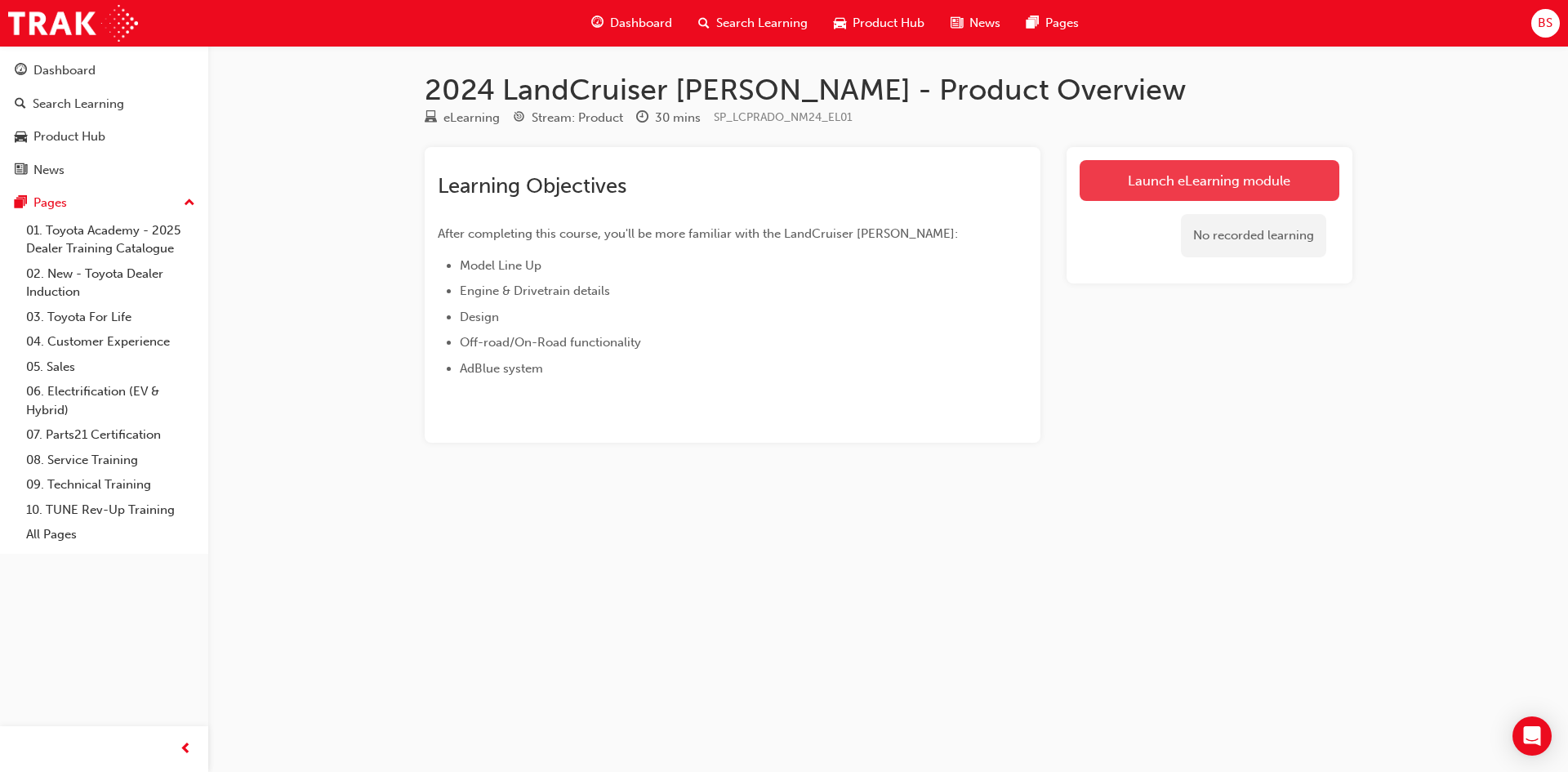
click at [1163, 180] on link "Launch eLearning module" at bounding box center [1209, 180] width 259 height 41
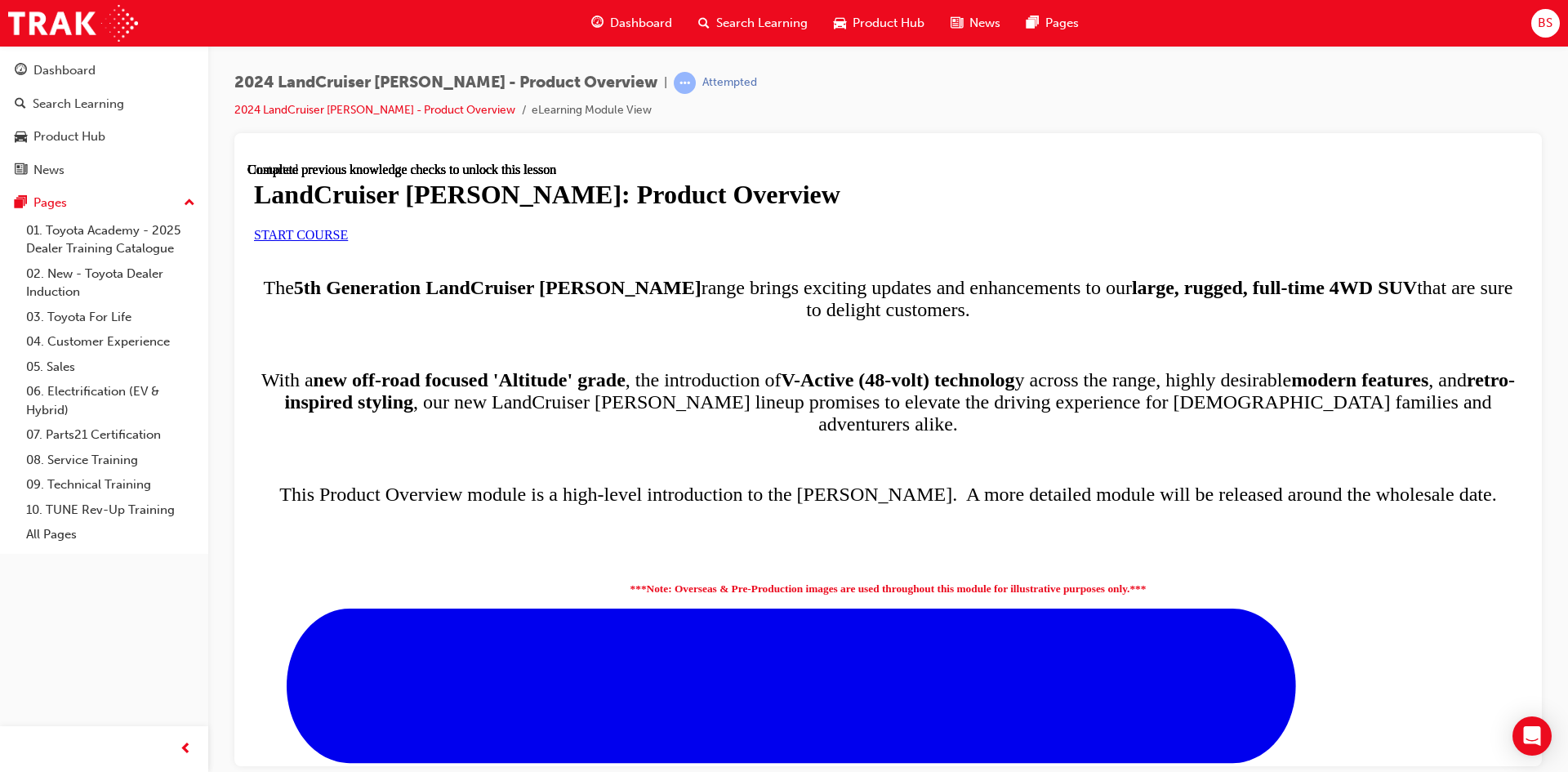
click at [667, 209] on h1 "LandCruiser [PERSON_NAME]: Product Overview" at bounding box center [888, 194] width 1268 height 30
click at [348, 241] on link "START COURSE" at bounding box center [301, 234] width 94 height 14
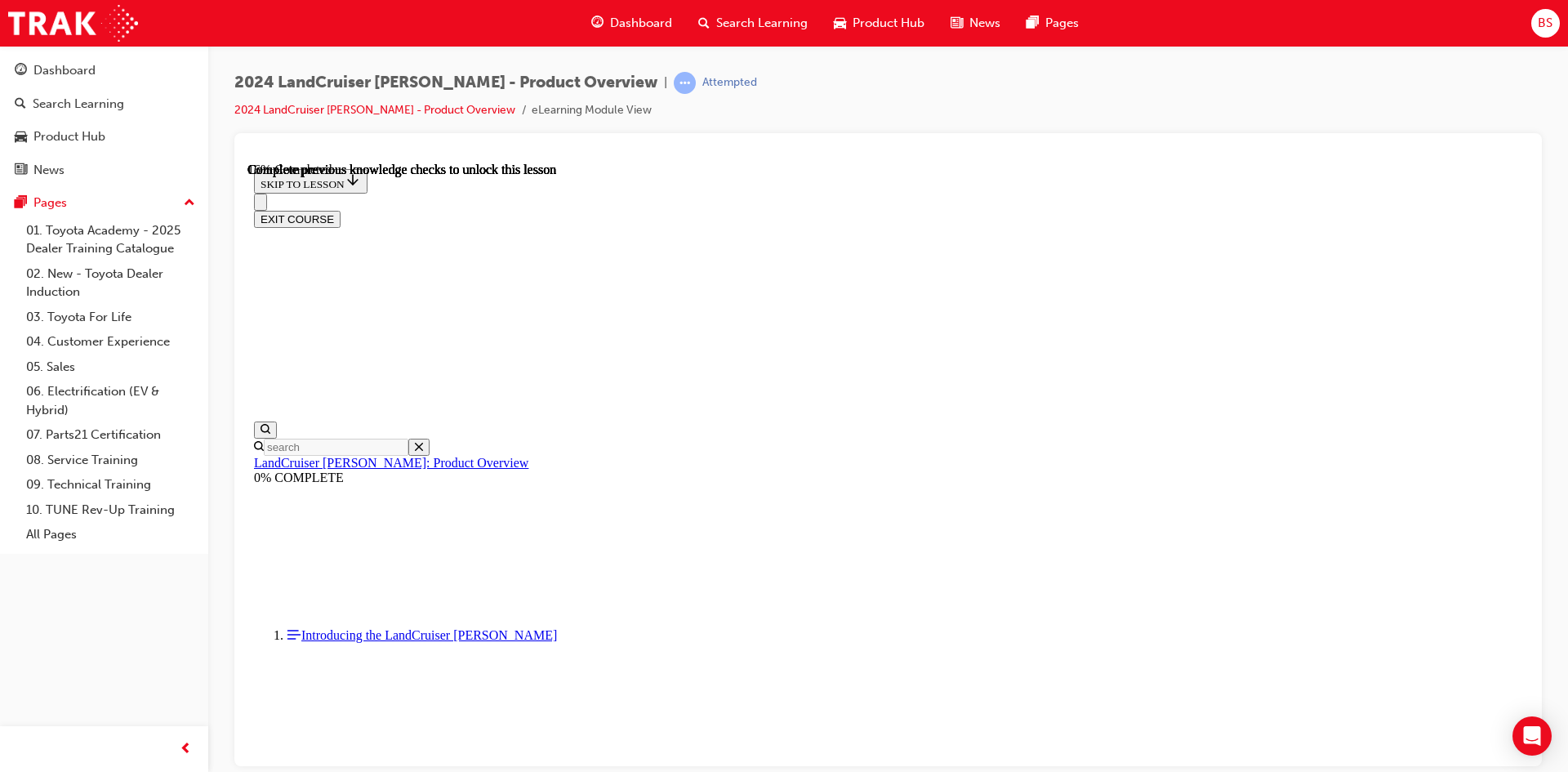
scroll to position [247, 0]
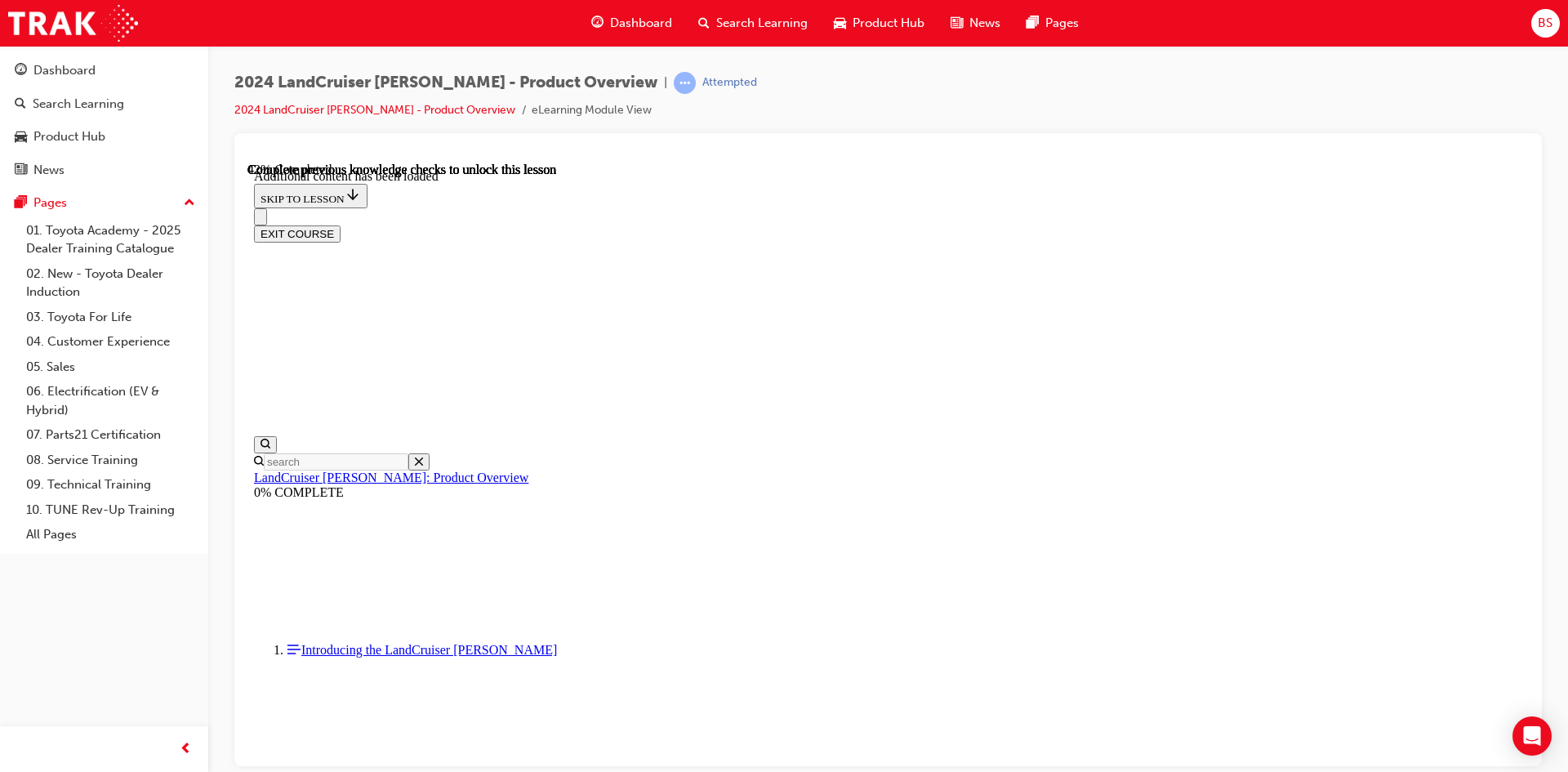
scroll to position [1633, 0]
drag, startPoint x: 981, startPoint y: 488, endPoint x: 995, endPoint y: 487, distance: 14.0
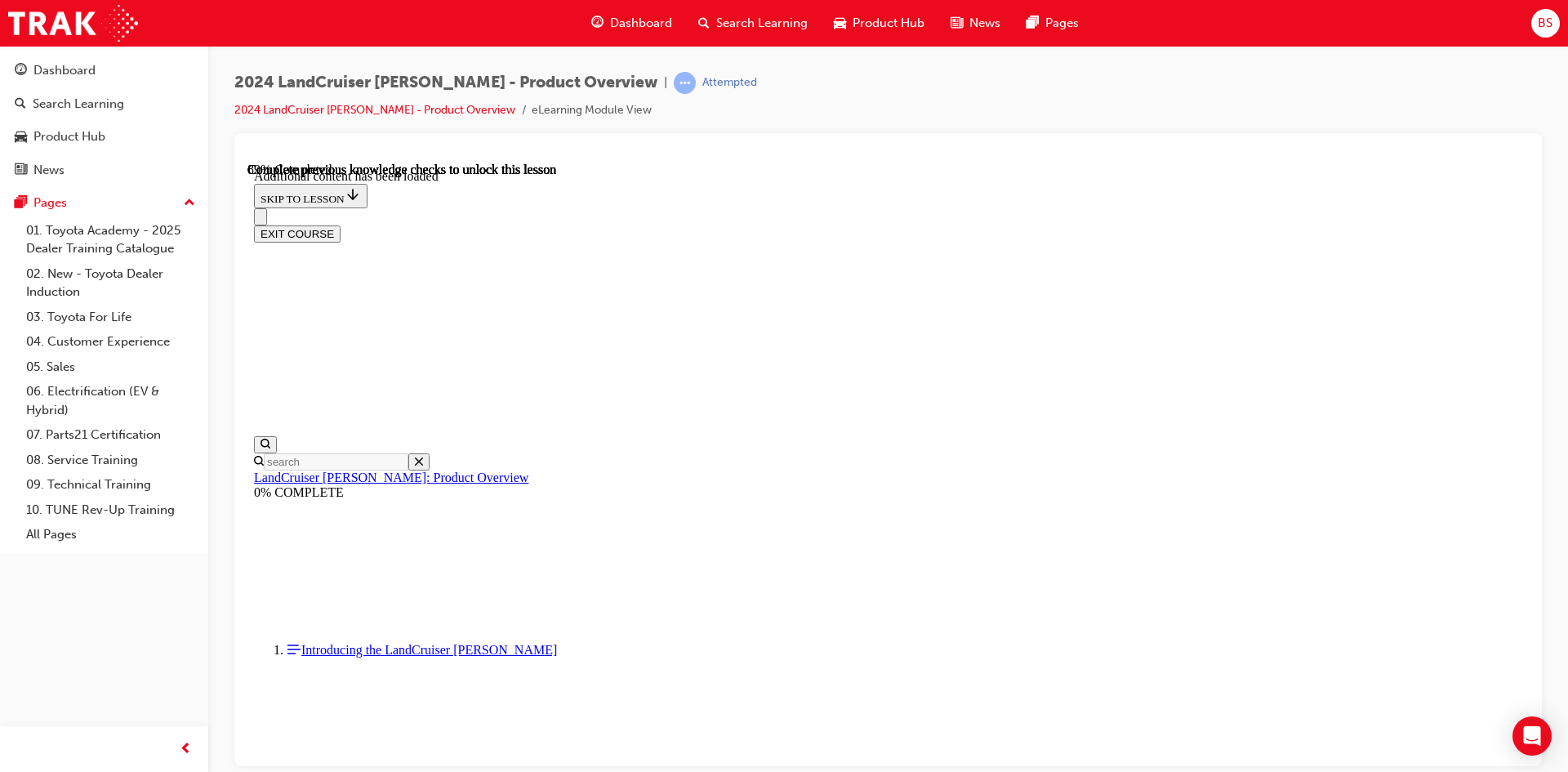
scroll to position [3420, 0]
radio input "true"
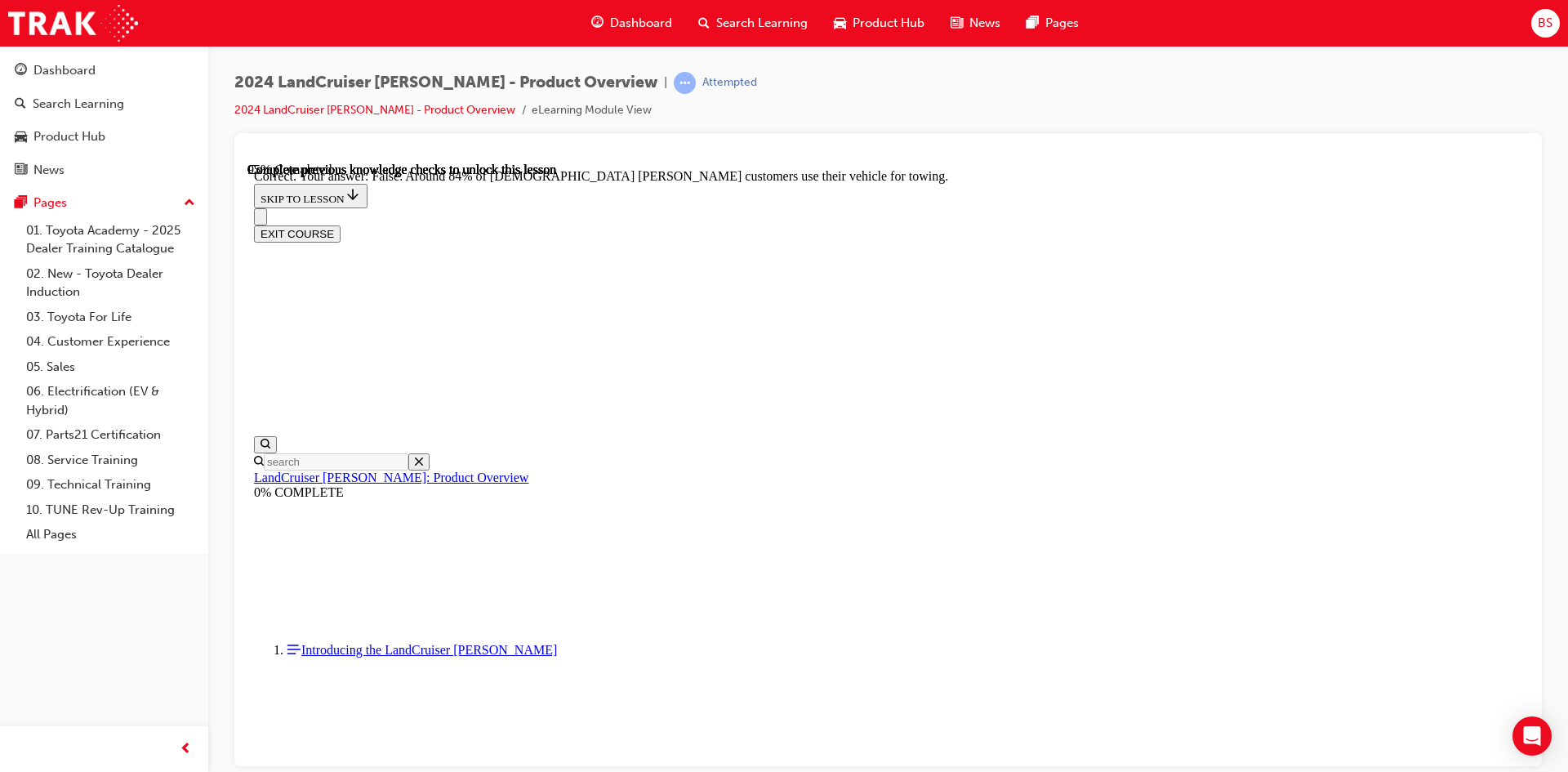
scroll to position [3653, 0]
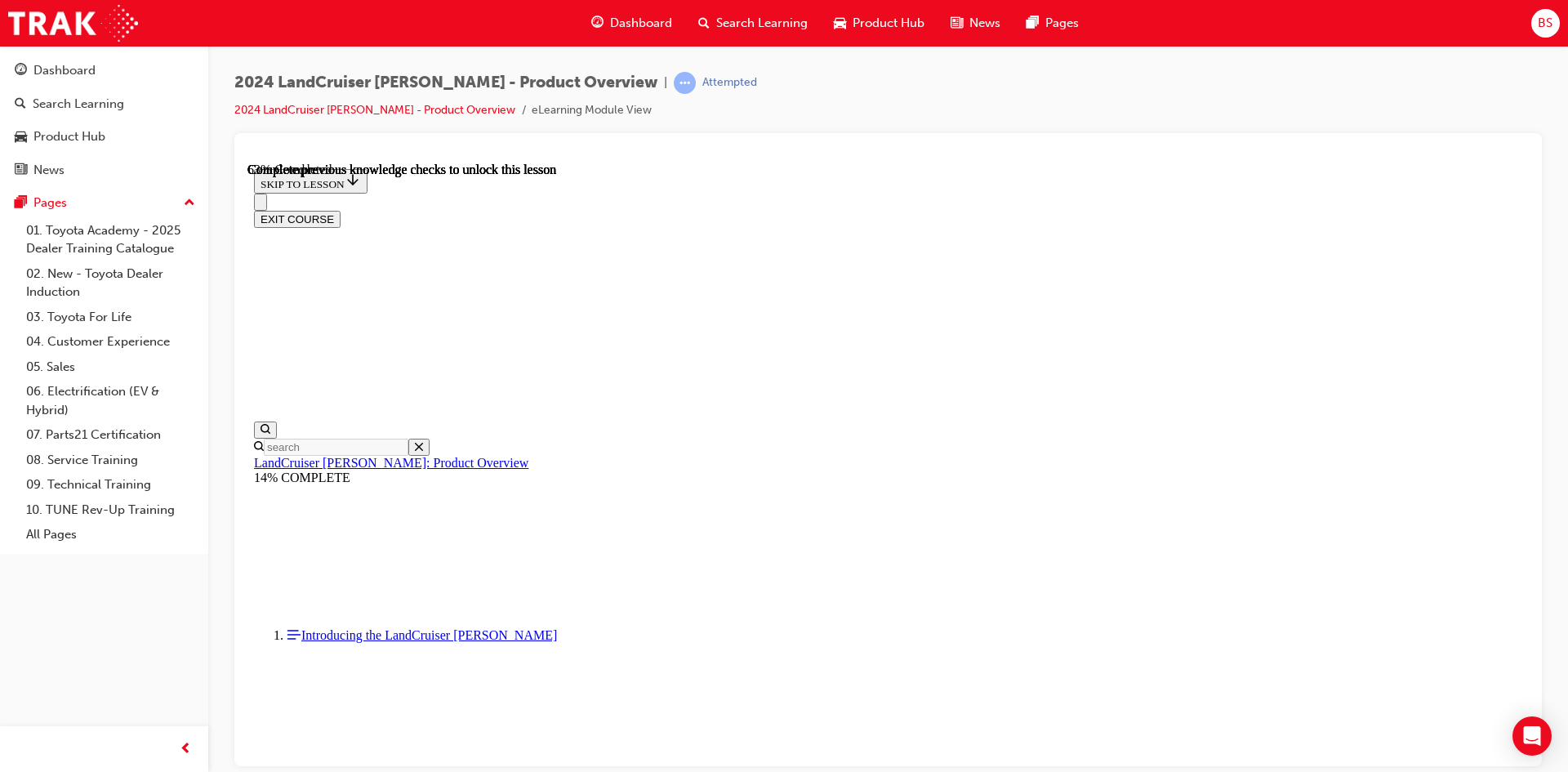
scroll to position [2330, 0]
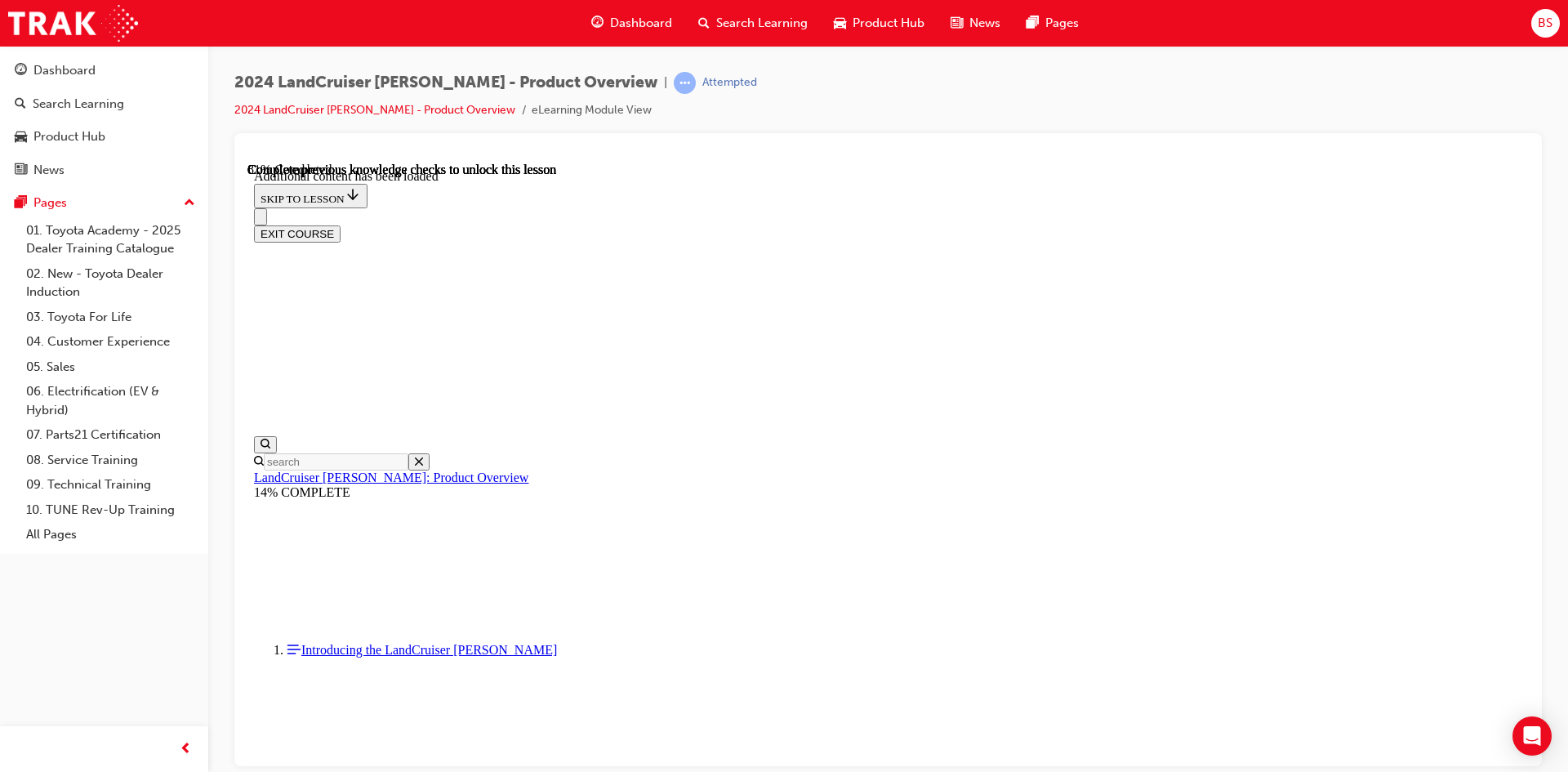
scroll to position [2762, 0]
radio input "true"
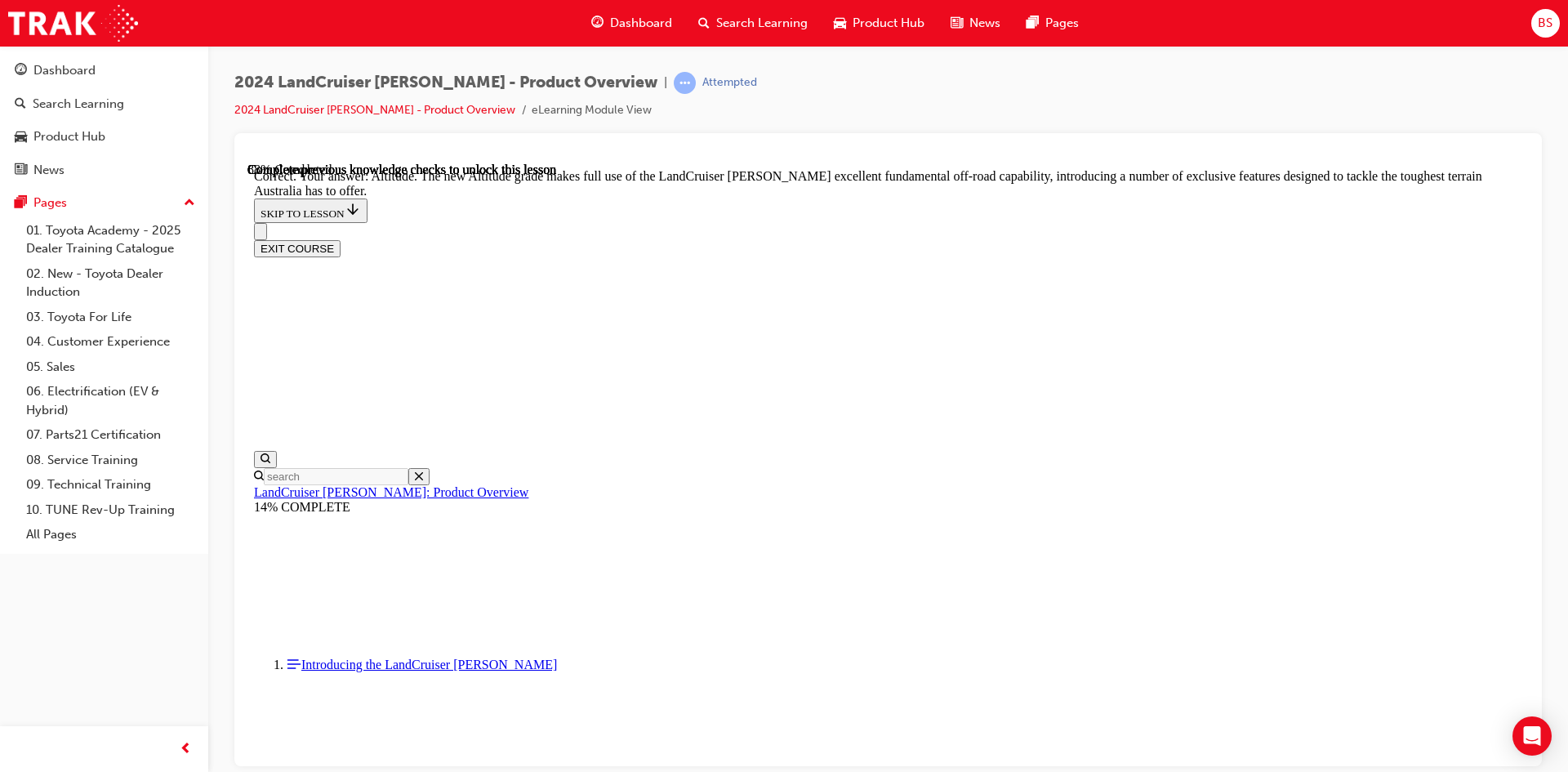
scroll to position [3579, 0]
checkbox input "true"
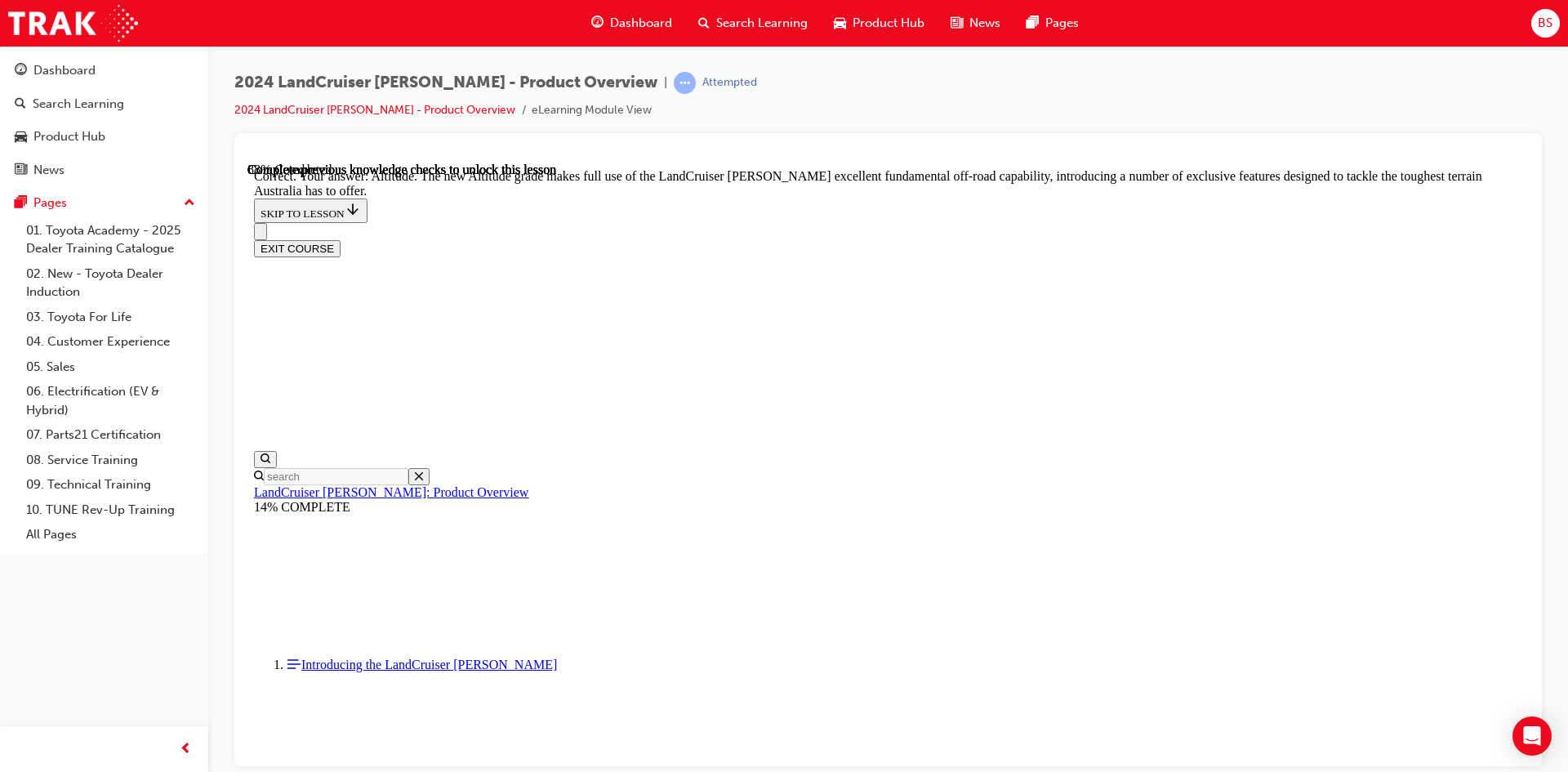
checkbox input "true"
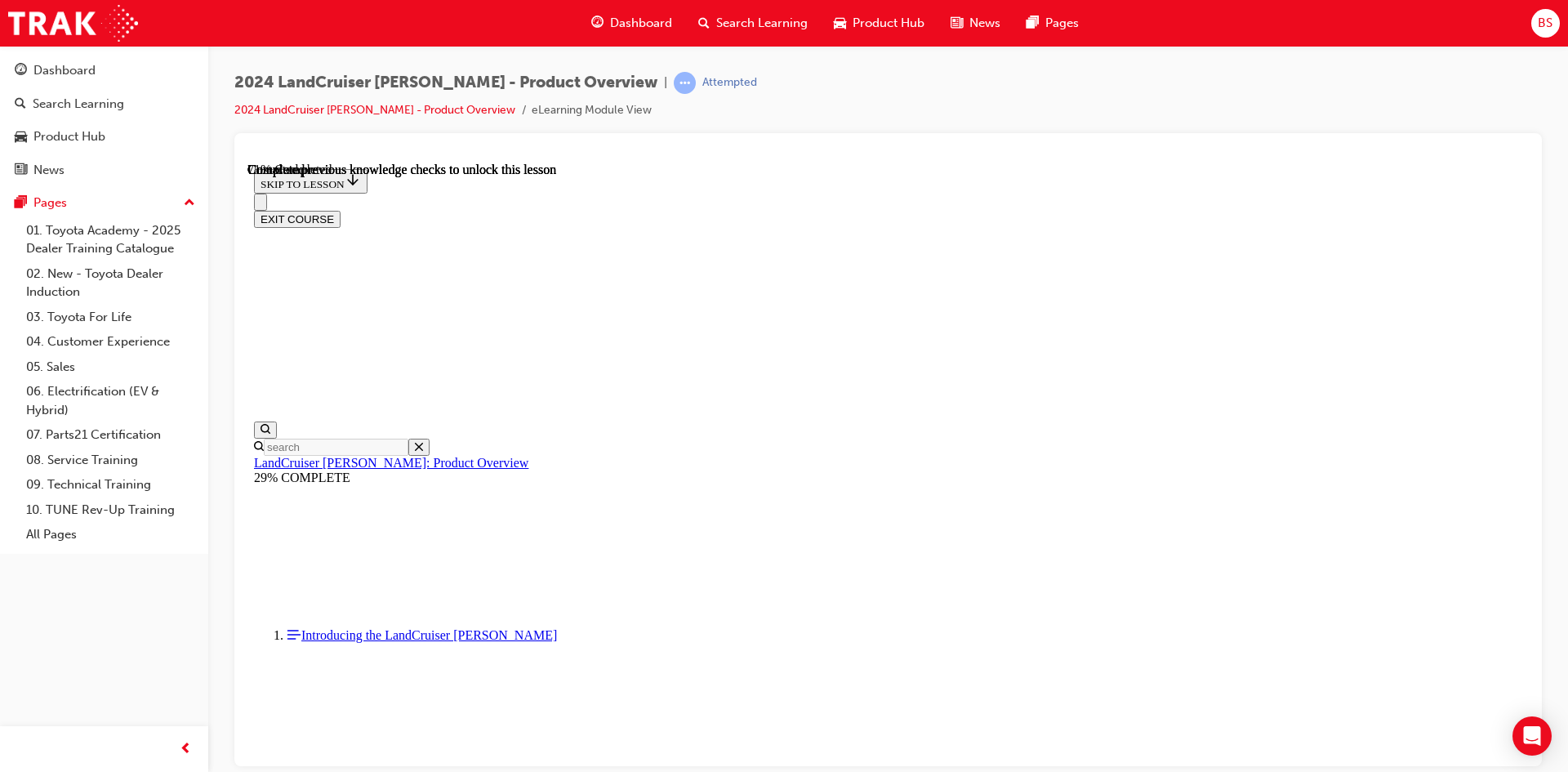
scroll to position [3694, 0]
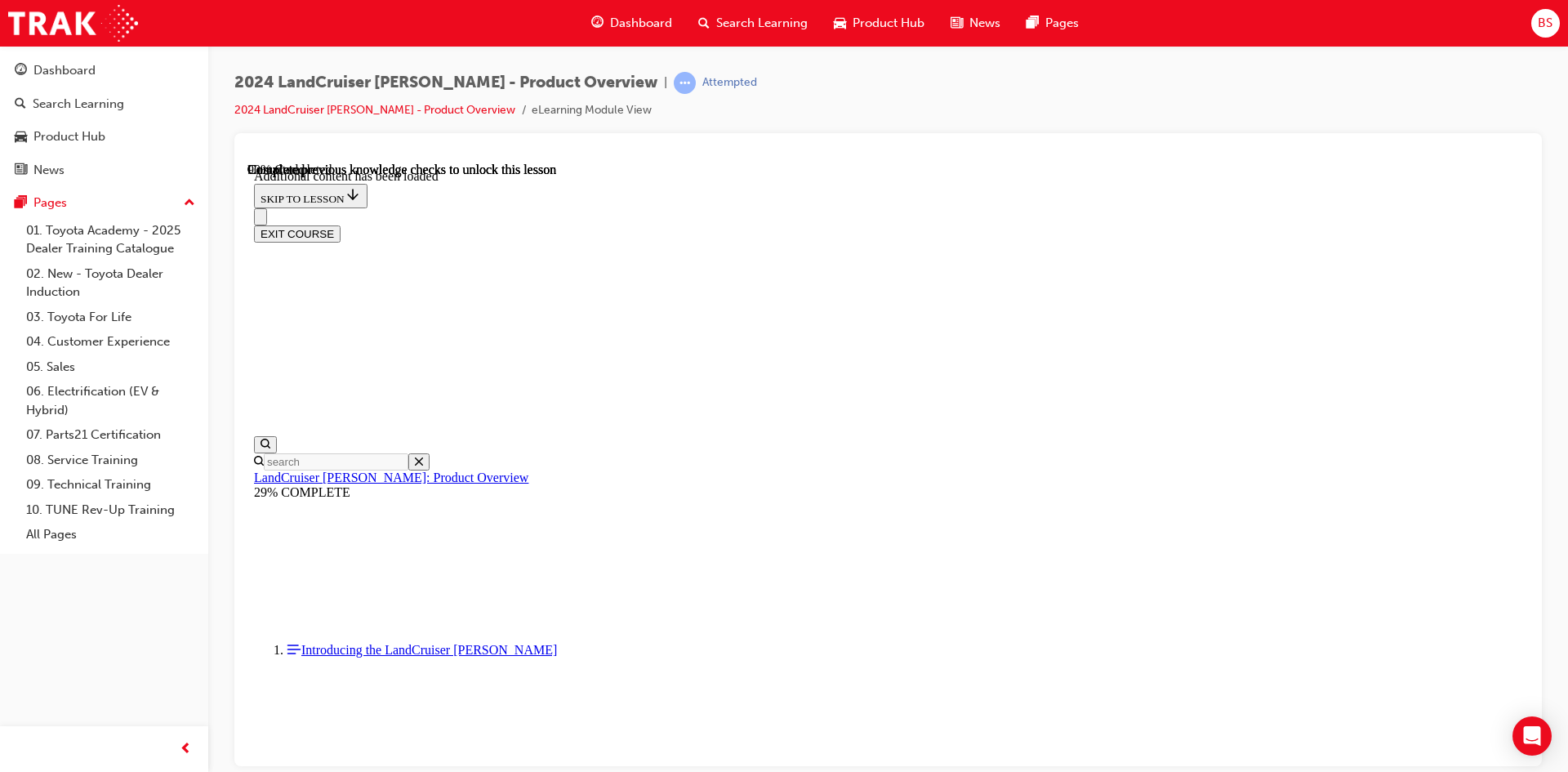
scroll to position [3962, 0]
radio input "true"
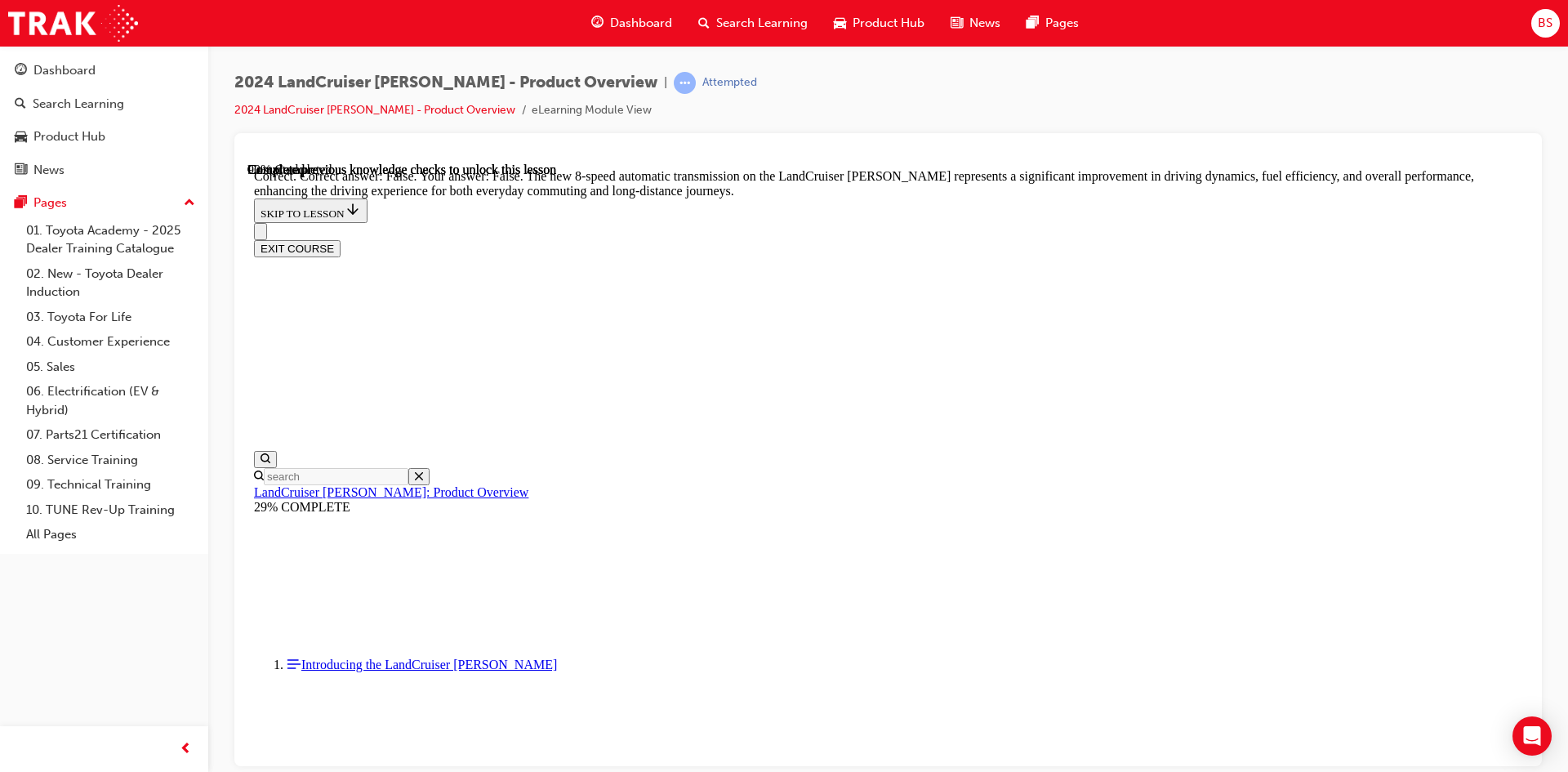
scroll to position [4779, 0]
radio input "true"
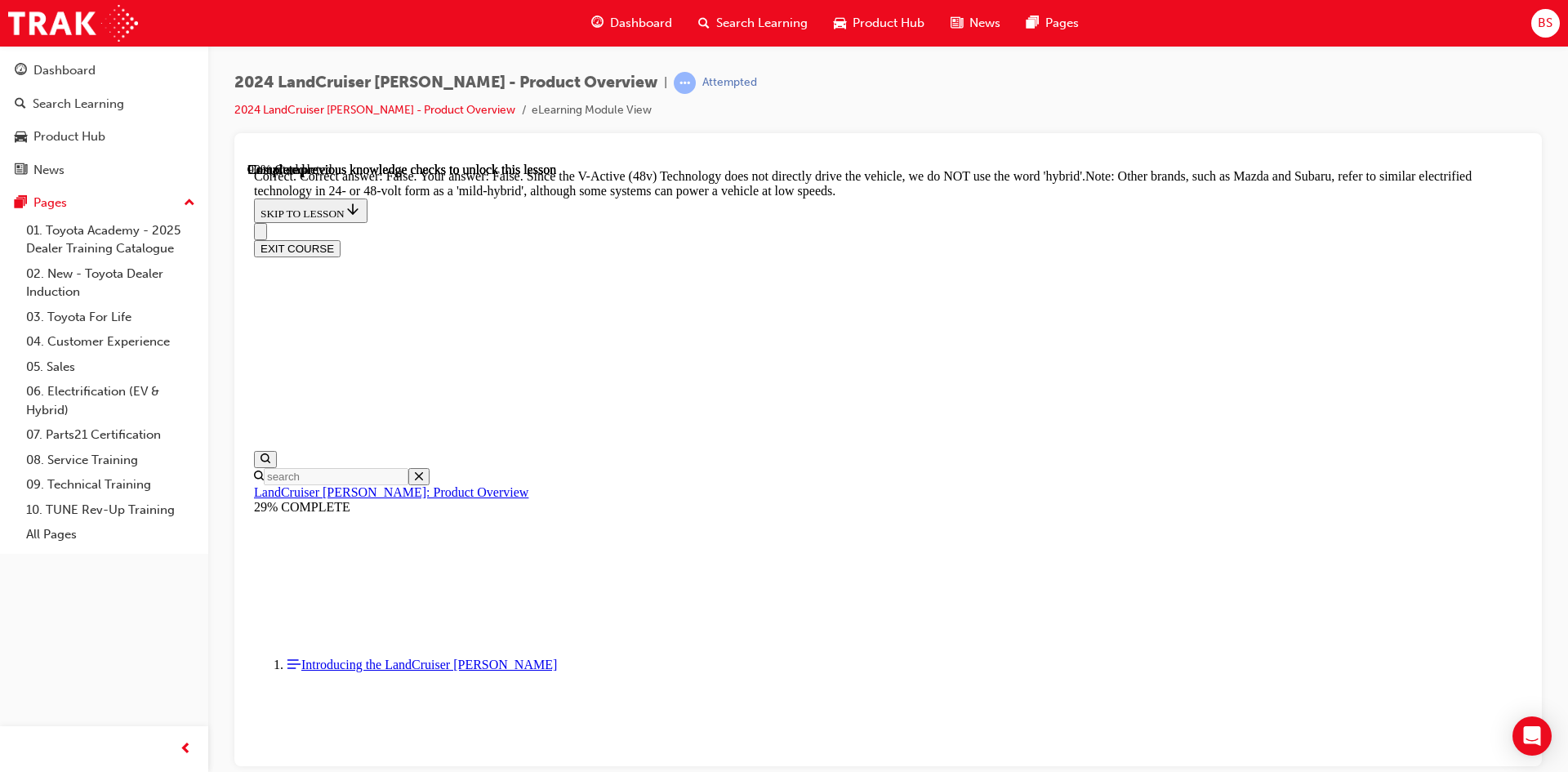
scroll to position [5350, 0]
radio input "true"
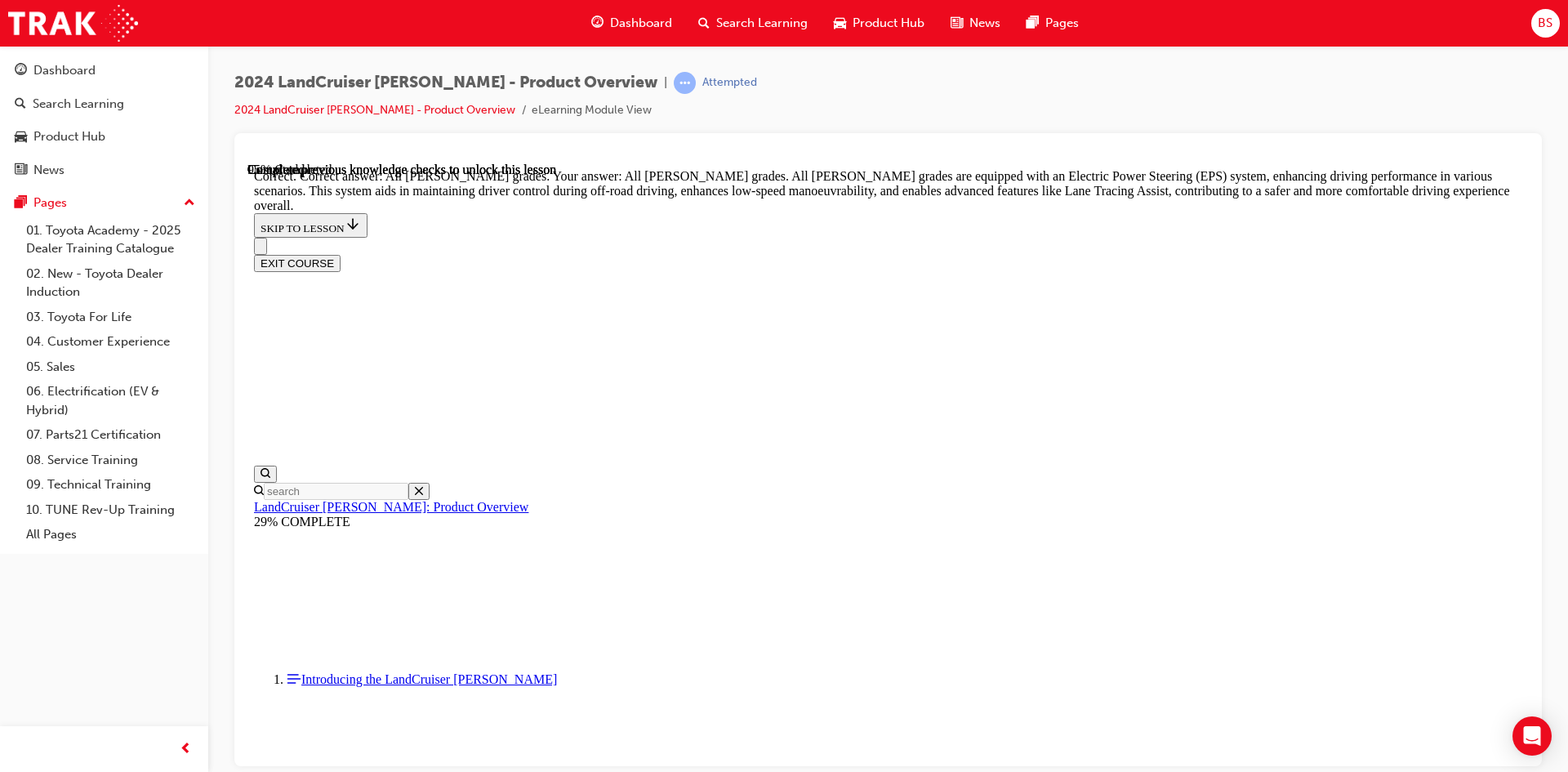
scroll to position [5845, 0]
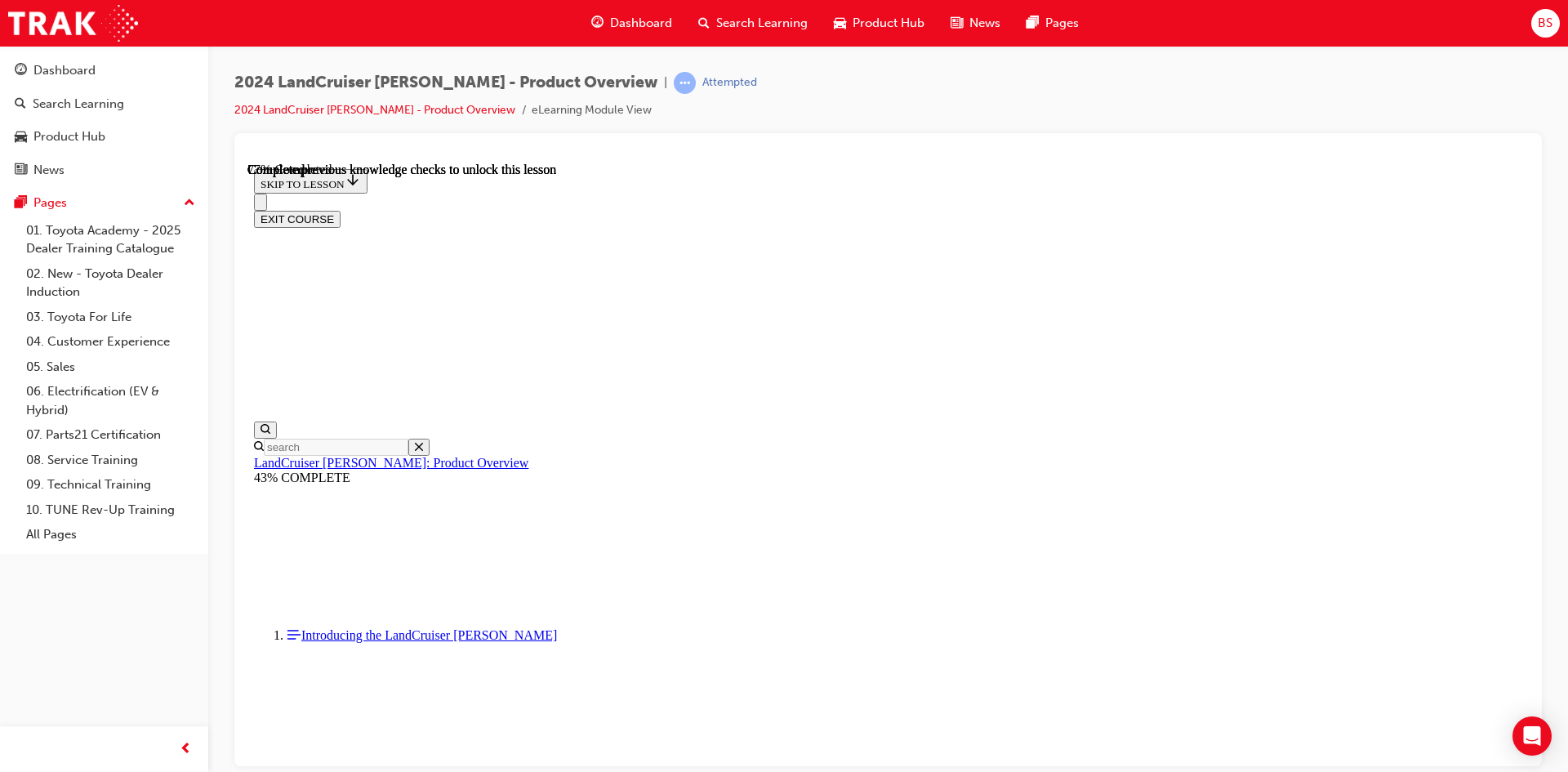
scroll to position [5245, 0]
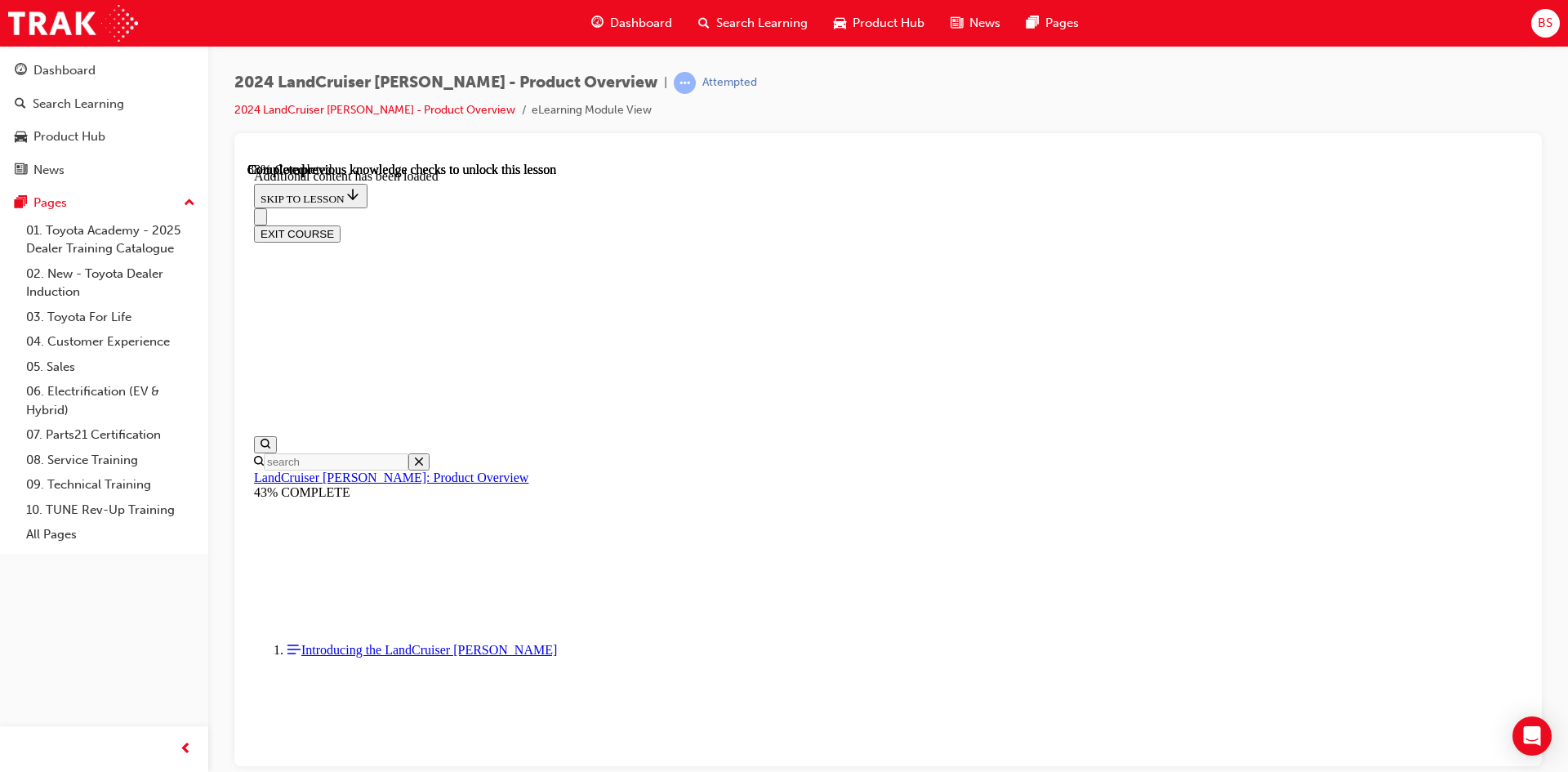
scroll to position [5678, 0]
checkbox input "true"
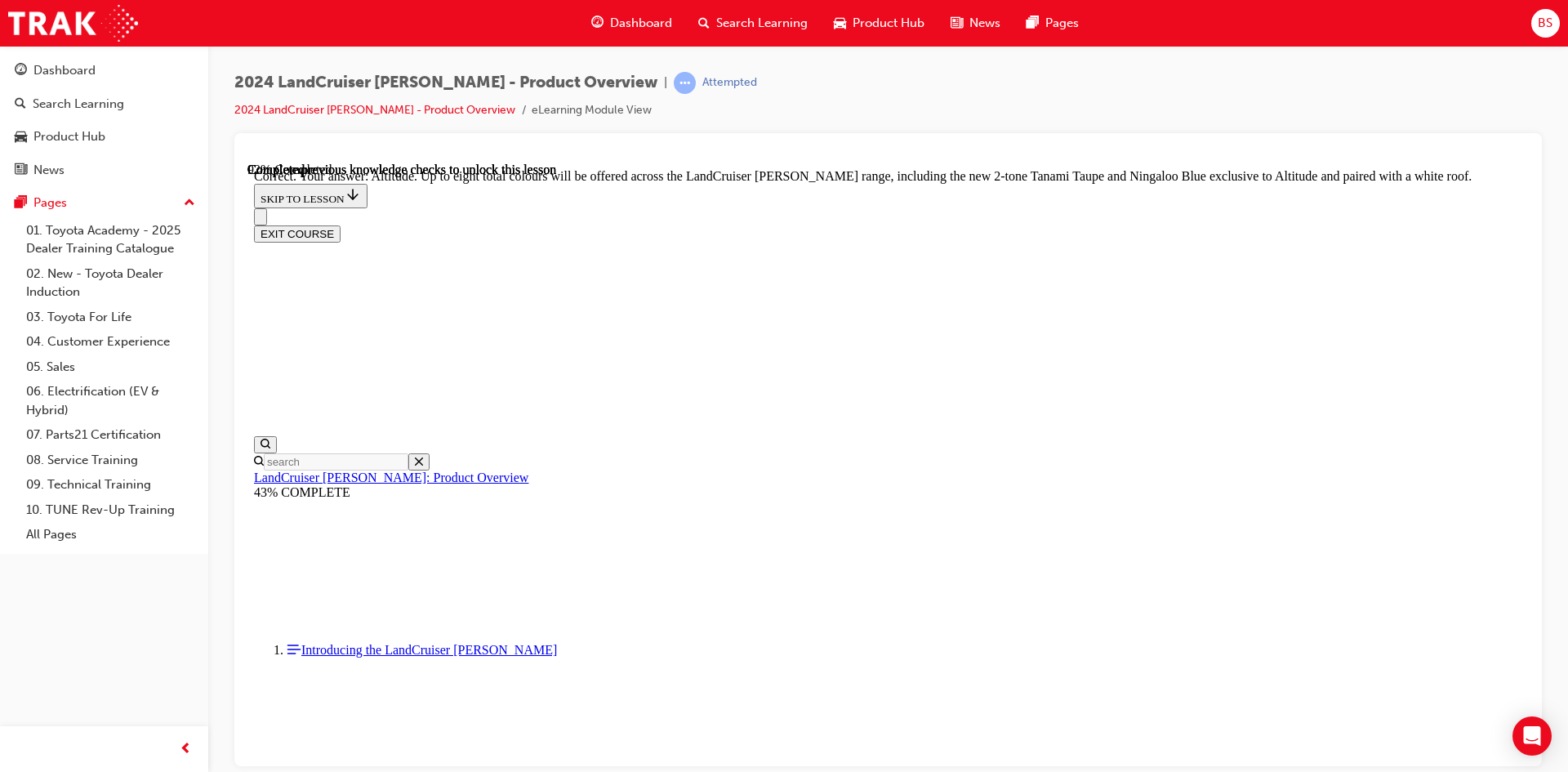
scroll to position [6412, 0]
checkbox input "true"
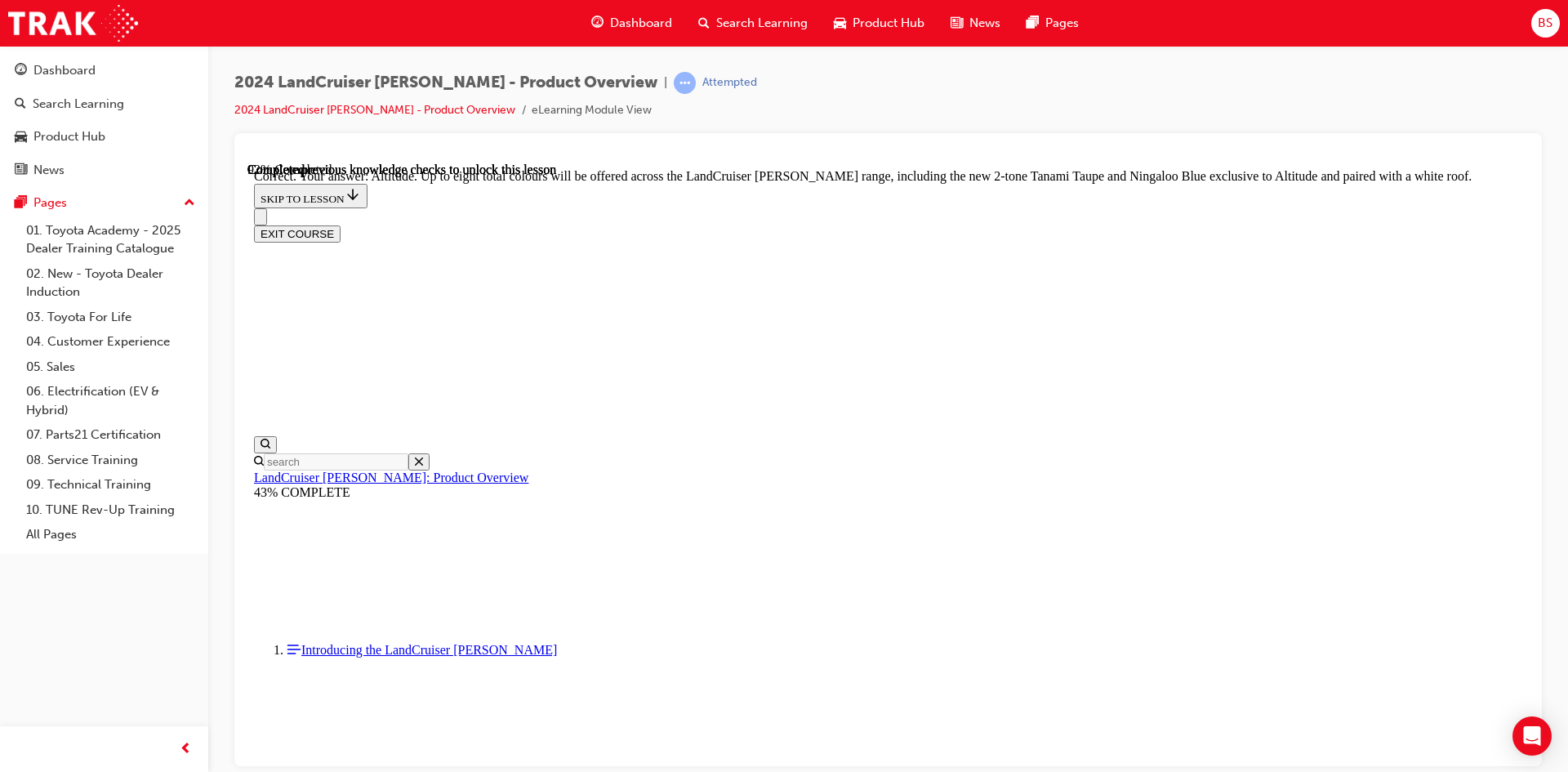
checkbox input "true"
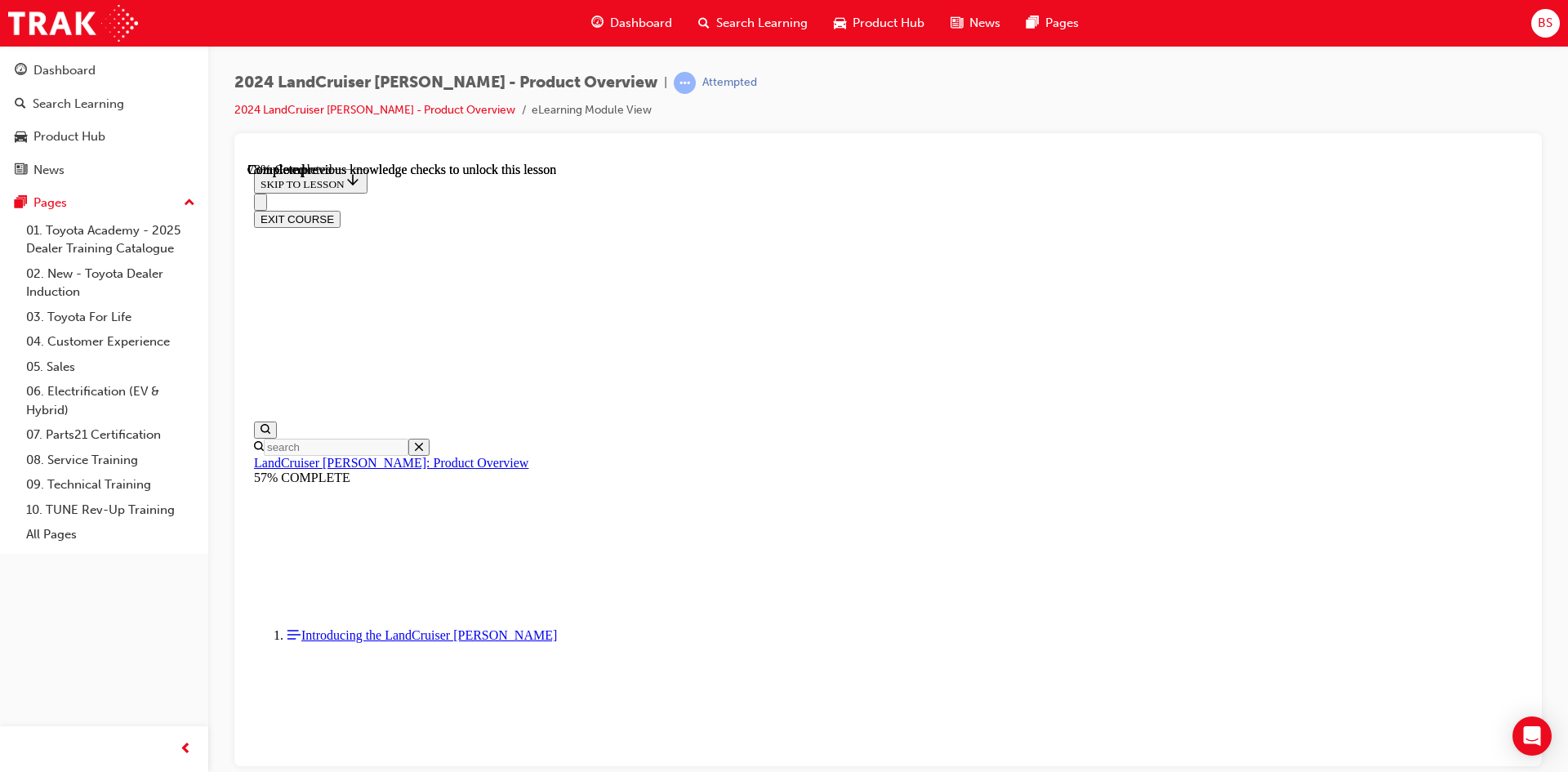
scroll to position [3791, 0]
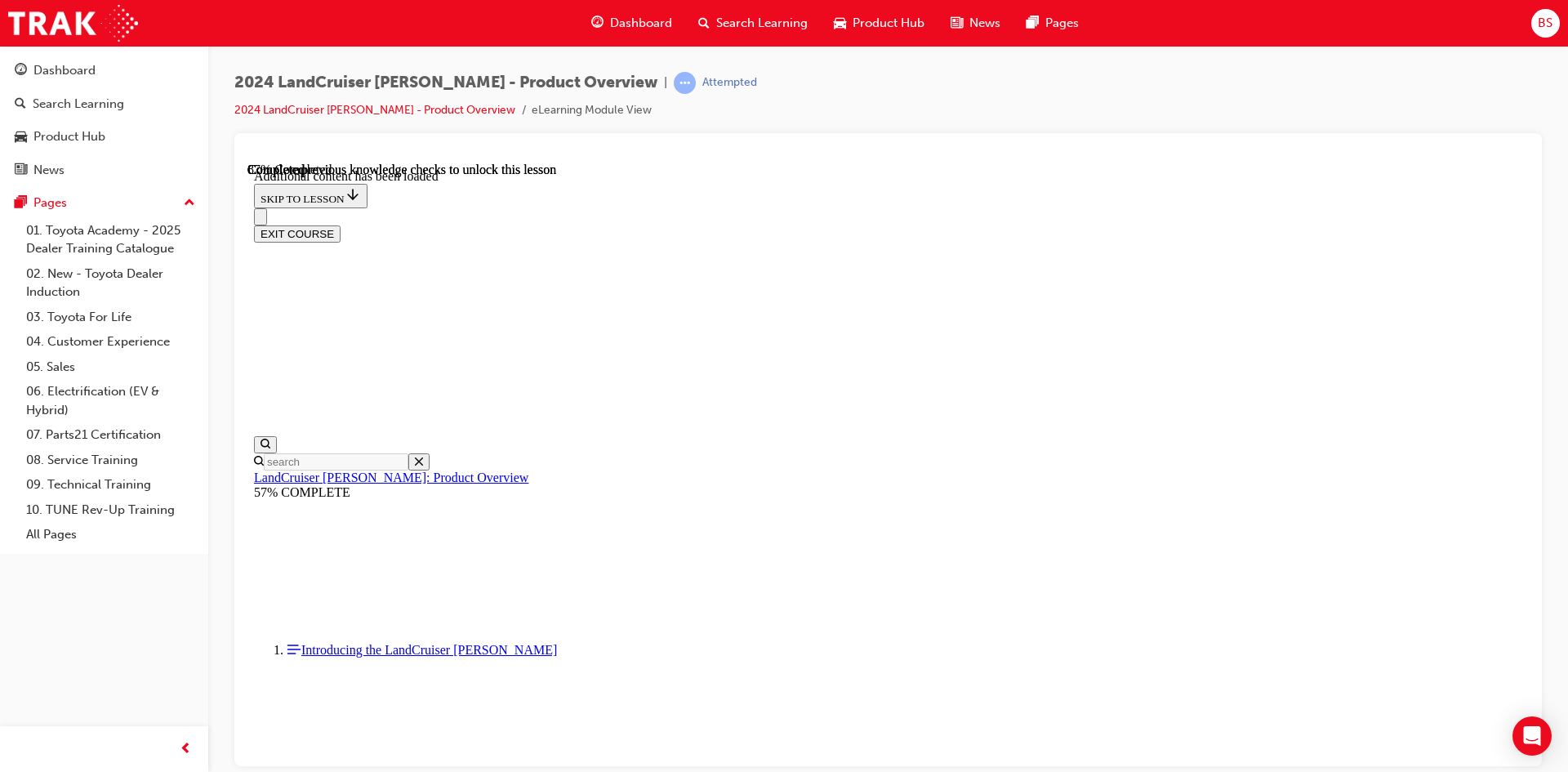
scroll to position [4193, 0]
radio input "true"
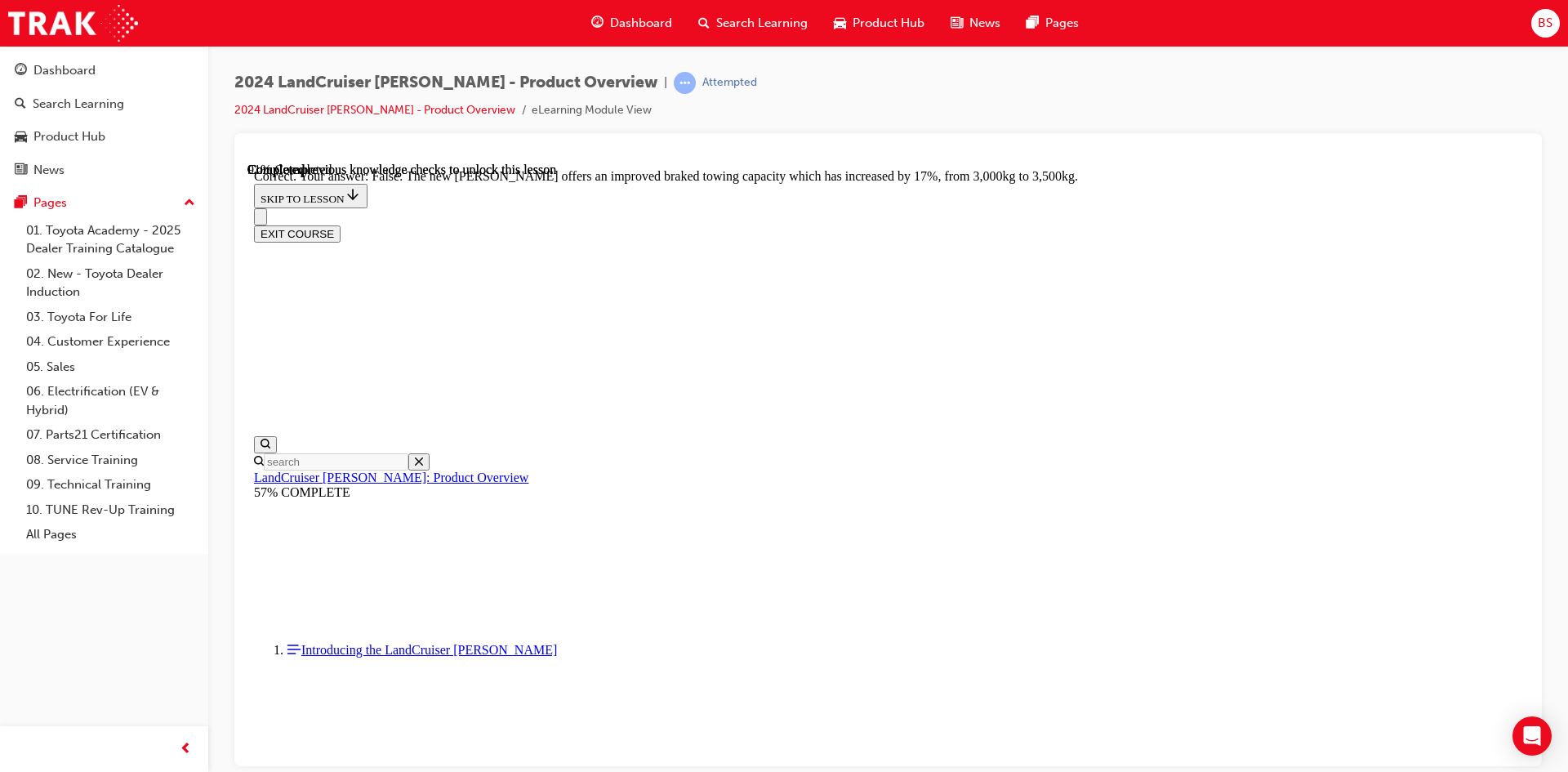
scroll to position [4765, 0]
radio input "true"
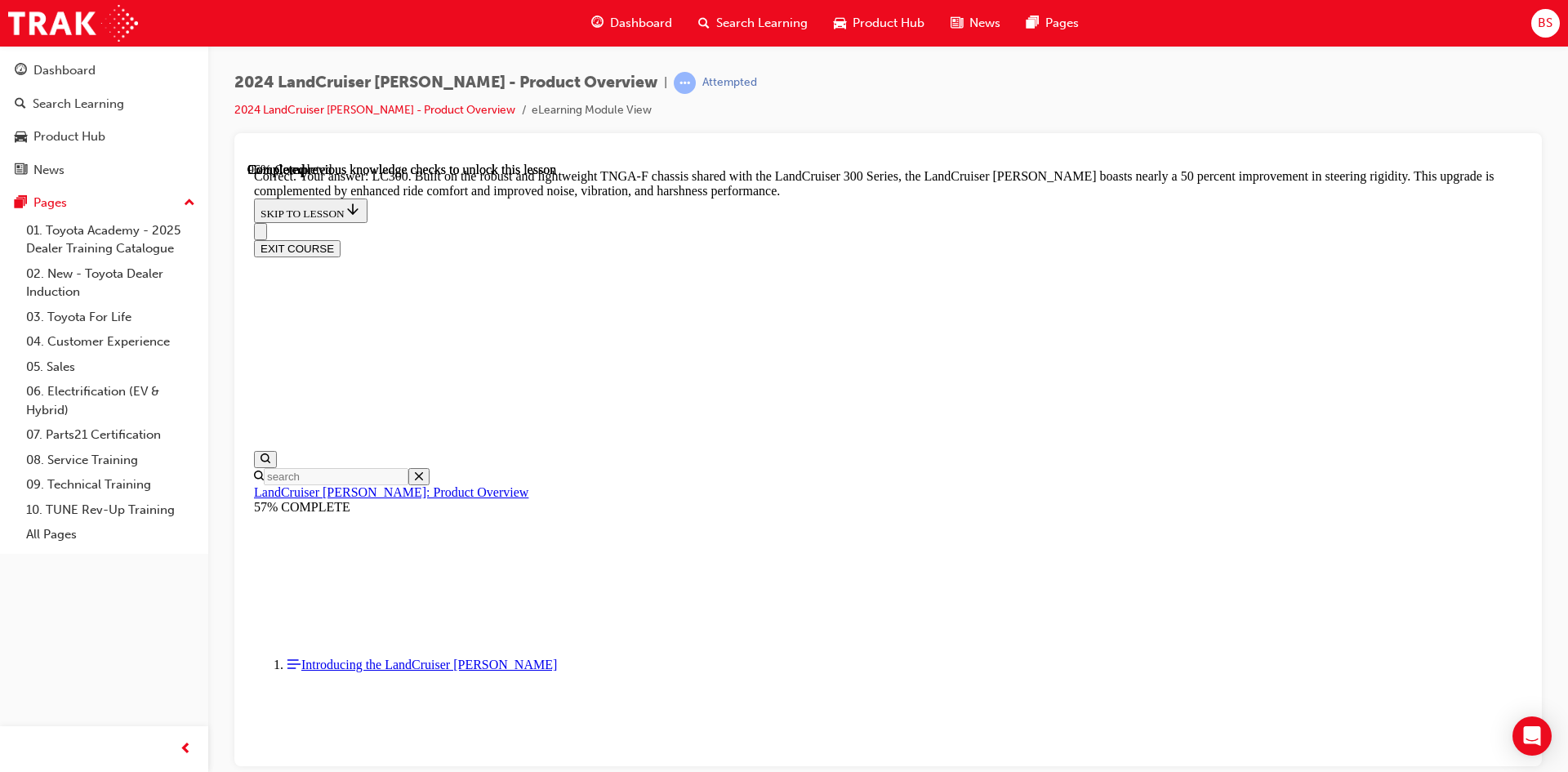
scroll to position [5154, 0]
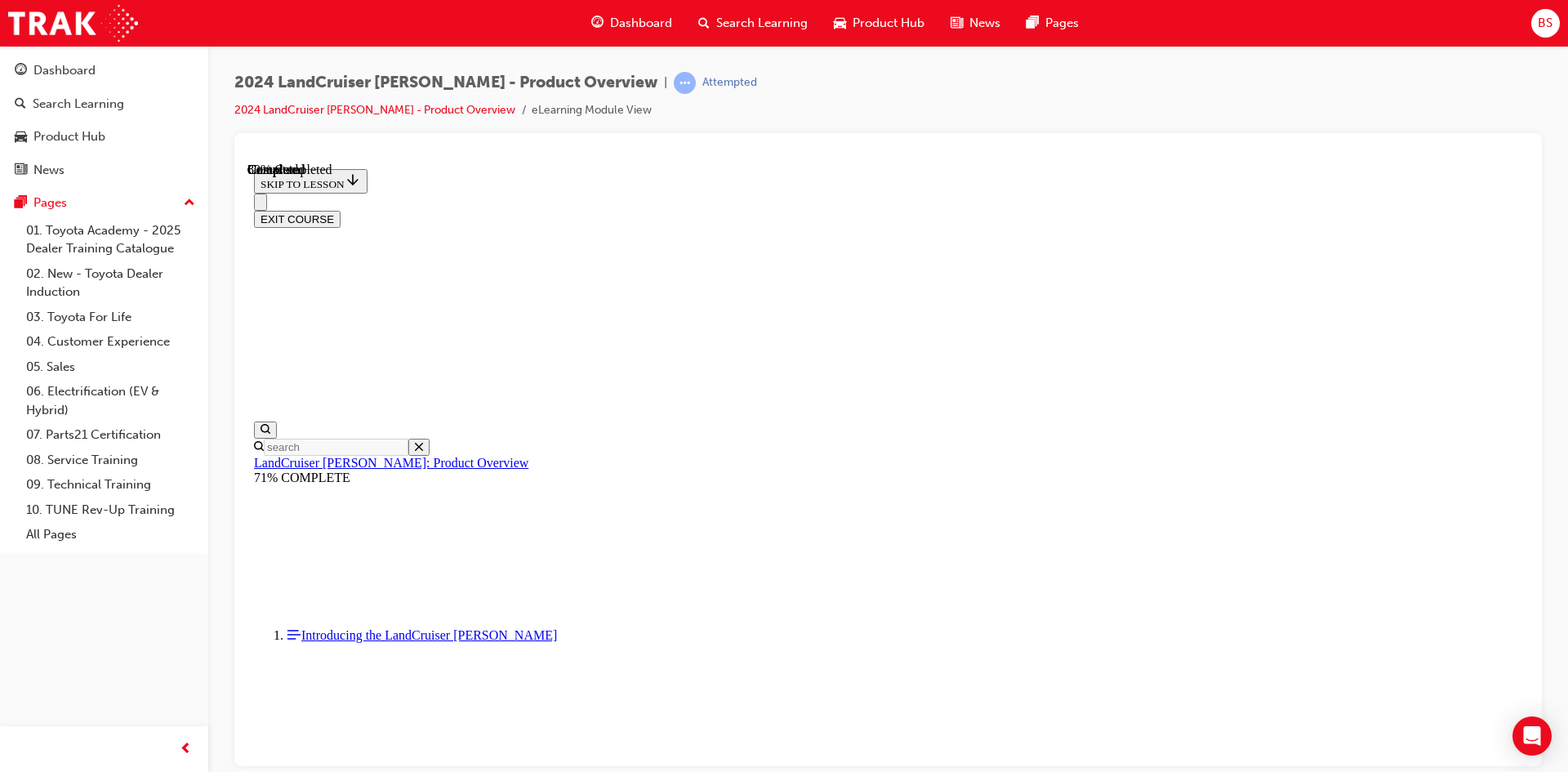
scroll to position [1797, 0]
click at [341, 210] on button "EXIT COURSE" at bounding box center [297, 218] width 86 height 17
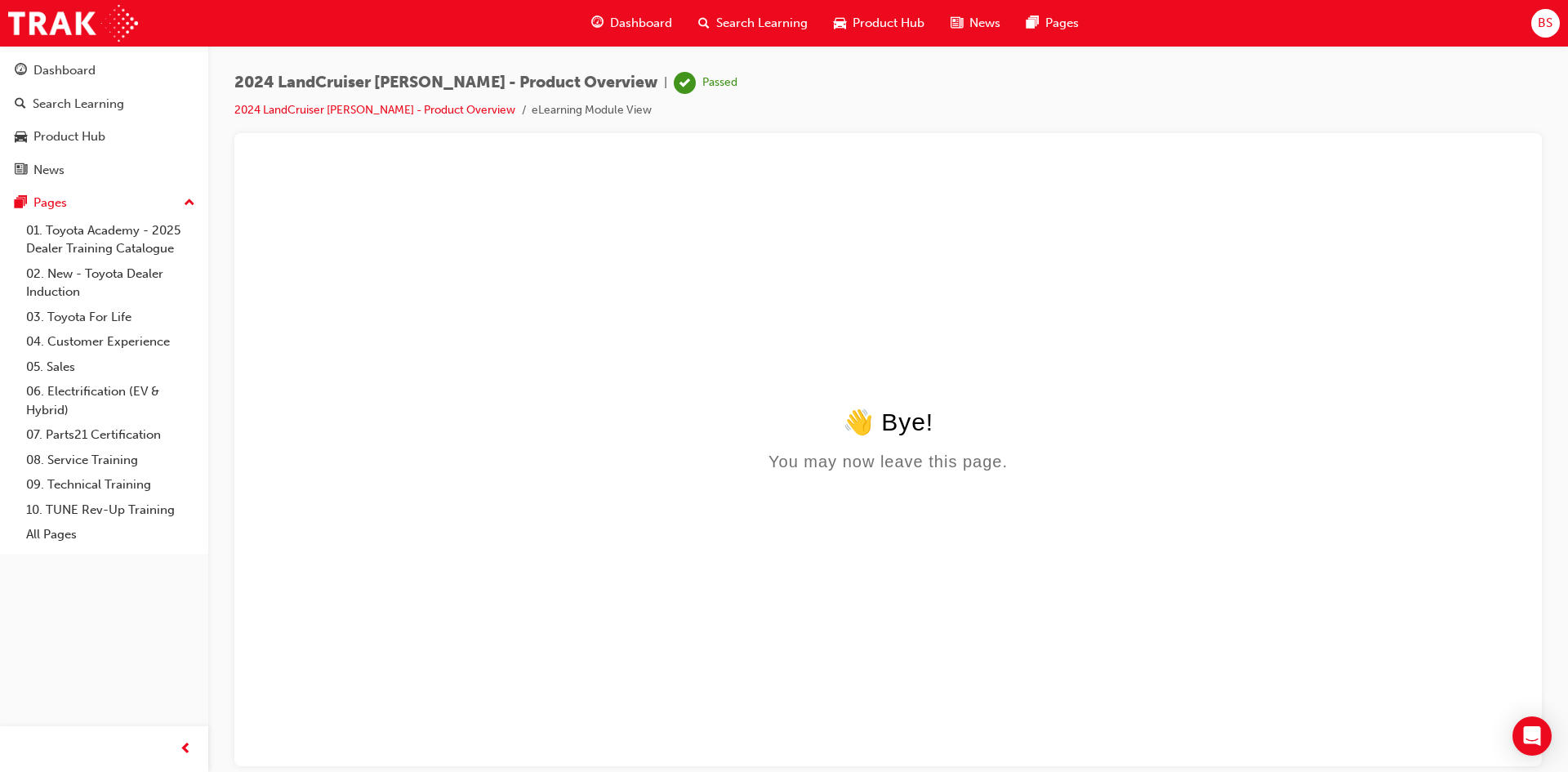
scroll to position [0, 0]
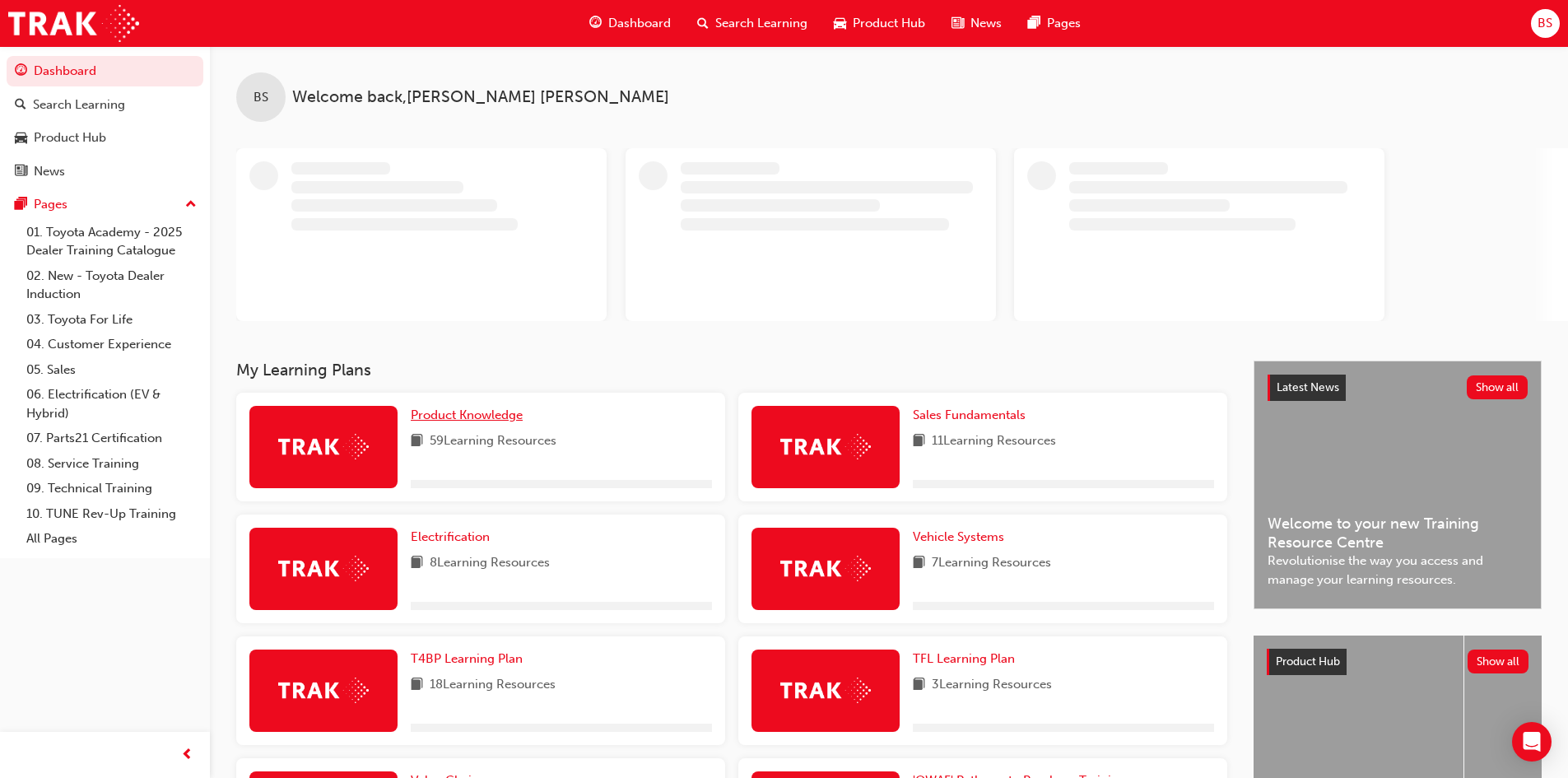
click at [448, 419] on span "Product Knowledge" at bounding box center [467, 415] width 112 height 15
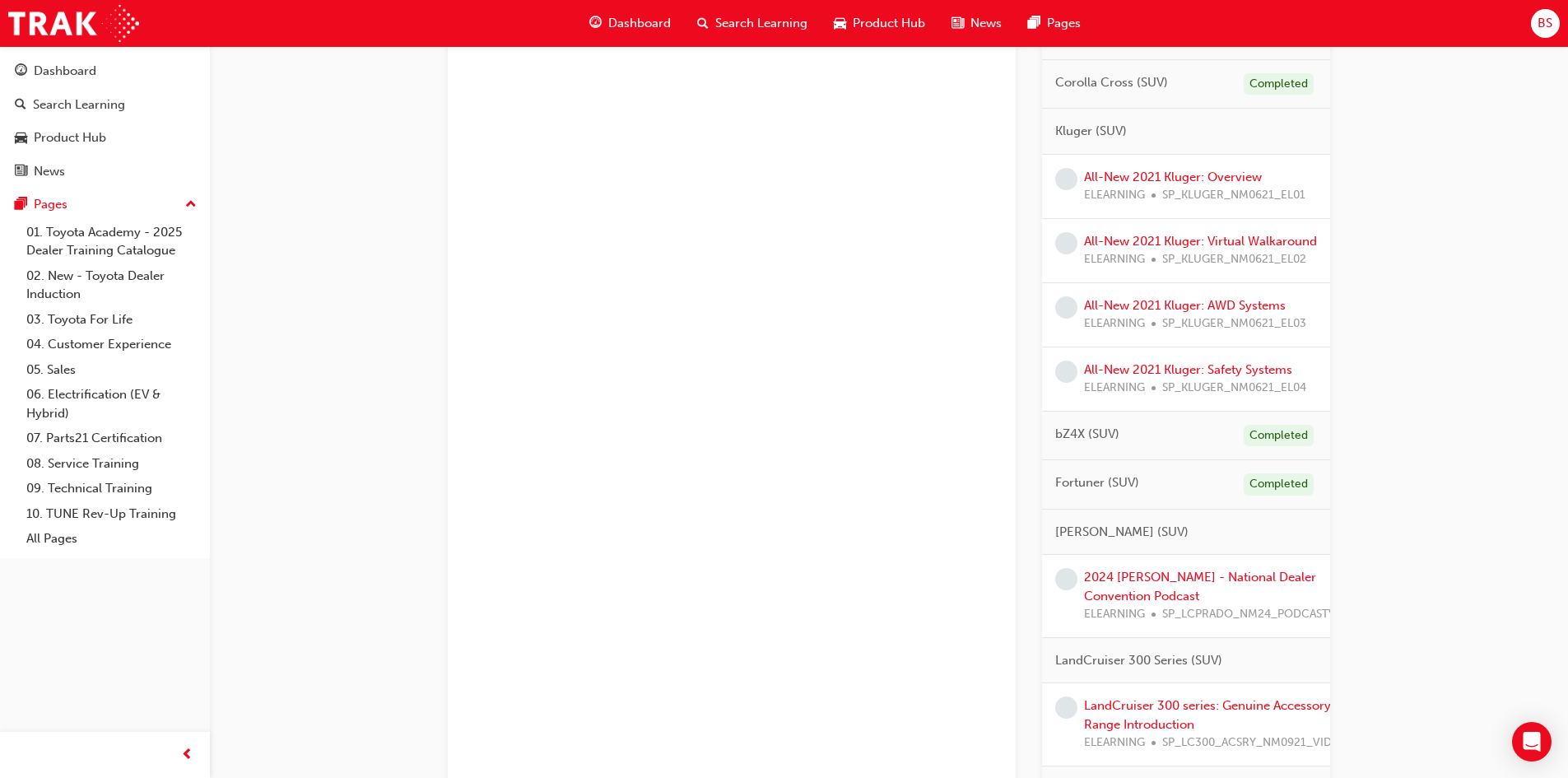
scroll to position [1070, 0]
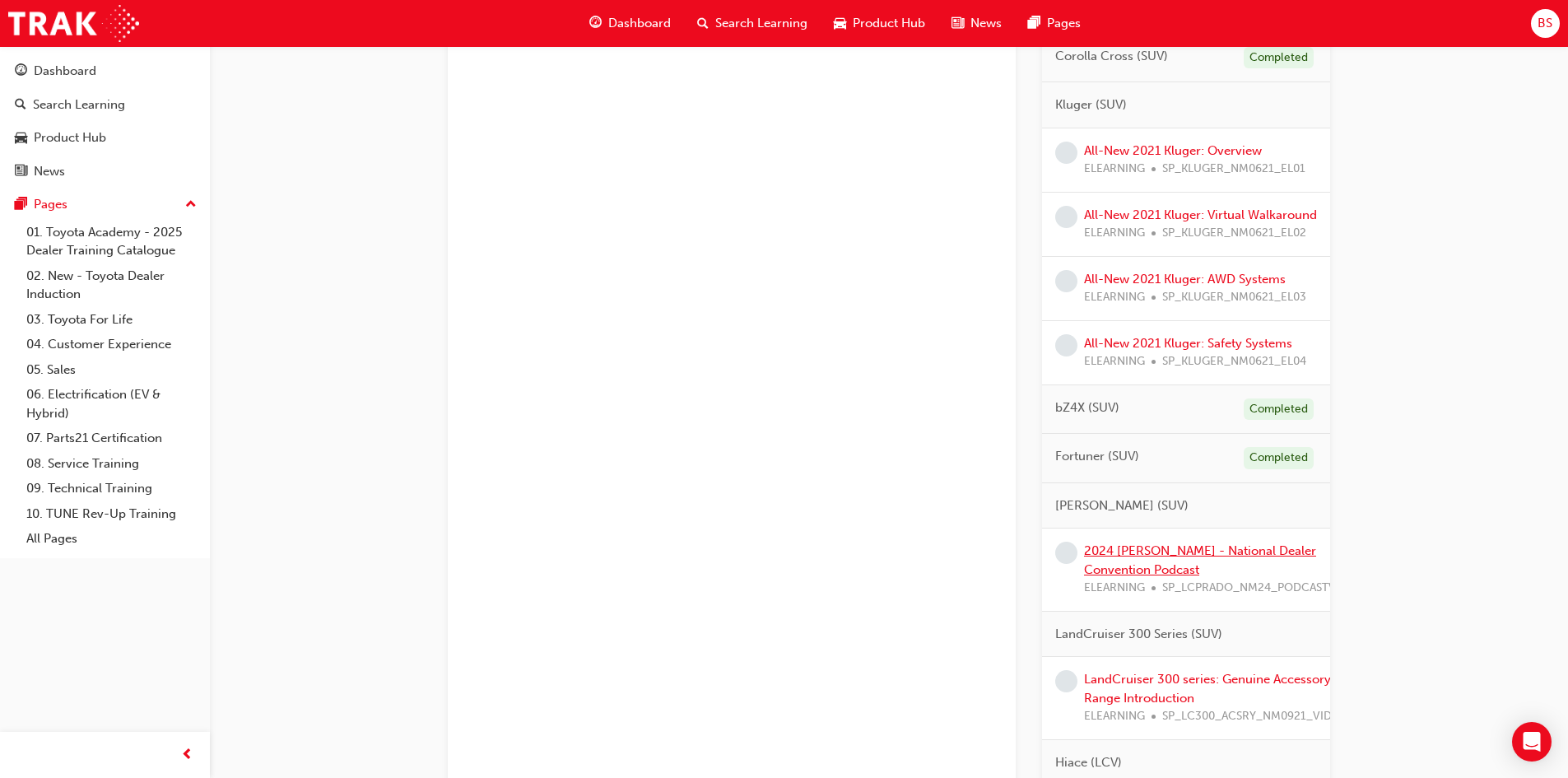
click at [1189, 564] on link "2024 [PERSON_NAME] - National Dealer Convention Podcast" at bounding box center [1200, 560] width 232 height 34
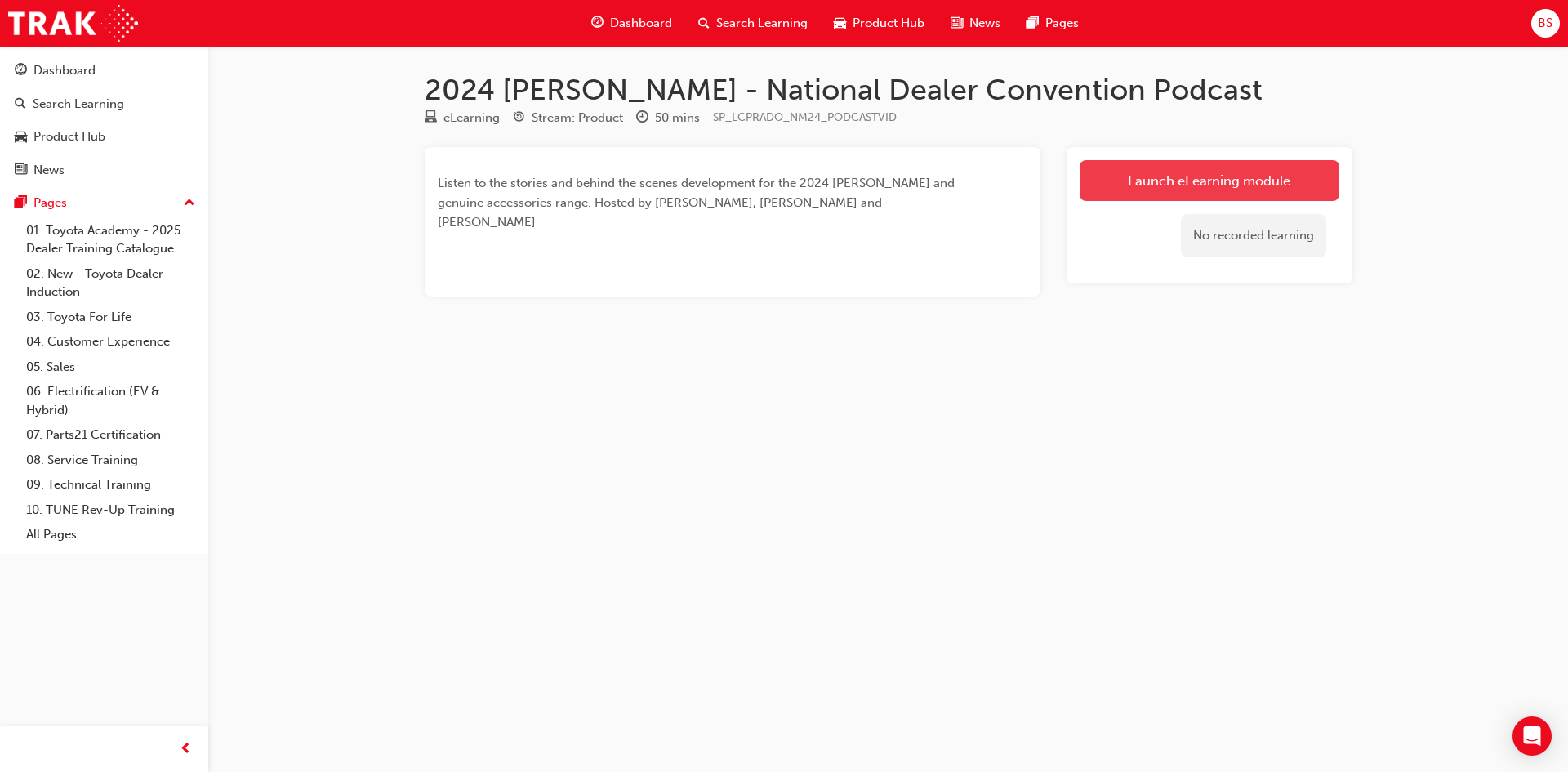
click at [1260, 185] on link "Launch eLearning module" at bounding box center [1209, 180] width 259 height 41
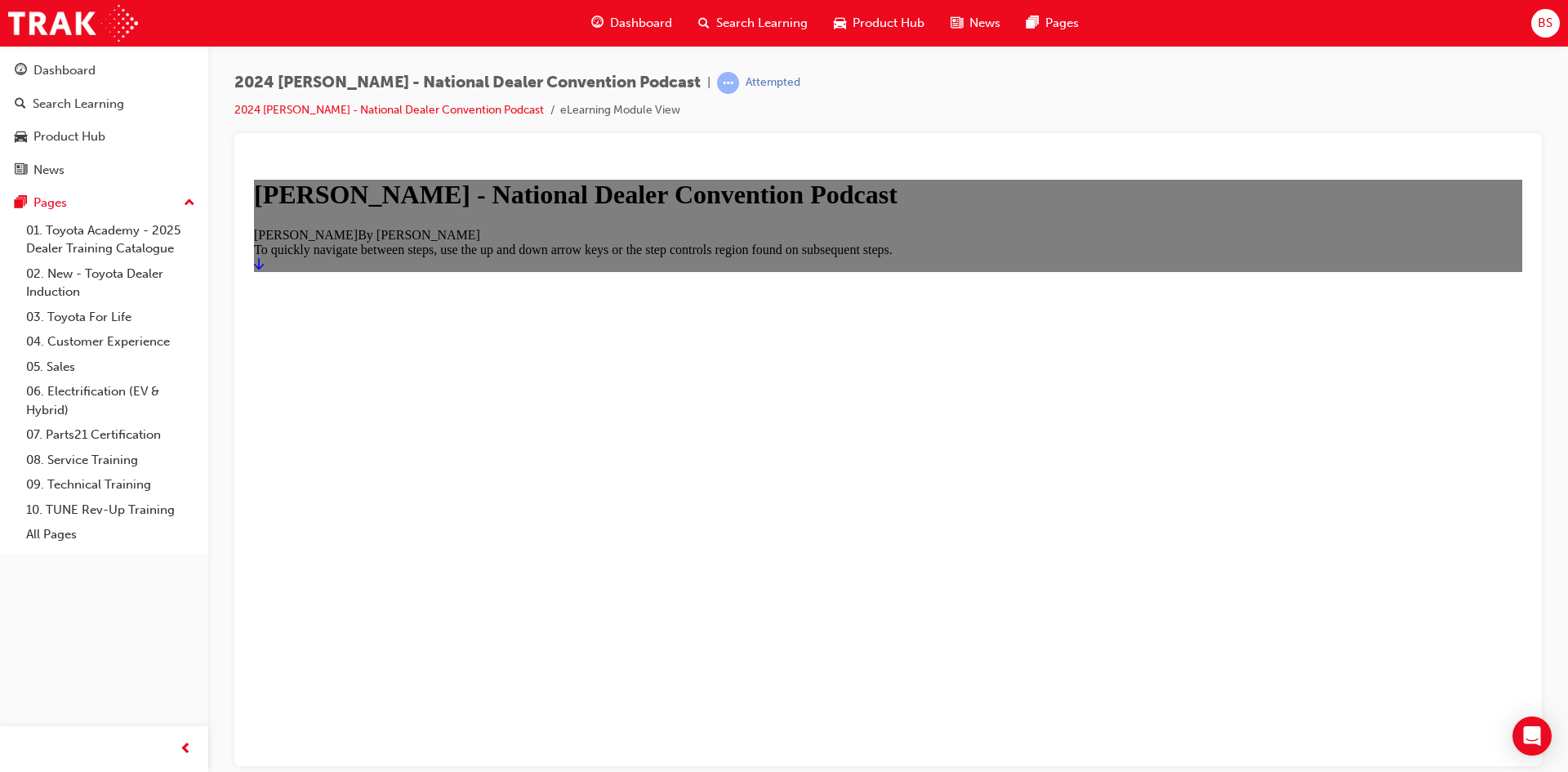
click at [264, 269] on icon "Start" at bounding box center [259, 263] width 10 height 13
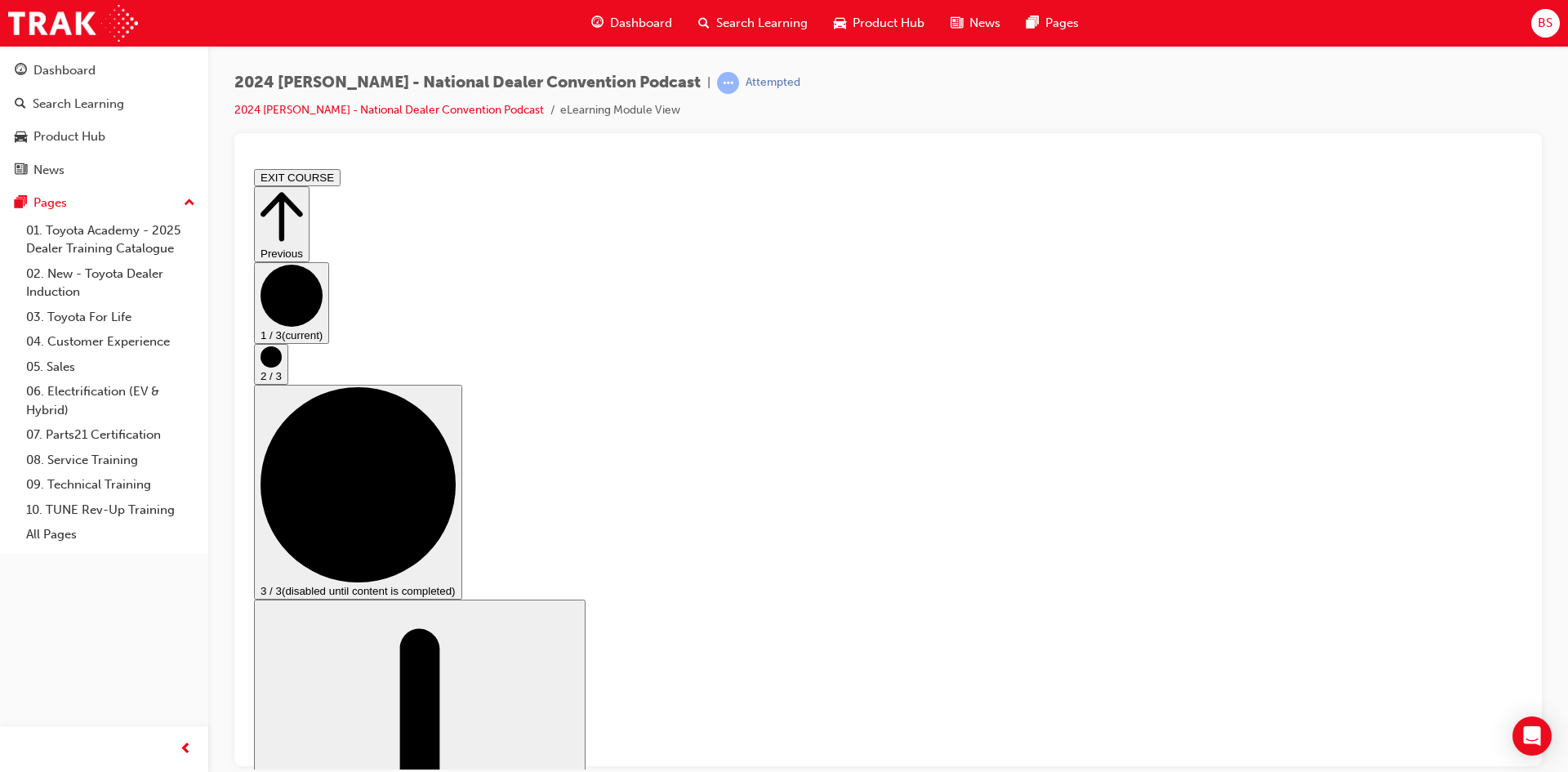
click at [322, 326] on circle "Step controls" at bounding box center [291, 295] width 62 height 62
click at [282, 367] on circle "Step controls" at bounding box center [270, 356] width 21 height 21
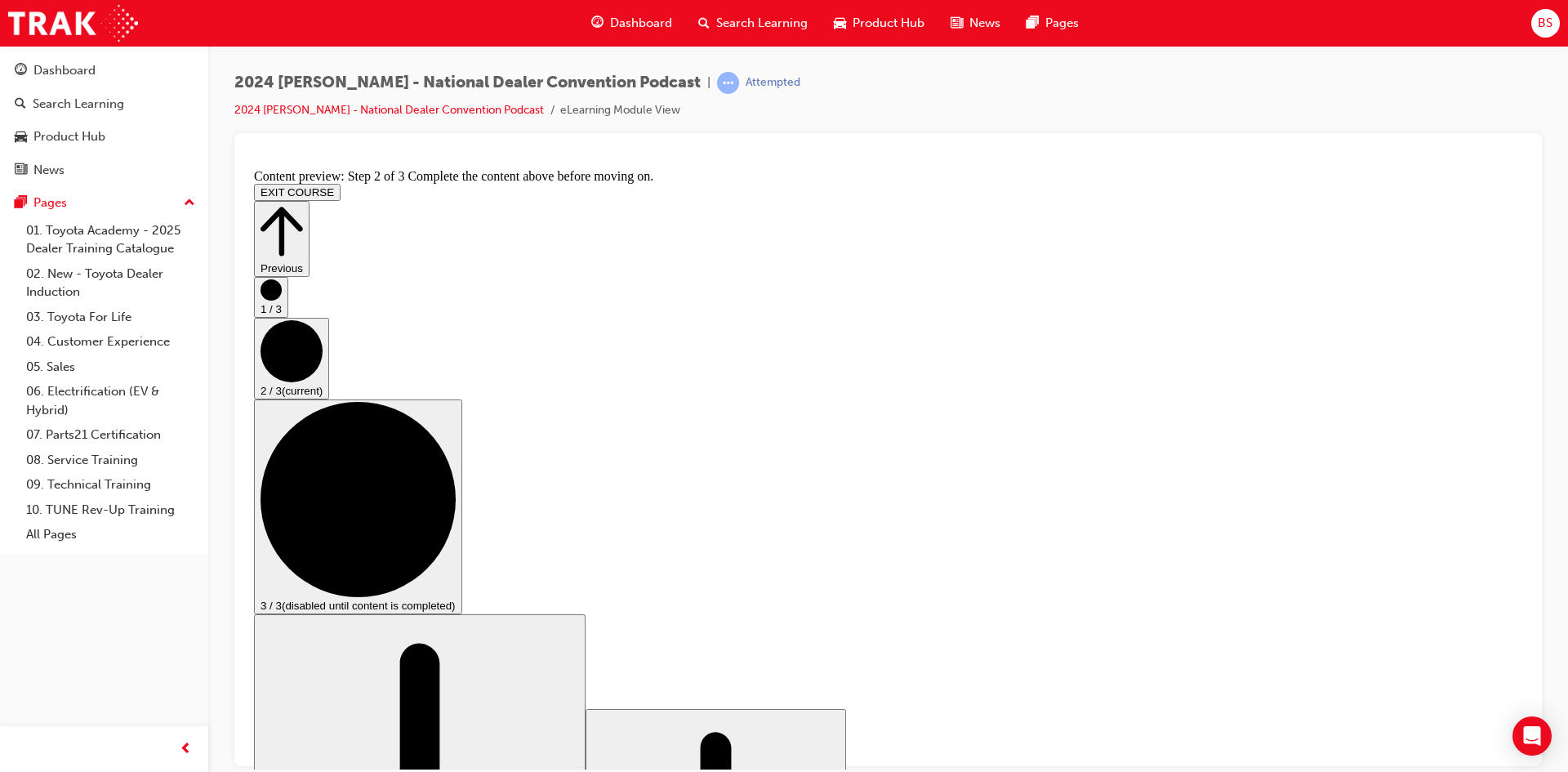
click at [282, 300] on circle "Step controls" at bounding box center [270, 289] width 21 height 21
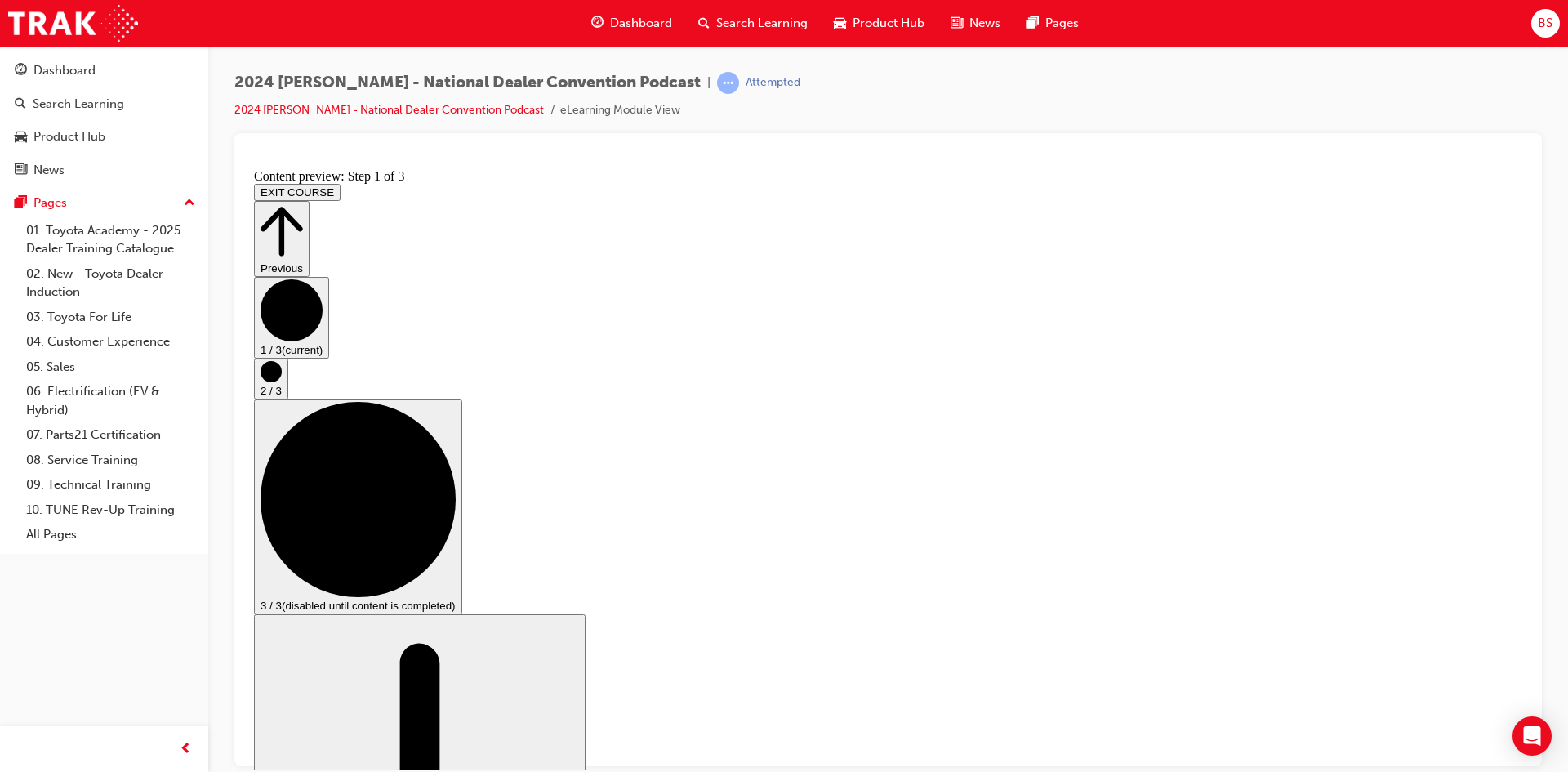
click at [282, 381] on circle "Step controls" at bounding box center [270, 370] width 21 height 21
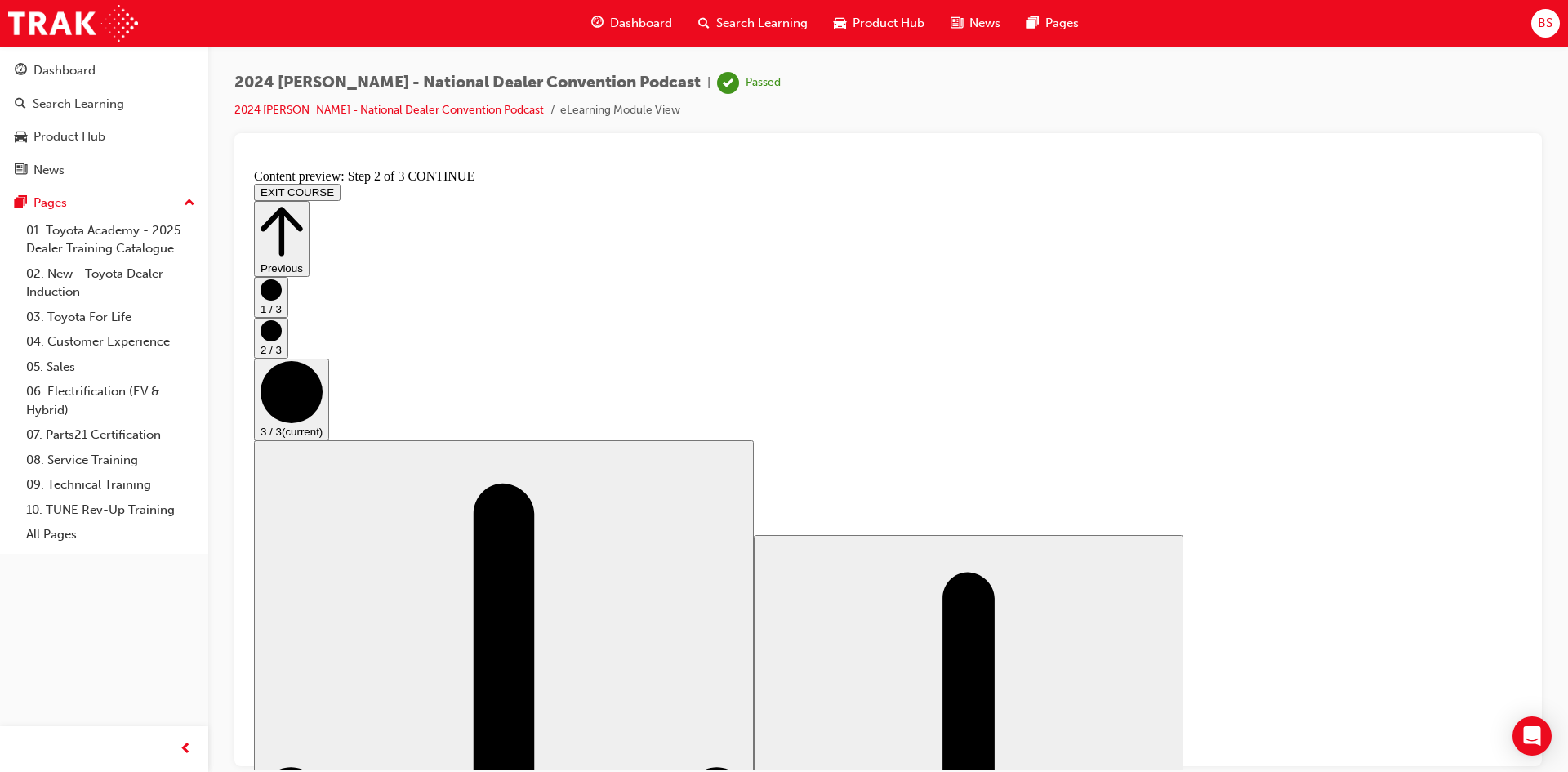
click at [341, 183] on button "EXIT COURSE" at bounding box center [297, 191] width 86 height 17
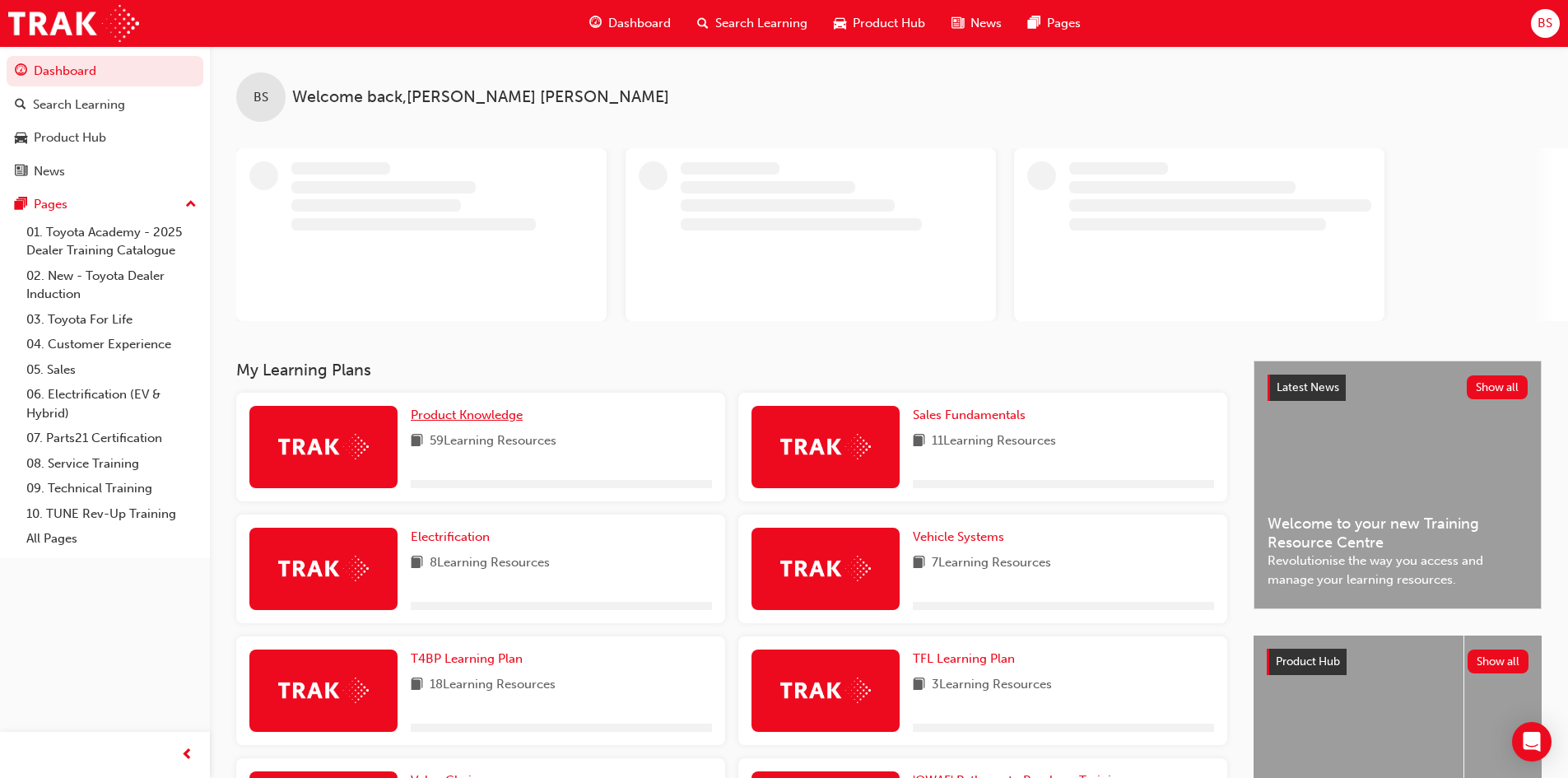
click at [459, 406] on link "Product Knowledge" at bounding box center [470, 415] width 118 height 19
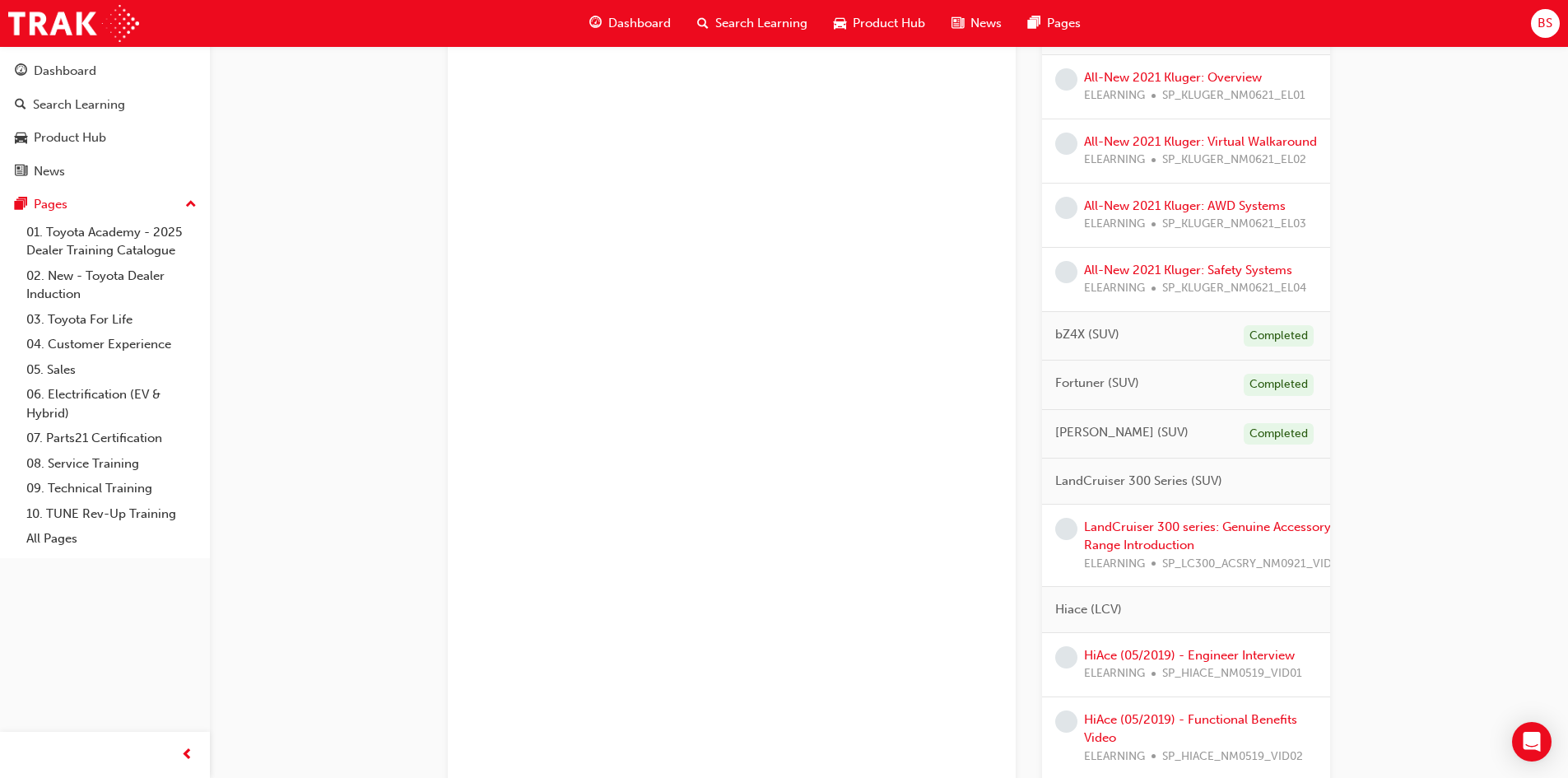
scroll to position [1235, 0]
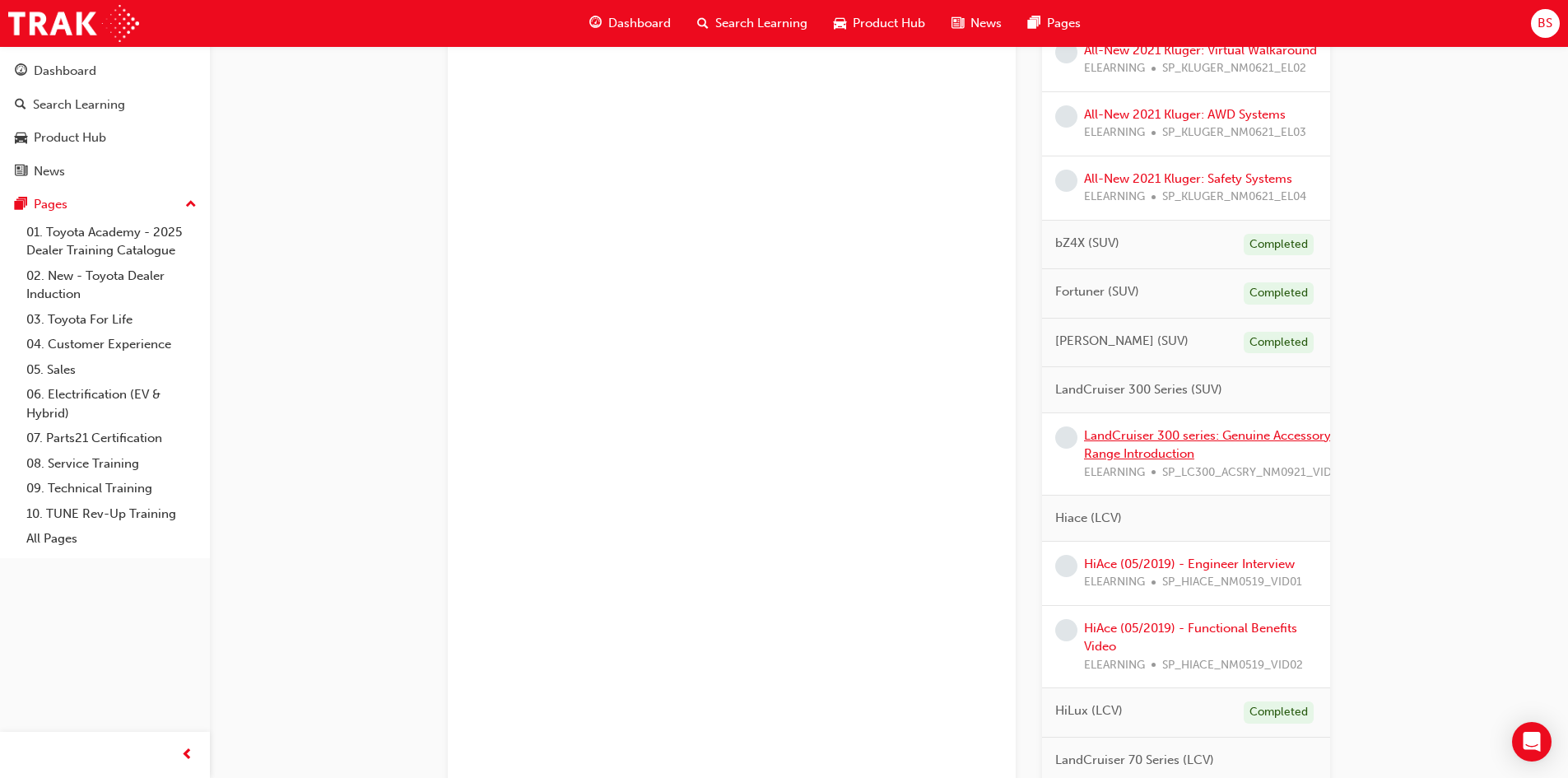
click at [1128, 462] on link "LandCruiser 300 series: Genuine Accessory Range Introduction" at bounding box center [1208, 445] width 247 height 34
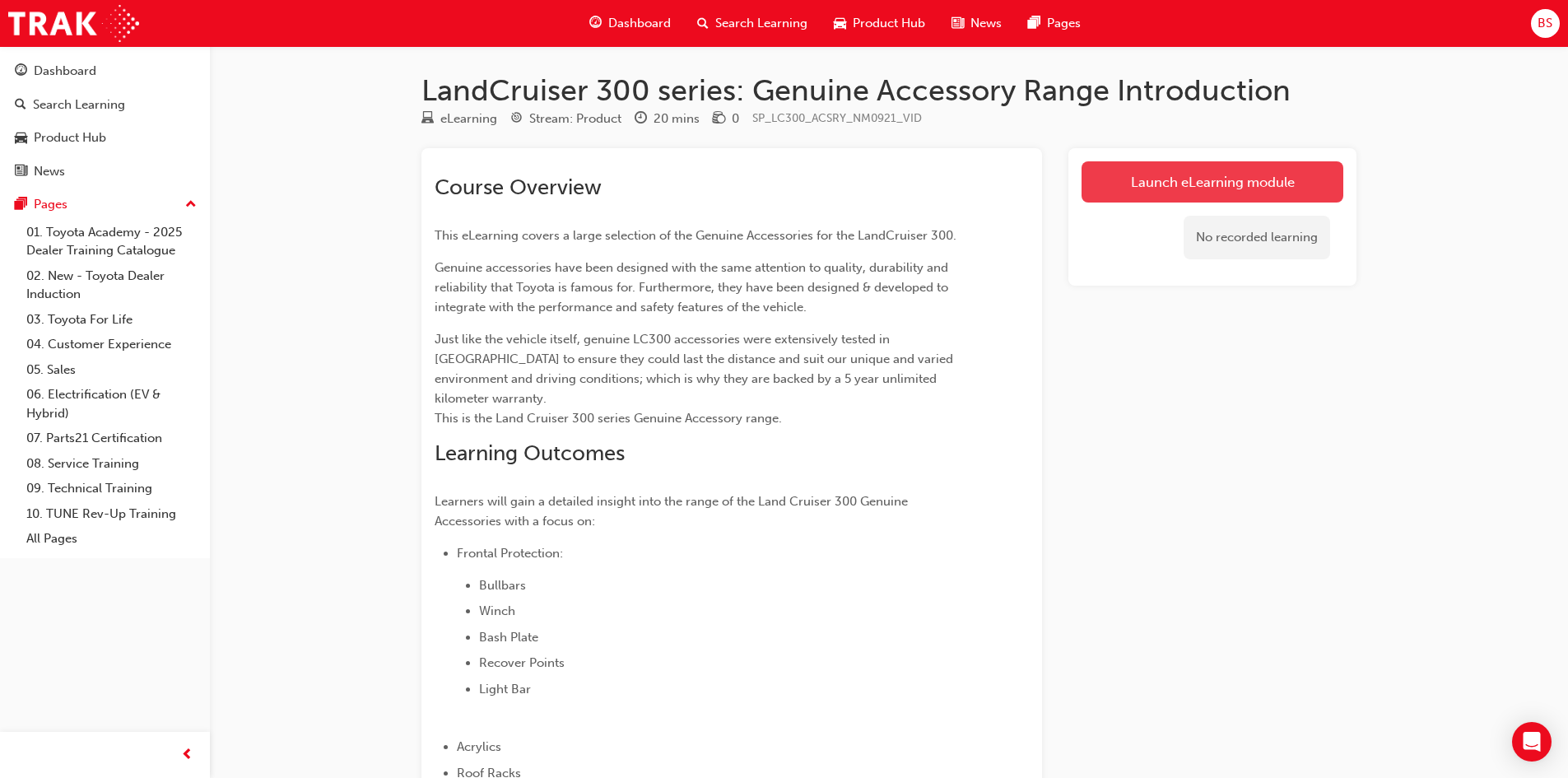
click at [1141, 177] on link "Launch eLearning module" at bounding box center [1212, 182] width 261 height 41
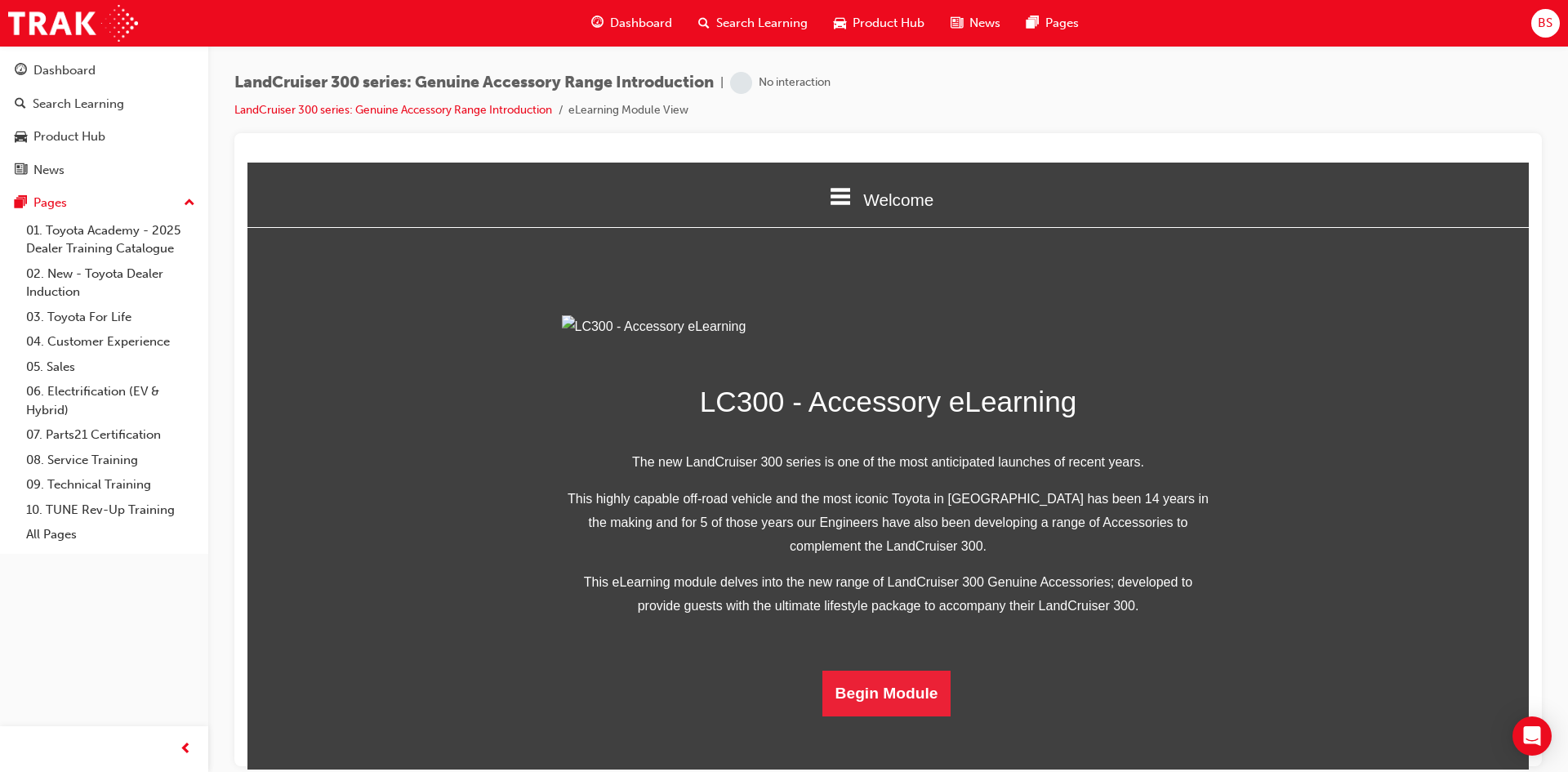
scroll to position [290, 0]
click at [889, 715] on button "Begin Module" at bounding box center [887, 692] width 129 height 45
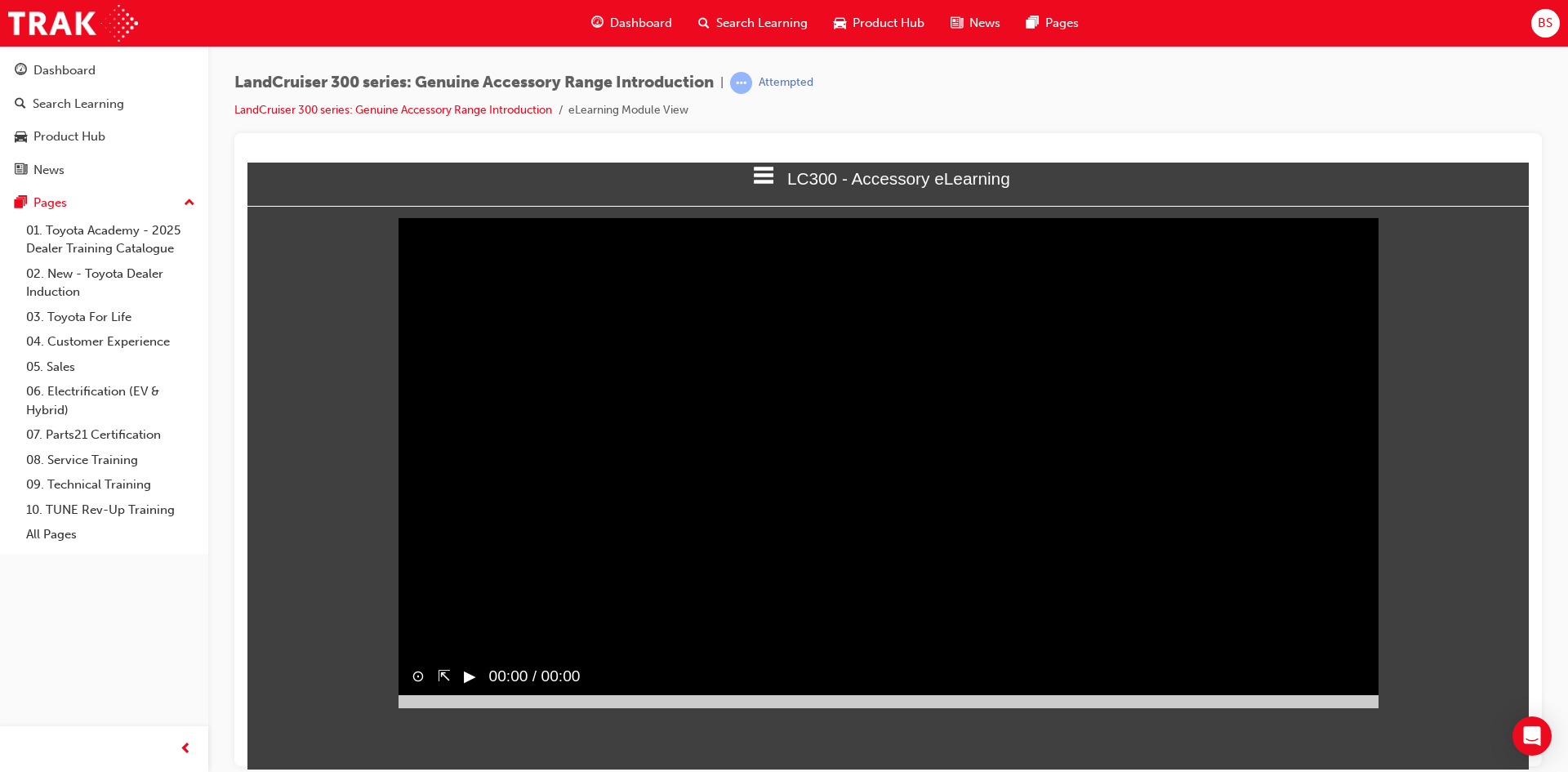
scroll to position [0, 0]
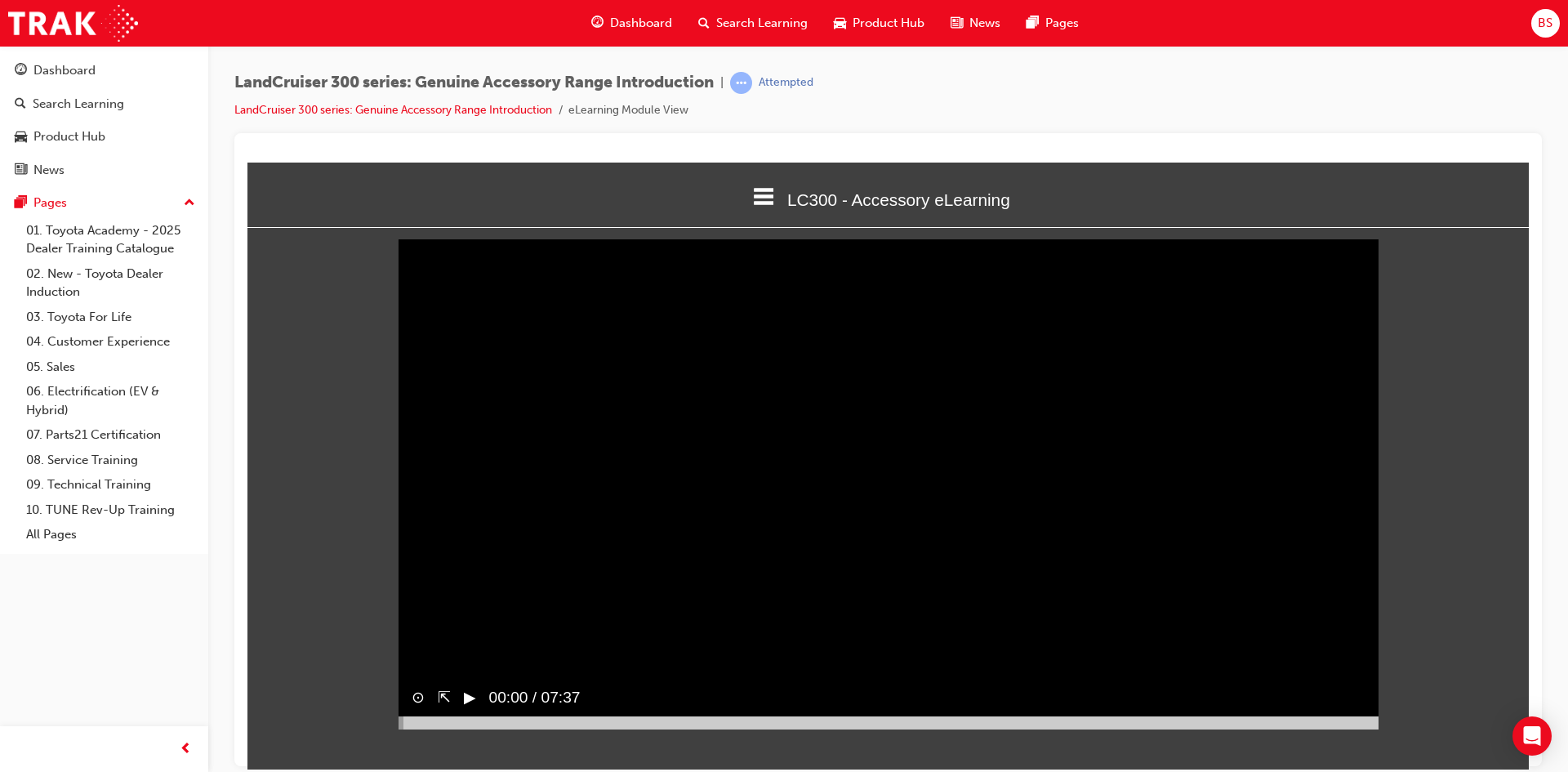
click at [470, 709] on button "▶︎" at bounding box center [470, 696] width 13 height 23
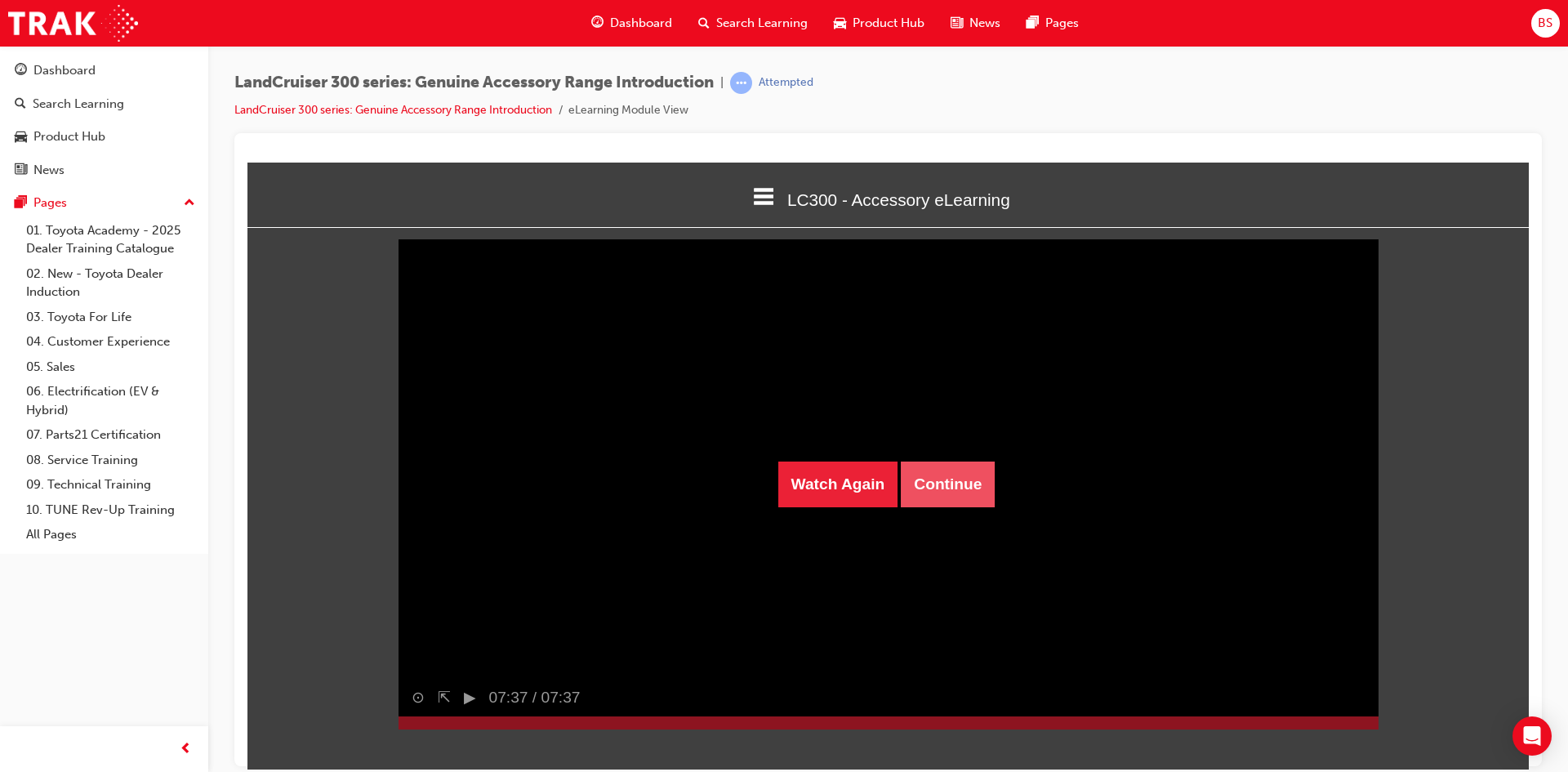
click at [974, 480] on button "Continue" at bounding box center [948, 483] width 94 height 45
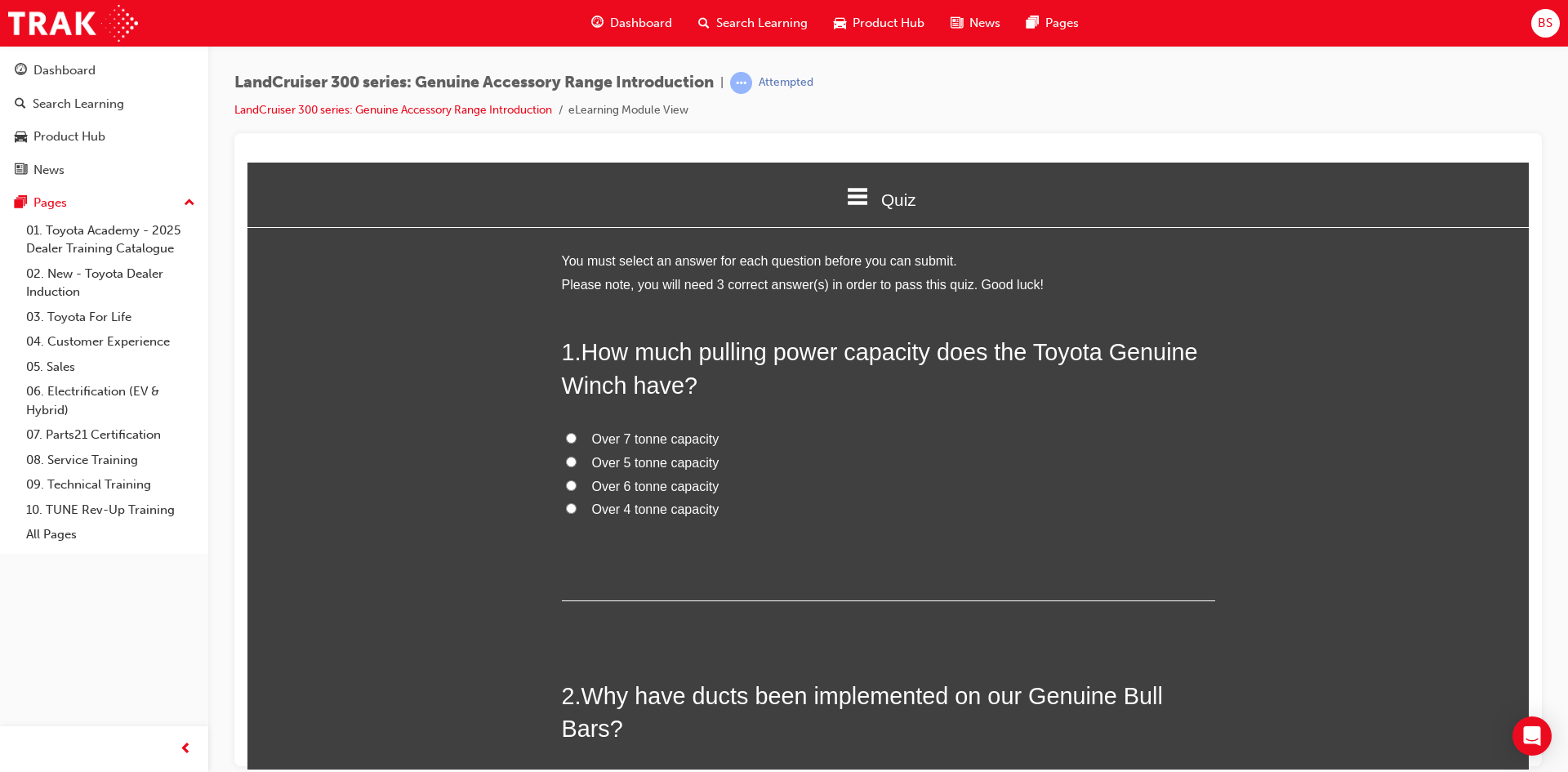
click at [566, 436] on input "Over 7 tonne capacity" at bounding box center [571, 437] width 11 height 11
radio input "true"
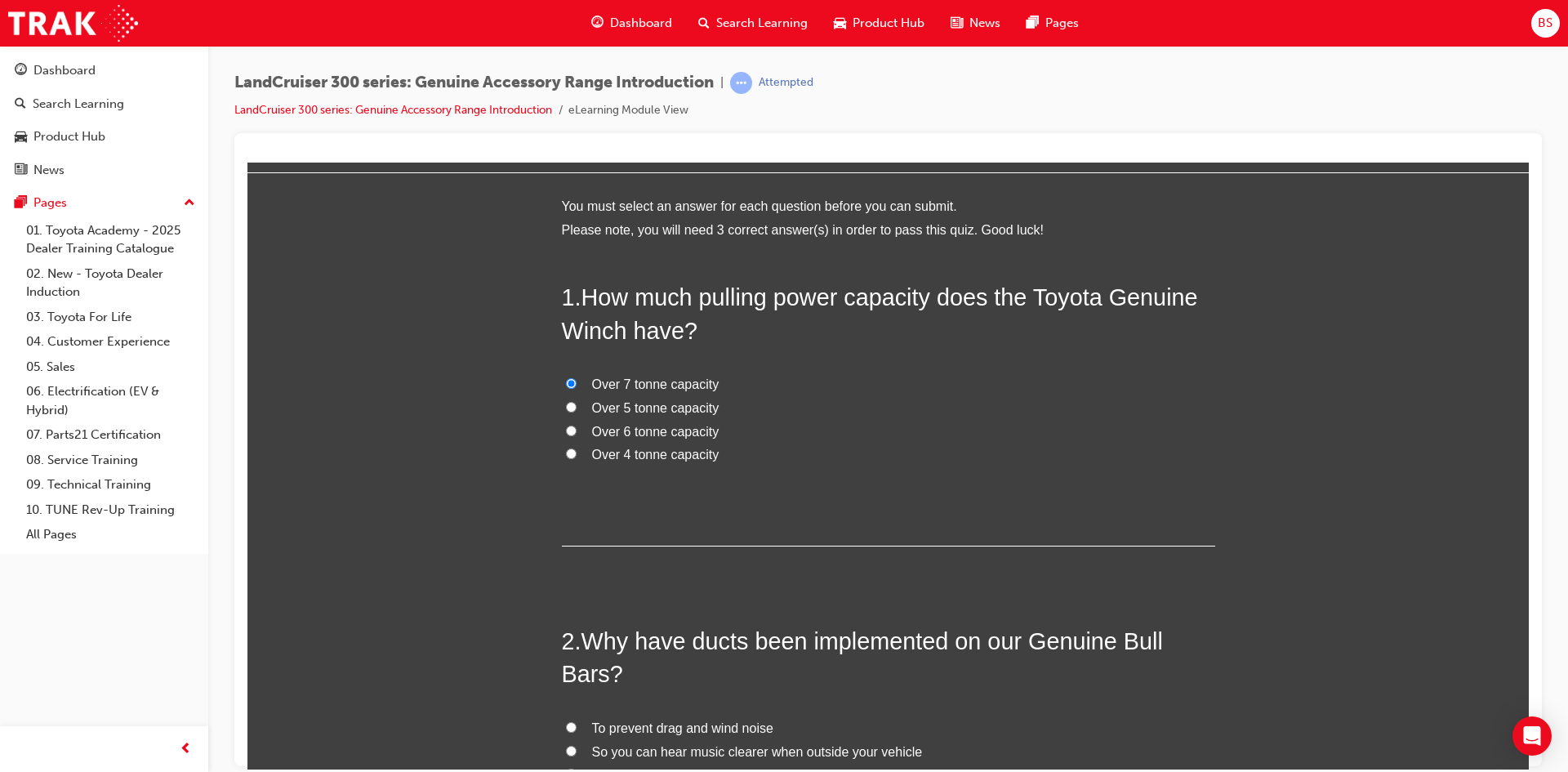
scroll to position [245, 0]
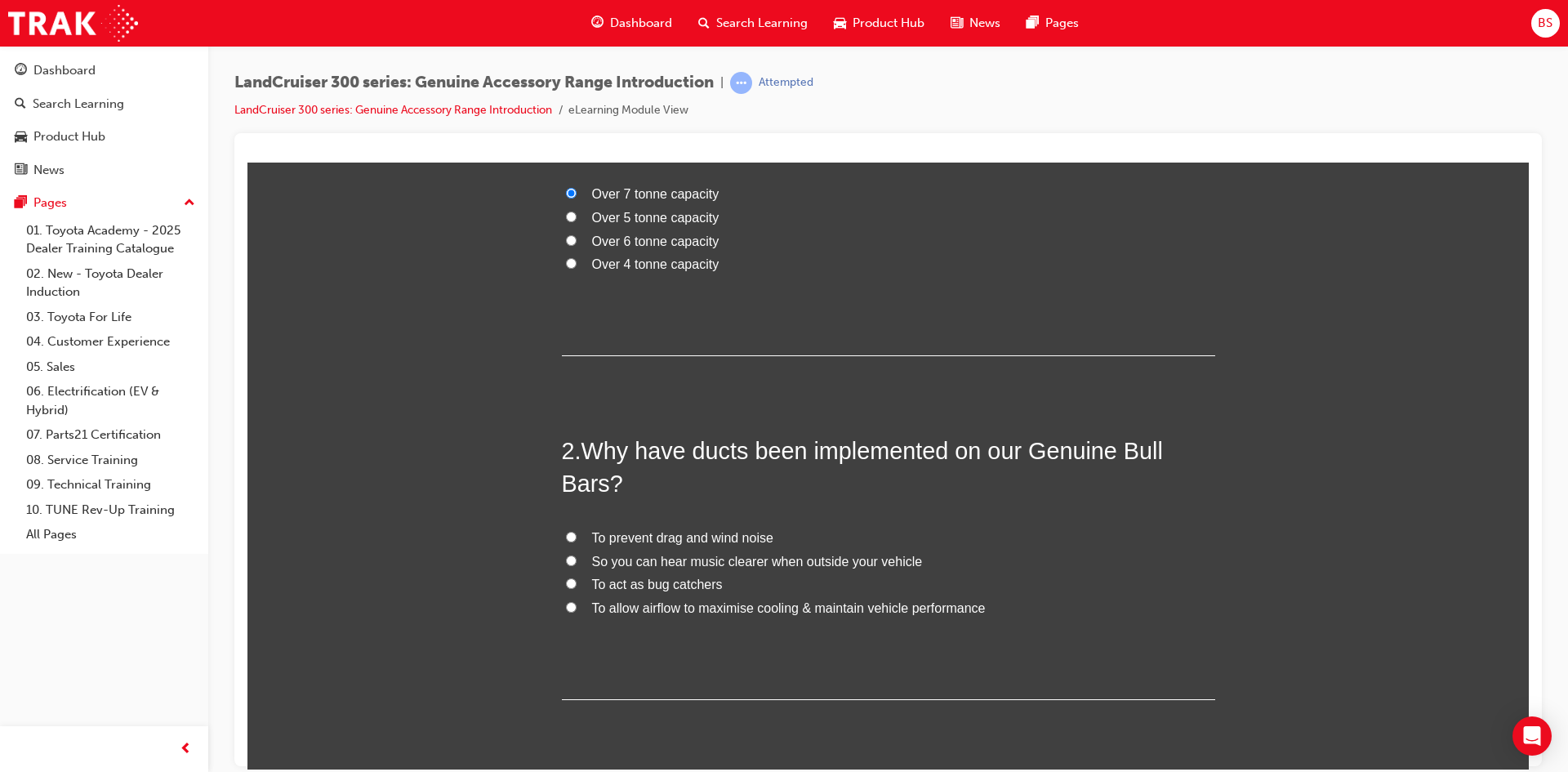
click at [566, 608] on input "To allow airflow to maximise cooling & maintain vehicle performance" at bounding box center [571, 606] width 11 height 11
radio input "true"
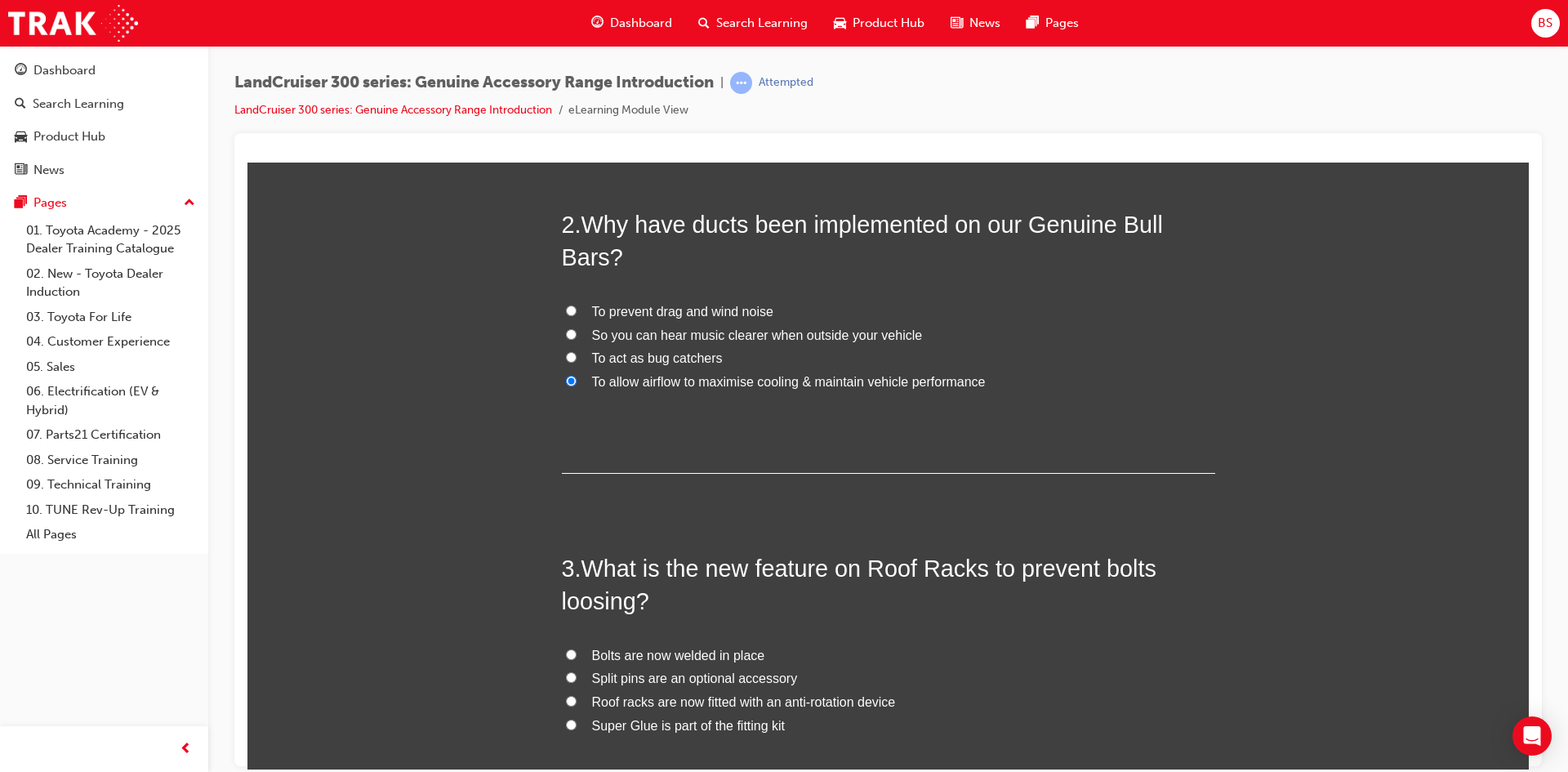
scroll to position [490, 0]
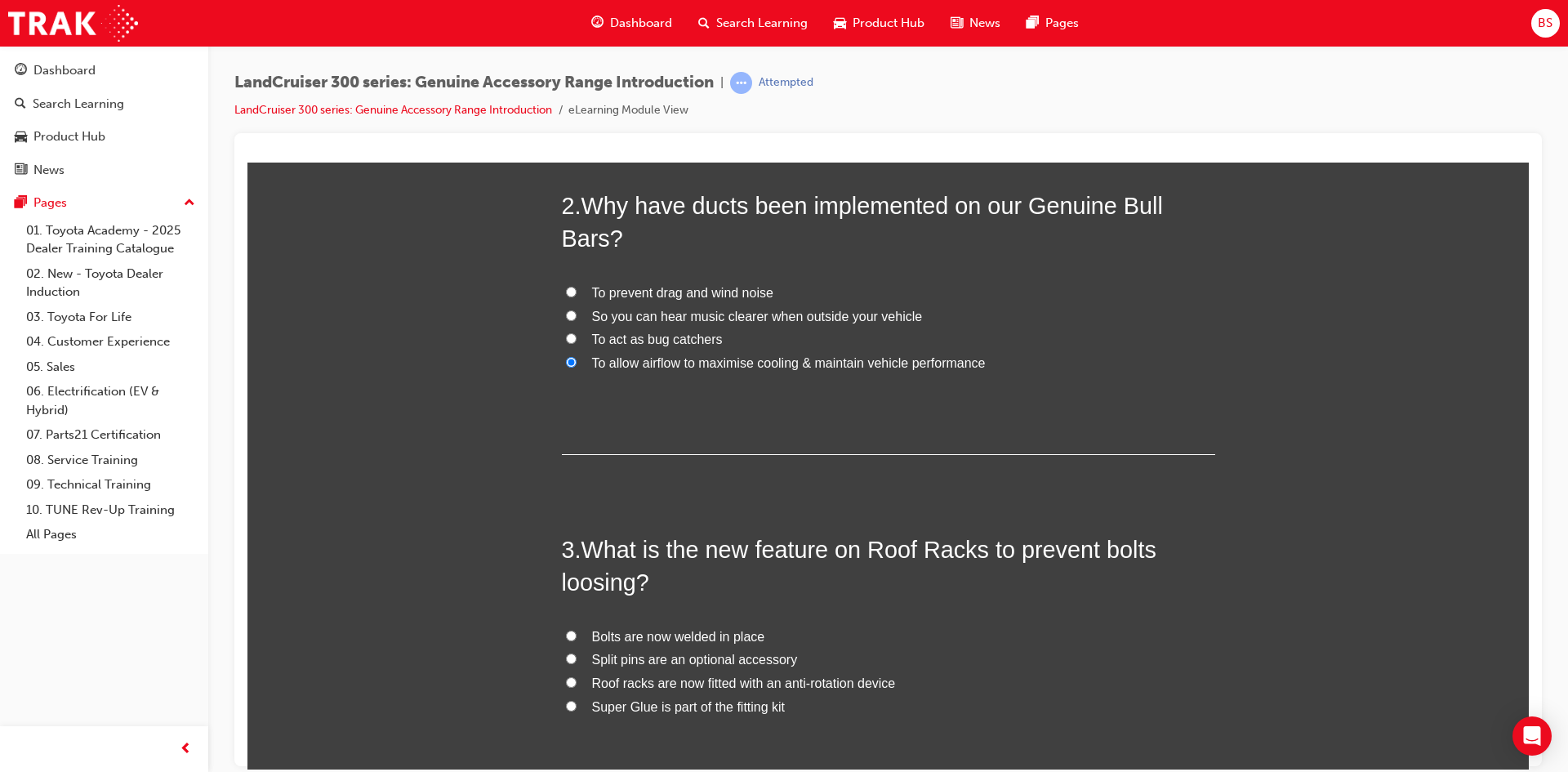
click at [566, 681] on input "Roof racks are now fitted with an anti-rotation device" at bounding box center [571, 681] width 11 height 11
radio input "true"
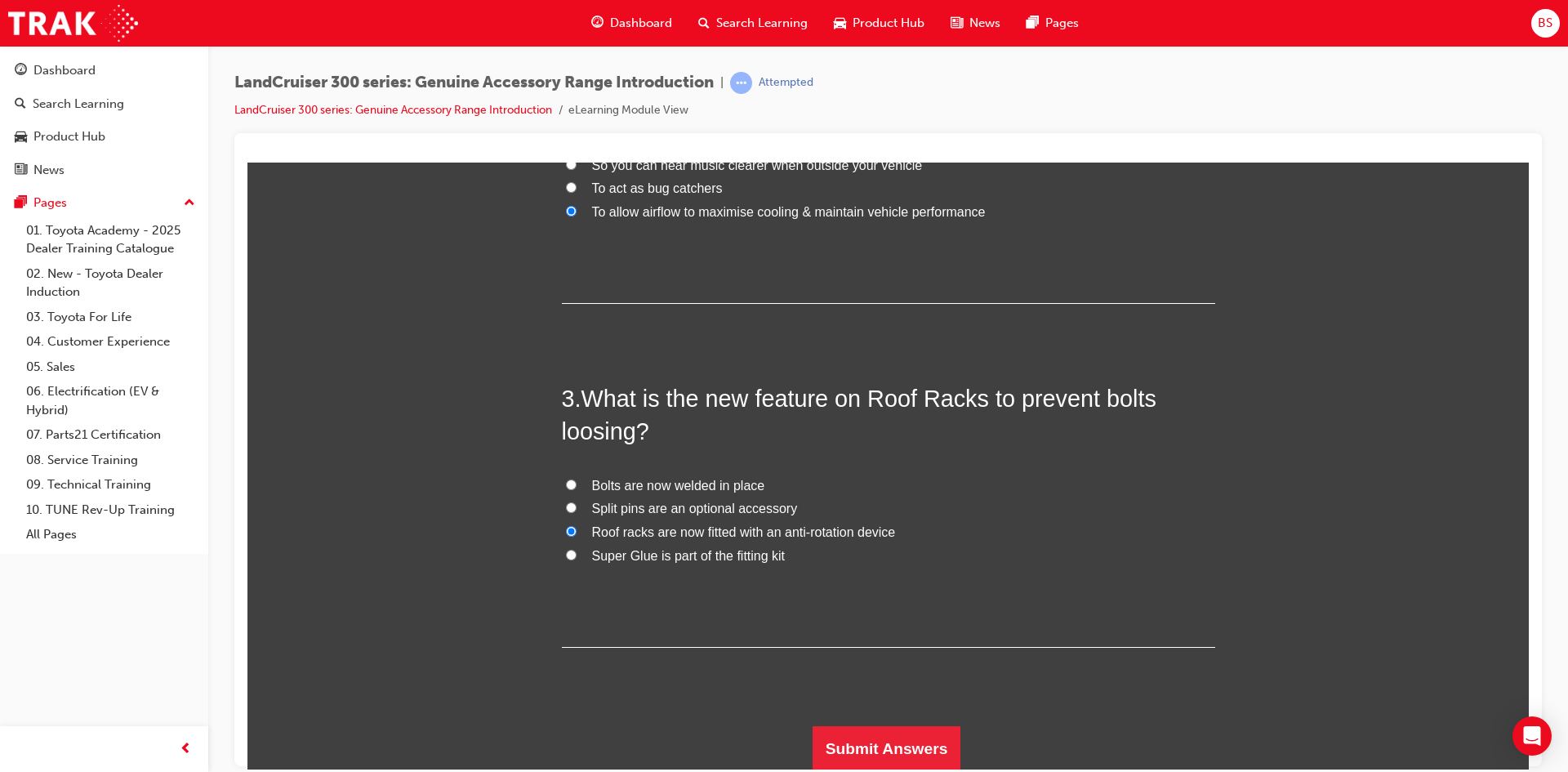
scroll to position [643, 0]
click at [906, 747] on button "Submit Answers" at bounding box center [886, 746] width 149 height 45
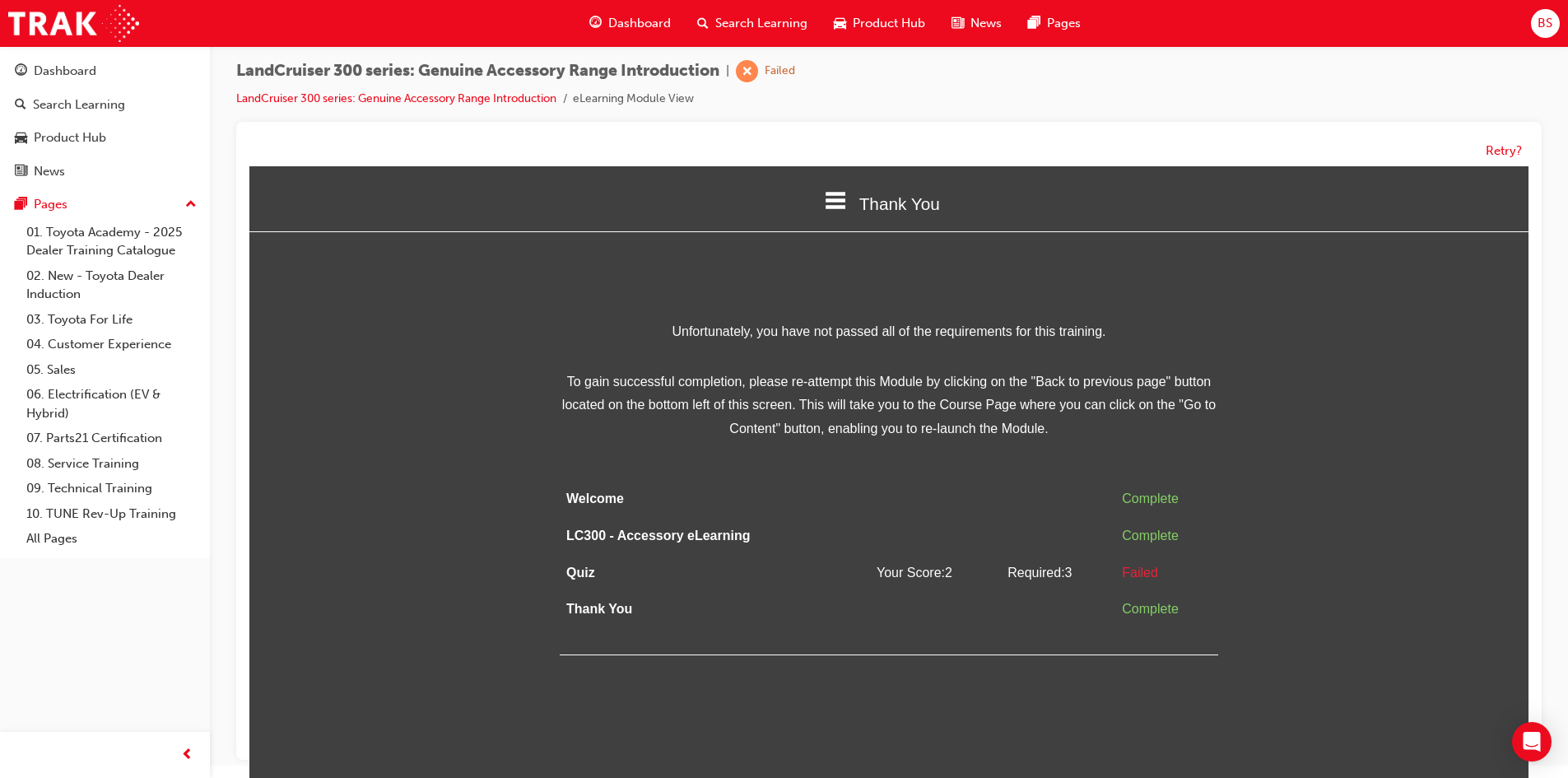
scroll to position [0, 0]
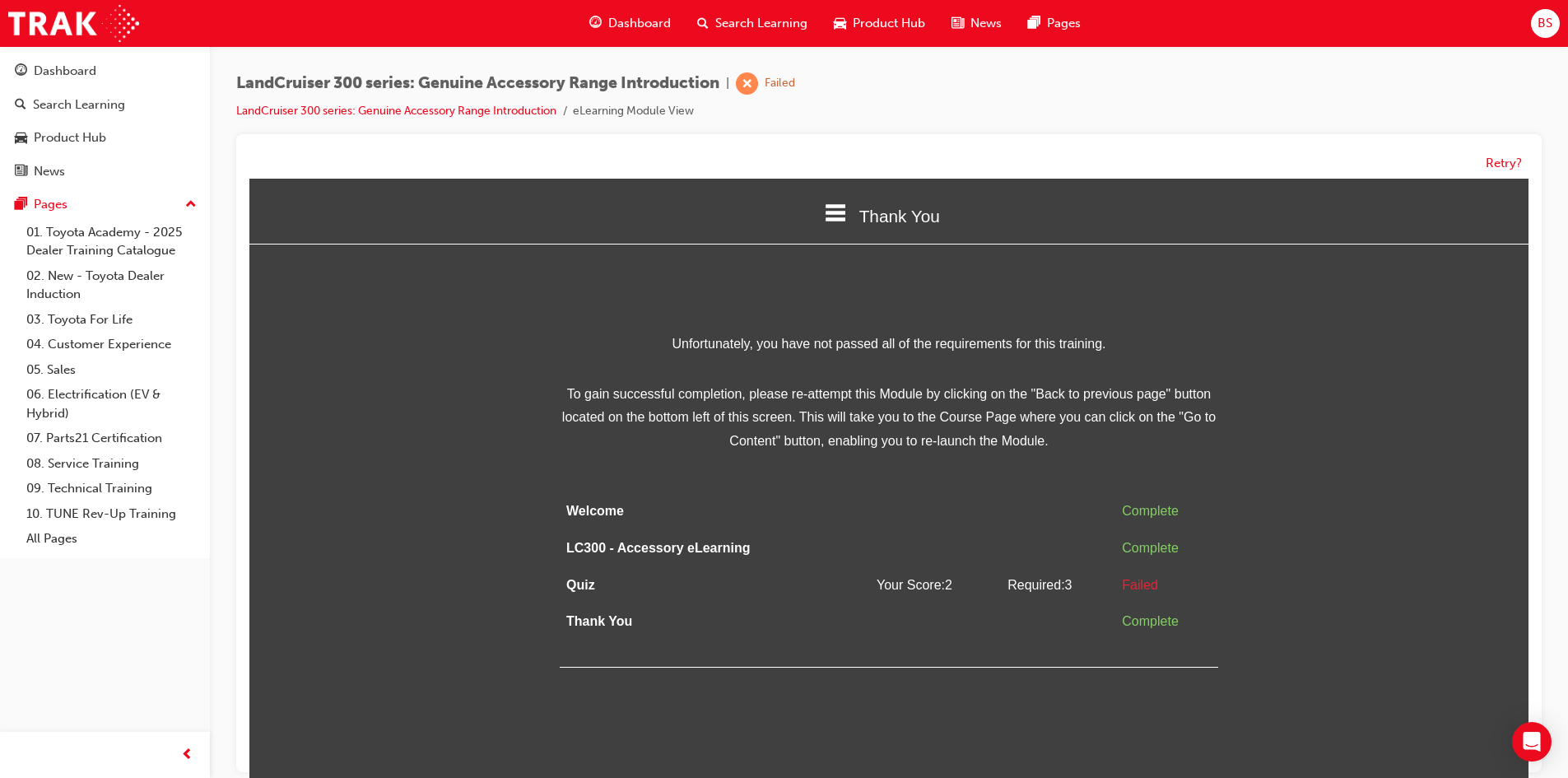
click at [1506, 151] on div "Retry?" at bounding box center [889, 163] width 1279 height 32
click at [1503, 169] on button "Retry?" at bounding box center [1503, 163] width 36 height 19
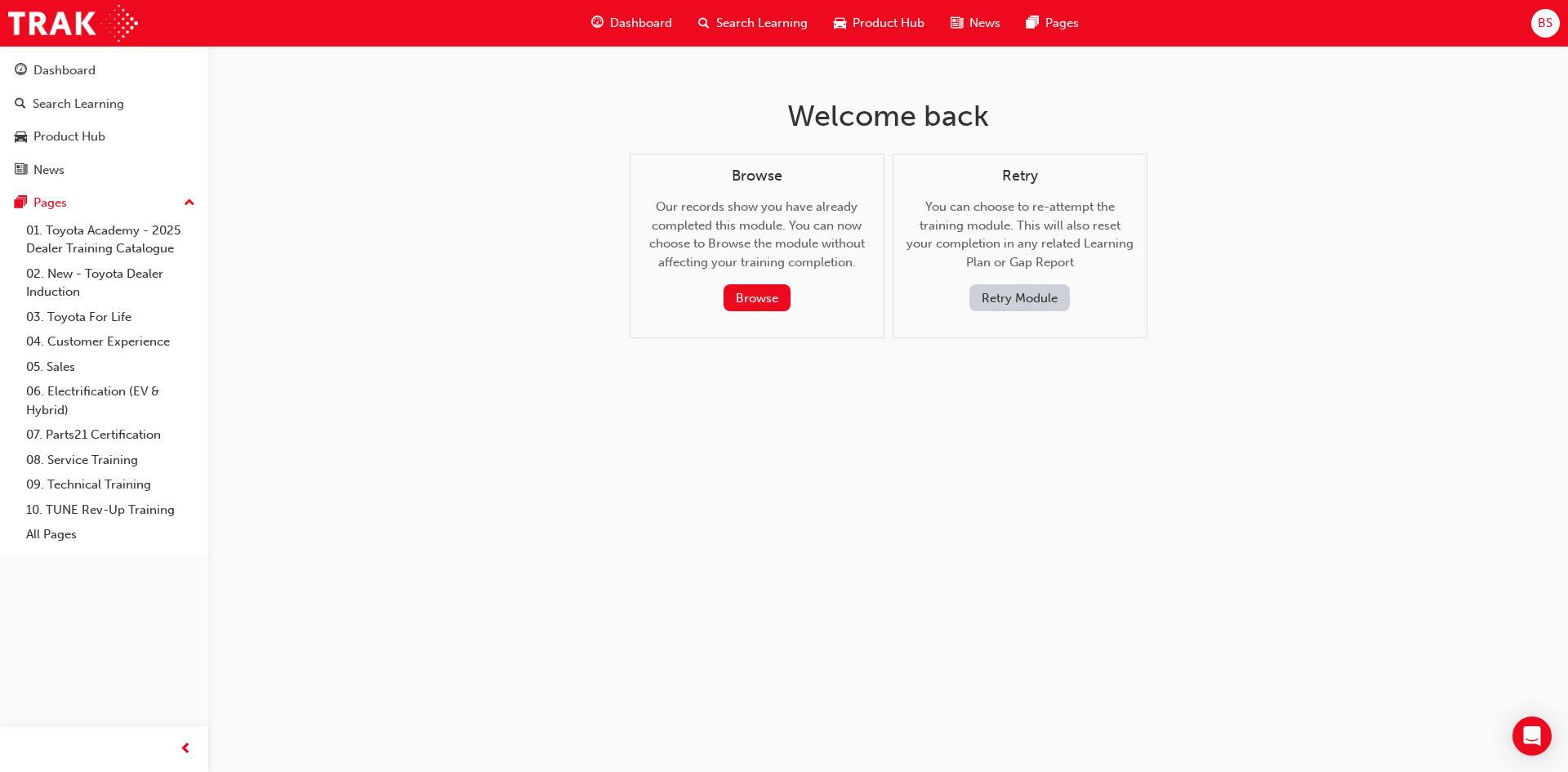
click at [1028, 294] on button "Retry Module" at bounding box center [1020, 298] width 101 height 27
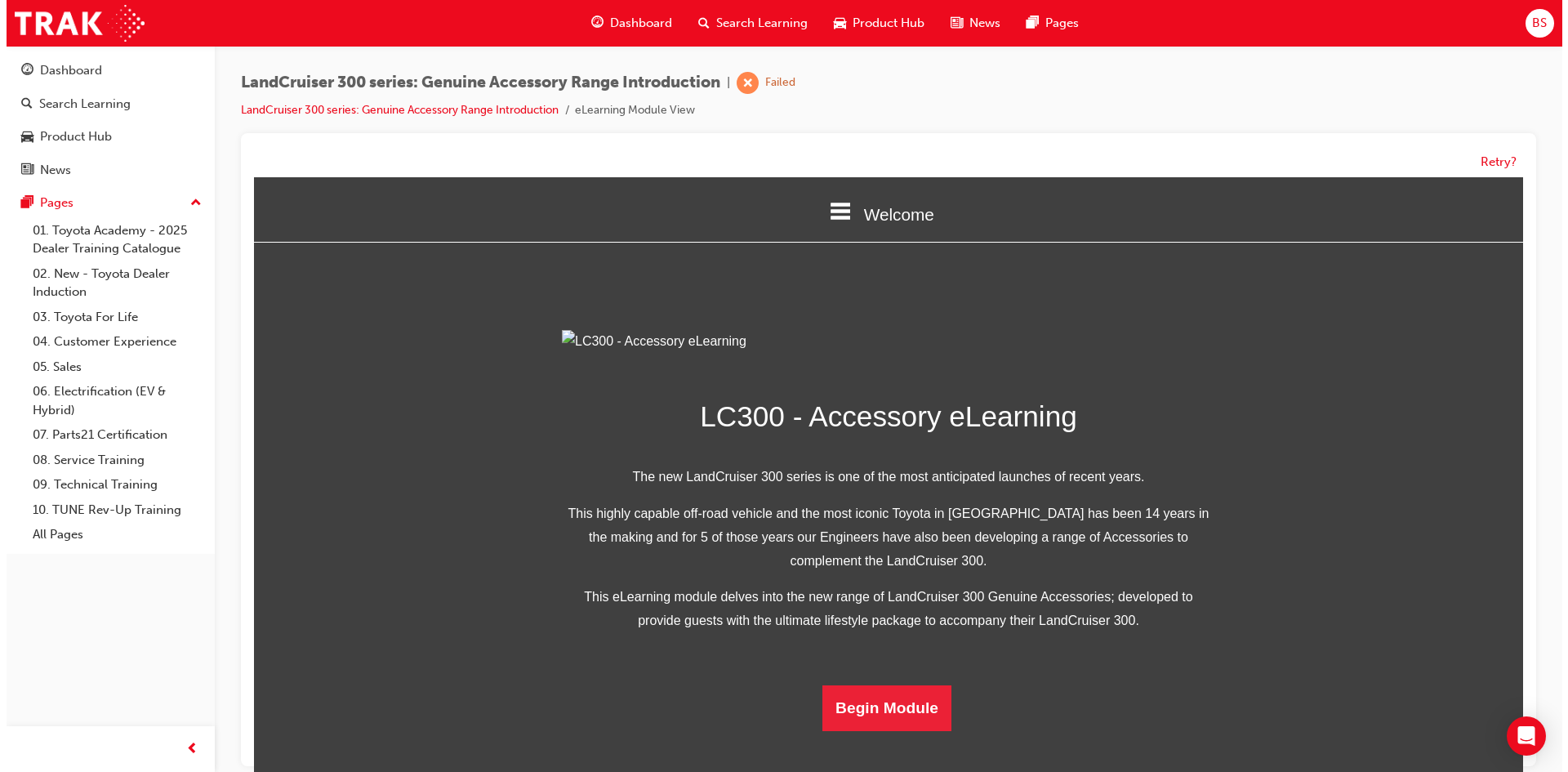
scroll to position [290, 0]
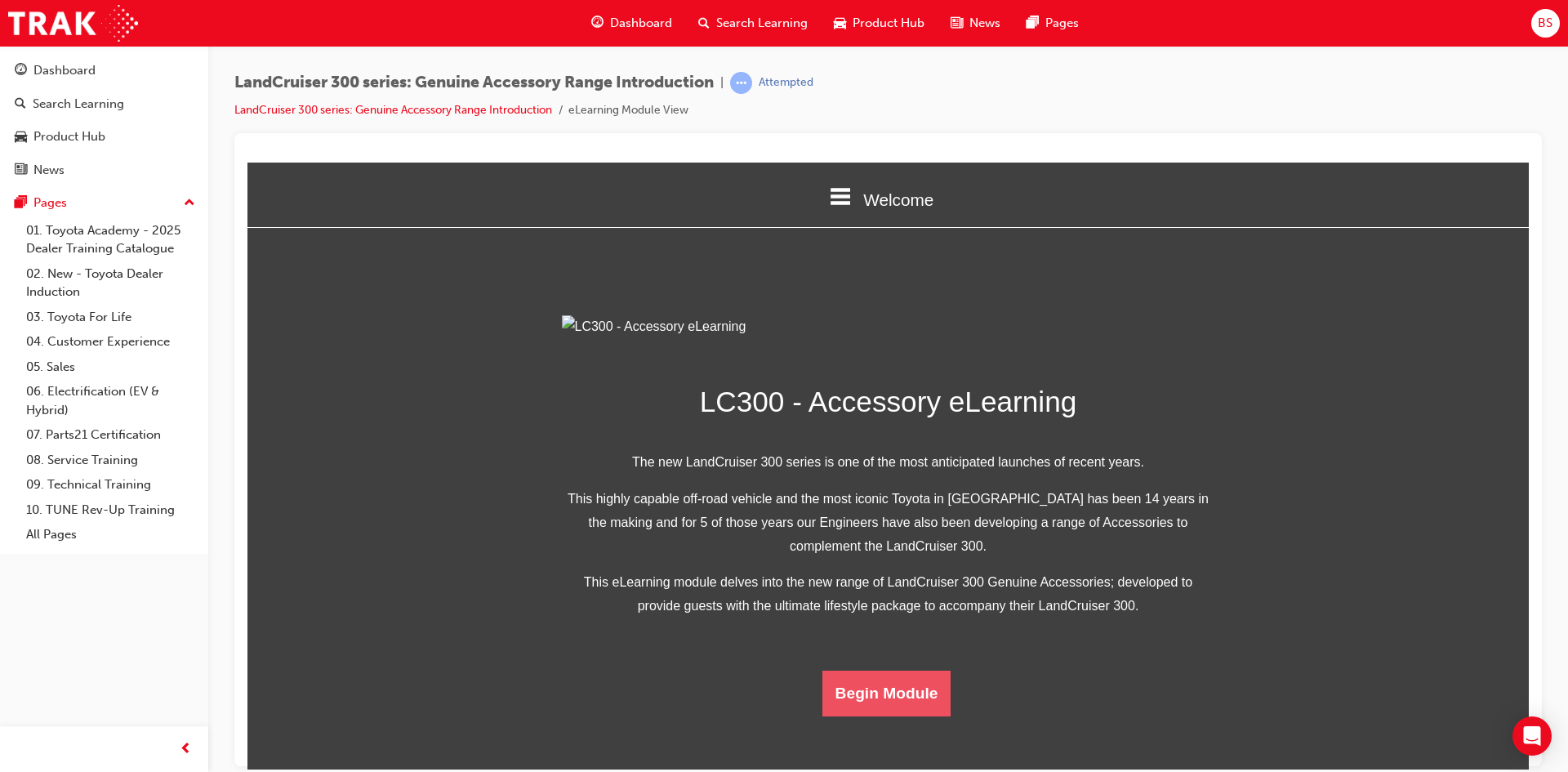
click at [878, 715] on button "Begin Module" at bounding box center [887, 692] width 129 height 45
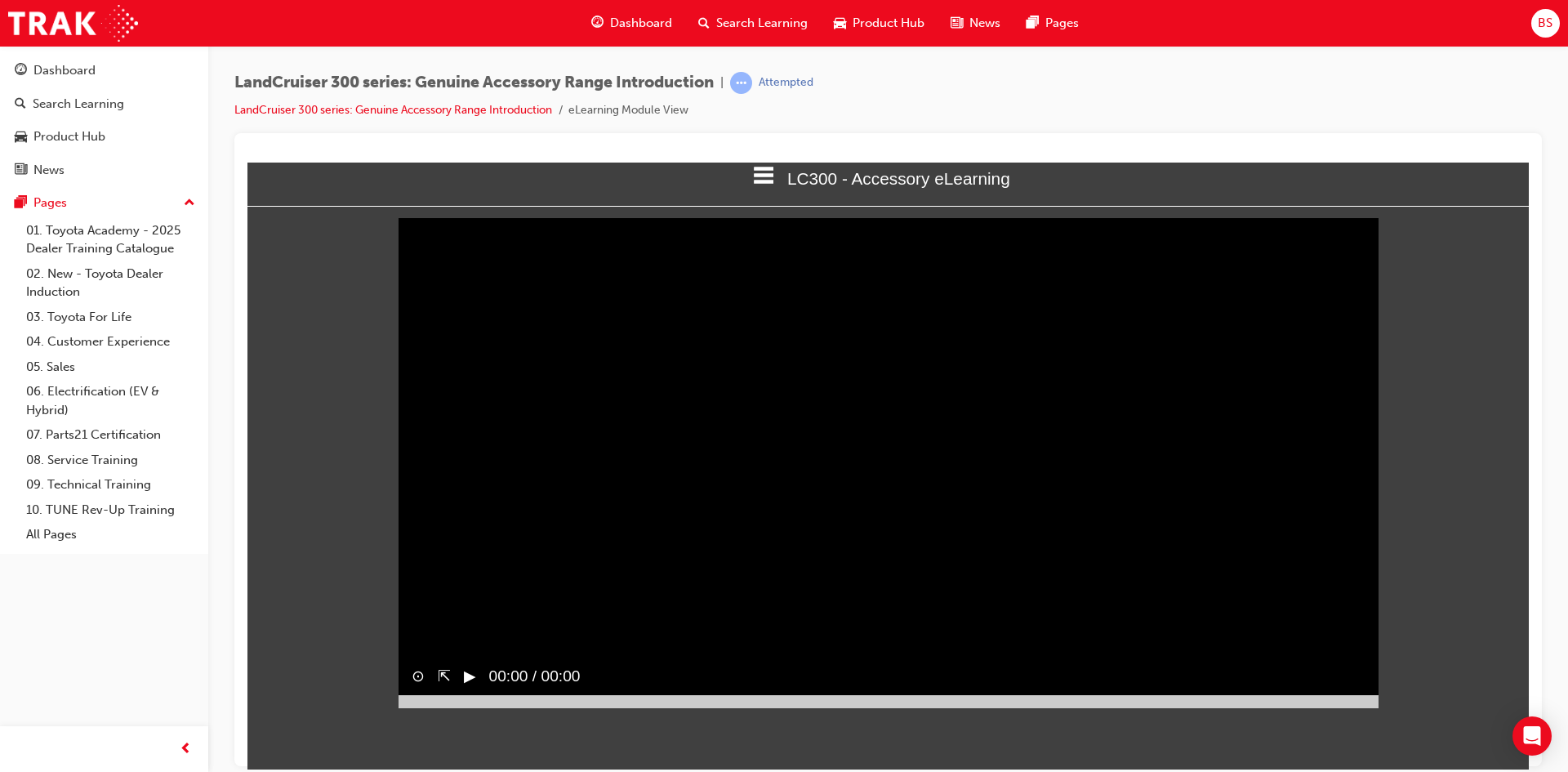
scroll to position [0, 0]
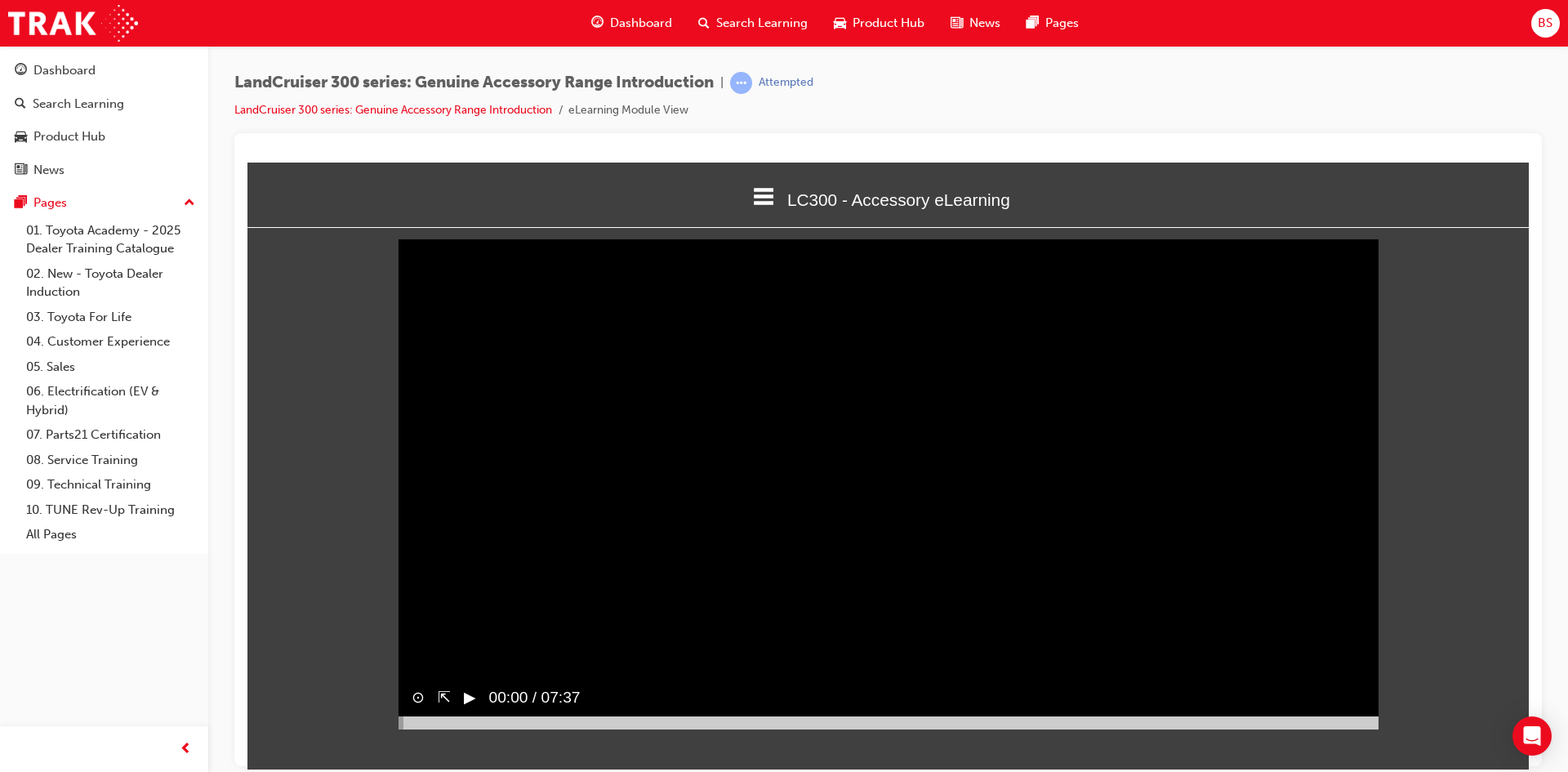
click at [470, 709] on button "▶︎" at bounding box center [470, 696] width 13 height 23
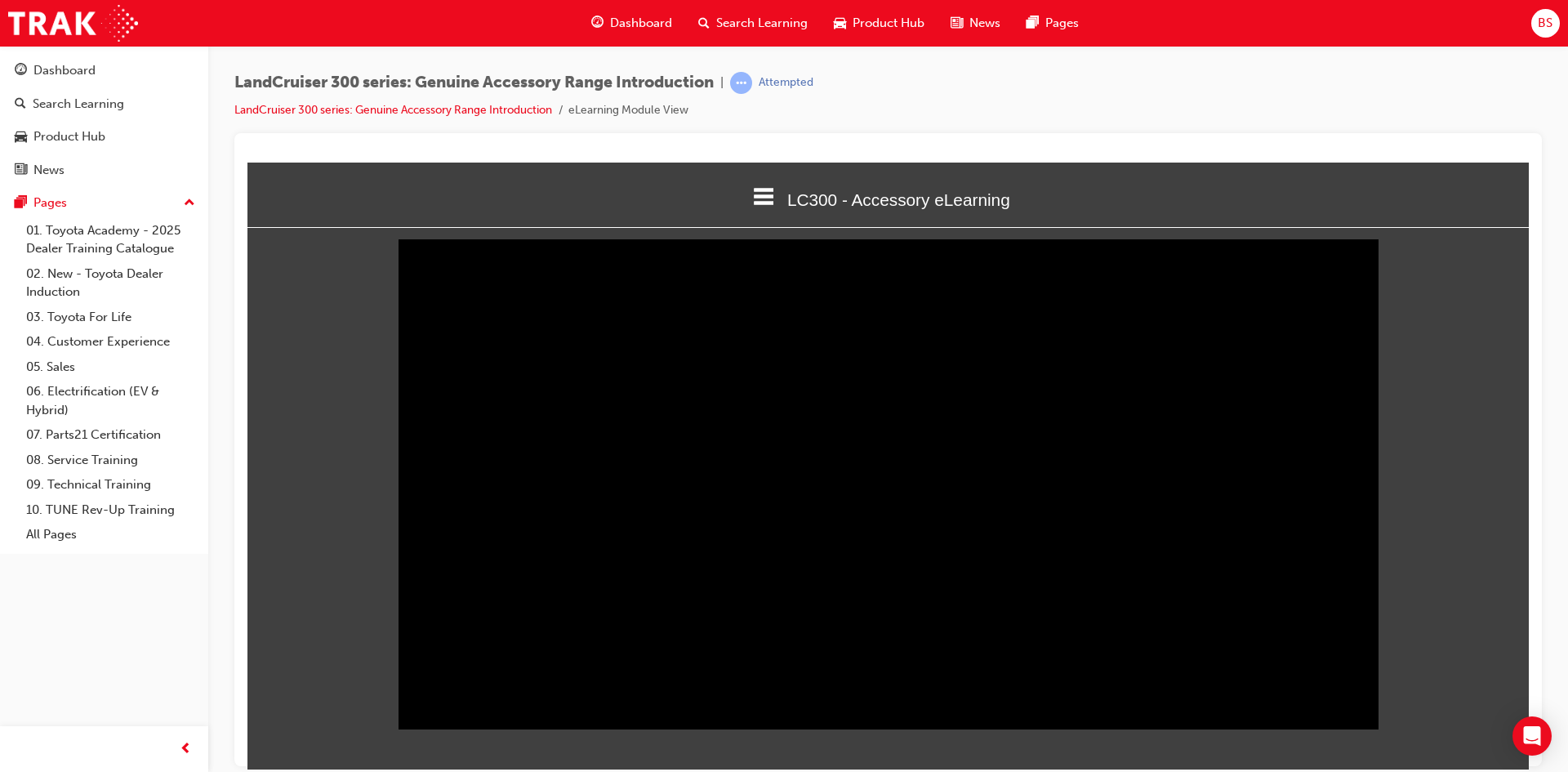
drag, startPoint x: 401, startPoint y: 749, endPoint x: 1567, endPoint y: 760, distance: 1166.1
click at [1529, 760] on html "LC300 - Accessory eLearning Welcome LC300 - Accessory eLearning Quiz Thank You …" at bounding box center [888, 465] width 1282 height 607
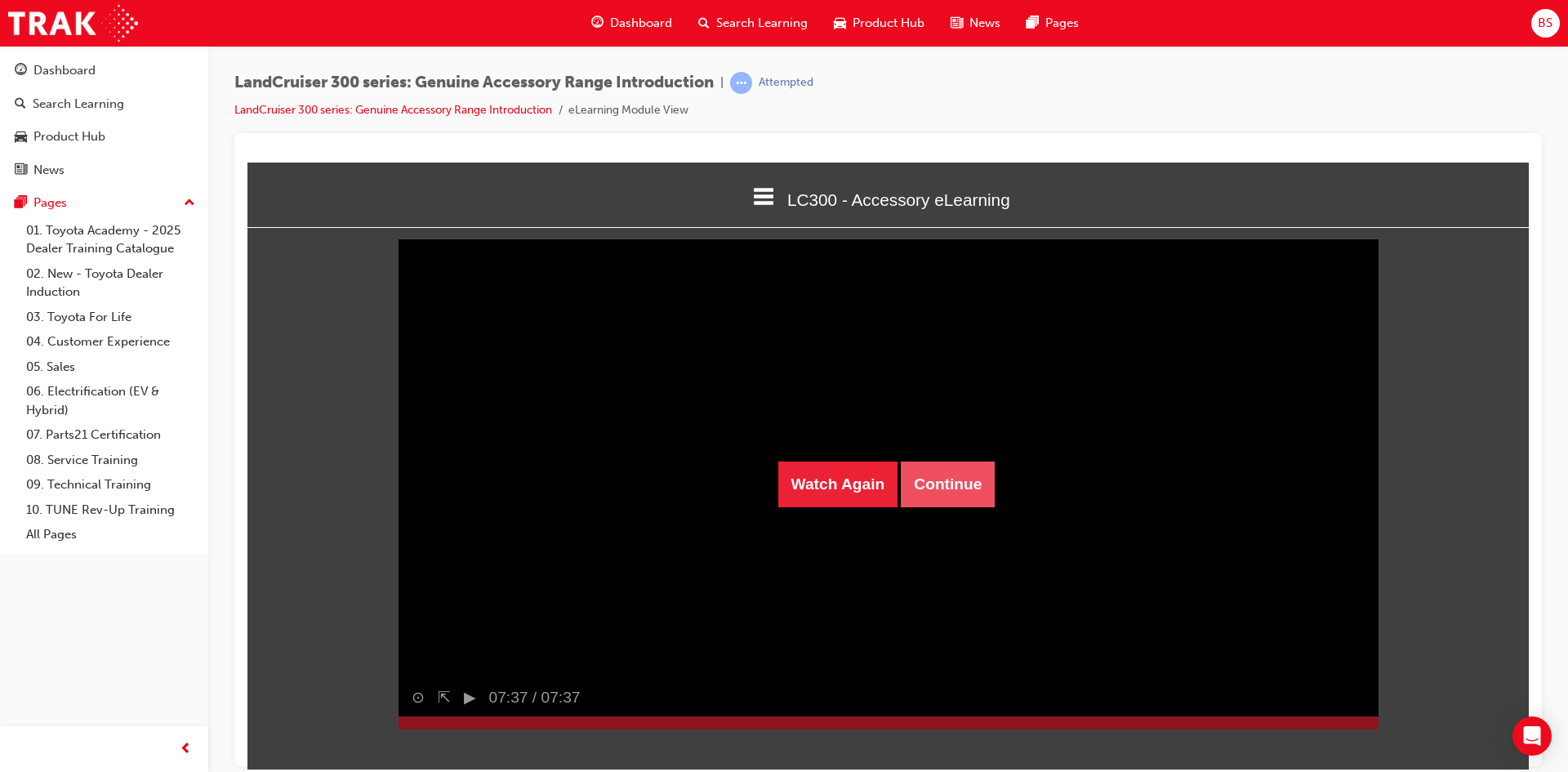
click at [959, 466] on button "Continue" at bounding box center [948, 483] width 94 height 45
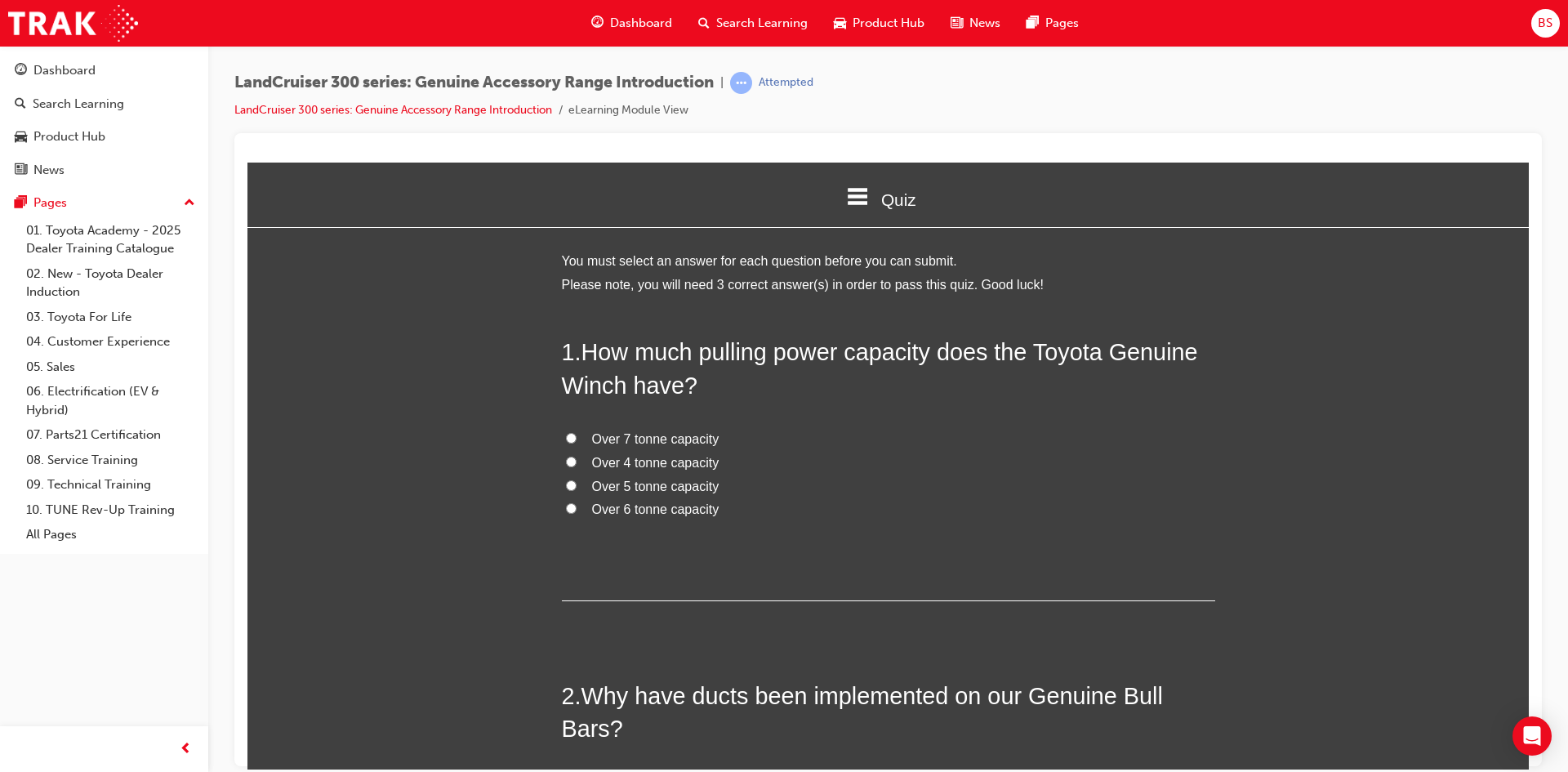
click at [566, 435] on input "Over 7 tonne capacity" at bounding box center [571, 437] width 11 height 11
radio input "true"
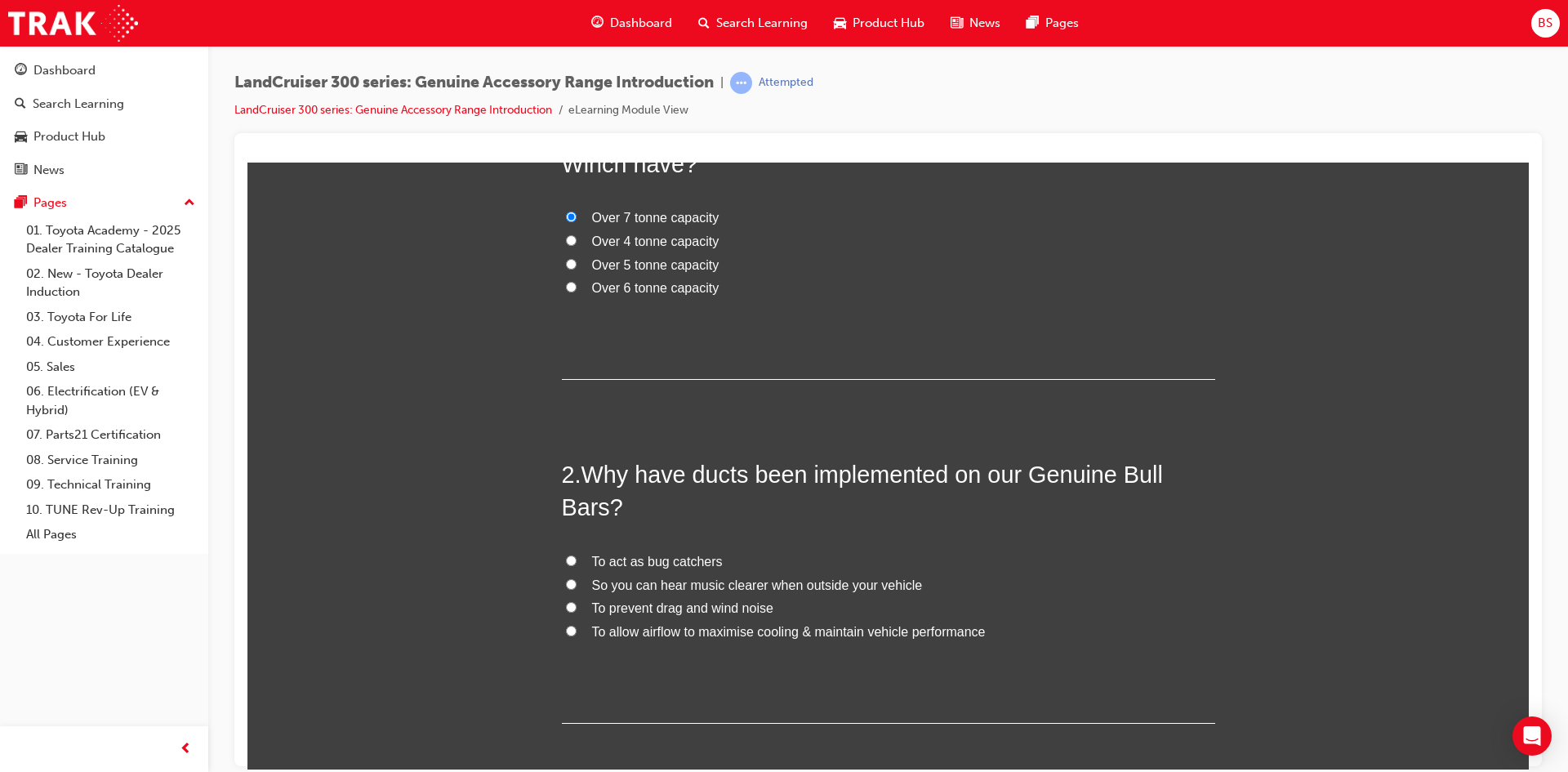
scroll to position [245, 0]
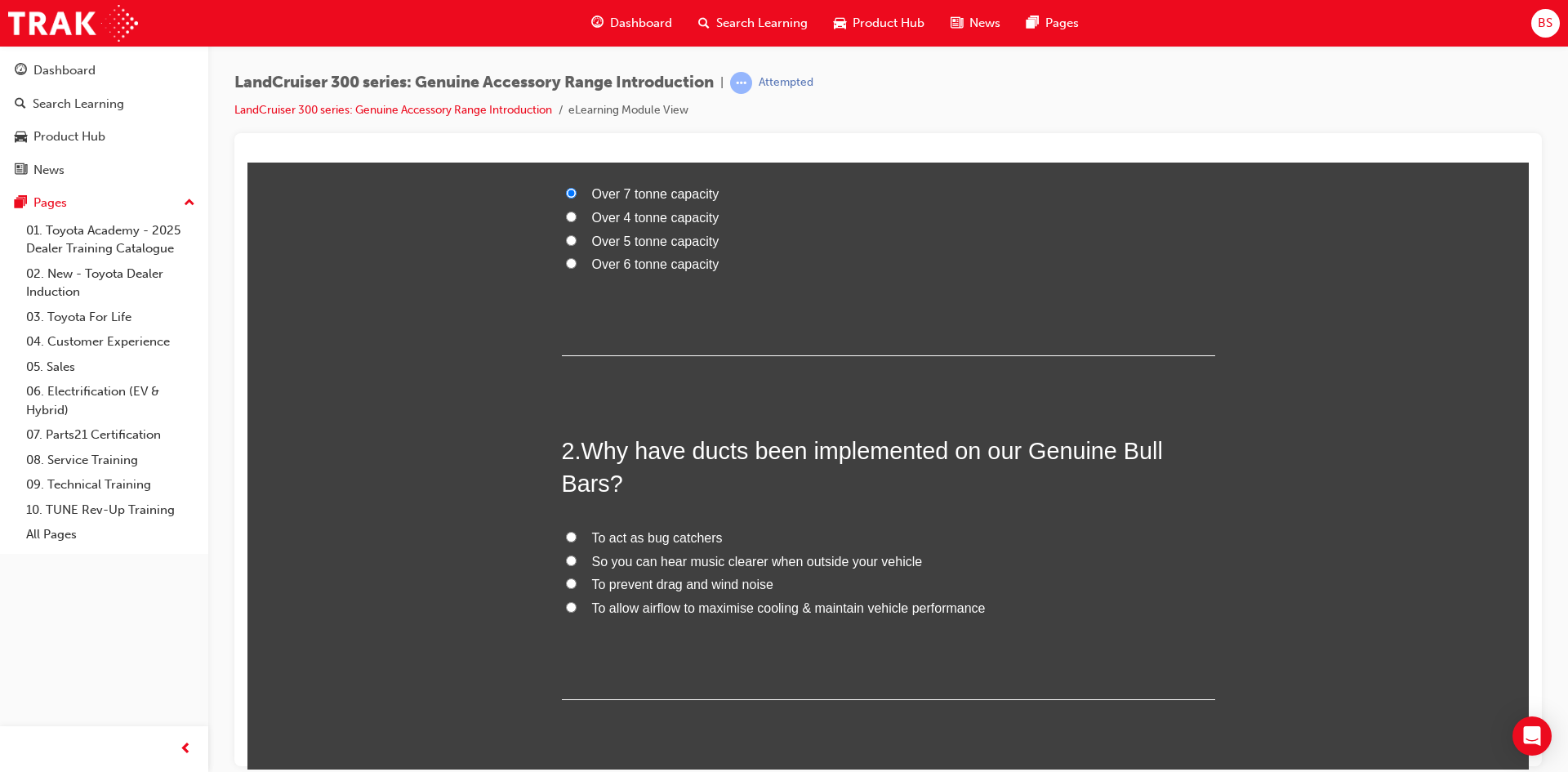
click at [566, 603] on input "To allow airflow to maximise cooling & maintain vehicle performance" at bounding box center [571, 606] width 11 height 11
radio input "true"
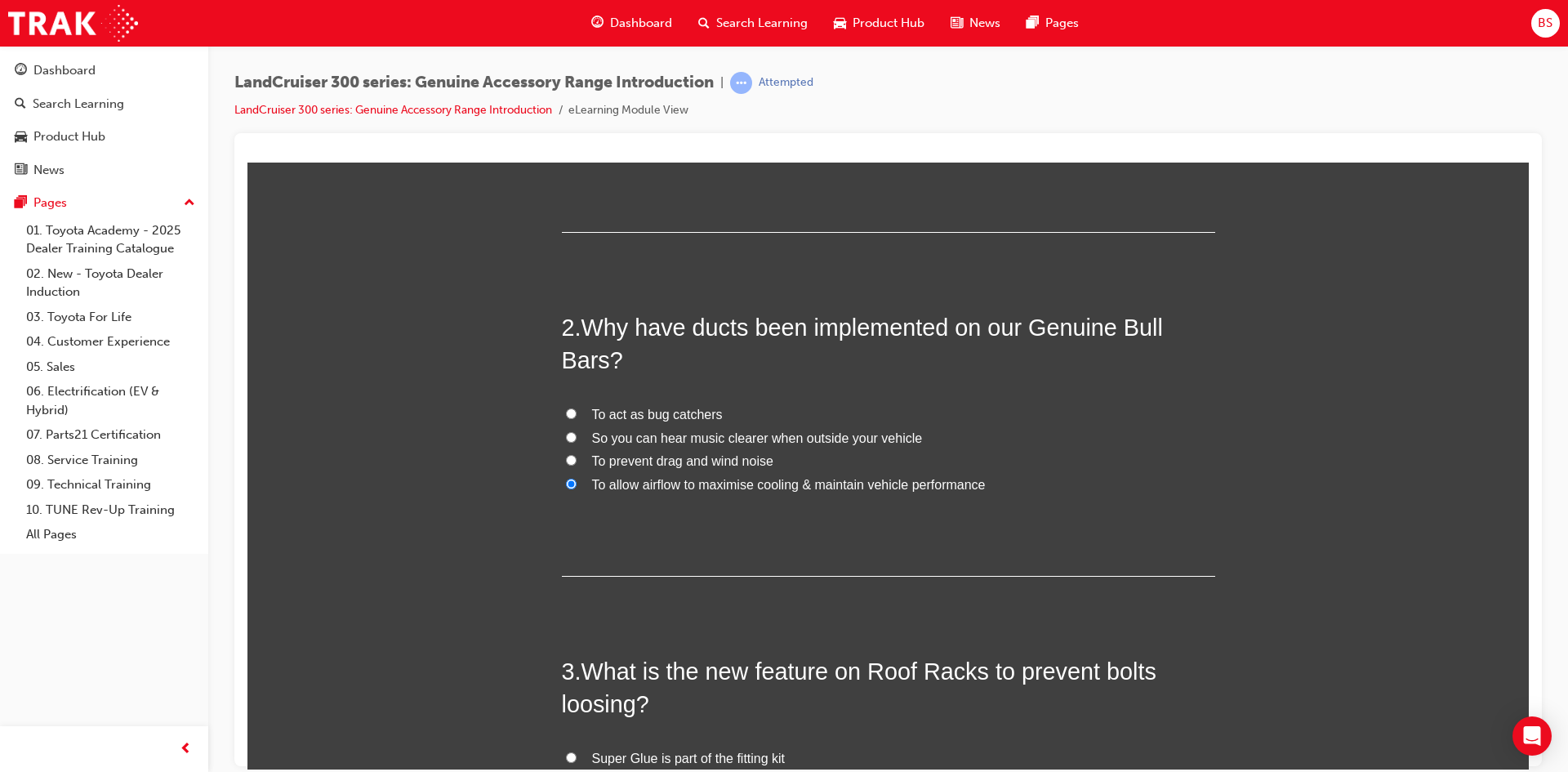
scroll to position [571, 0]
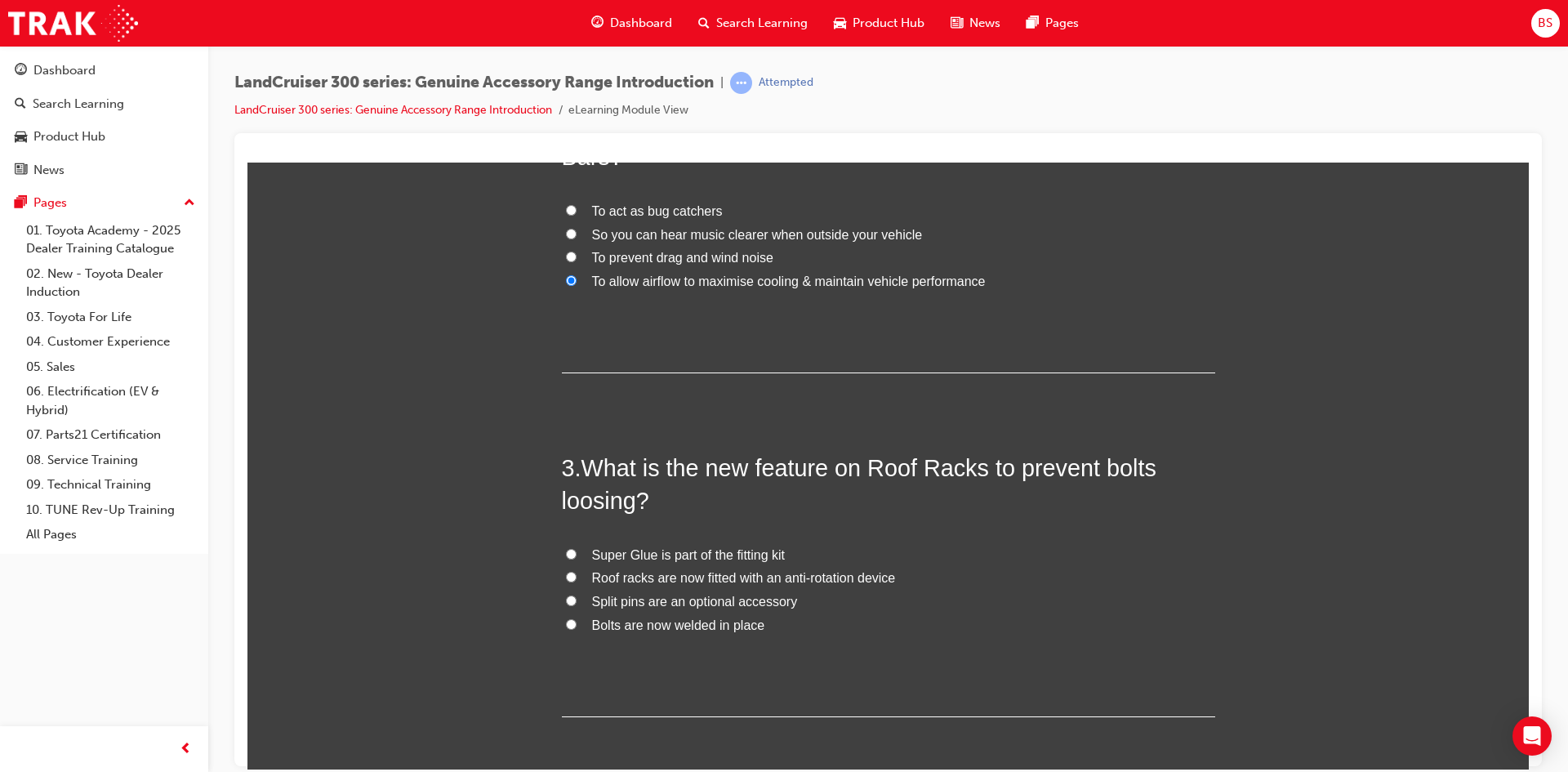
click at [566, 572] on input "Roof racks are now fitted with an anti-rotation device" at bounding box center [571, 576] width 11 height 11
radio input "true"
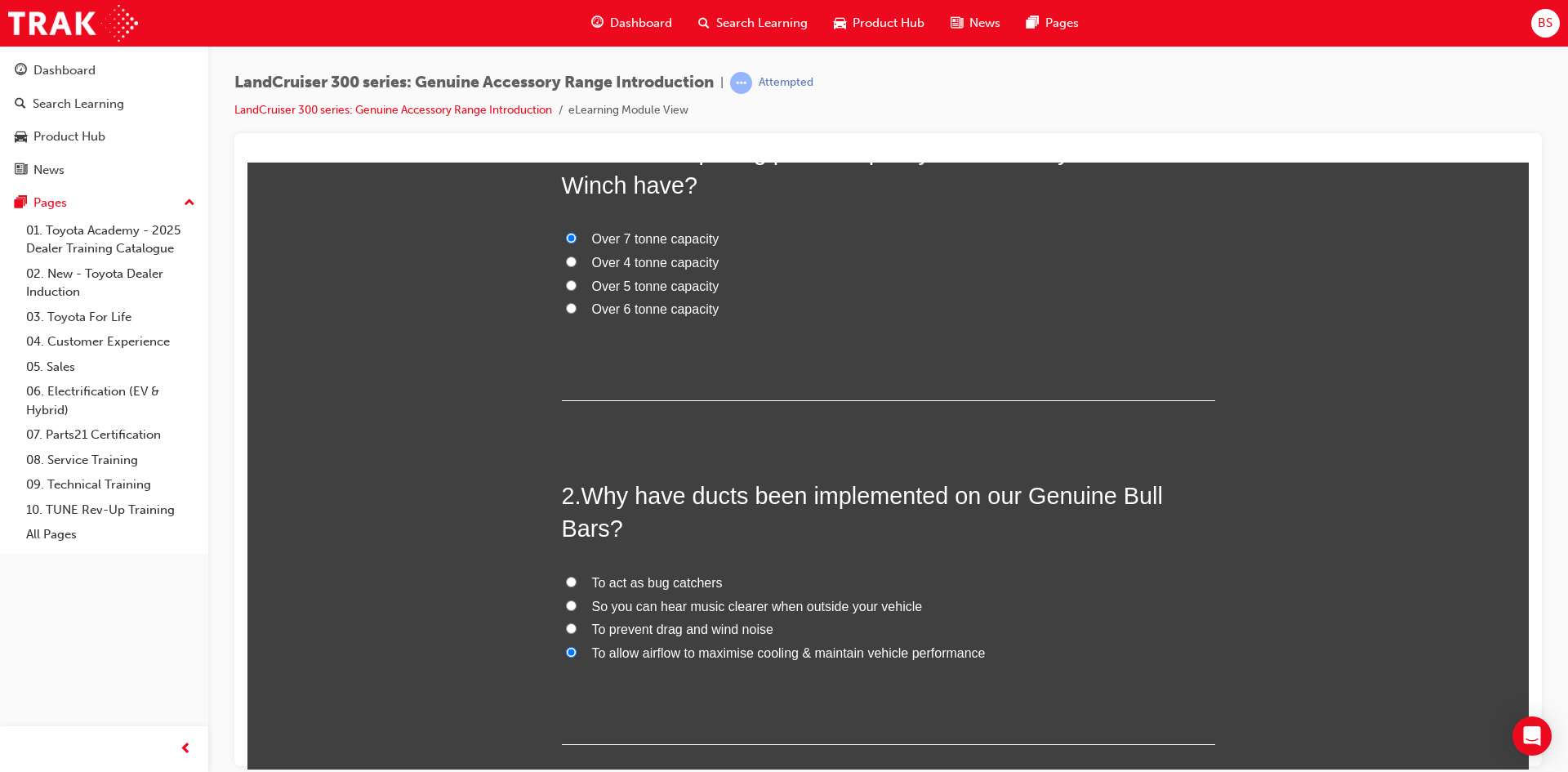
scroll to position [153, 0]
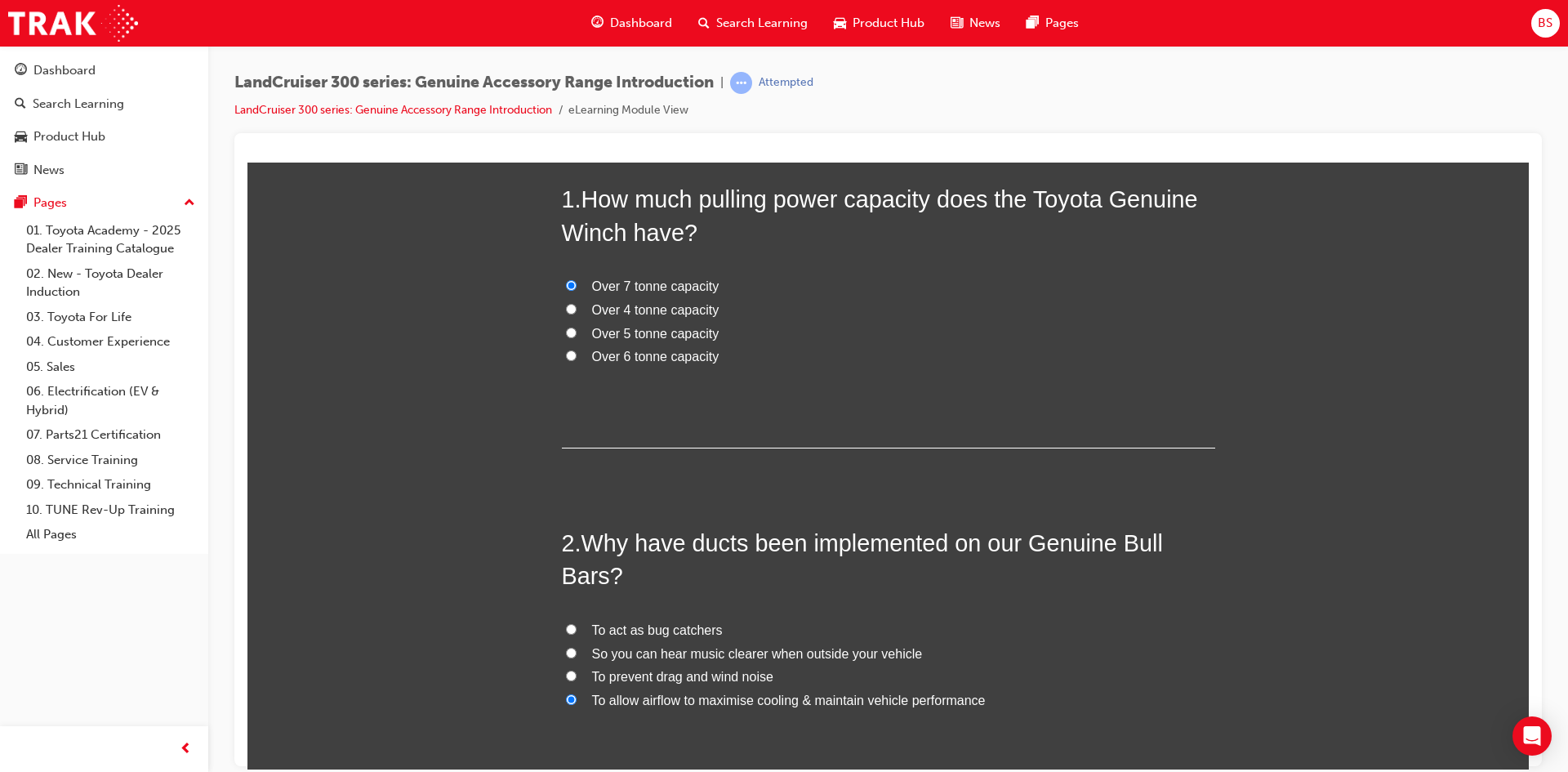
click at [566, 331] on input "Over 5 tonne capacity" at bounding box center [571, 331] width 11 height 11
radio input "true"
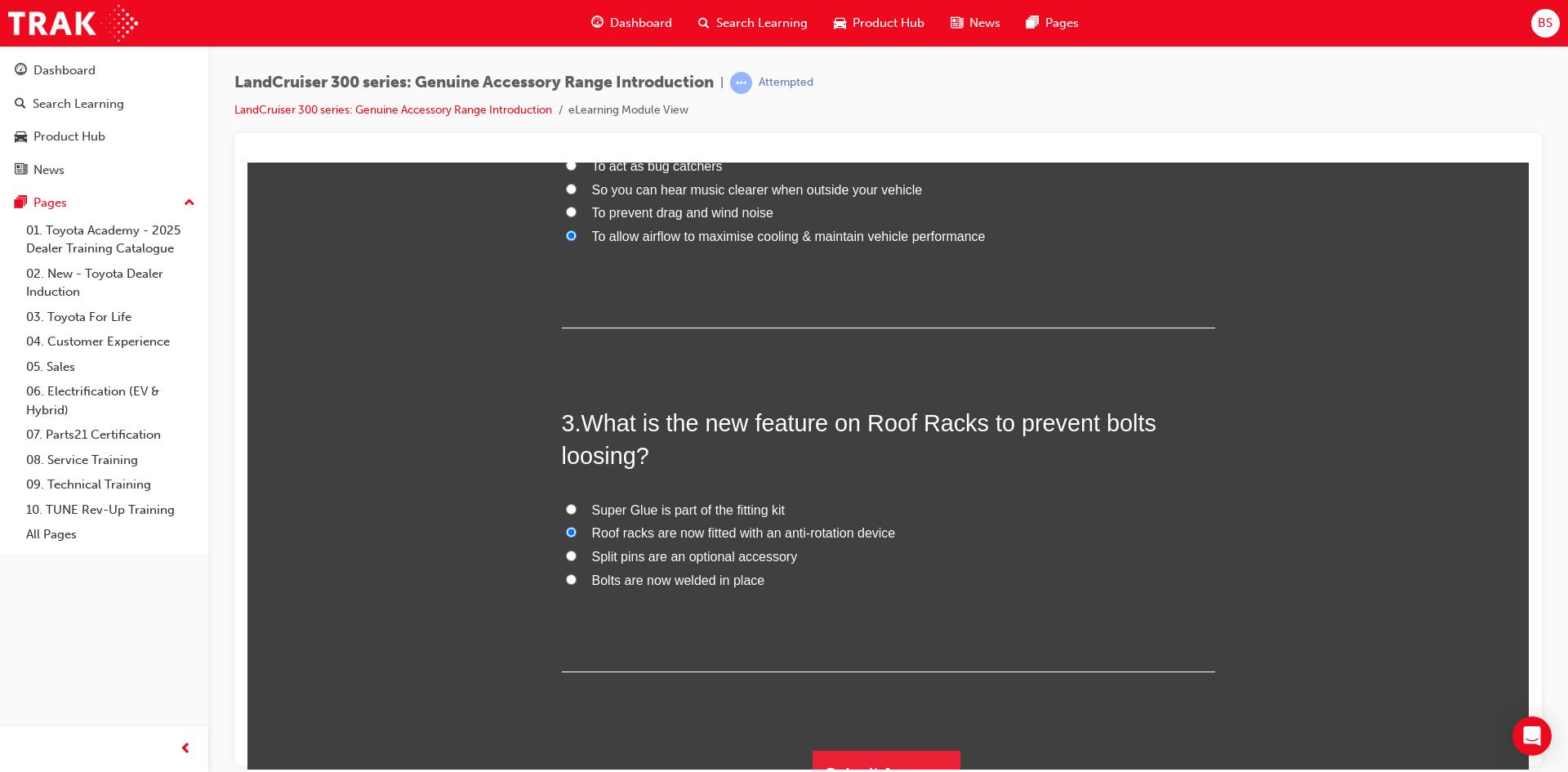
scroll to position [643, 0]
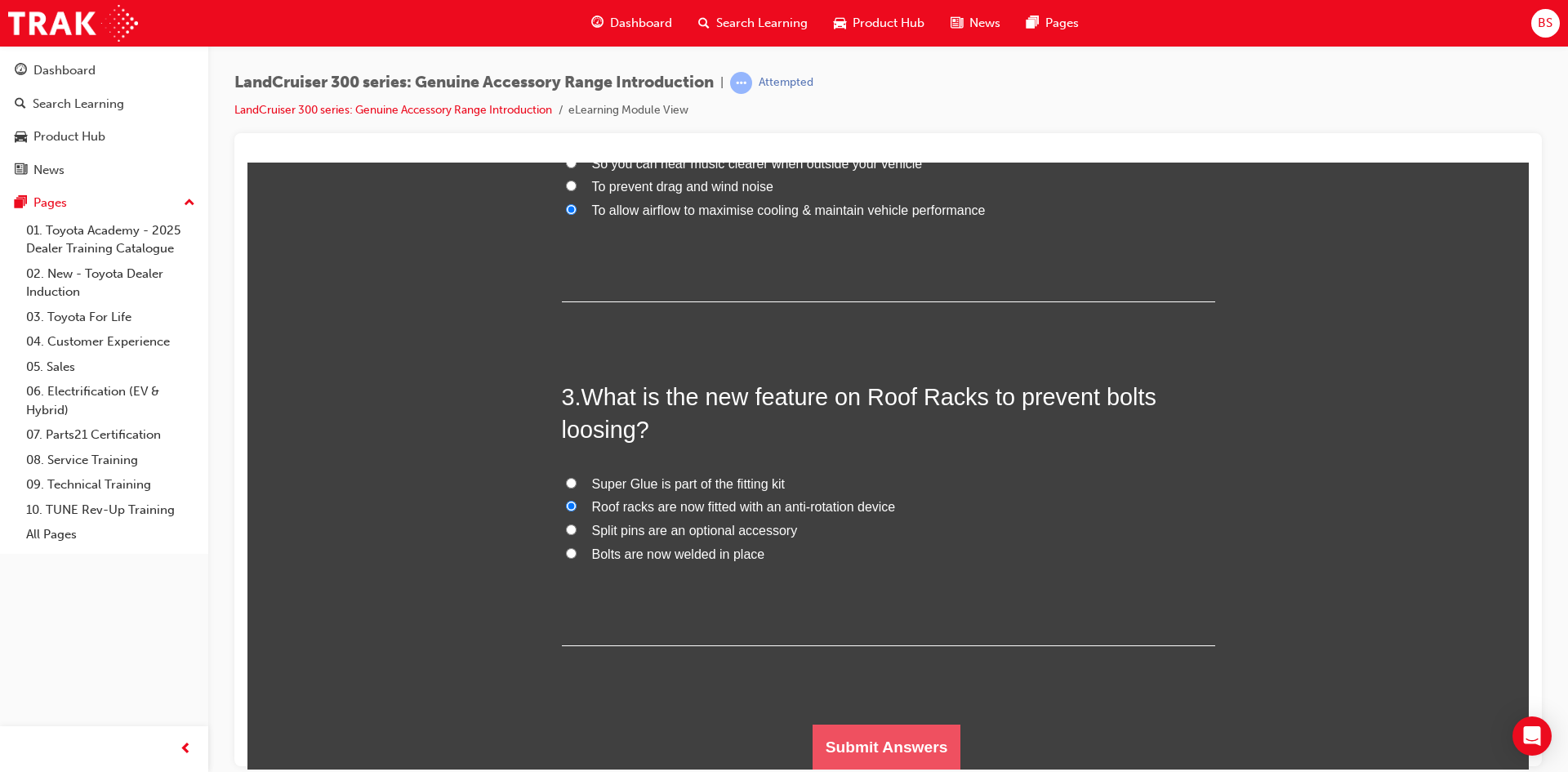
click at [880, 744] on button "Submit Answers" at bounding box center [886, 746] width 149 height 45
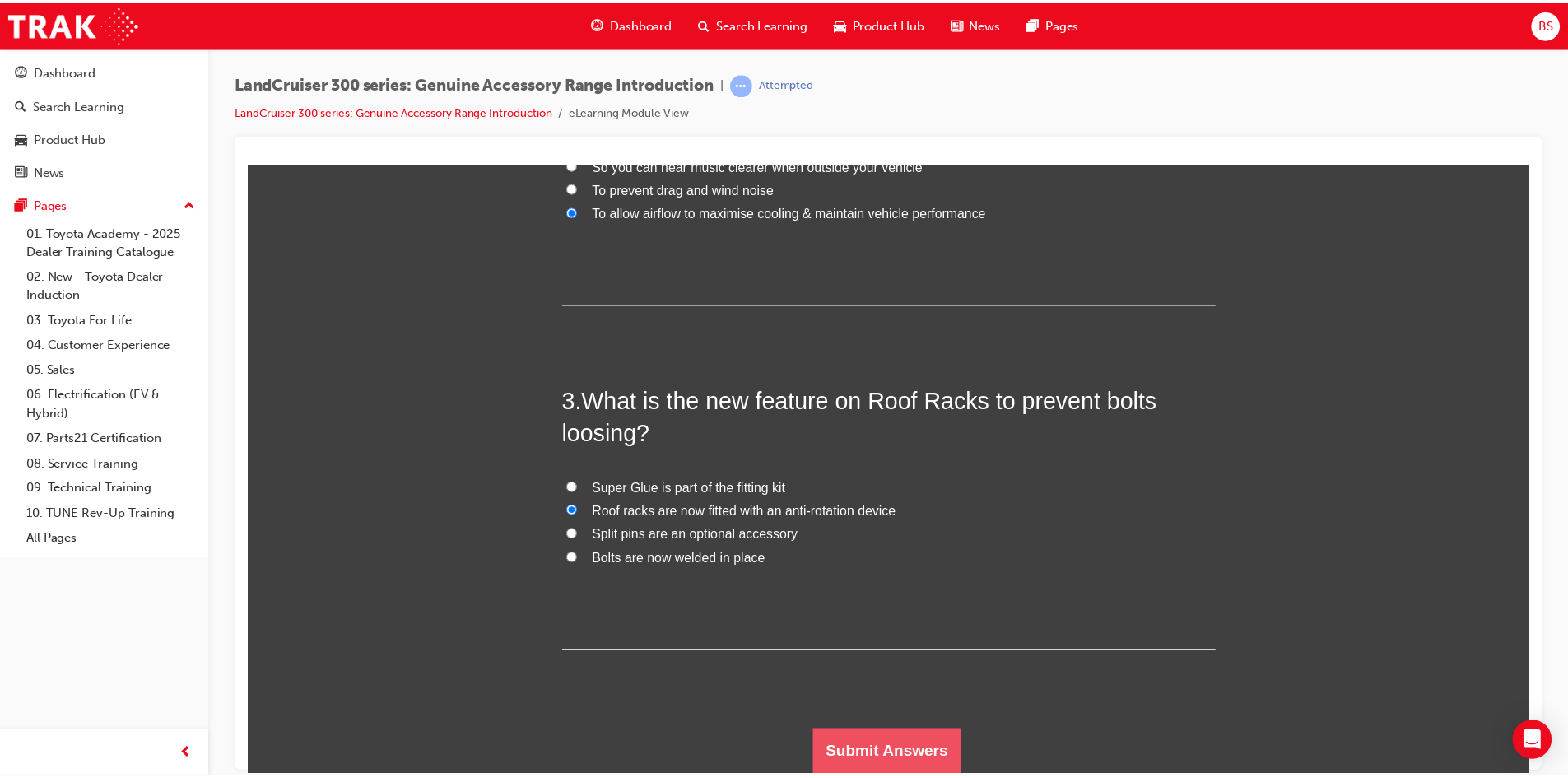
scroll to position [0, 0]
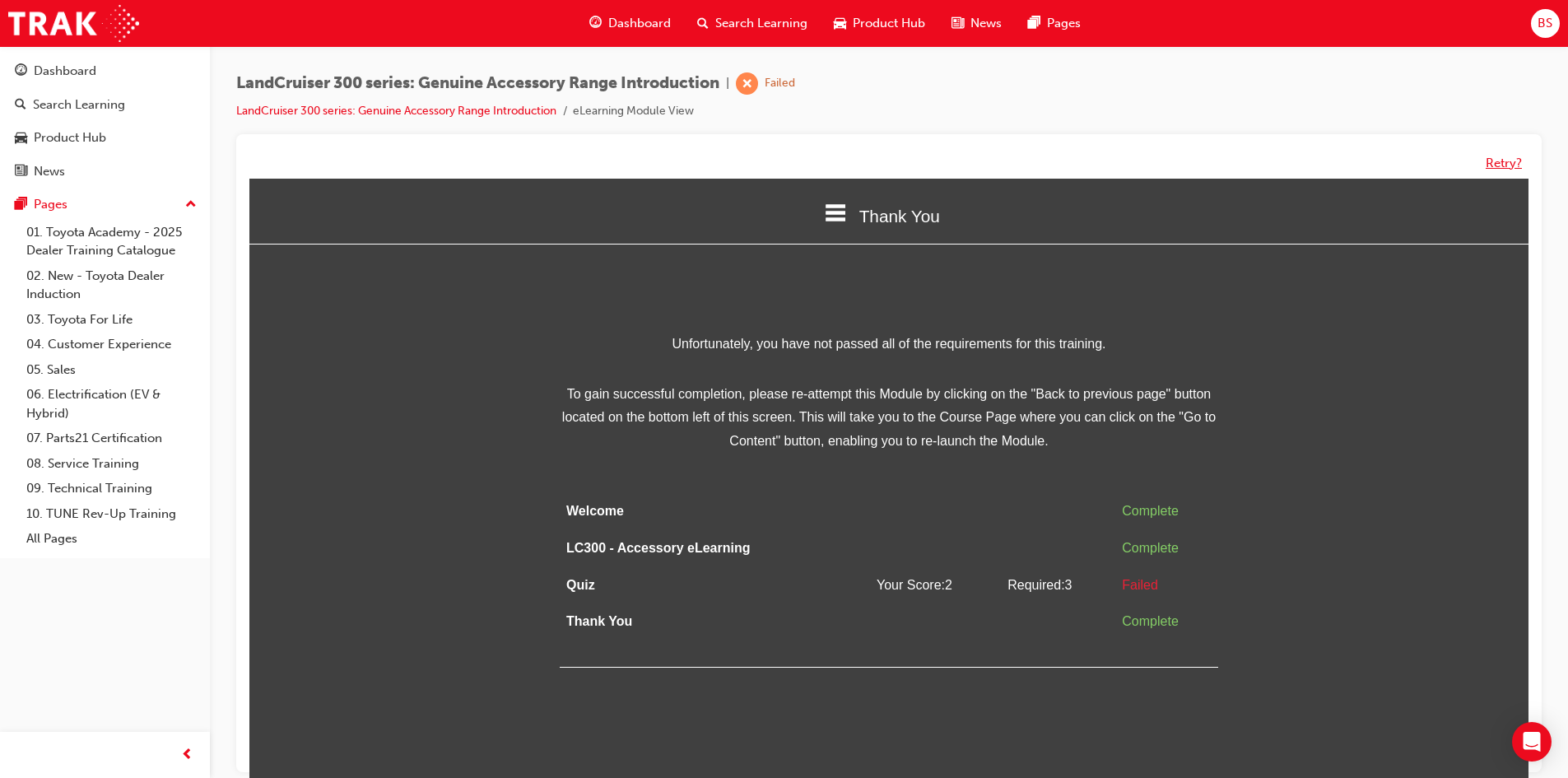
click at [1500, 157] on button "Retry?" at bounding box center [1503, 163] width 36 height 19
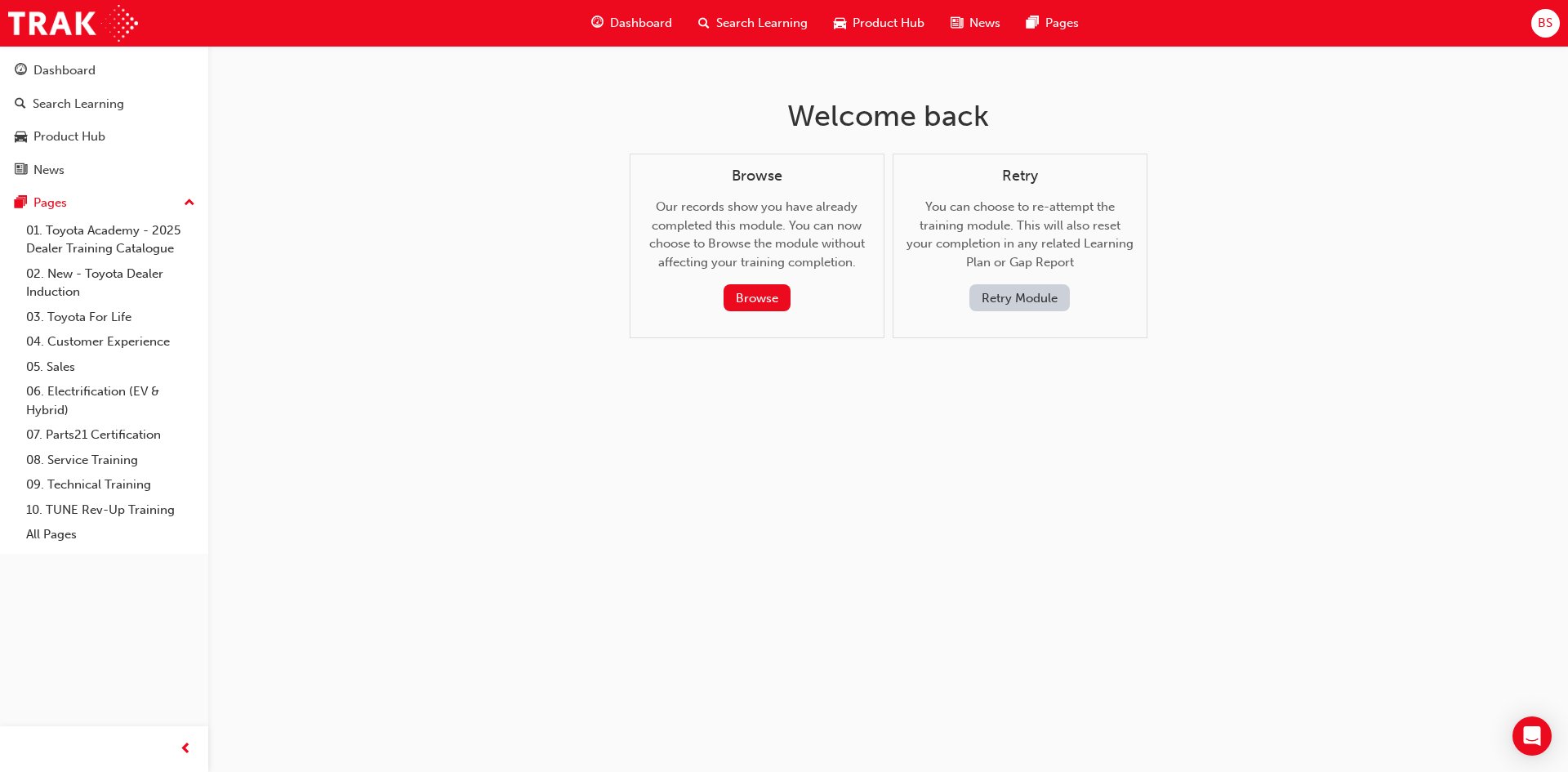
click at [1034, 297] on button "Retry Module" at bounding box center [1020, 298] width 101 height 27
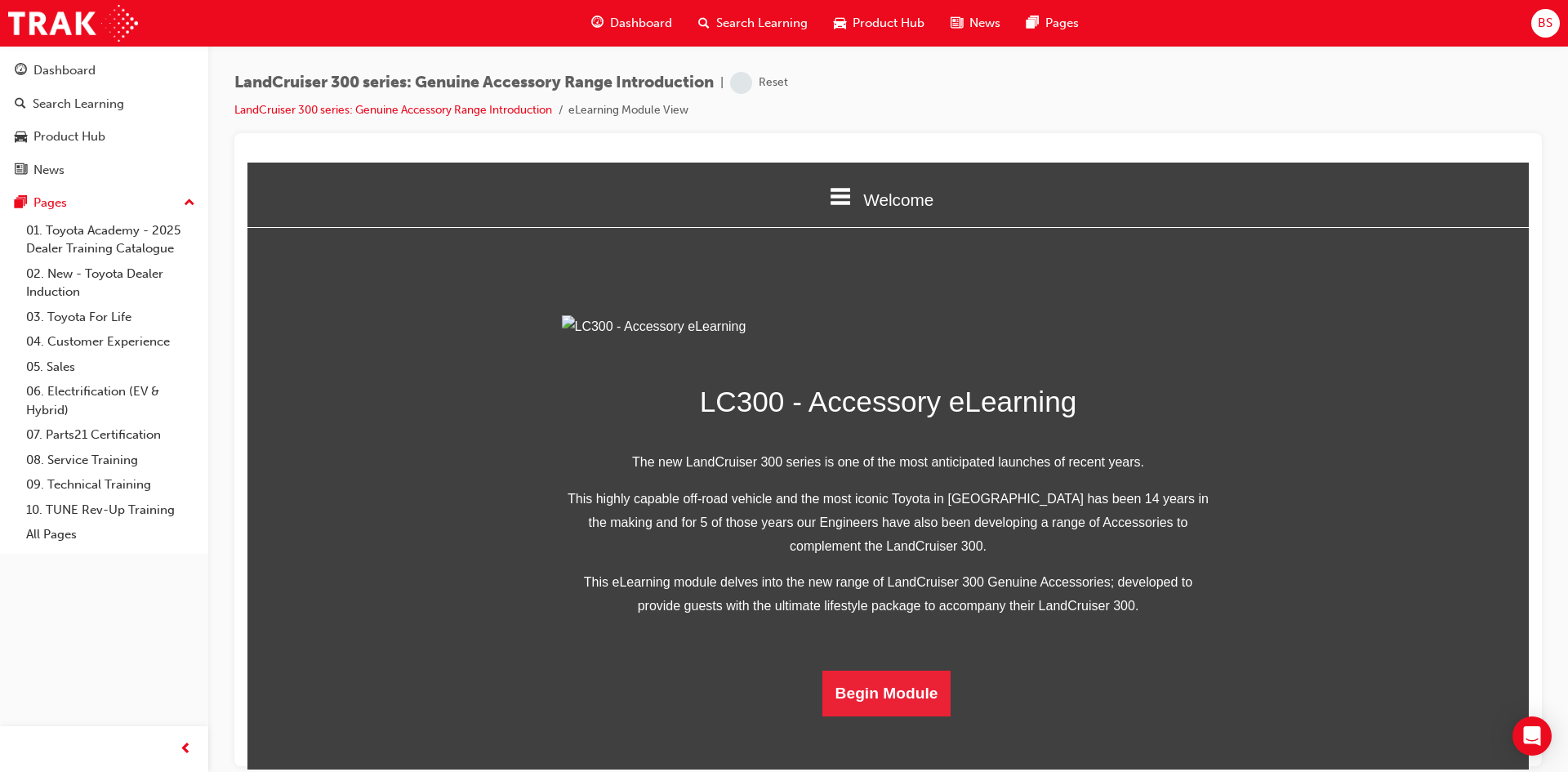
scroll to position [290, 0]
click at [874, 715] on button "Begin Module" at bounding box center [887, 692] width 129 height 45
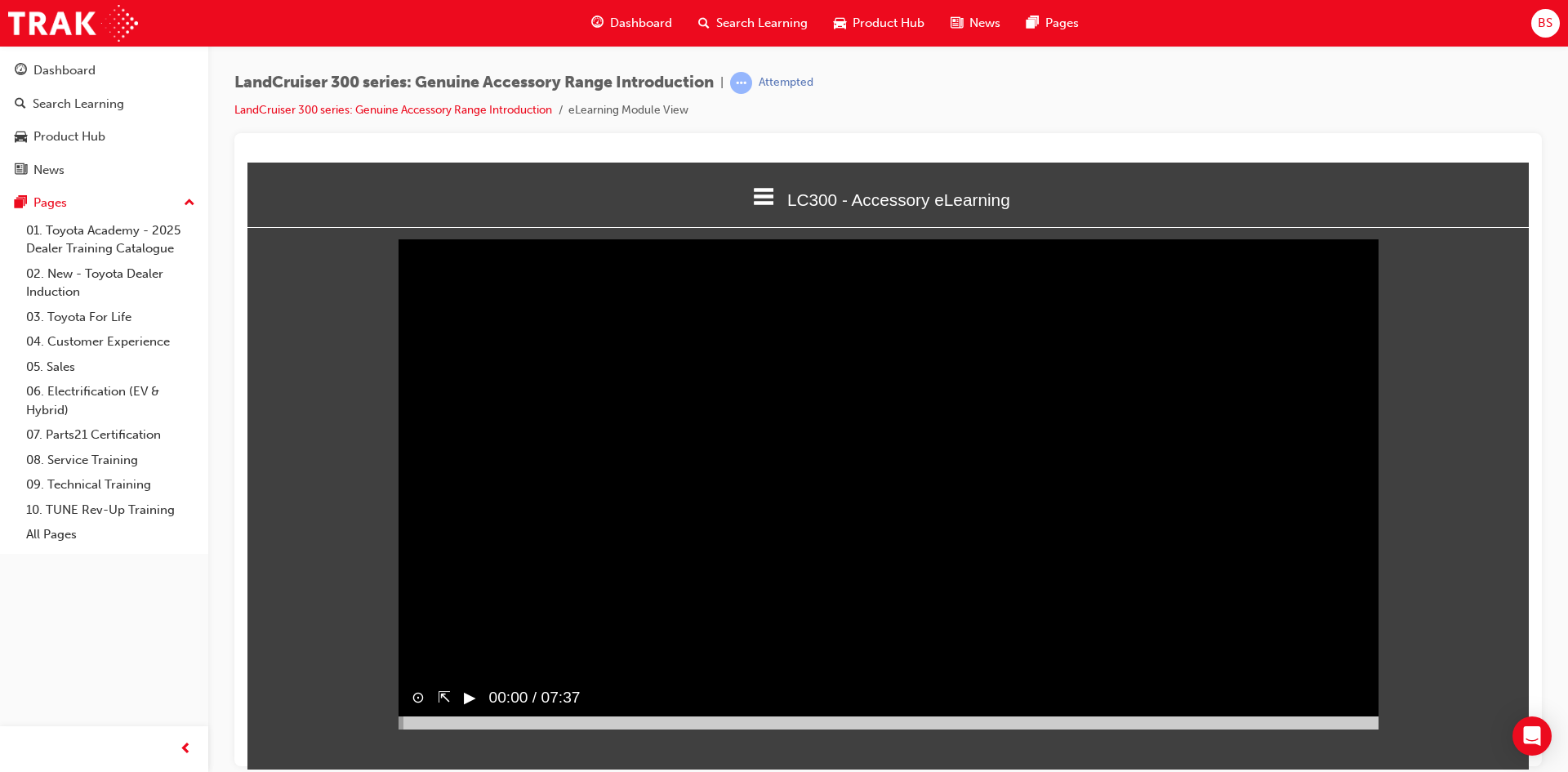
click at [462, 715] on div "▶︎" at bounding box center [463, 697] width 25 height 37
click at [796, 728] on div at bounding box center [889, 722] width 980 height 13
click at [812, 728] on div at bounding box center [889, 722] width 980 height 13
click at [470, 709] on button "▶︎" at bounding box center [470, 696] width 13 height 23
click at [825, 728] on div at bounding box center [889, 722] width 980 height 13
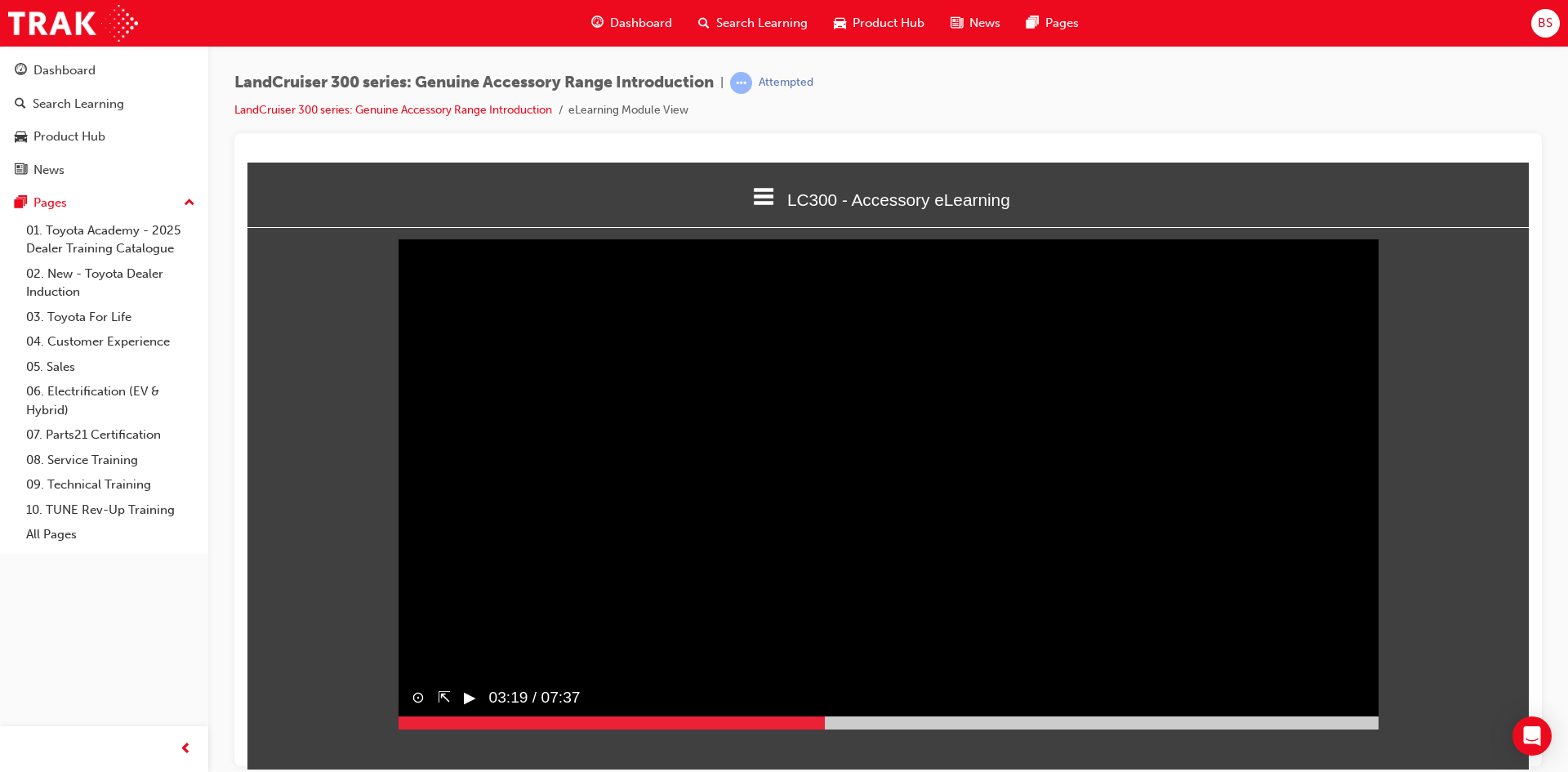
click at [476, 709] on button "▶︎" at bounding box center [470, 696] width 13 height 23
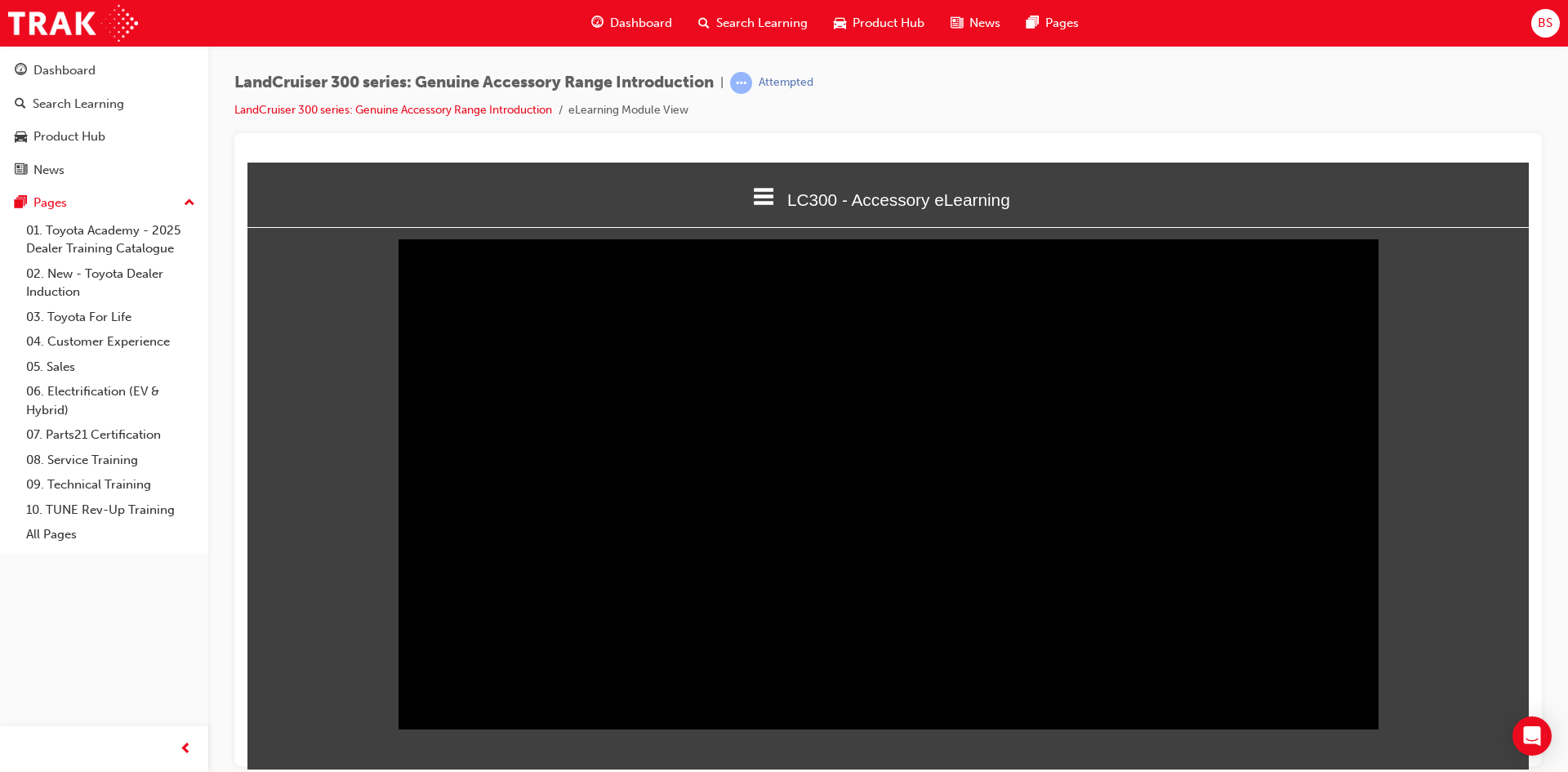
drag, startPoint x: 912, startPoint y: 756, endPoint x: 1485, endPoint y: 760, distance: 573.0
click at [1485, 760] on html "LC300 - Accessory eLearning Welcome LC300 - Accessory eLearning Quiz Thank You …" at bounding box center [888, 465] width 1282 height 607
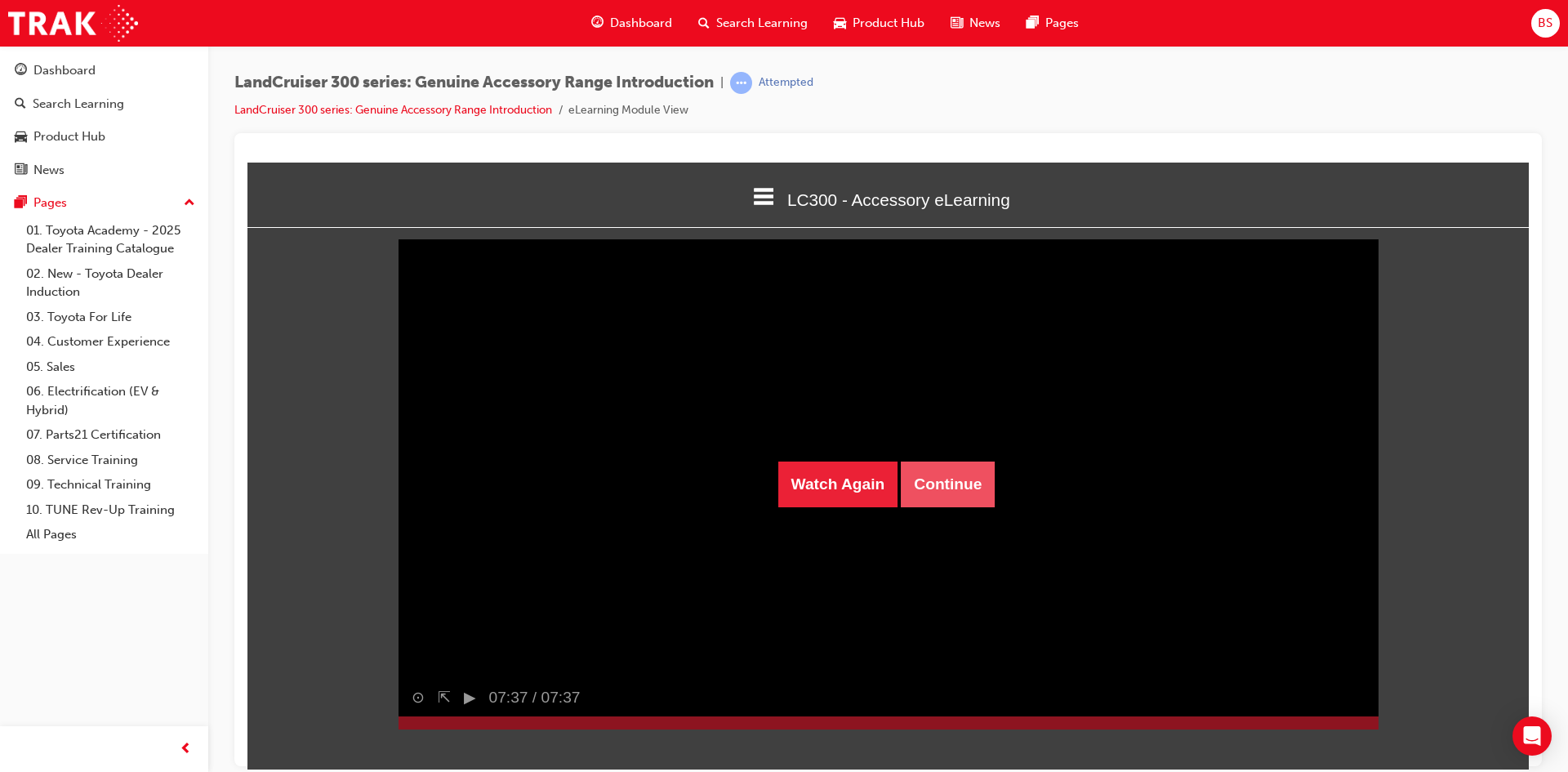
click at [953, 486] on button "Continue" at bounding box center [948, 483] width 94 height 45
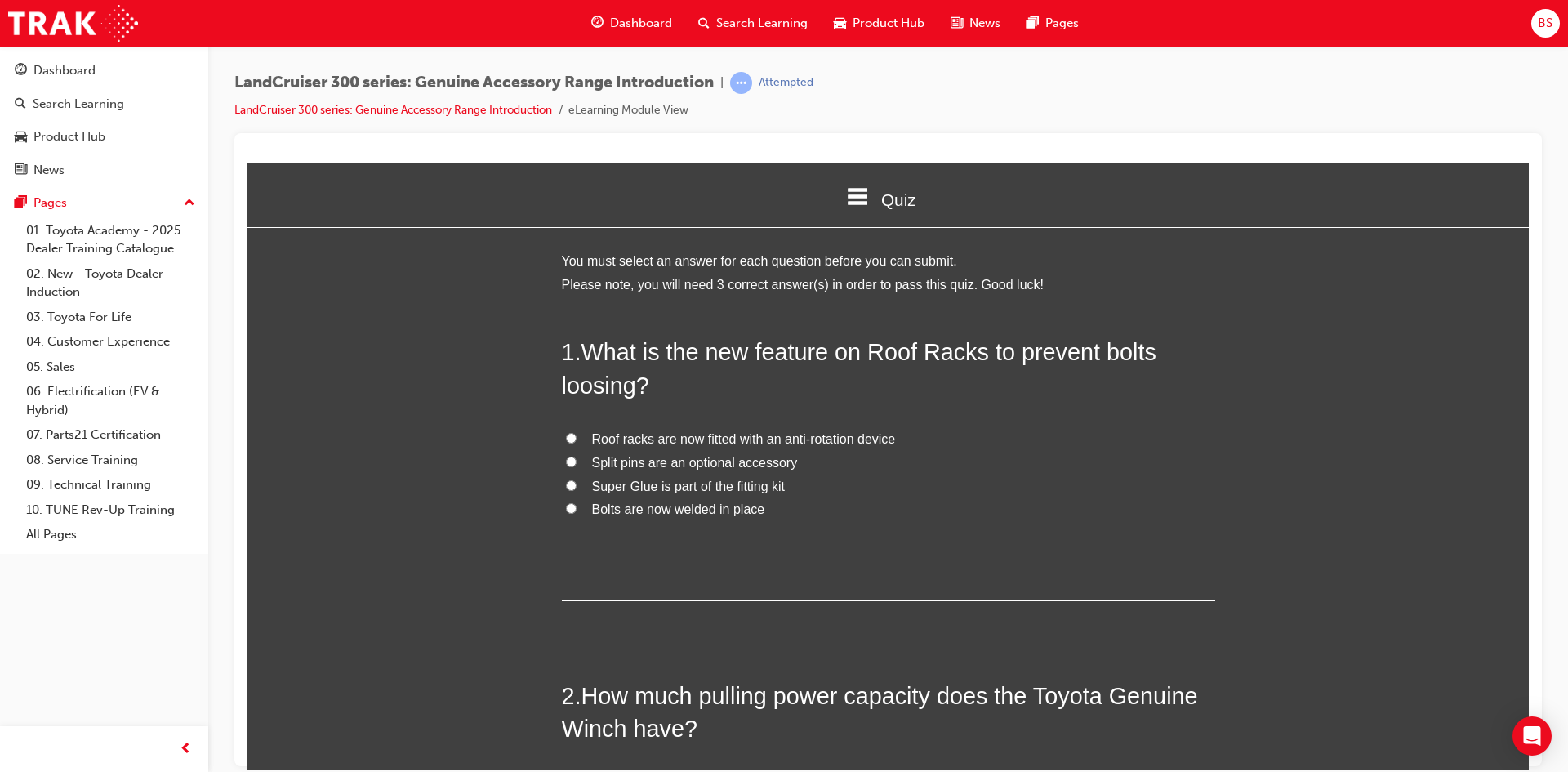
click at [568, 439] on input "Roof racks are now fitted with an anti-rotation device" at bounding box center [571, 437] width 11 height 11
radio input "true"
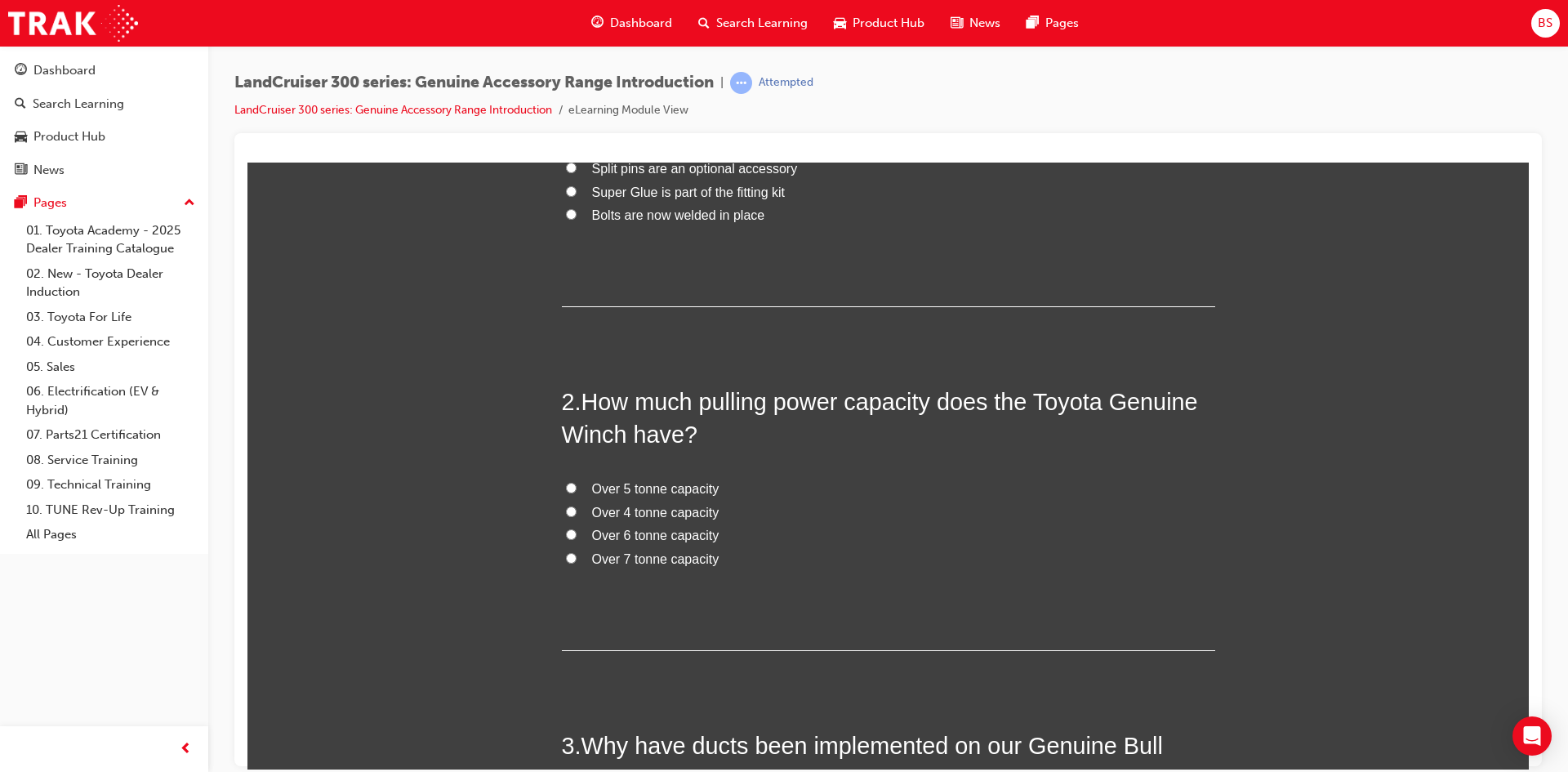
scroll to position [326, 0]
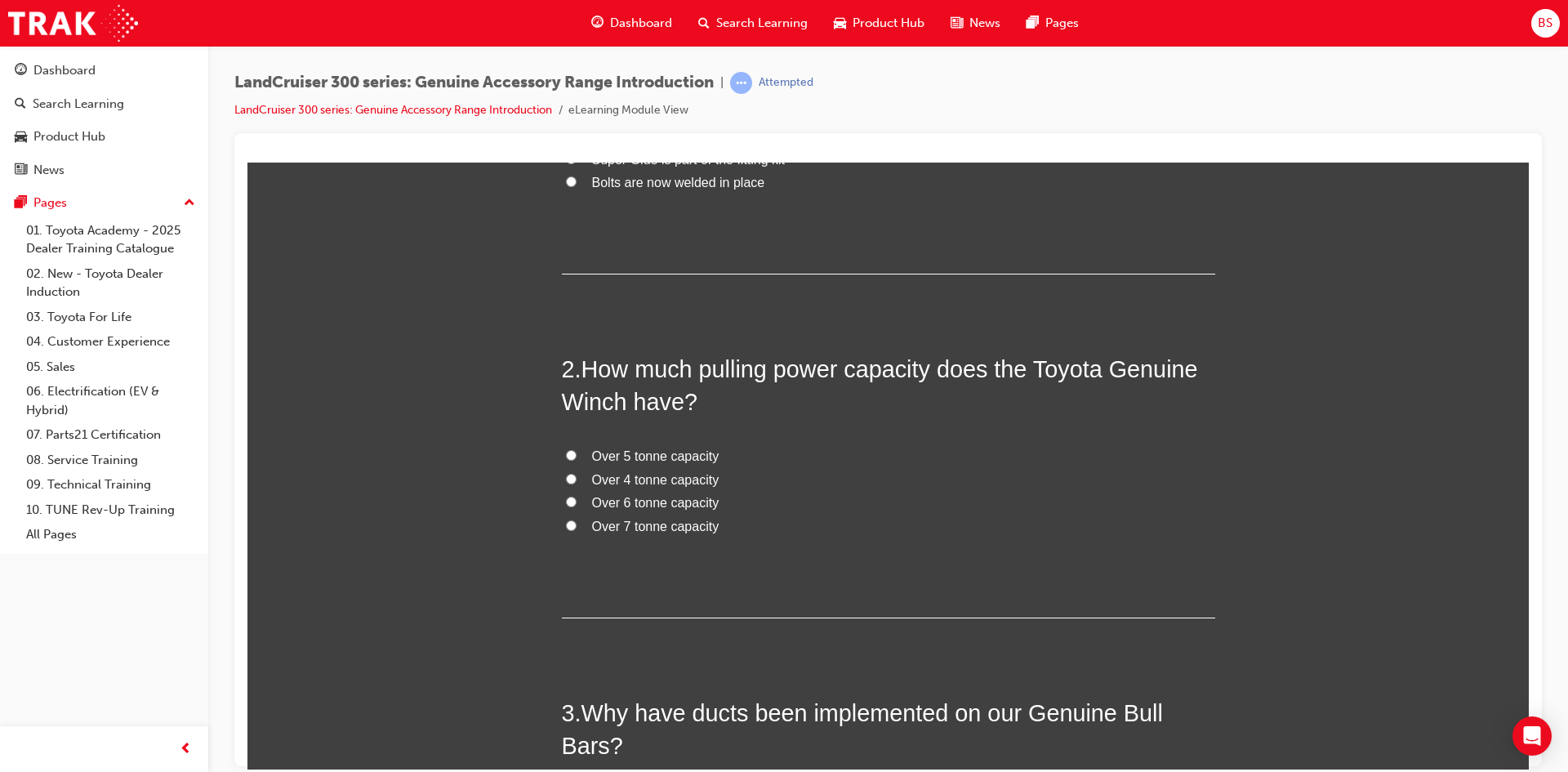
click at [566, 499] on input "Over 6 tonne capacity" at bounding box center [571, 501] width 11 height 11
radio input "true"
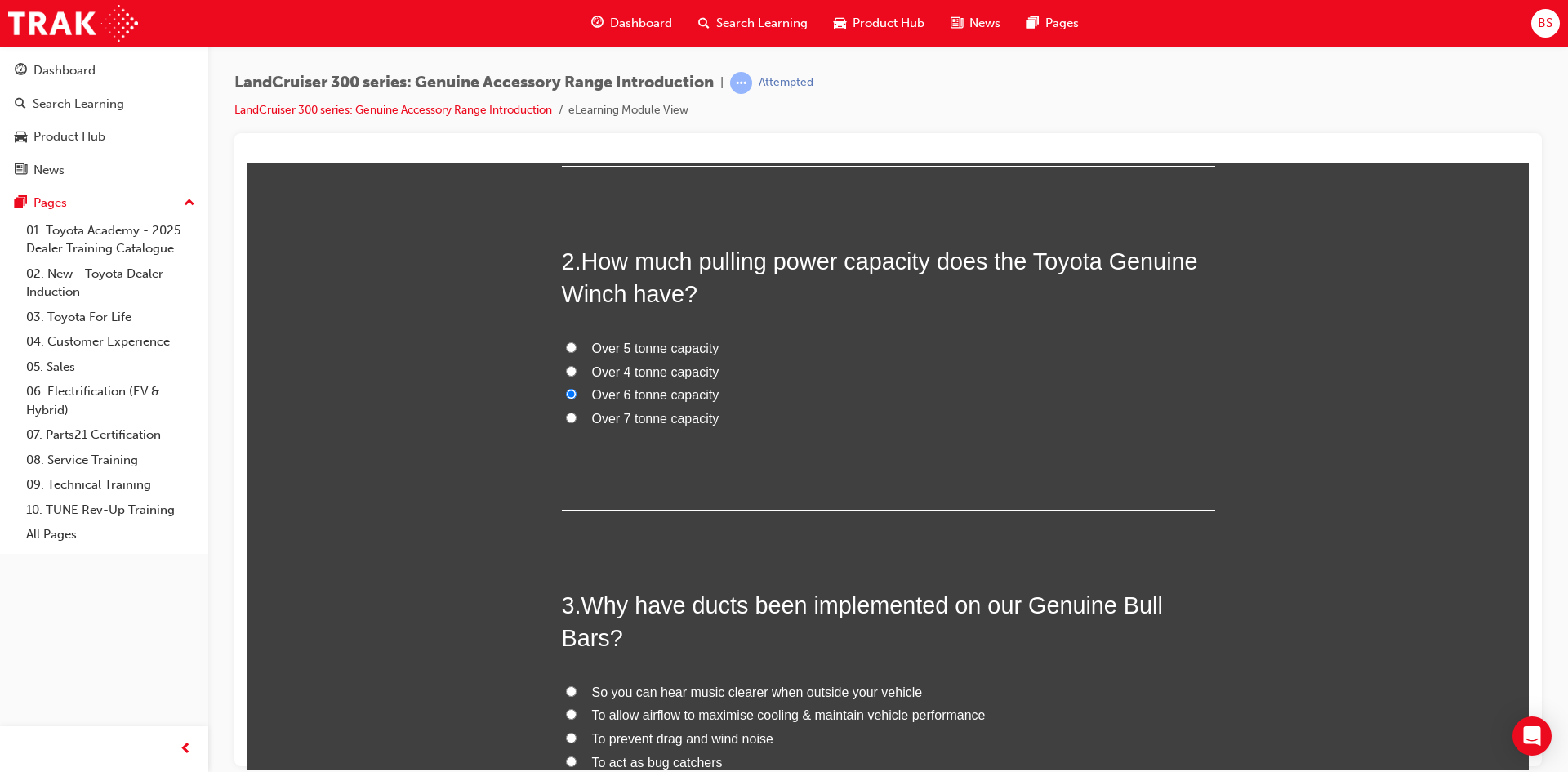
scroll to position [643, 0]
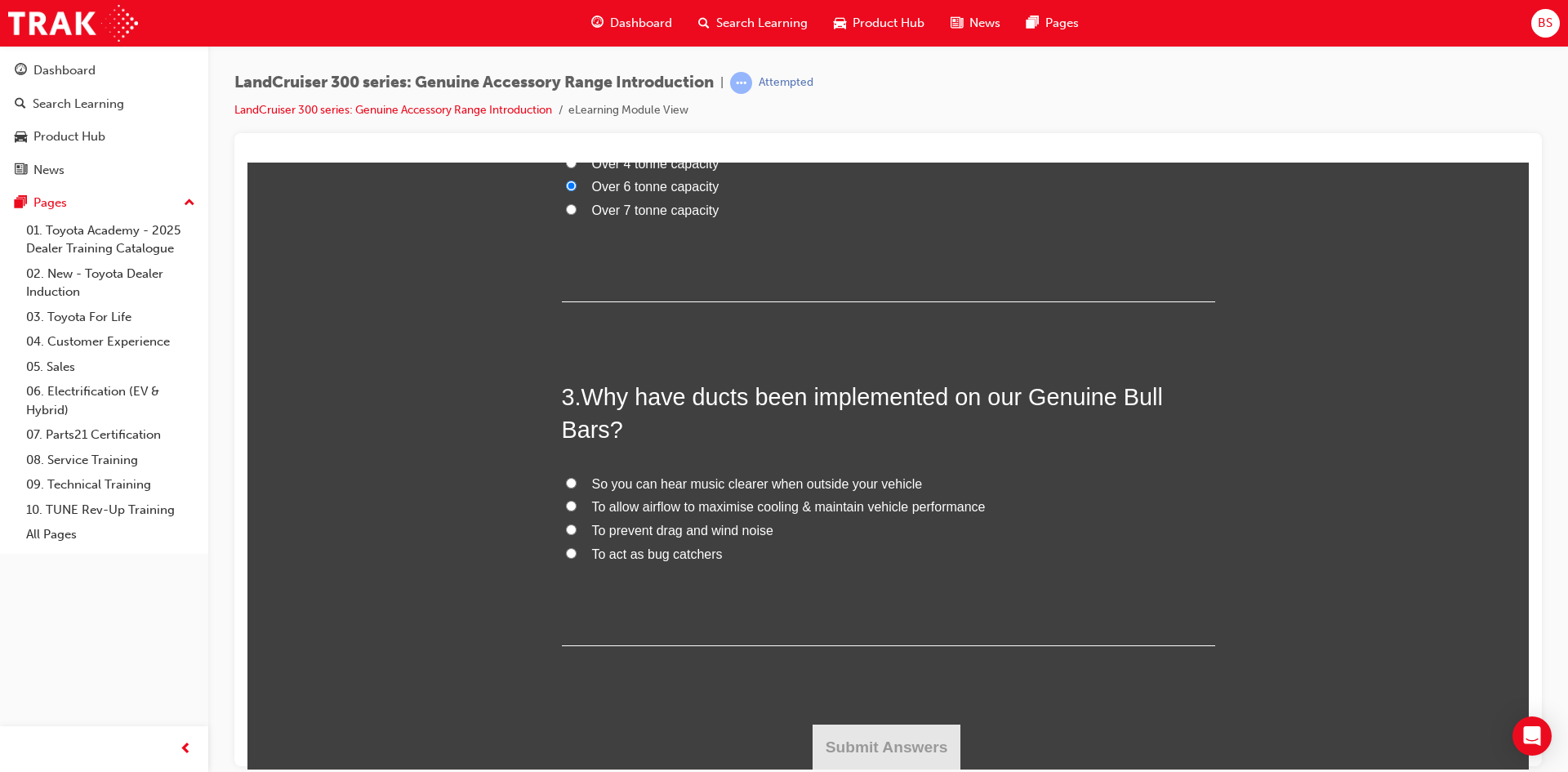
click at [566, 504] on input "To allow airflow to maximise cooling & maintain vehicle performance" at bounding box center [571, 505] width 11 height 11
radio input "true"
click at [910, 739] on button "Submit Answers" at bounding box center [886, 746] width 149 height 45
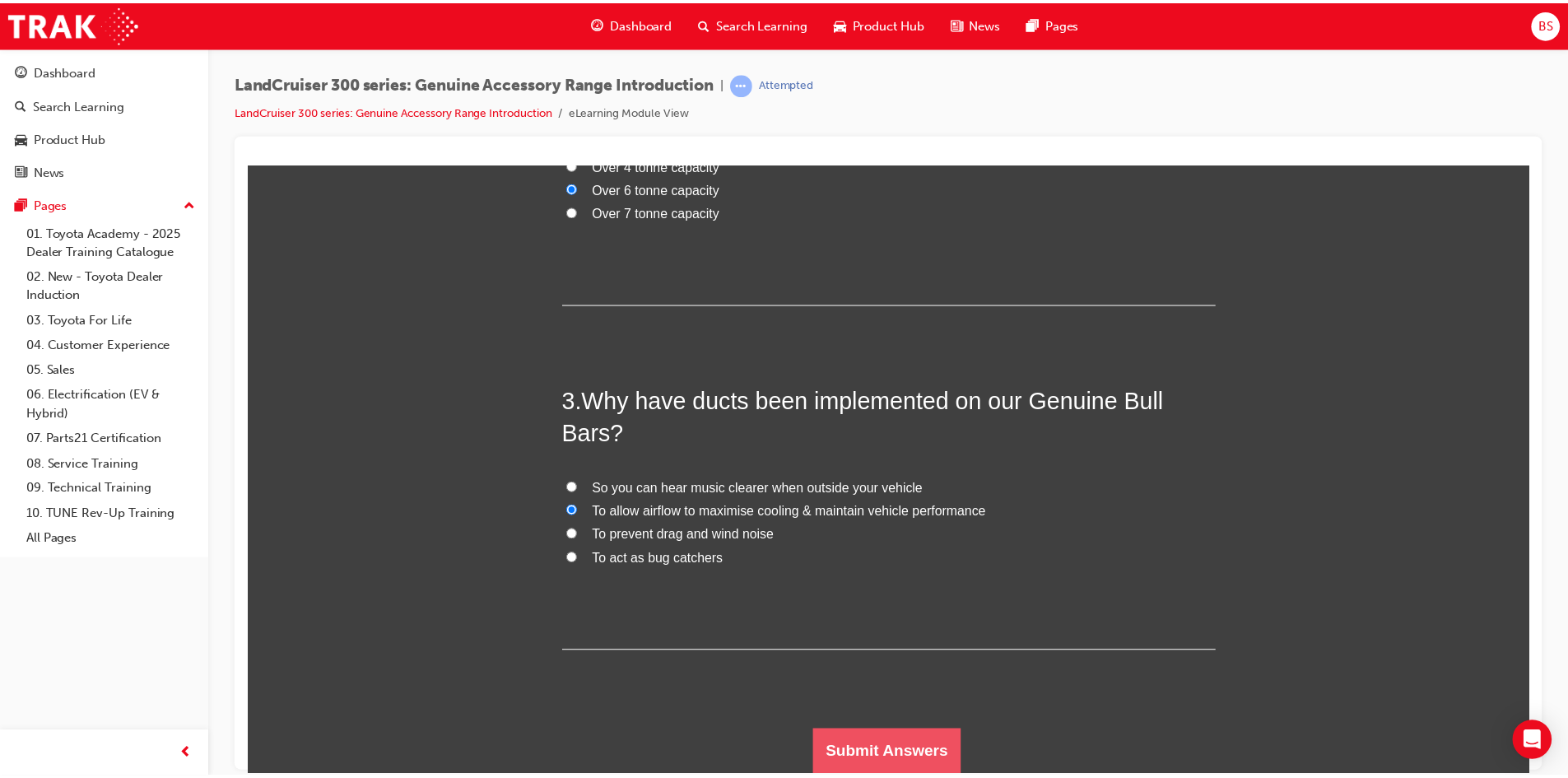
scroll to position [0, 0]
